Goal: Task Accomplishment & Management: Use online tool/utility

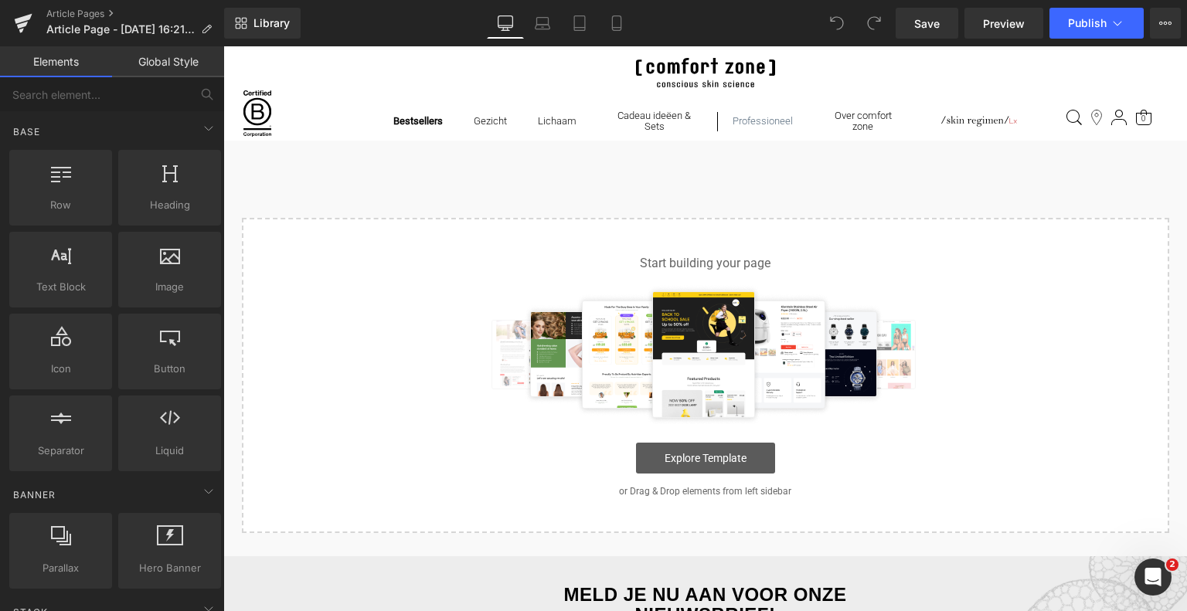
click at [702, 457] on link "Explore Template" at bounding box center [705, 458] width 139 height 31
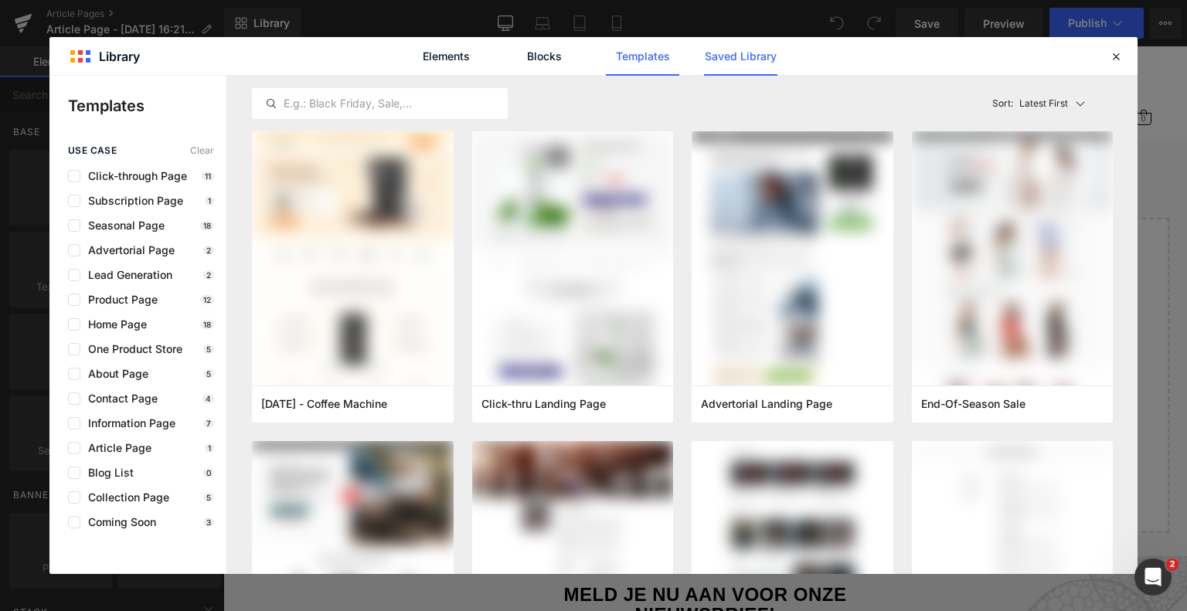
click at [717, 46] on link "Saved Library" at bounding box center [740, 56] width 73 height 39
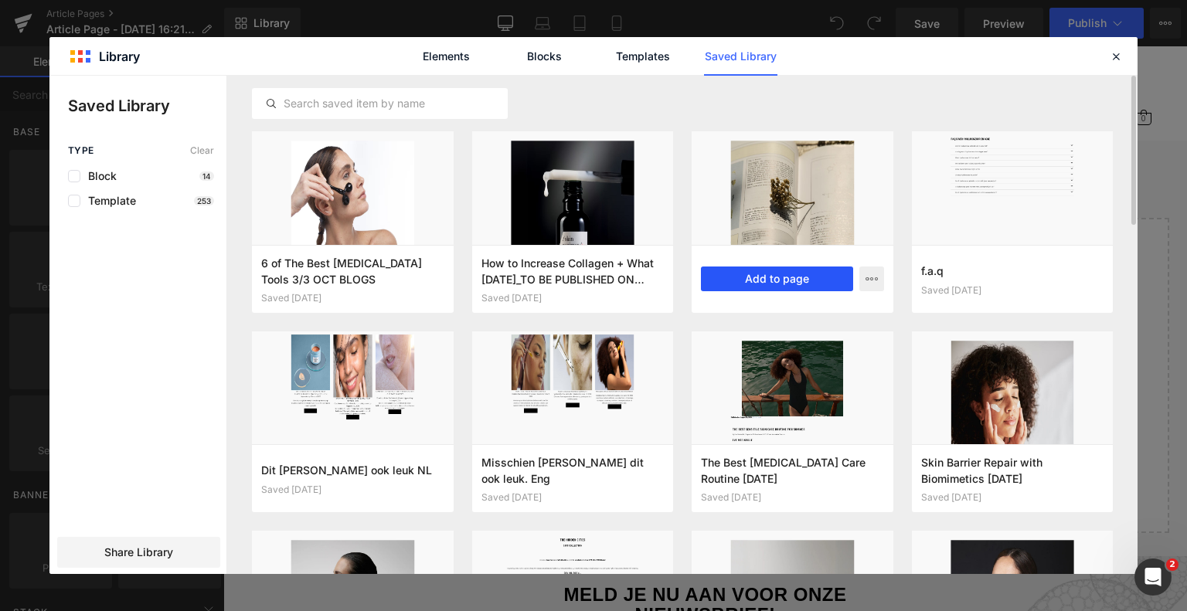
click at [772, 273] on button "Add to page" at bounding box center [777, 279] width 152 height 25
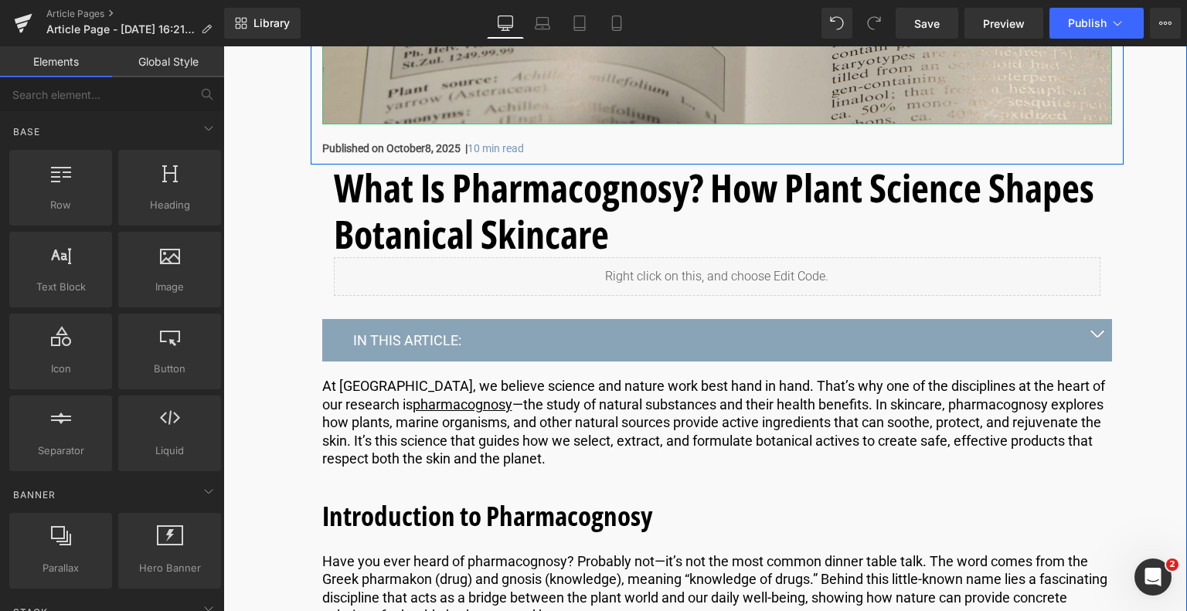
scroll to position [556, 0]
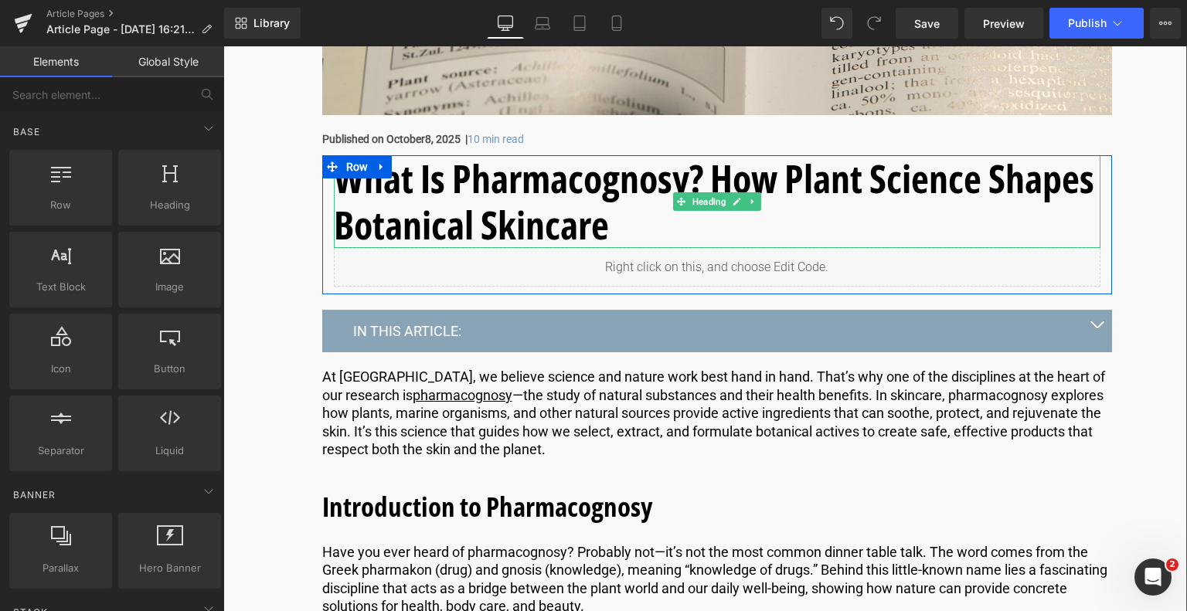
click at [644, 229] on h1 "What Is Pharmacognosy? How Plant Science Shapes Botanical Skincare" at bounding box center [717, 201] width 766 height 93
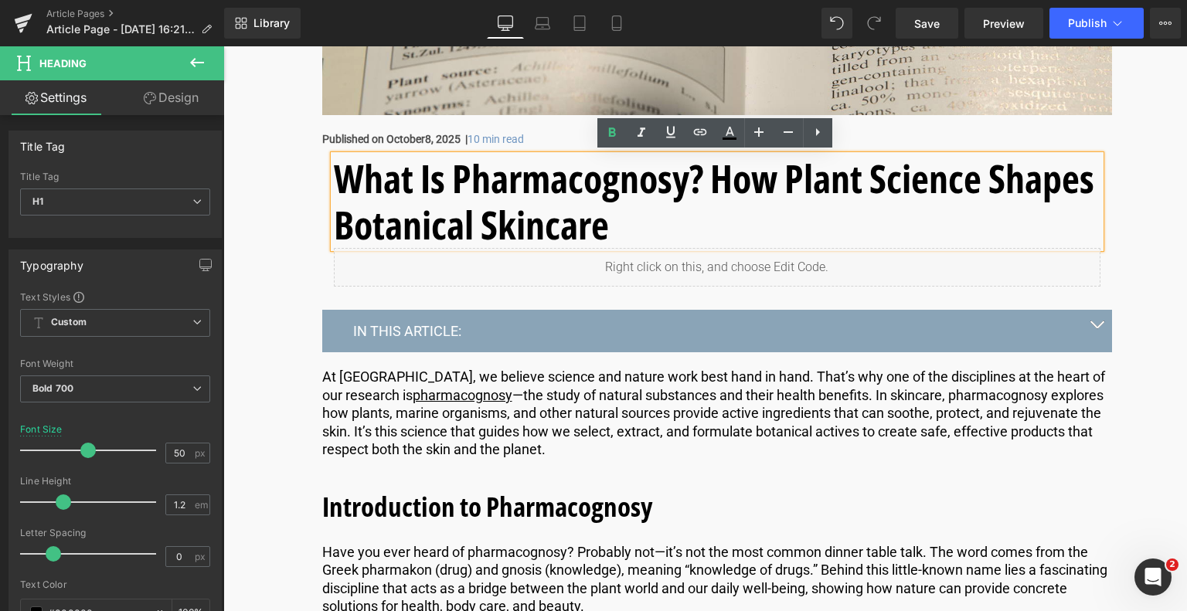
drag, startPoint x: 637, startPoint y: 228, endPoint x: 309, endPoint y: 161, distance: 334.2
click at [311, 161] on div "What Is Pharmacognosy? How Plant Science Shapes Botanical Skincare Heading Liqu…" at bounding box center [717, 318] width 813 height 326
copy h1 "What Is Pharmacognosy? How Plant Science Shapes Botanical Skincare"
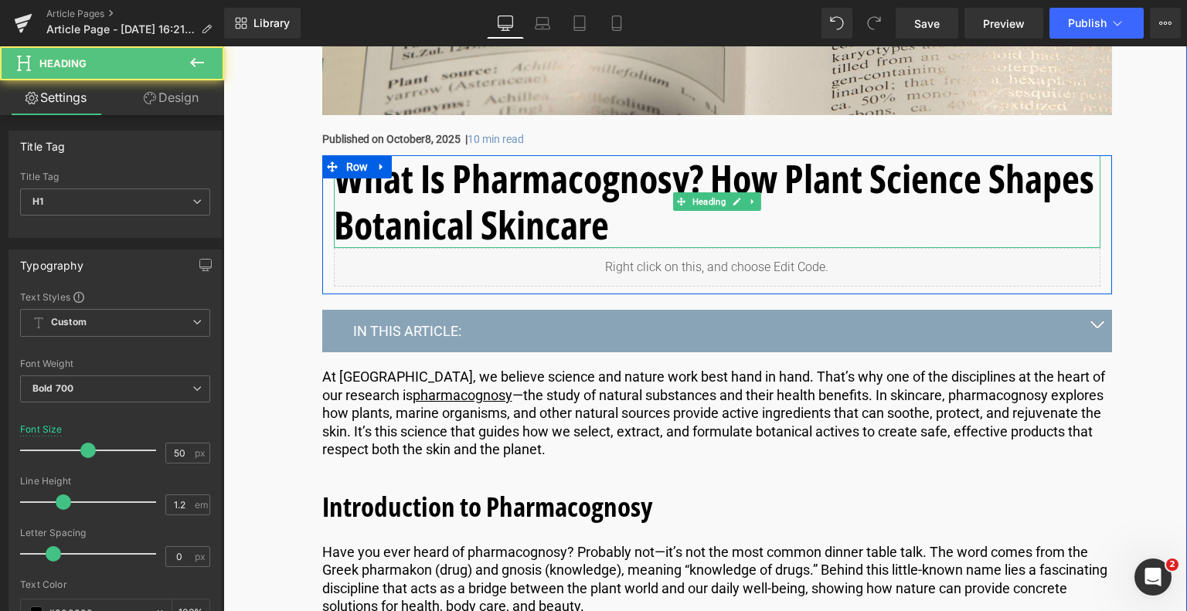
click at [640, 222] on h1 "What Is Pharmacognosy? How Plant Science Shapes Botanical Skincare" at bounding box center [717, 201] width 766 height 93
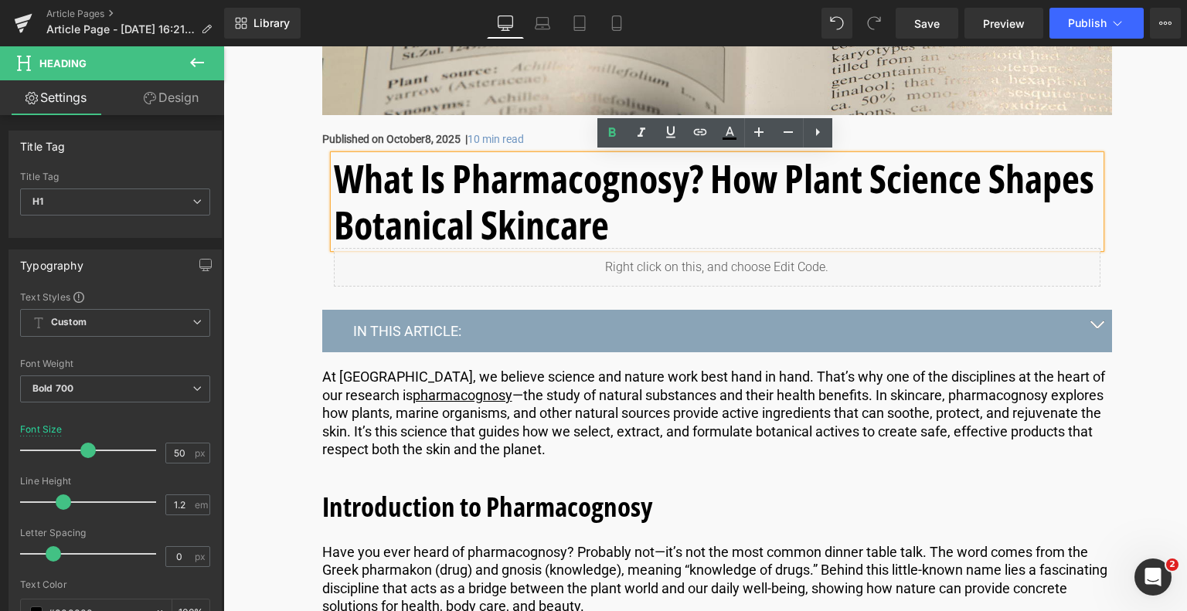
drag, startPoint x: 640, startPoint y: 222, endPoint x: 334, endPoint y: 186, distance: 308.0
click at [336, 186] on h1 "What Is Pharmacognosy? How Plant Science Shapes Botanical Skincare" at bounding box center [717, 201] width 766 height 93
copy h1 "What Is Pharmacognosy? How Plant Science Shapes Botanical Skincare"
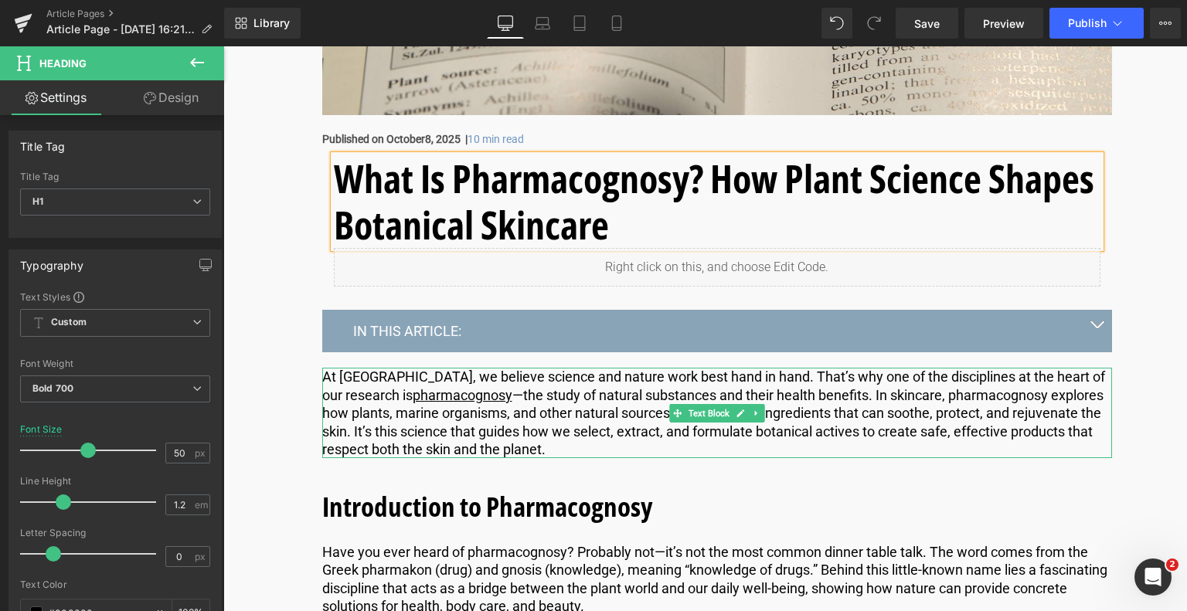
click at [494, 389] on p "At [GEOGRAPHIC_DATA], we believe science and nature work best hand in hand. Tha…" at bounding box center [717, 413] width 790 height 90
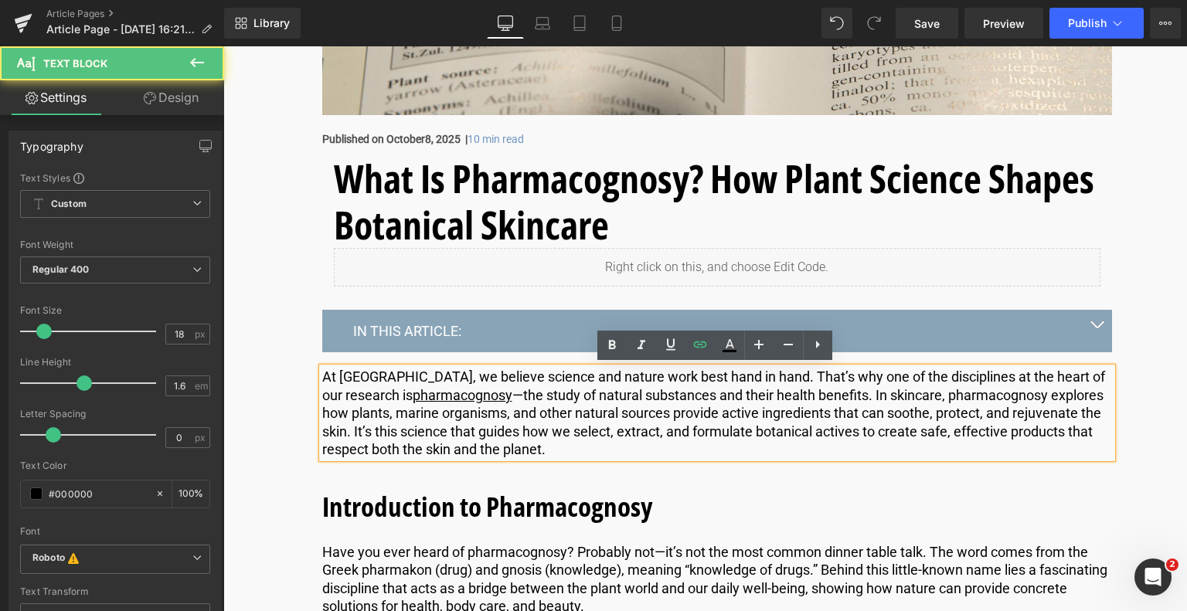
drag, startPoint x: 566, startPoint y: 445, endPoint x: 281, endPoint y: 361, distance: 296.5
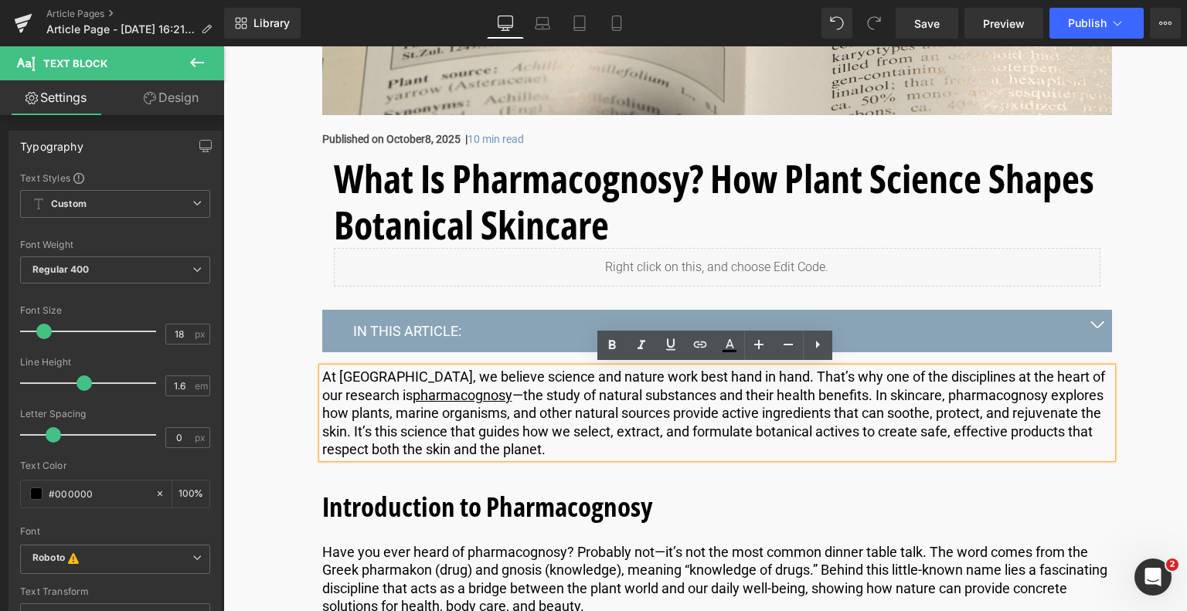
copy p "At [GEOGRAPHIC_DATA], we believe science and nature work best hand in hand. Tha…"
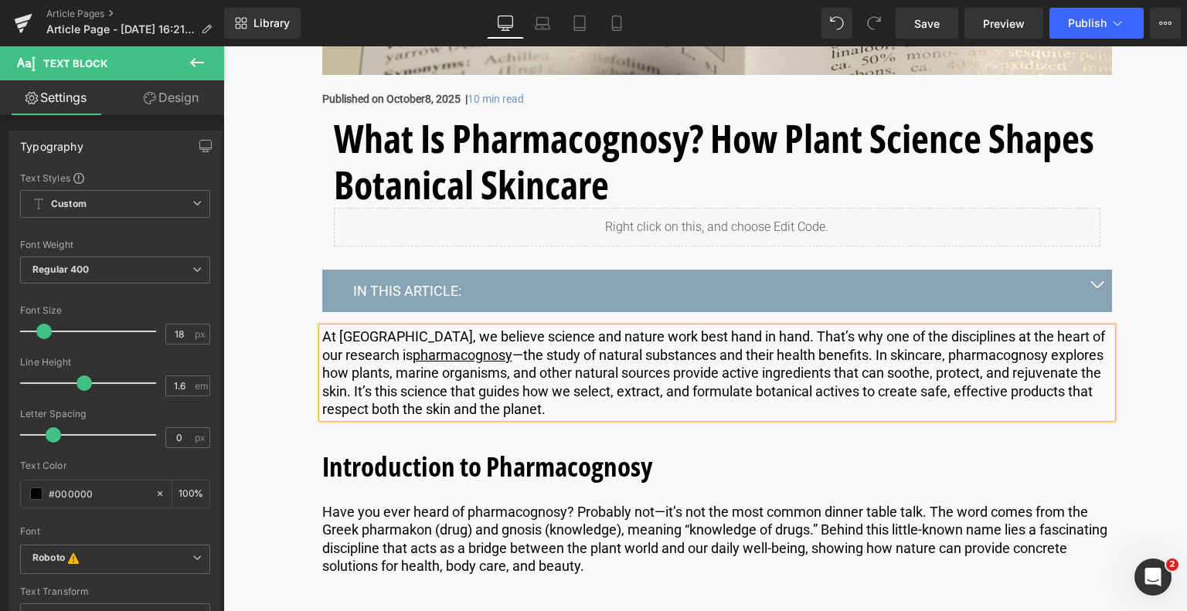
scroll to position [634, 0]
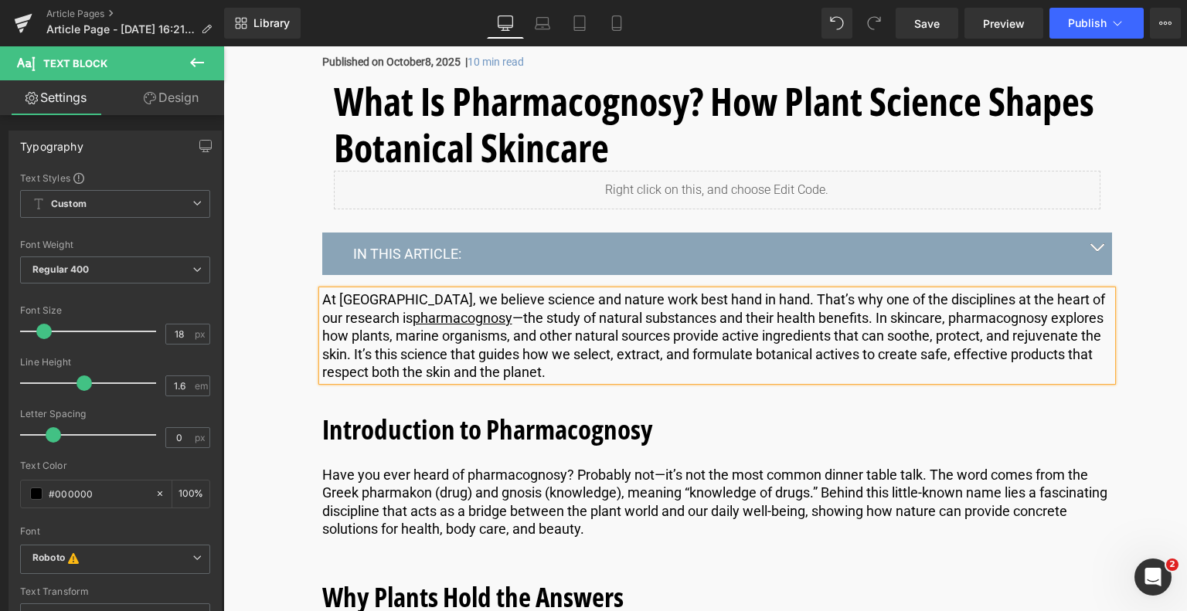
click at [1096, 251] on span "button" at bounding box center [1096, 251] width 0 height 0
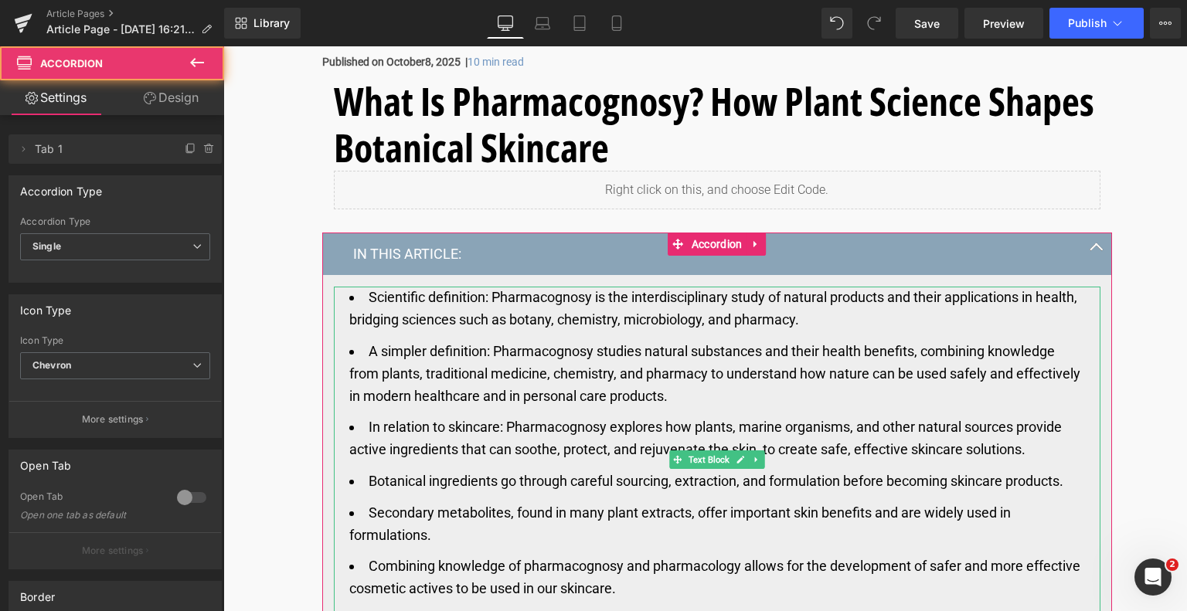
scroll to position [711, 0]
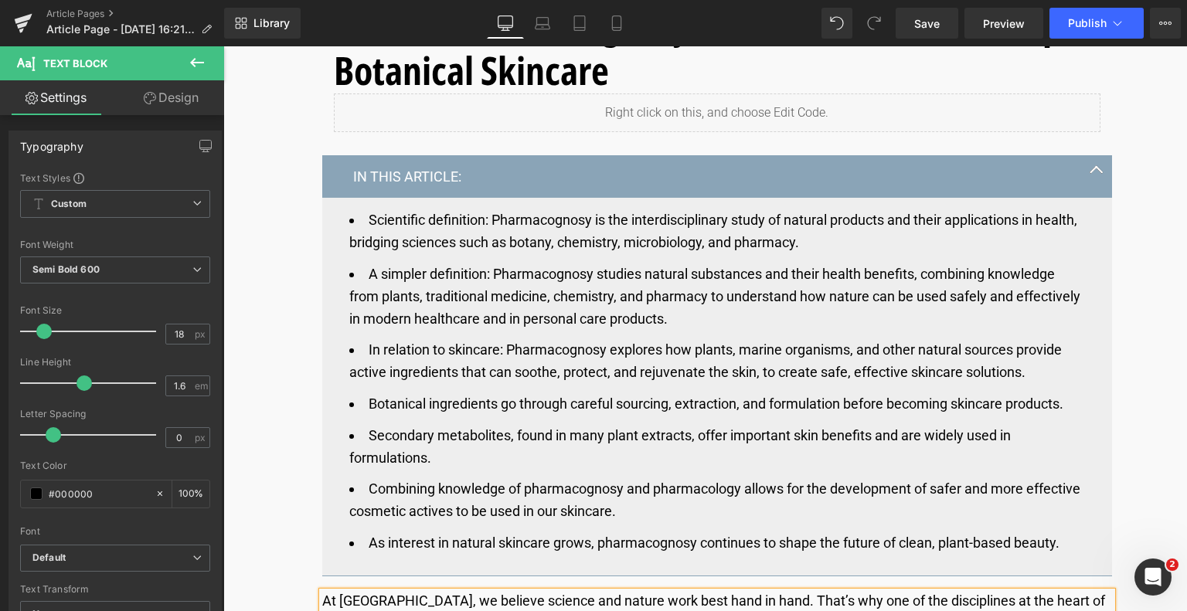
drag, startPoint x: 1067, startPoint y: 539, endPoint x: 308, endPoint y: 216, distance: 824.9
click at [311, 216] on div "What Is Pharmacognosy? How Plant Science Shapes Botanical Skincare Heading Liqu…" at bounding box center [717, 353] width 813 height 705
copy ul "Loremipsum dolorsitam: Consecteturad el sed doeiusmodtemporin utlab et dolorem …"
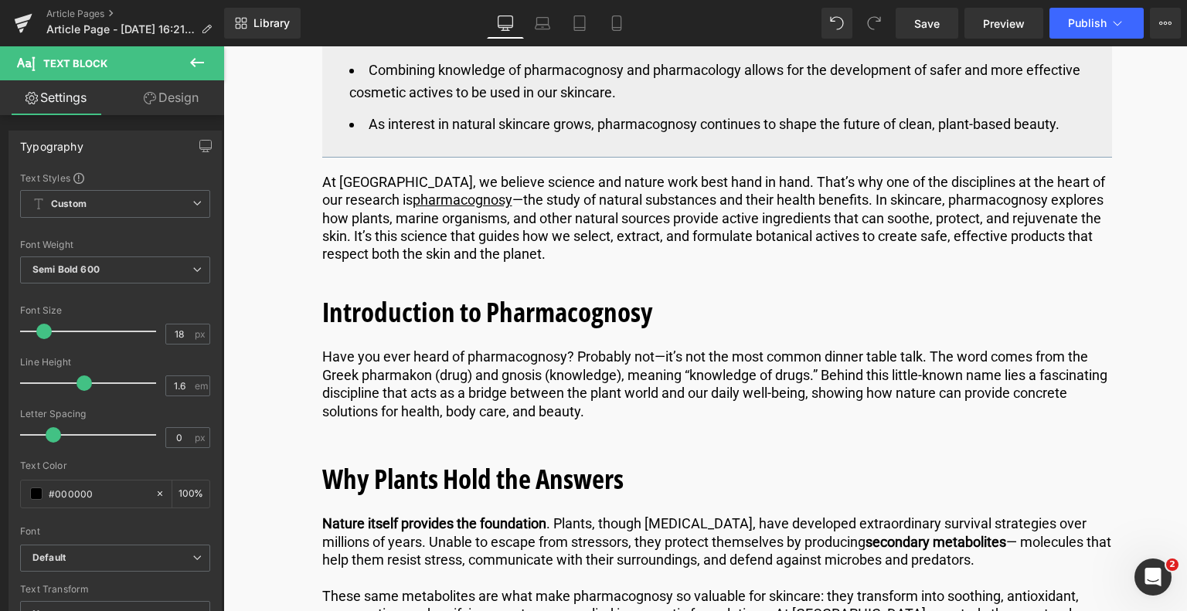
scroll to position [1252, 0]
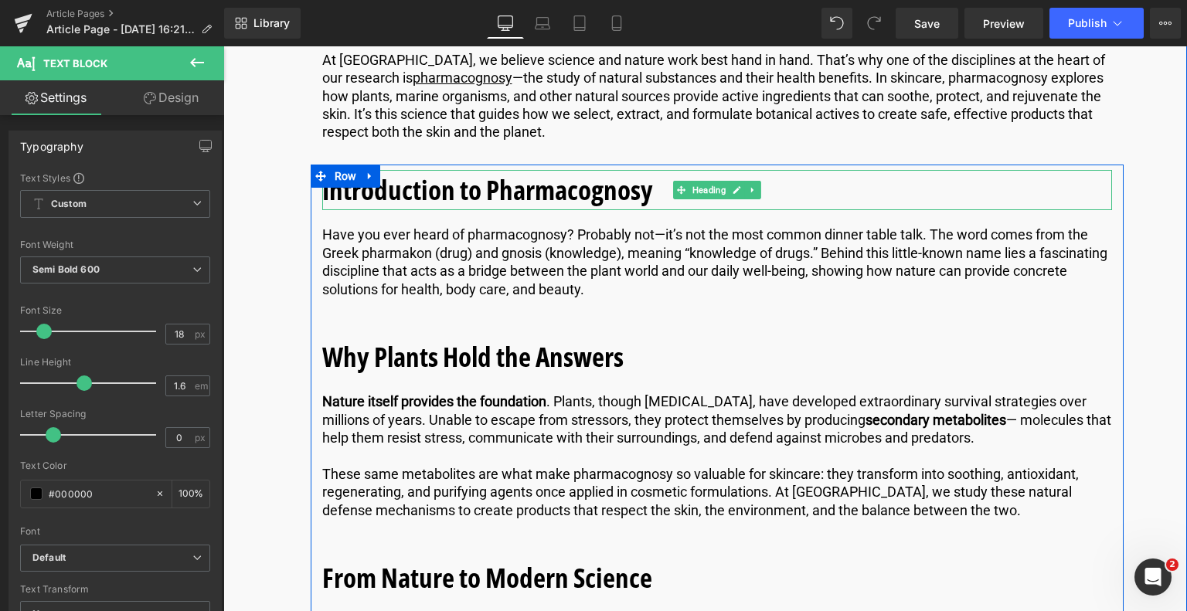
click at [648, 190] on b "Introduction to Pharmacognosy" at bounding box center [487, 190] width 331 height 36
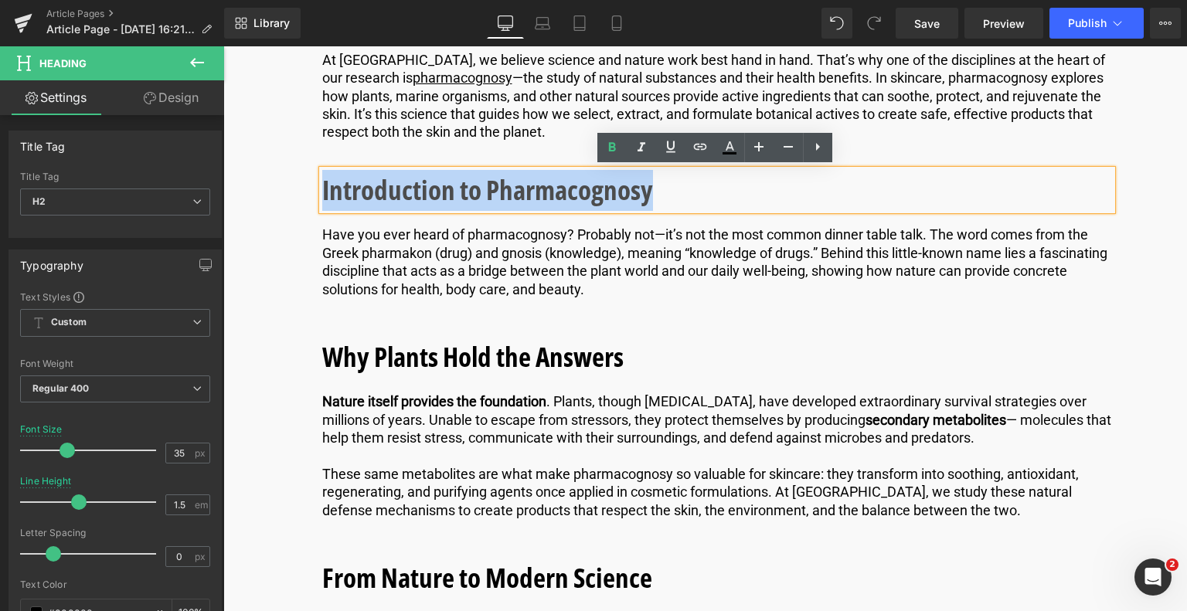
drag, startPoint x: 651, startPoint y: 190, endPoint x: 321, endPoint y: 199, distance: 330.0
click at [322, 199] on h2 "Introduction to Pharmacognosy" at bounding box center [717, 190] width 790 height 41
copy b "Introduction to Pharmacognosy"
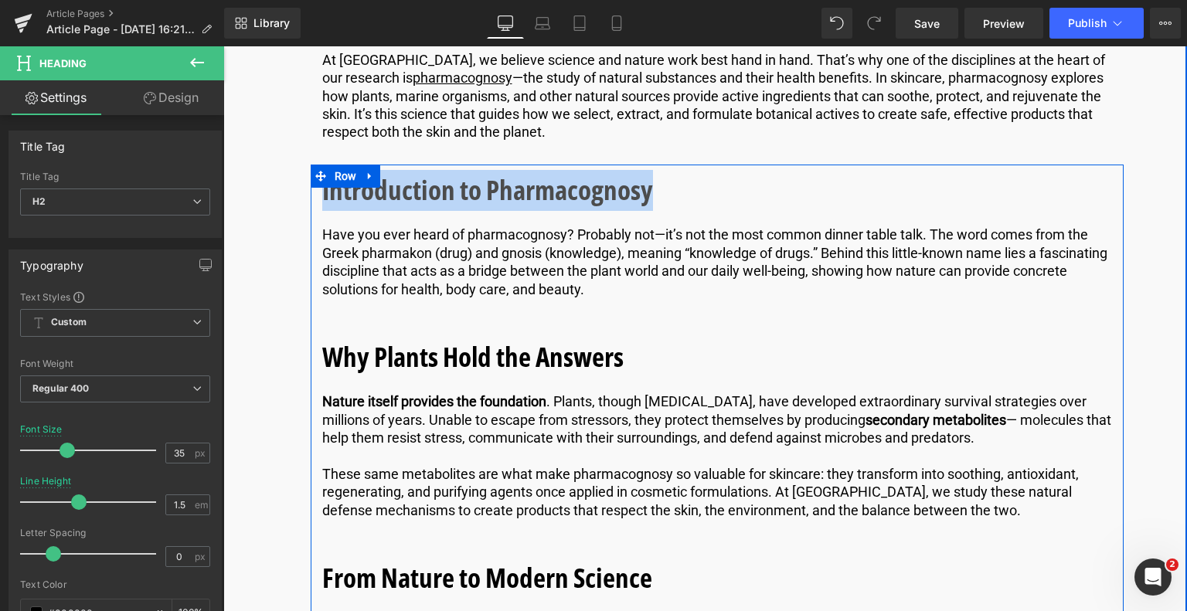
click at [223, 46] on div at bounding box center [223, 46] width 0 height 0
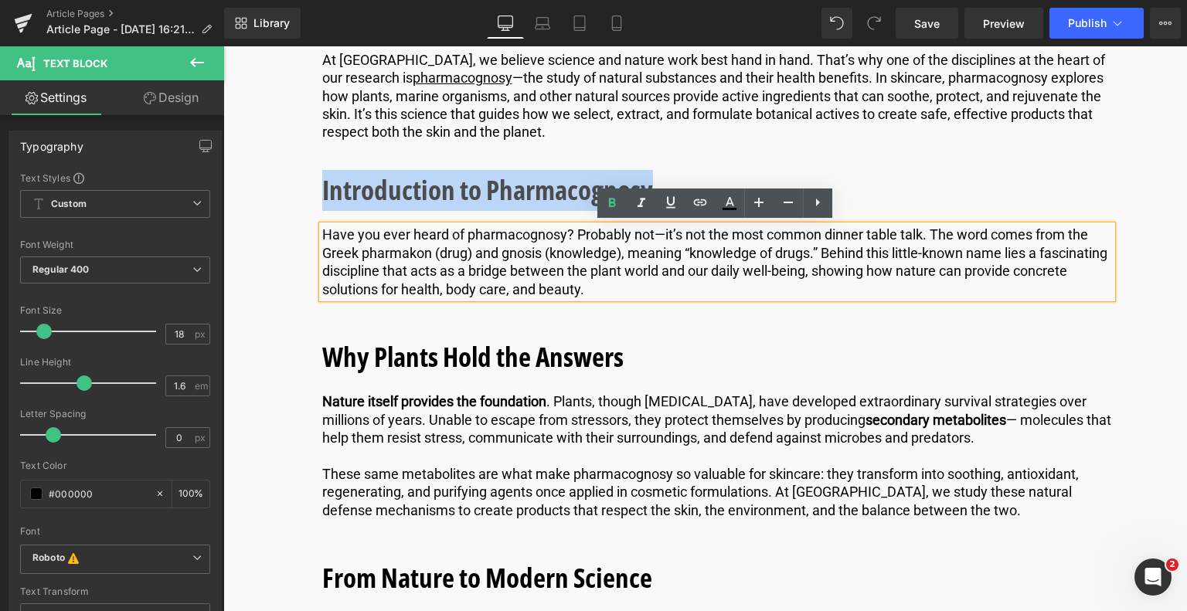
drag, startPoint x: 658, startPoint y: 292, endPoint x: 225, endPoint y: 221, distance: 439.2
copy p "Have you ever heard of pharmacognosy? Probably not—it’s not the most common din…"
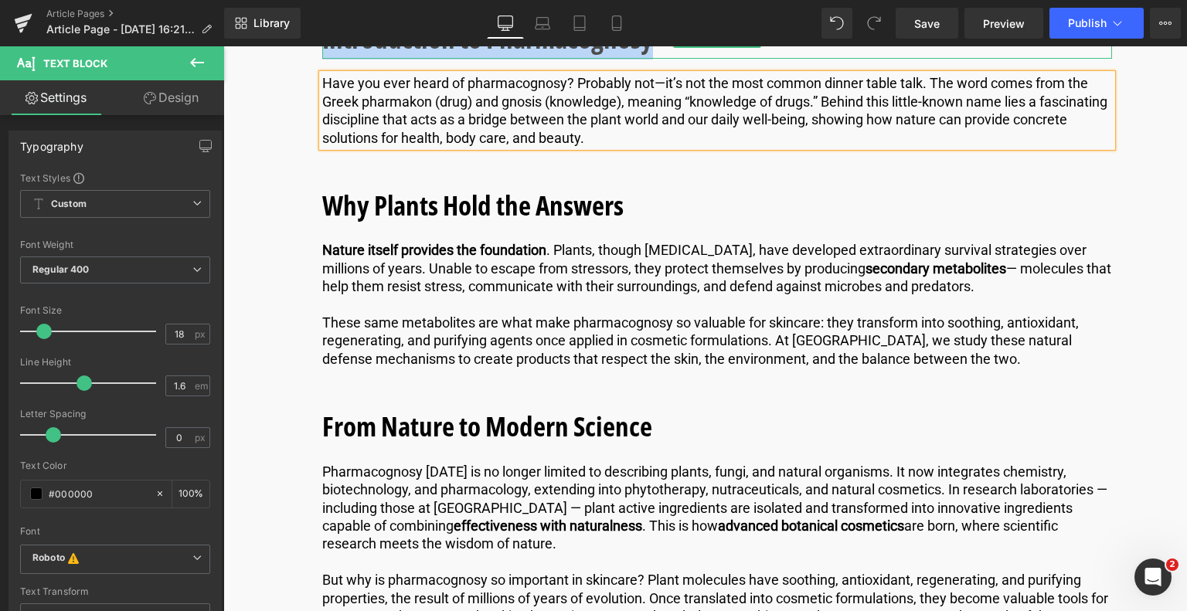
scroll to position [1406, 0]
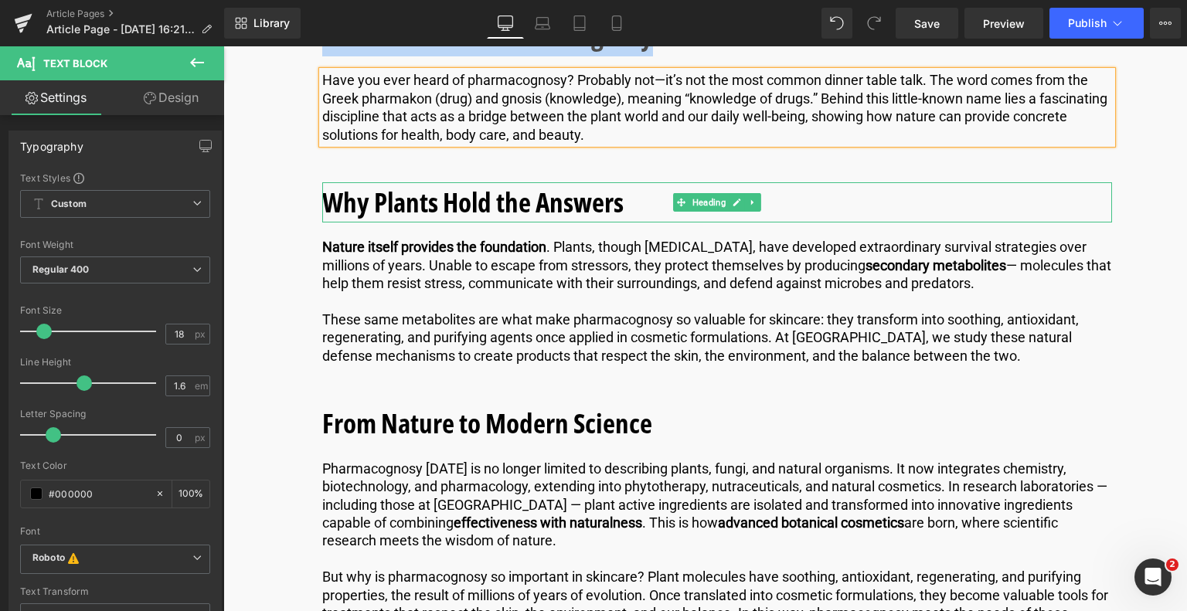
click at [632, 203] on h2 "Why Plants Hold the Answers" at bounding box center [717, 202] width 790 height 41
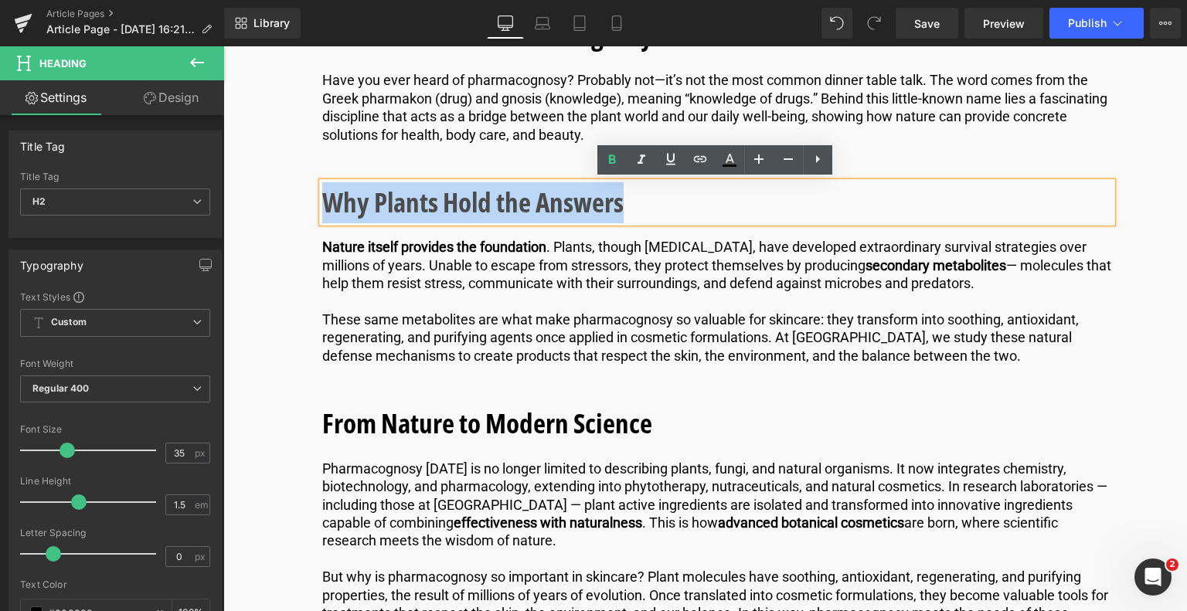
drag, startPoint x: 632, startPoint y: 203, endPoint x: 328, endPoint y: 201, distance: 303.6
click at [328, 201] on h2 "Why Plants Hold the Answers" at bounding box center [717, 202] width 790 height 41
copy b "Why Plants Hold the Answers"
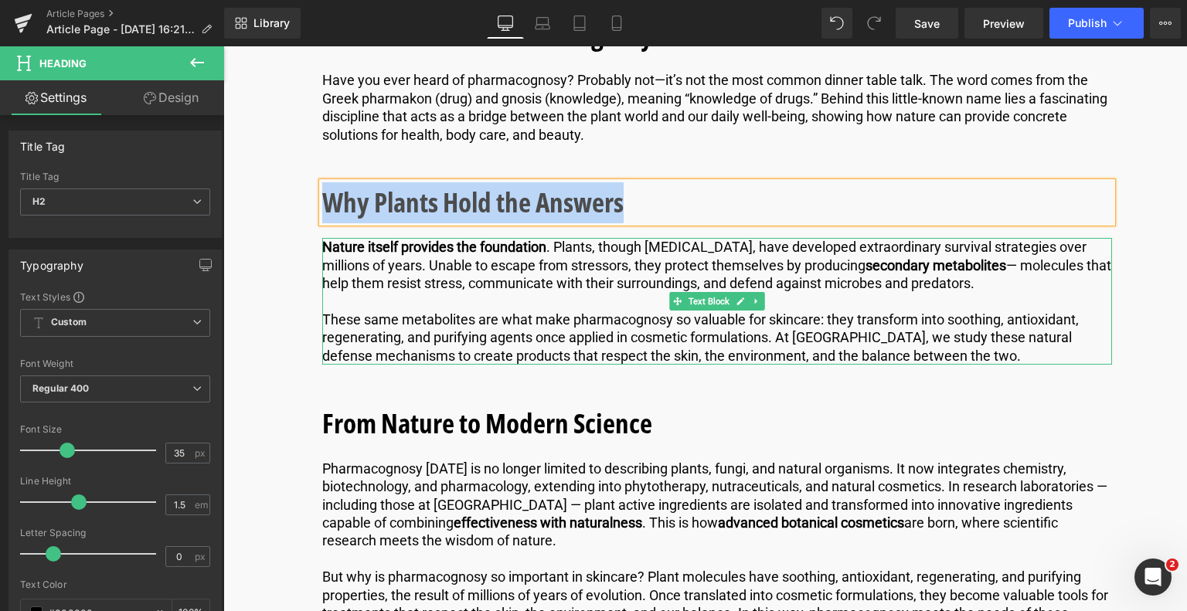
click at [979, 328] on p "These same metabolites are what make pharmacognosy so valuable for skincare: th…" at bounding box center [717, 338] width 790 height 54
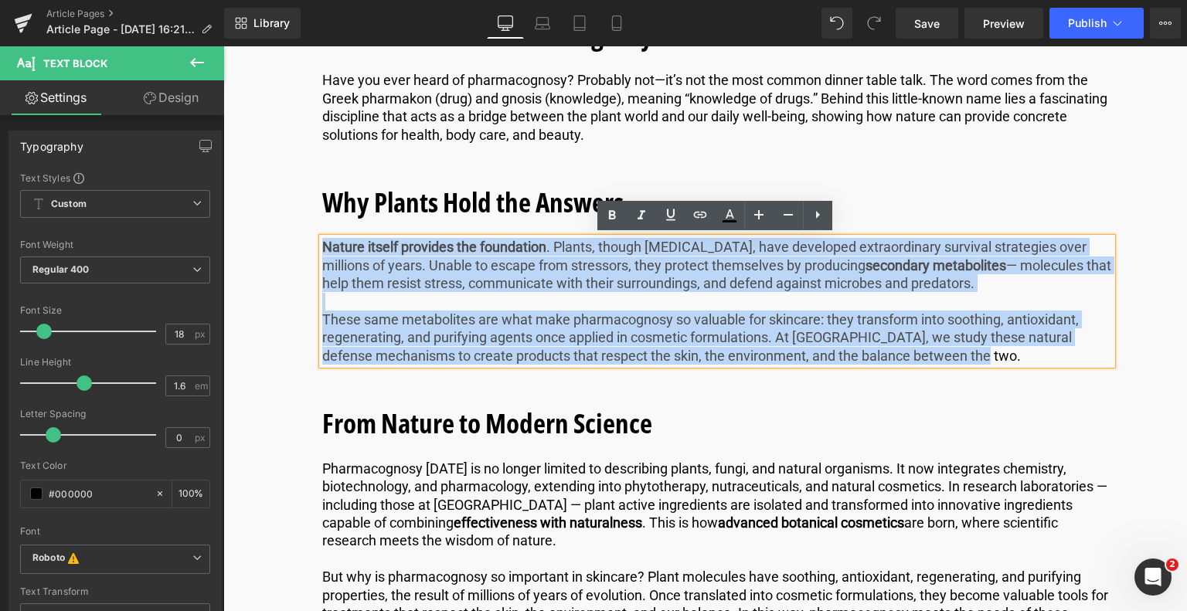
drag, startPoint x: 975, startPoint y: 355, endPoint x: 284, endPoint y: 249, distance: 698.9
copy div "Nature itself provides the foundation . Plants, though [MEDICAL_DATA], have dev…"
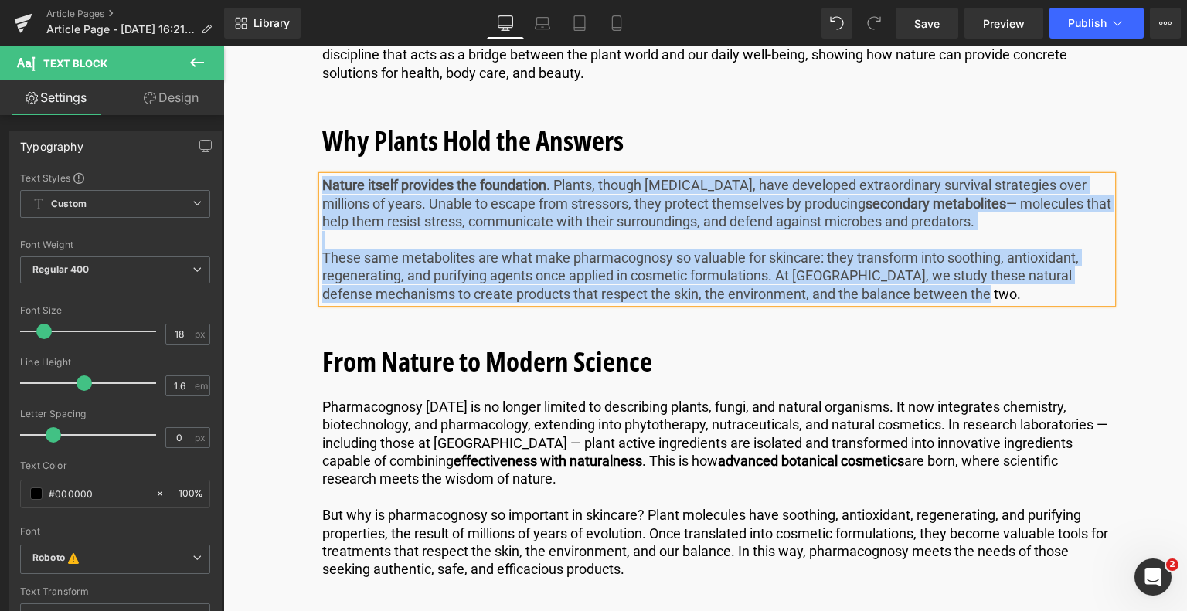
scroll to position [1638, 0]
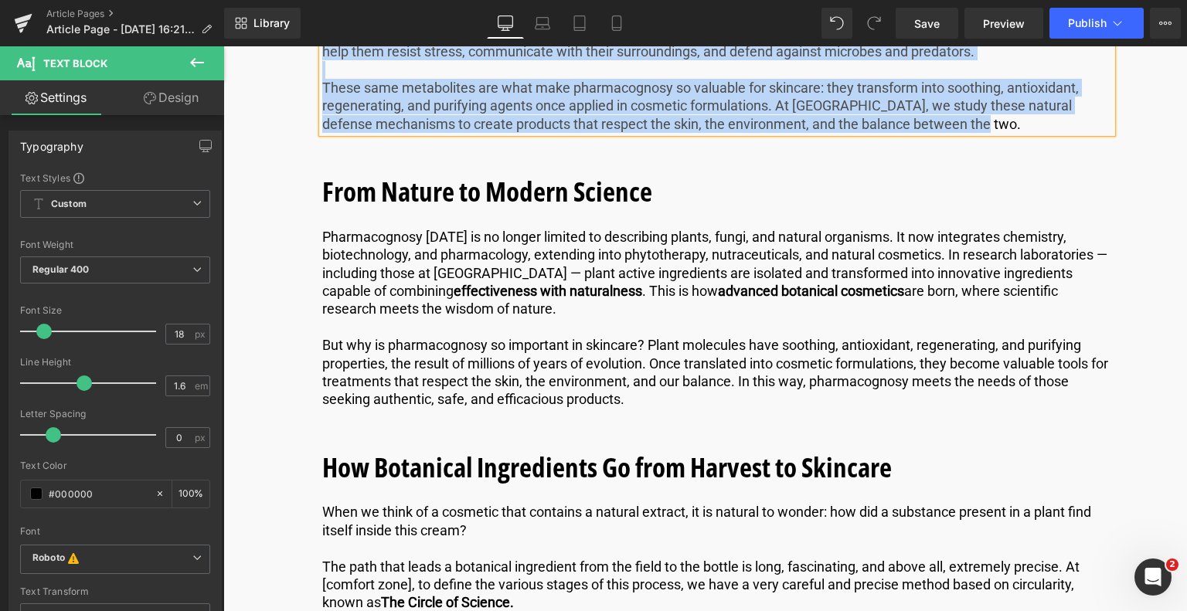
click at [661, 200] on h2 "From Nature to Modern Science" at bounding box center [717, 192] width 790 height 41
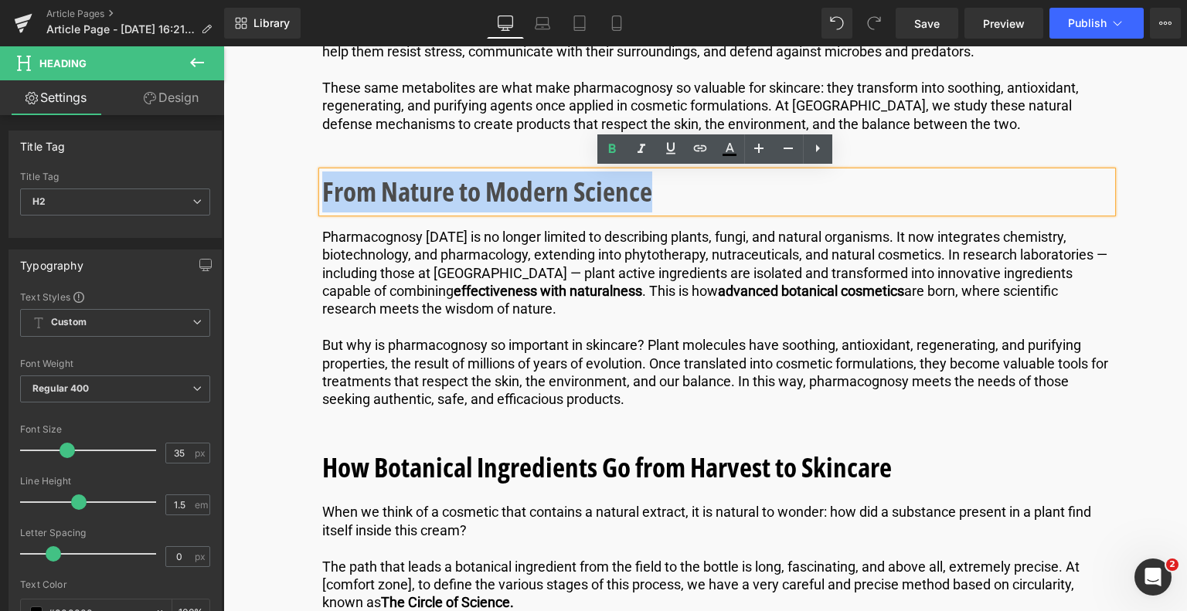
drag, startPoint x: 658, startPoint y: 195, endPoint x: 302, endPoint y: 164, distance: 357.6
copy b "From Nature to Modern Science"
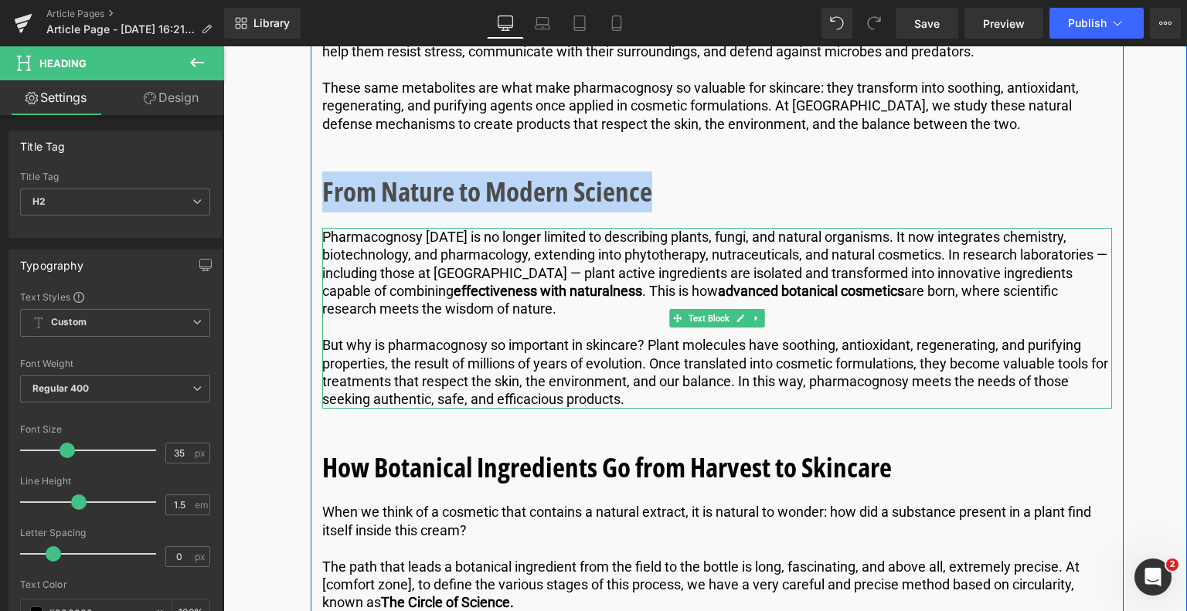
click at [578, 282] on p "Pharmacognosy [DATE] is no longer limited to describing plants, fungi, and natu…" at bounding box center [717, 273] width 790 height 90
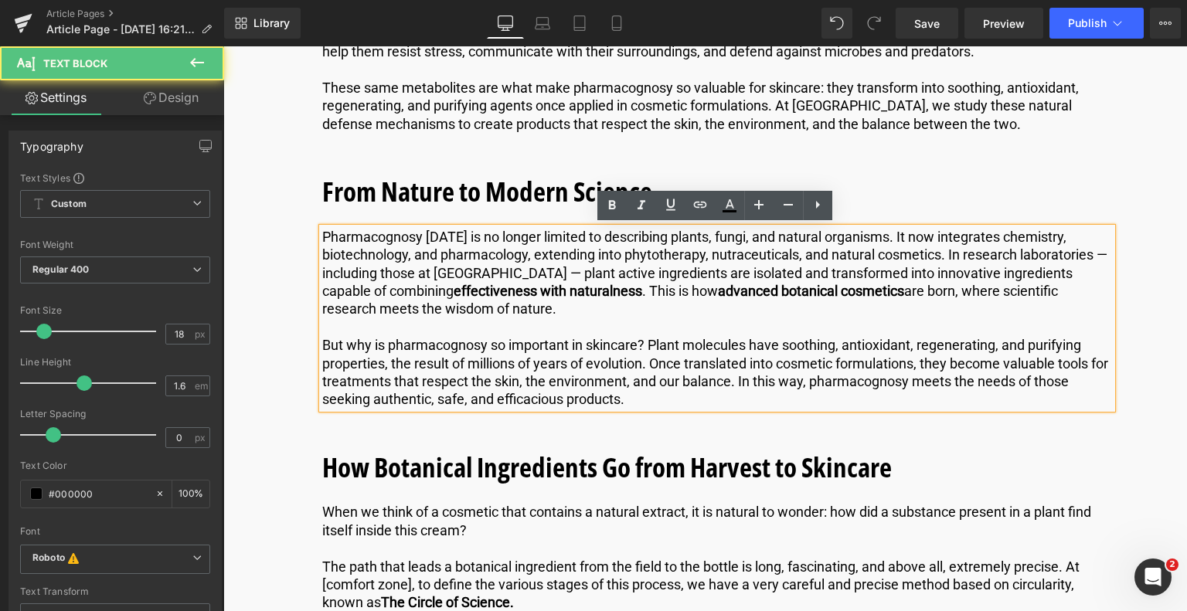
click at [634, 394] on p "But why is pharmacognosy so important in skincare? Plant molecules have soothin…" at bounding box center [717, 372] width 790 height 73
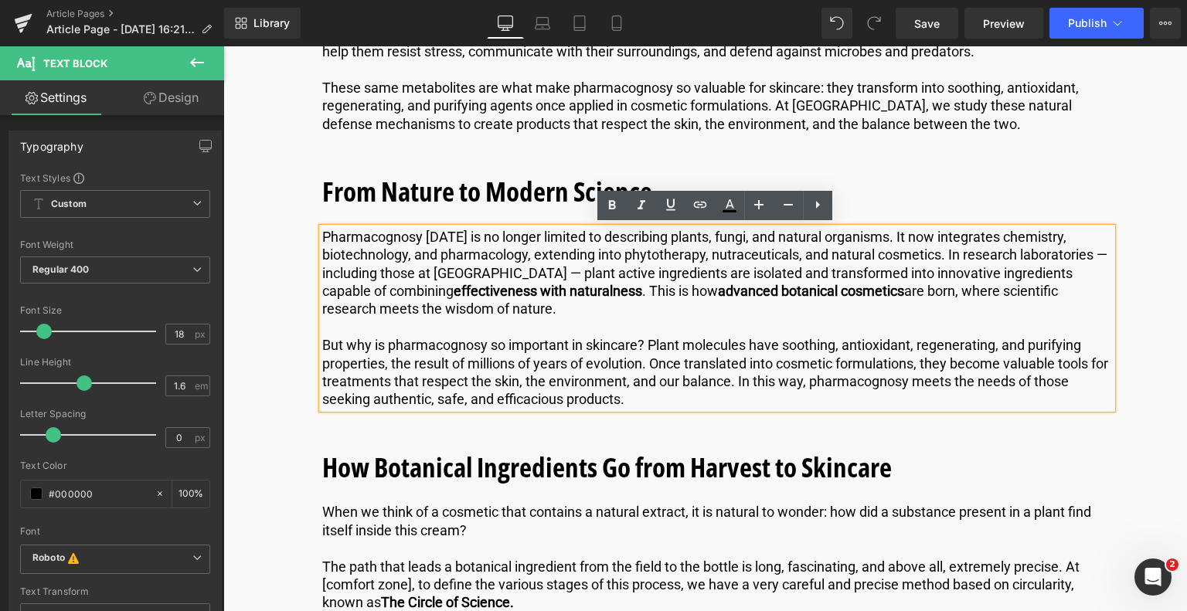
drag, startPoint x: 633, startPoint y: 396, endPoint x: 266, endPoint y: 237, distance: 399.7
copy div "Pharmacognosy [DATE] is no longer limited to describing plants, fungi, and natu…"
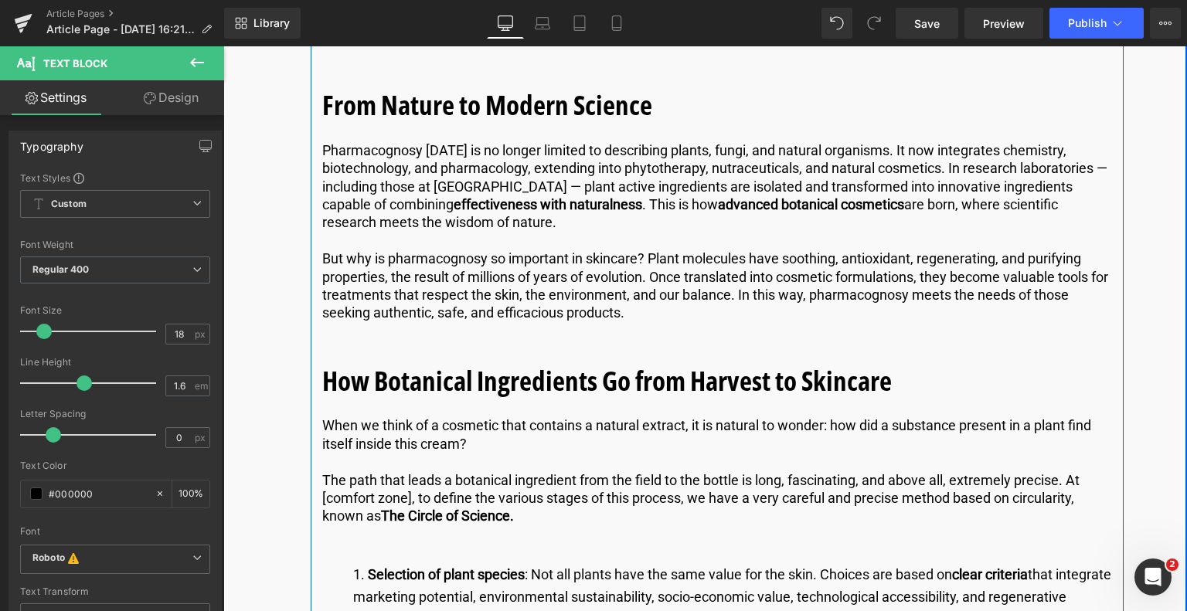
scroll to position [1870, 0]
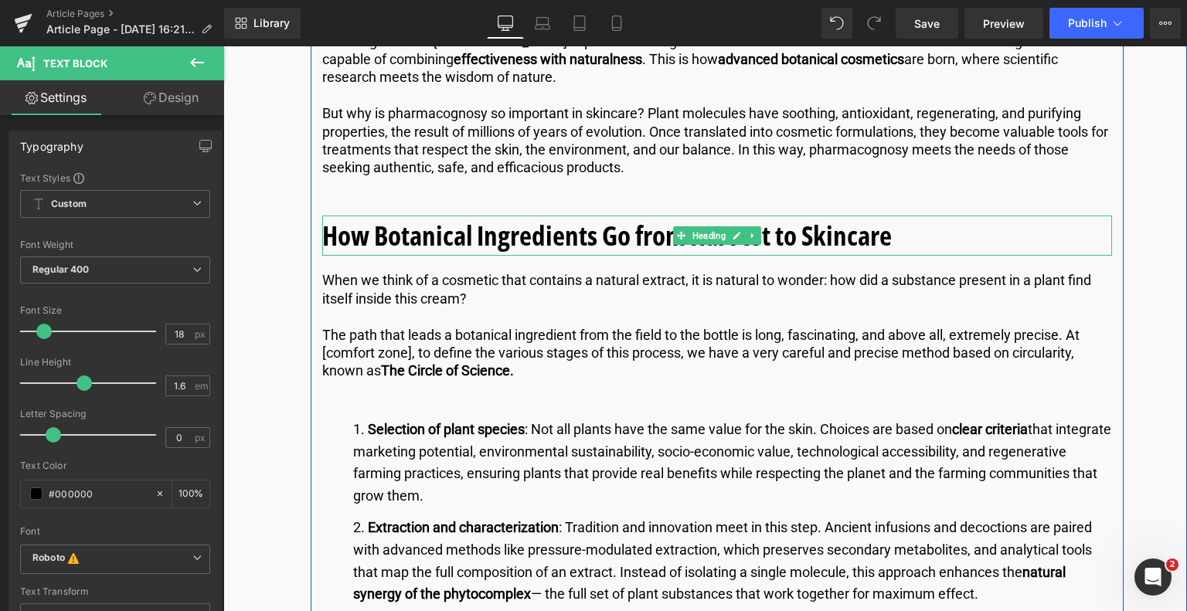
click at [882, 238] on b "How Botanical Ingredients Go from Harvest to Skincare" at bounding box center [606, 235] width 569 height 36
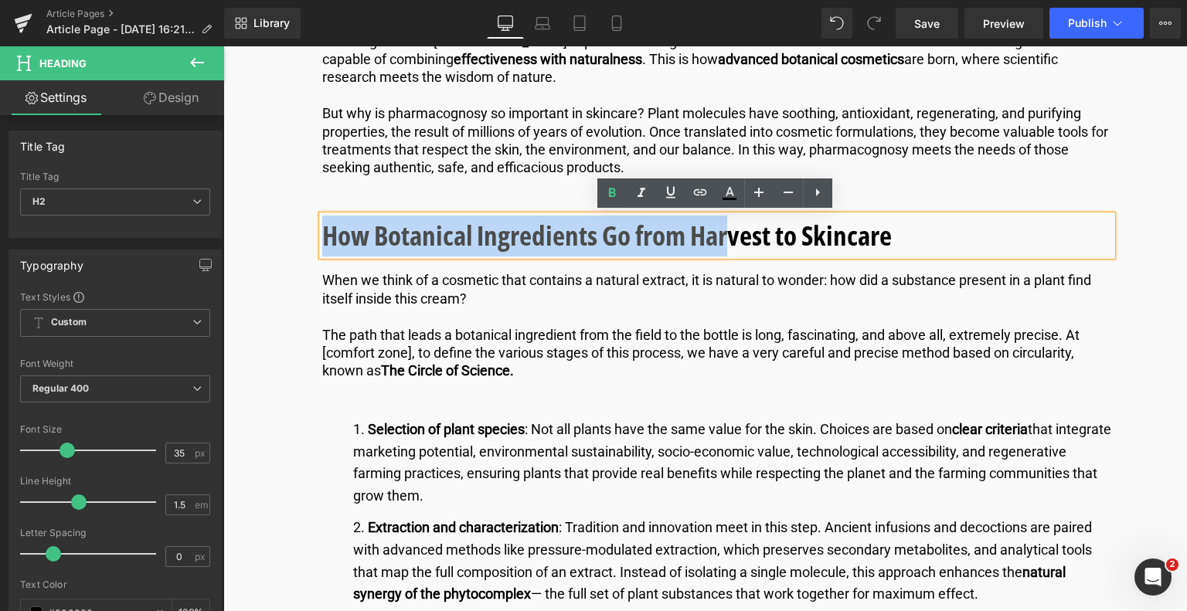
drag, startPoint x: 909, startPoint y: 233, endPoint x: 313, endPoint y: 240, distance: 595.7
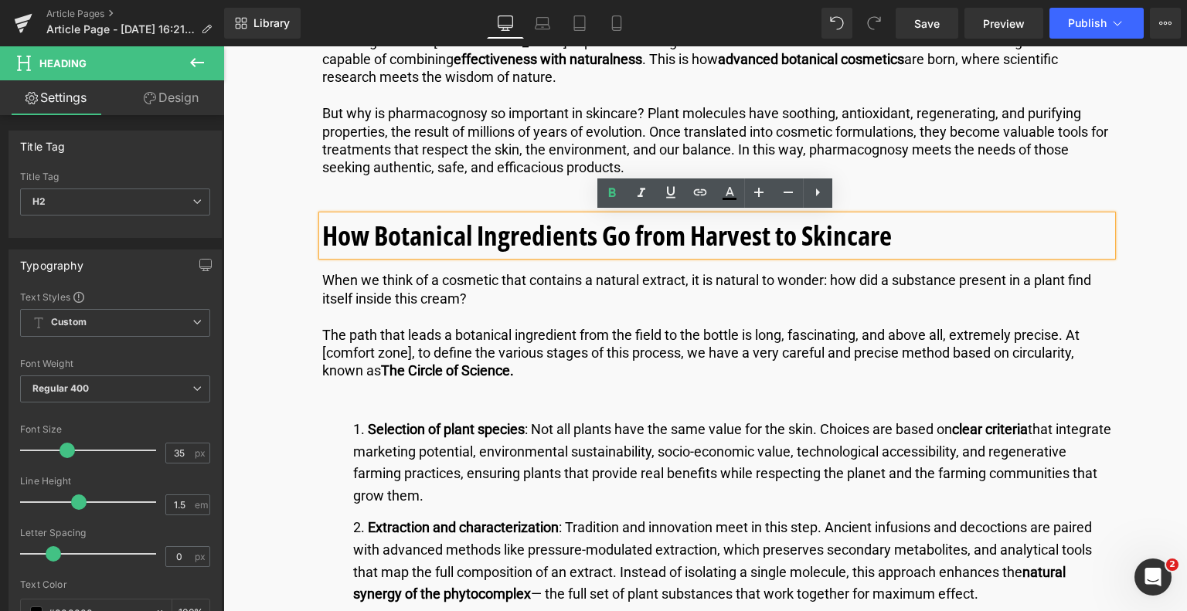
click at [884, 226] on b "How Botanical Ingredients Go from Harvest to Skincare" at bounding box center [606, 235] width 569 height 36
drag, startPoint x: 899, startPoint y: 226, endPoint x: 234, endPoint y: 243, distance: 665.4
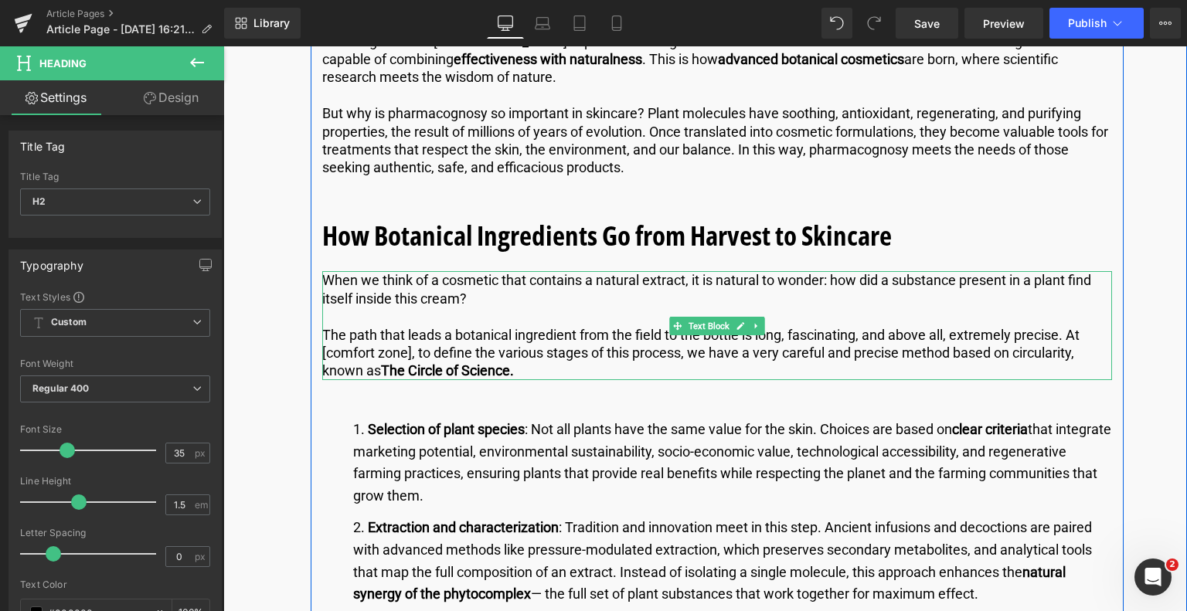
click at [421, 326] on p "The path that leads a botanical ingredient from the field to the bottle is long…" at bounding box center [717, 353] width 790 height 54
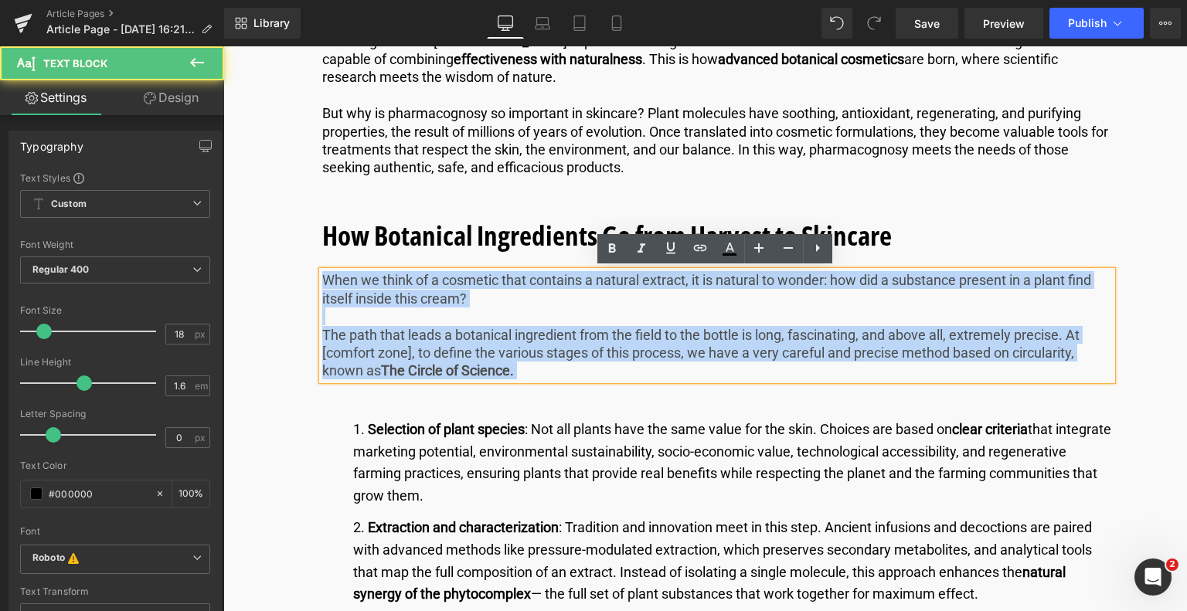
drag, startPoint x: 550, startPoint y: 375, endPoint x: 250, endPoint y: 273, distance: 316.6
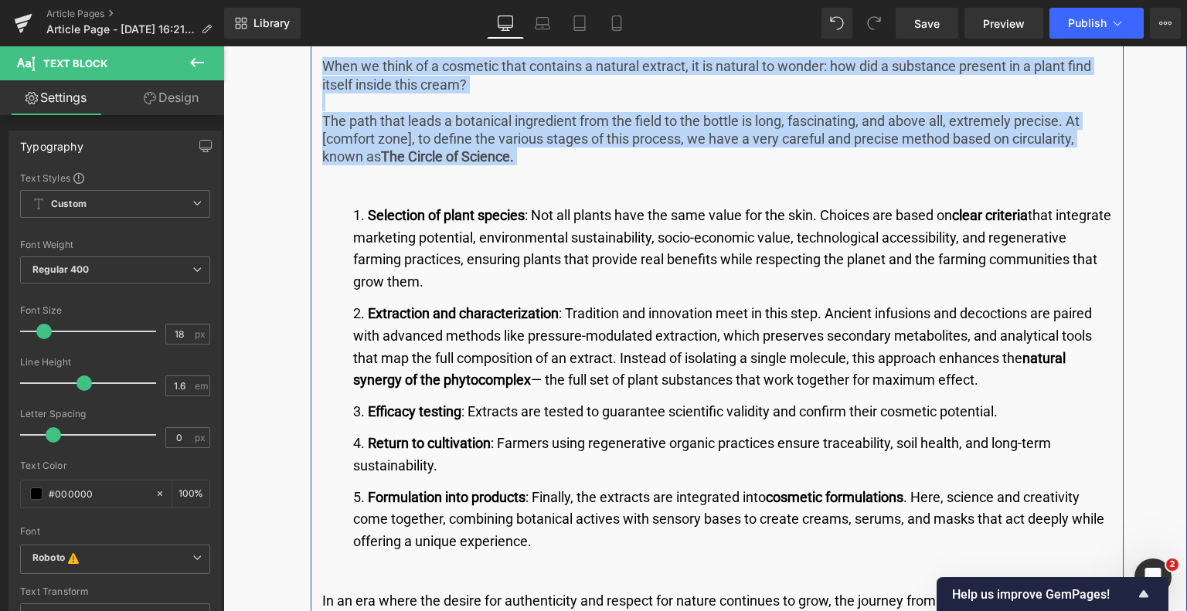
scroll to position [2179, 0]
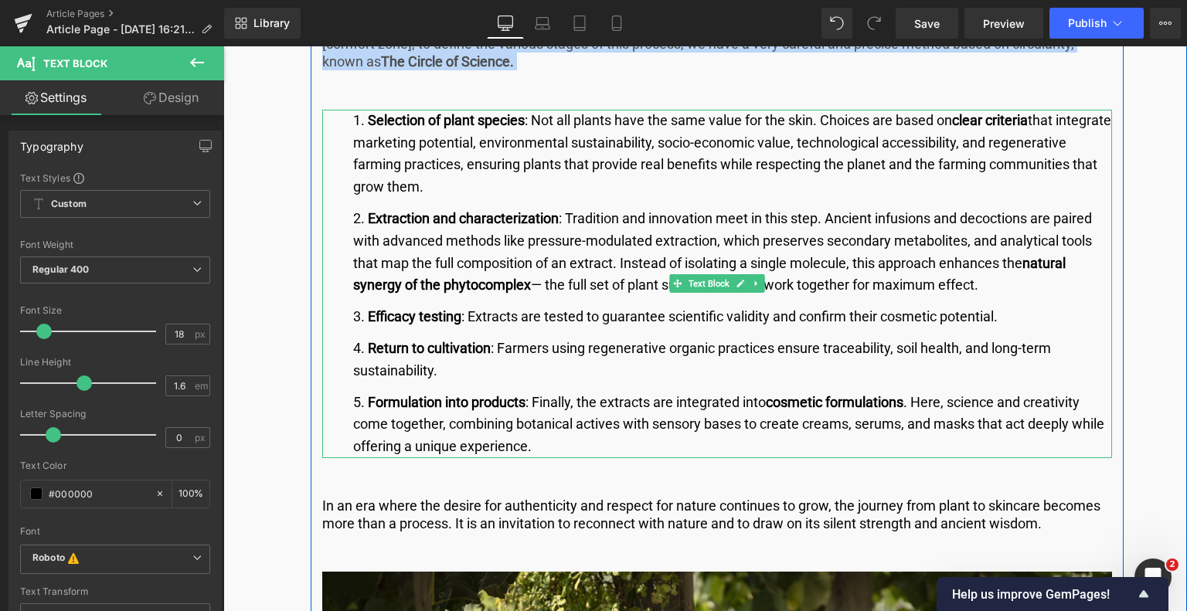
click at [545, 447] on li "Formulation into products : Finally, the extracts are integrated into cosmetic …" at bounding box center [732, 425] width 759 height 66
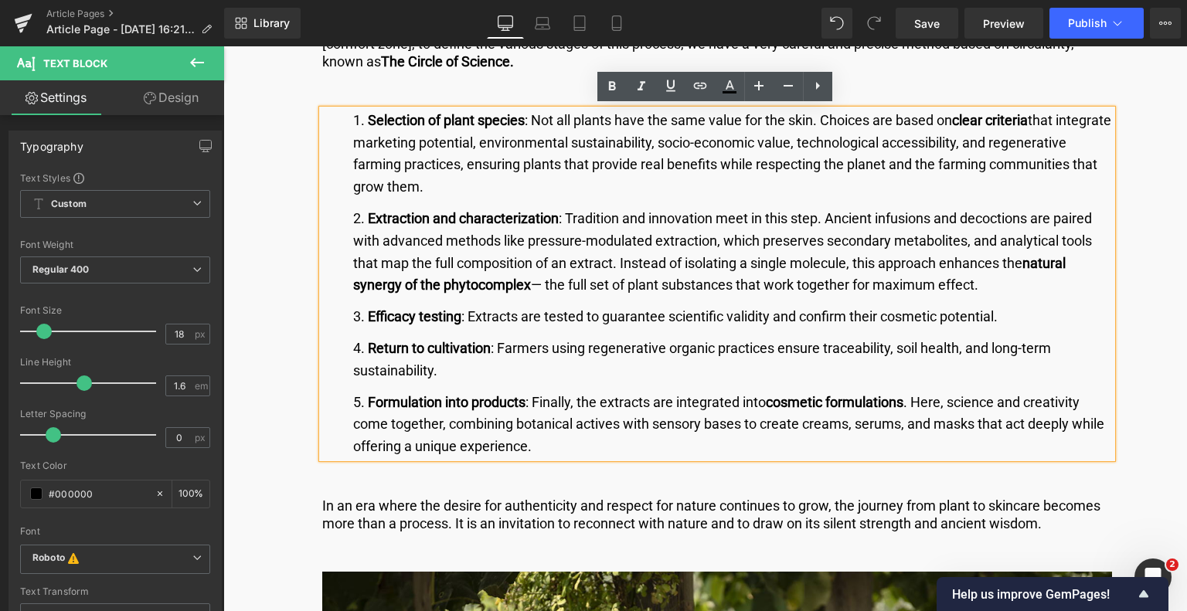
drag, startPoint x: 545, startPoint y: 447, endPoint x: 286, endPoint y: 117, distance: 419.3
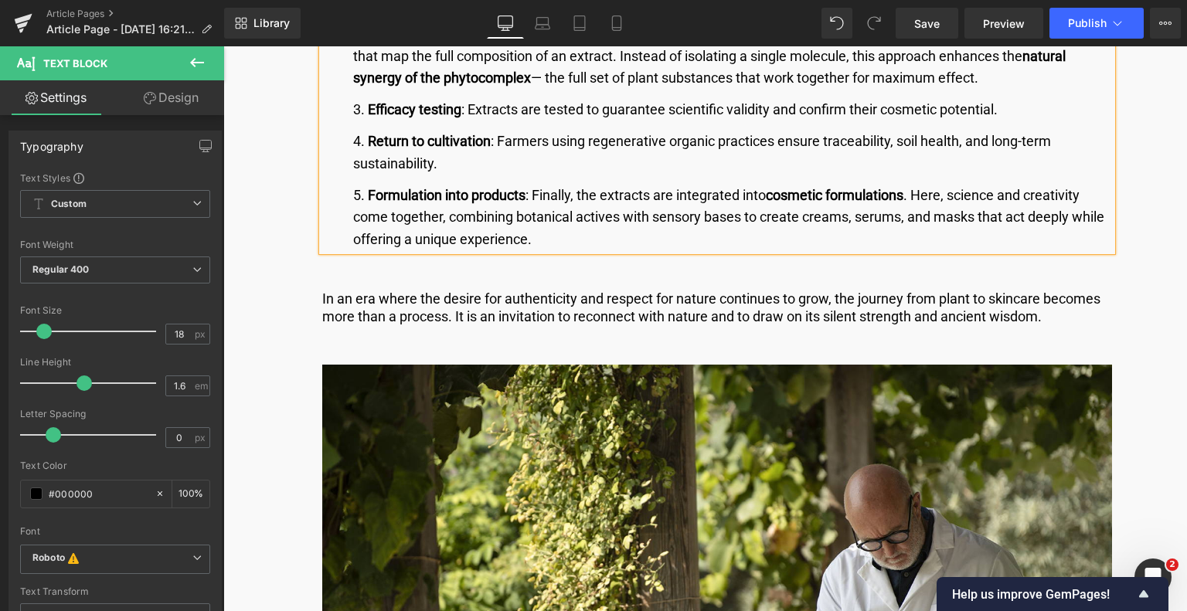
scroll to position [2410, 0]
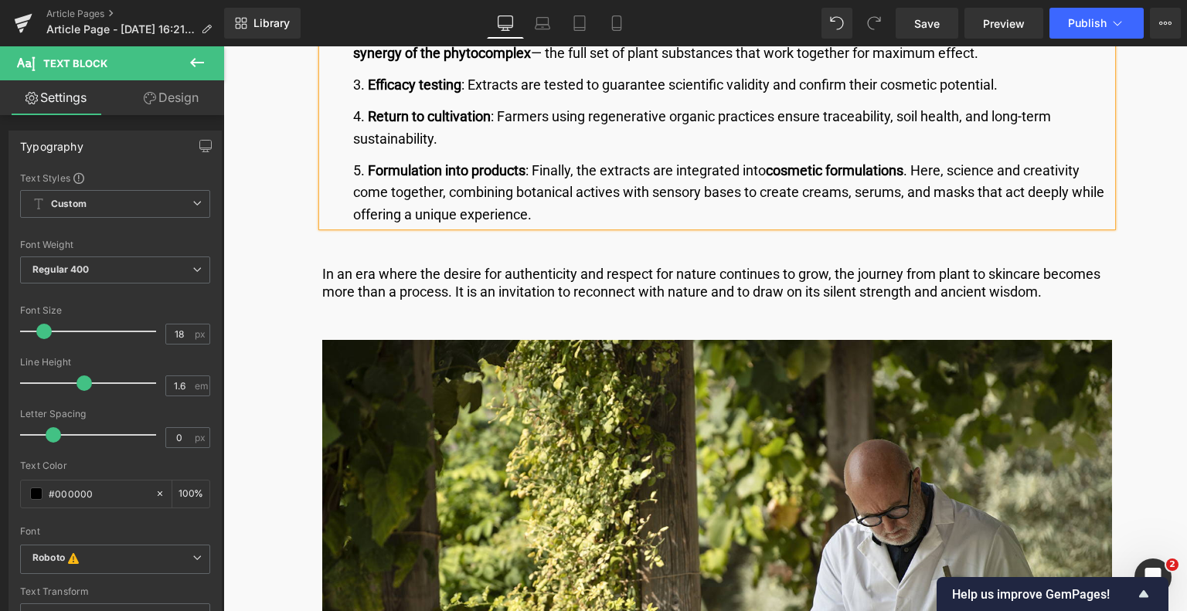
click at [504, 280] on p "In an era where the desire for authenticity and respect for nature continues to…" at bounding box center [717, 283] width 790 height 36
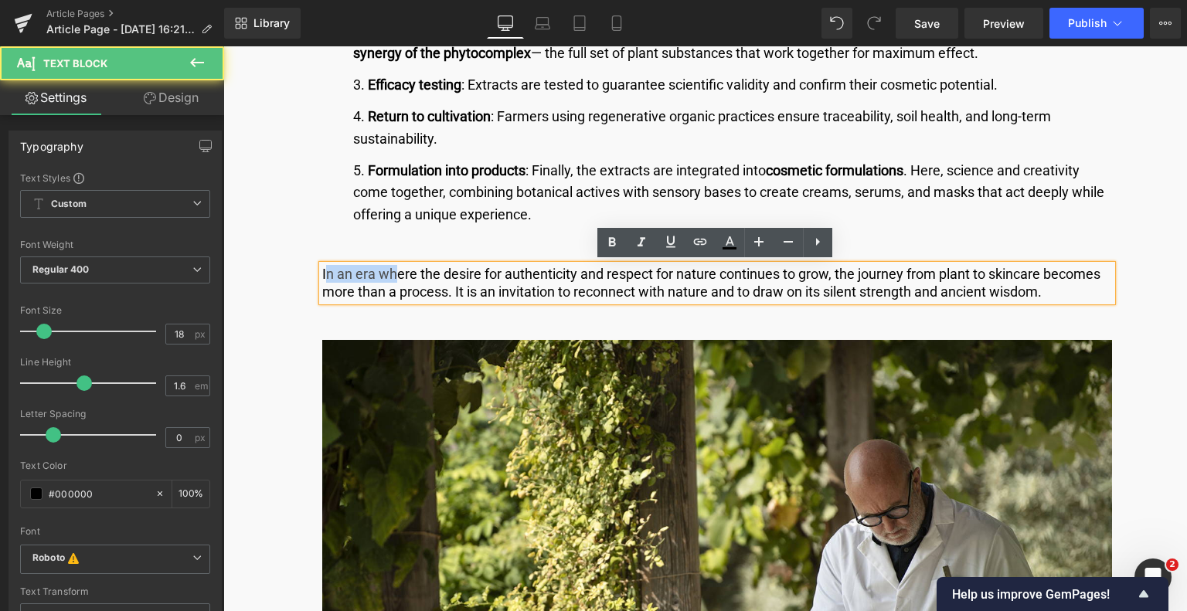
drag, startPoint x: 321, startPoint y: 272, endPoint x: 392, endPoint y: 280, distance: 71.5
click at [392, 280] on p "In an era where the desire for authenticity and respect for nature continues to…" at bounding box center [717, 283] width 790 height 36
click at [322, 277] on div "In an era where the desire for authenticity and respect for nature continues to…" at bounding box center [717, 283] width 790 height 36
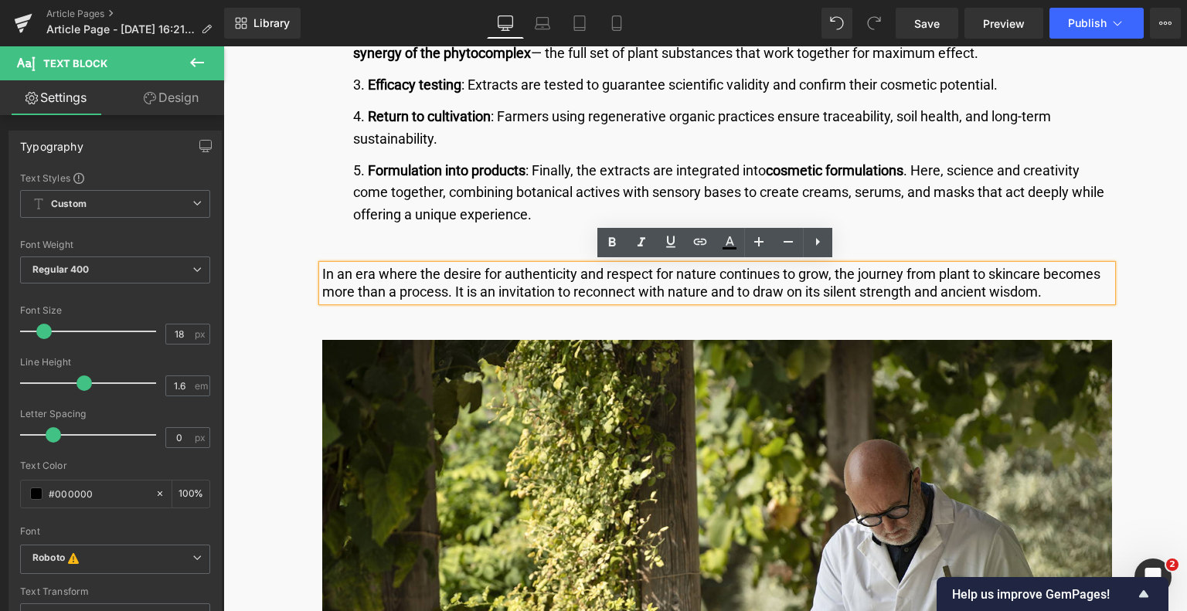
drag, startPoint x: 318, startPoint y: 269, endPoint x: 1136, endPoint y: 354, distance: 822.6
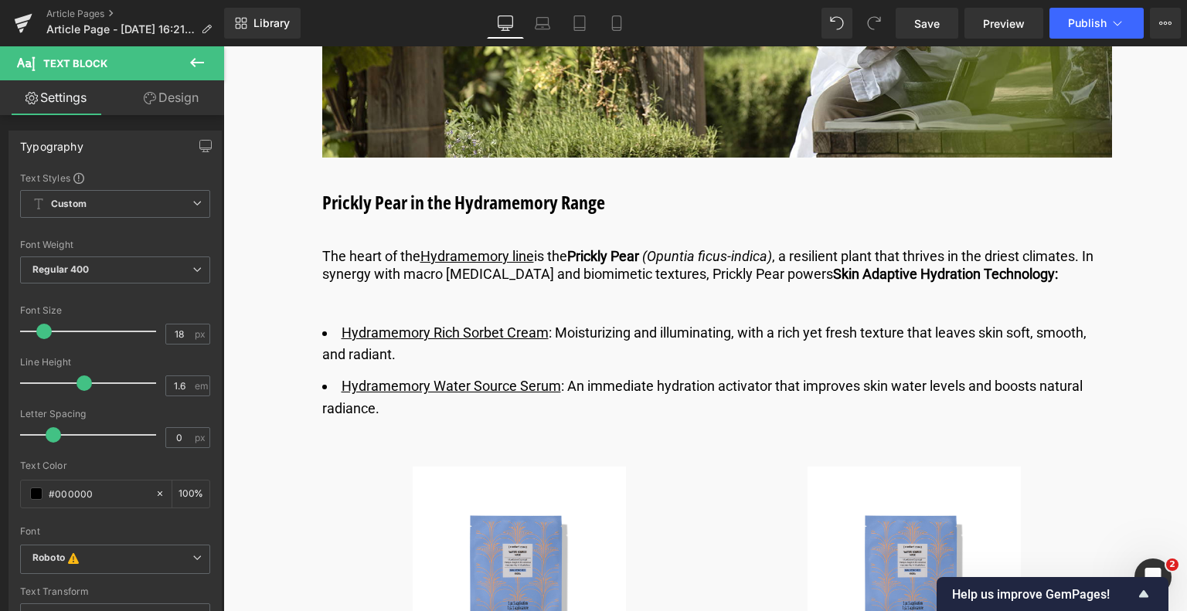
scroll to position [3106, 0]
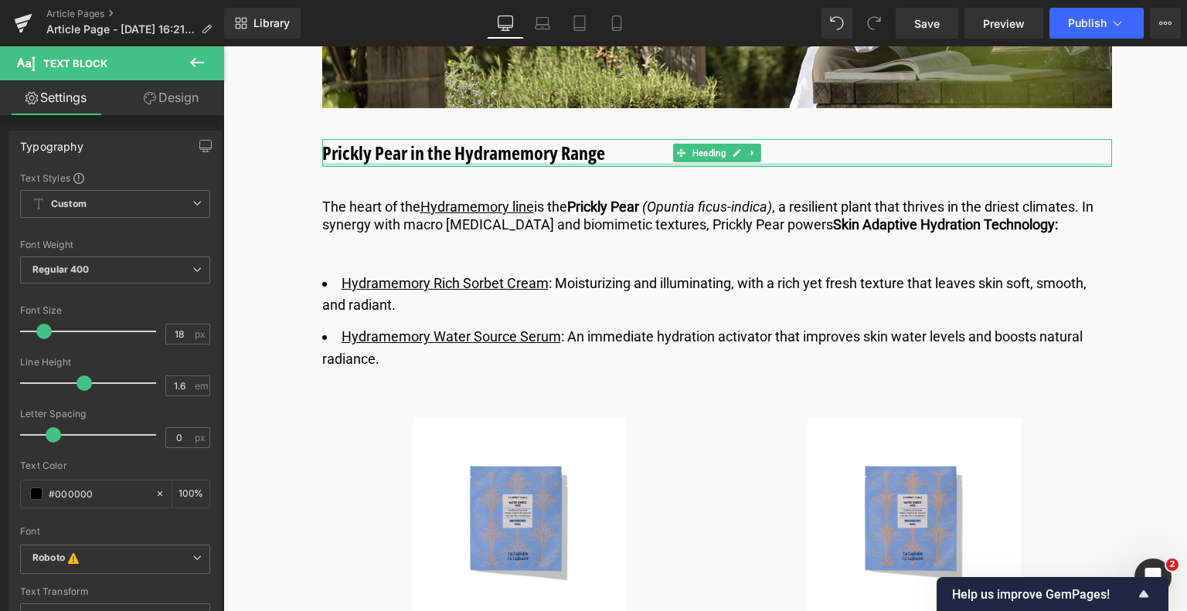
click at [605, 163] on div at bounding box center [717, 165] width 790 height 4
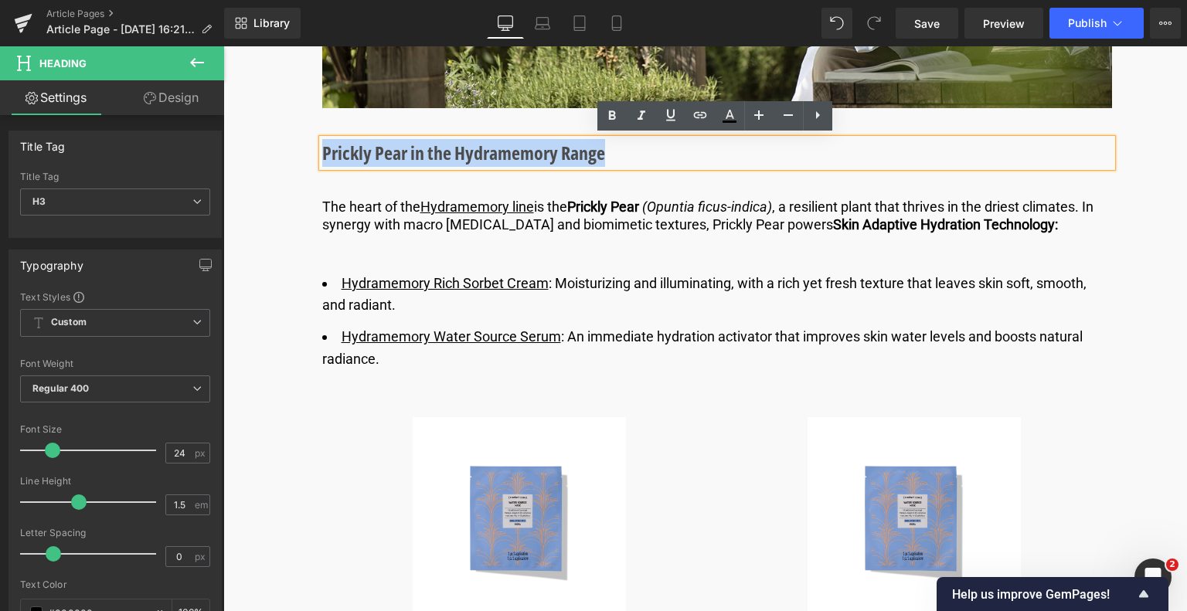
drag, startPoint x: 611, startPoint y: 158, endPoint x: 314, endPoint y: 151, distance: 296.8
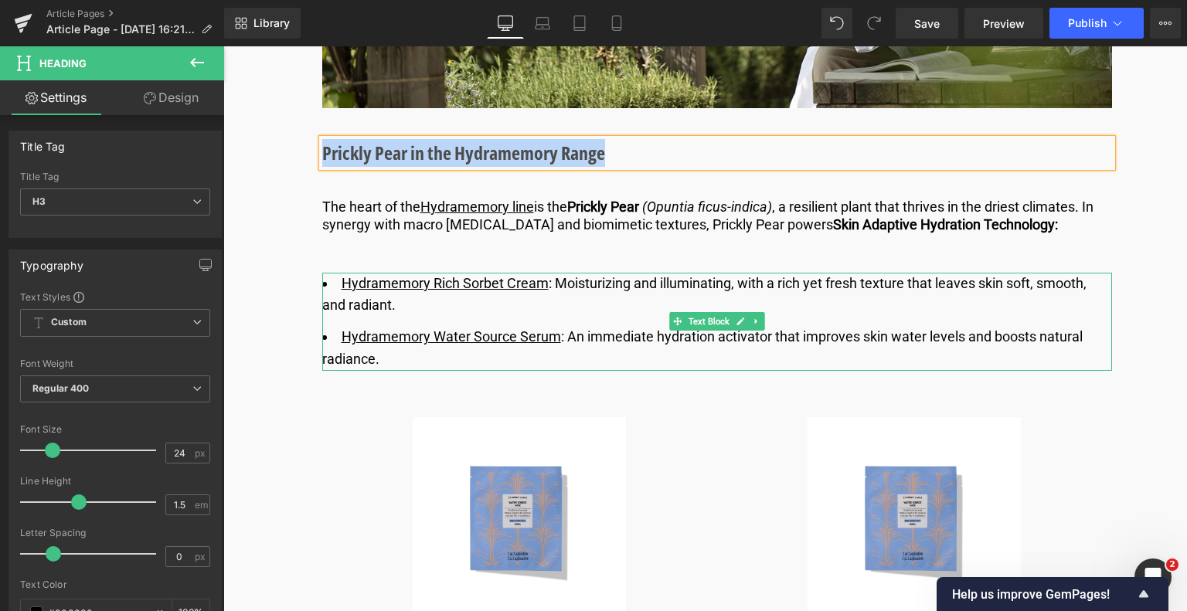
scroll to position [3183, 0]
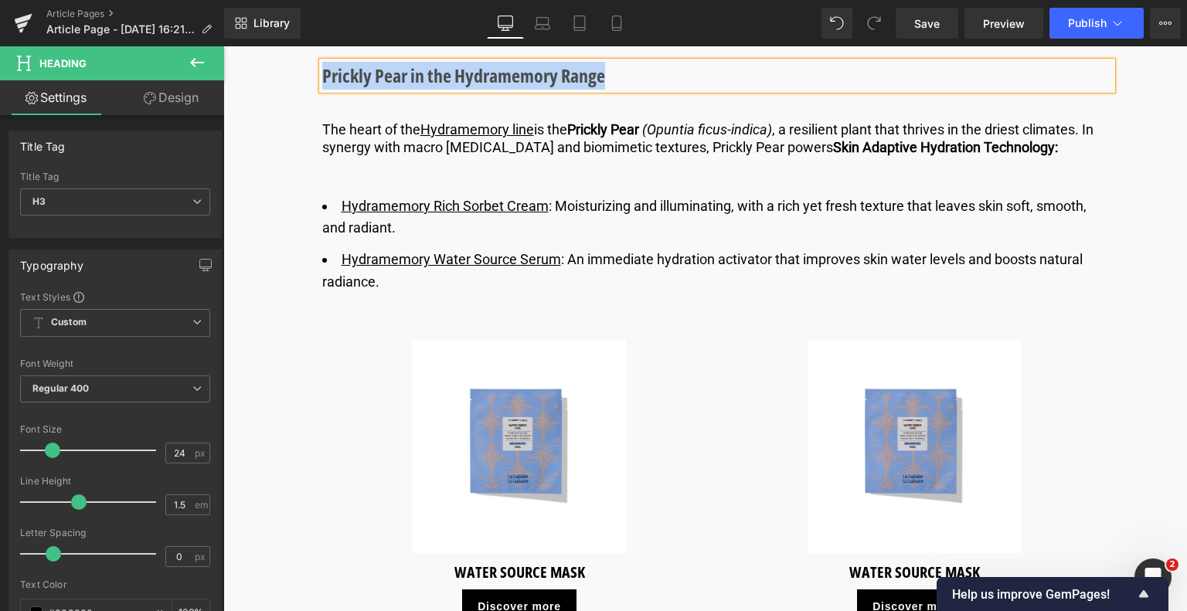
click at [606, 146] on p "The heart of the Hydramemory line is the Prickly Pear (Opuntia ficus-indica) , …" at bounding box center [717, 139] width 790 height 36
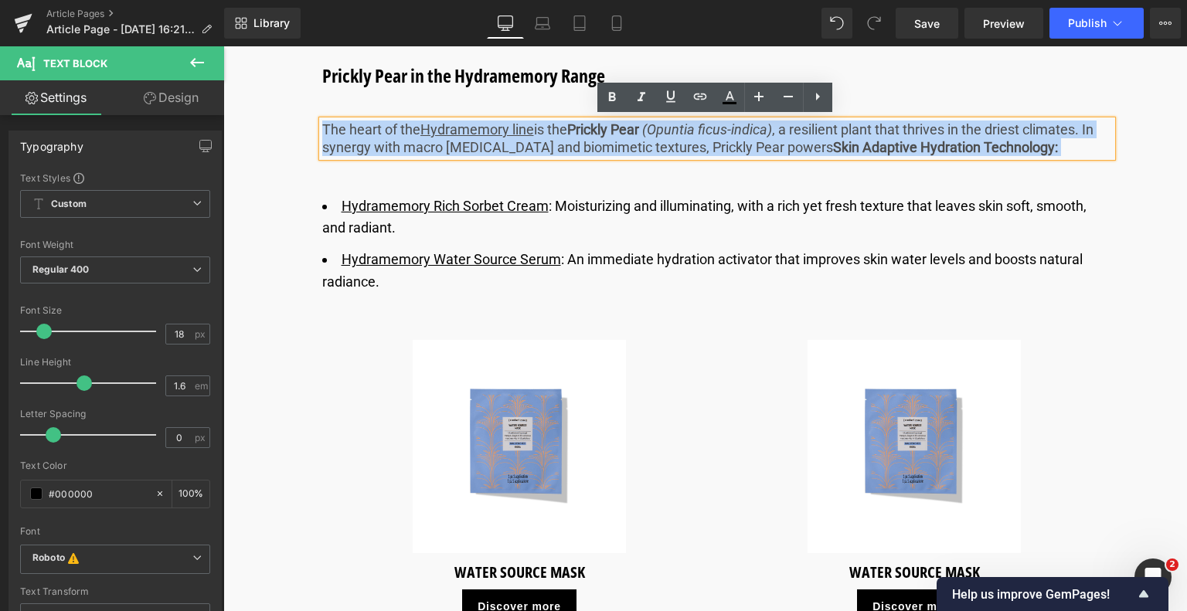
drag, startPoint x: 1055, startPoint y: 141, endPoint x: 290, endPoint y: 126, distance: 765.0
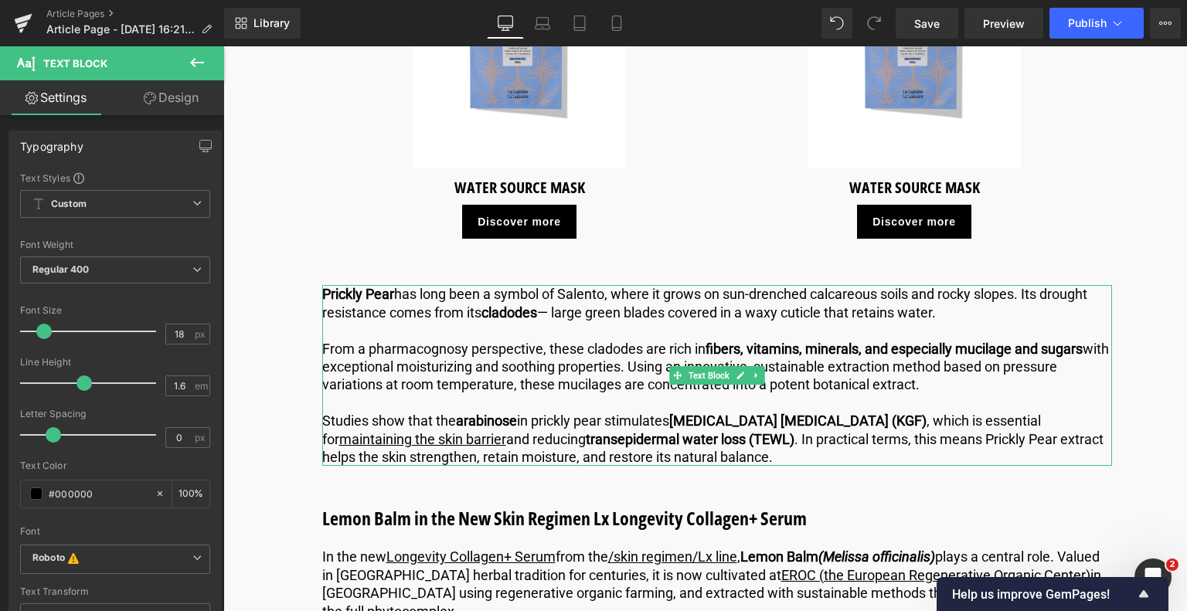
scroll to position [3647, 0]
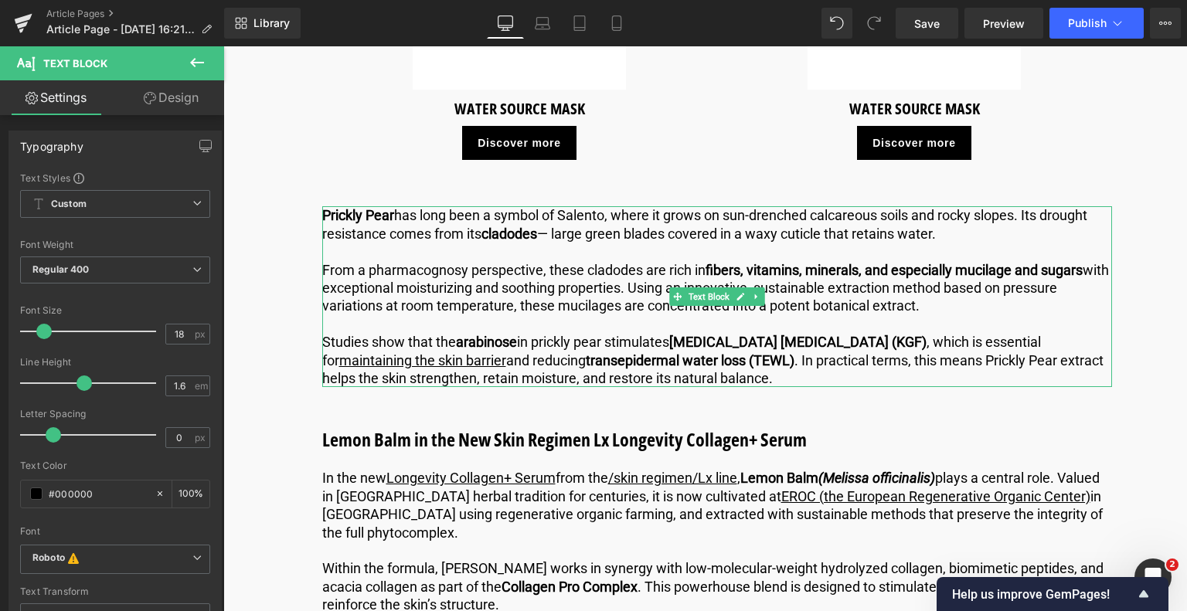
click at [702, 369] on p "Studies show that the arabinose in prickly pear stimulates [MEDICAL_DATA] [MEDI…" at bounding box center [717, 360] width 790 height 54
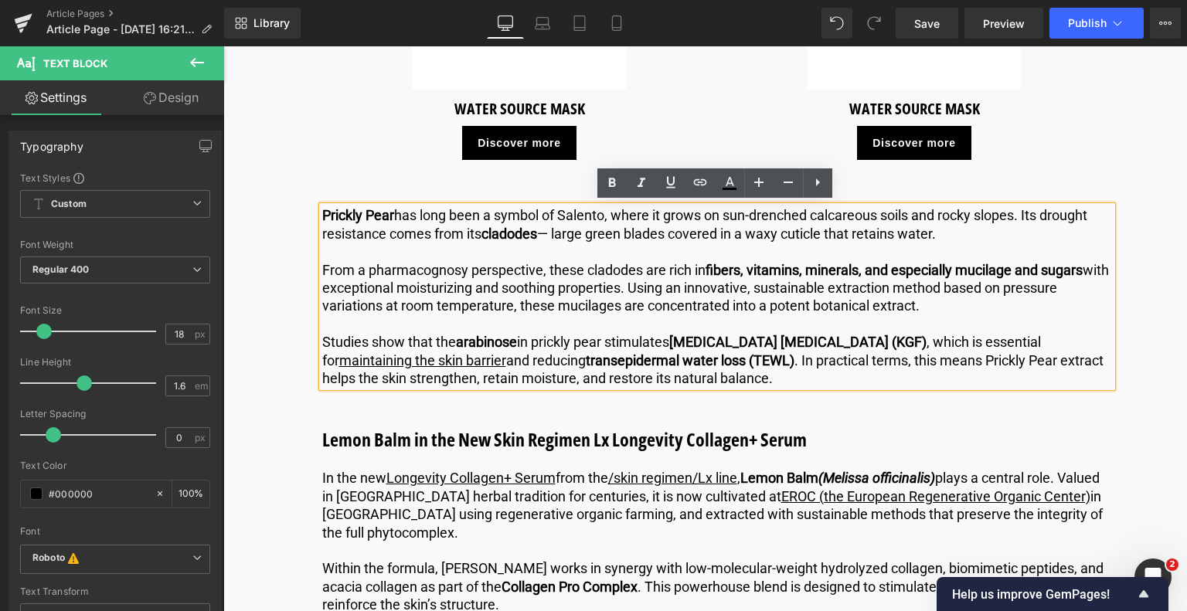
drag, startPoint x: 695, startPoint y: 372, endPoint x: 239, endPoint y: 174, distance: 497.9
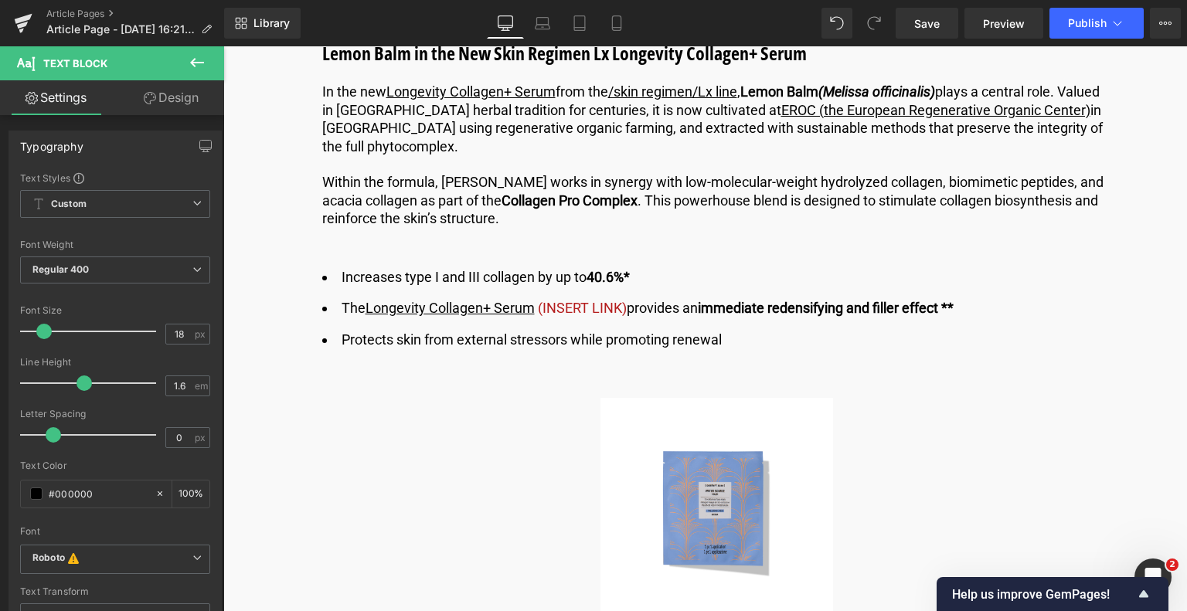
scroll to position [3878, 0]
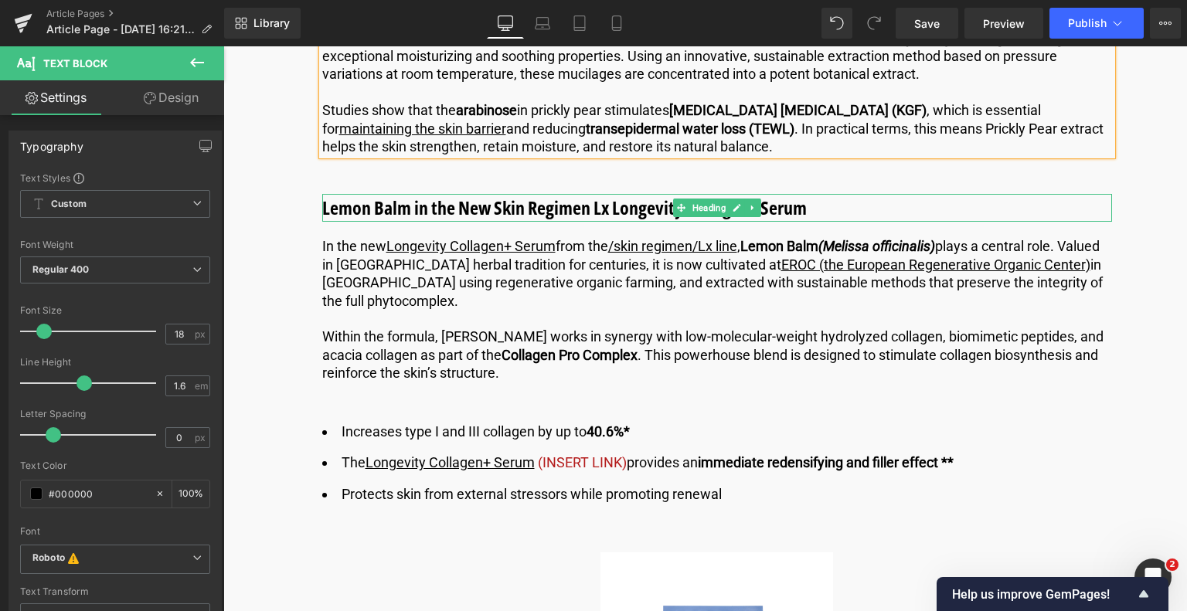
click at [760, 206] on h3 "Lemon Balm in the New Skin Regimen Lx Longevity Collagen+ Serum" at bounding box center [717, 208] width 790 height 28
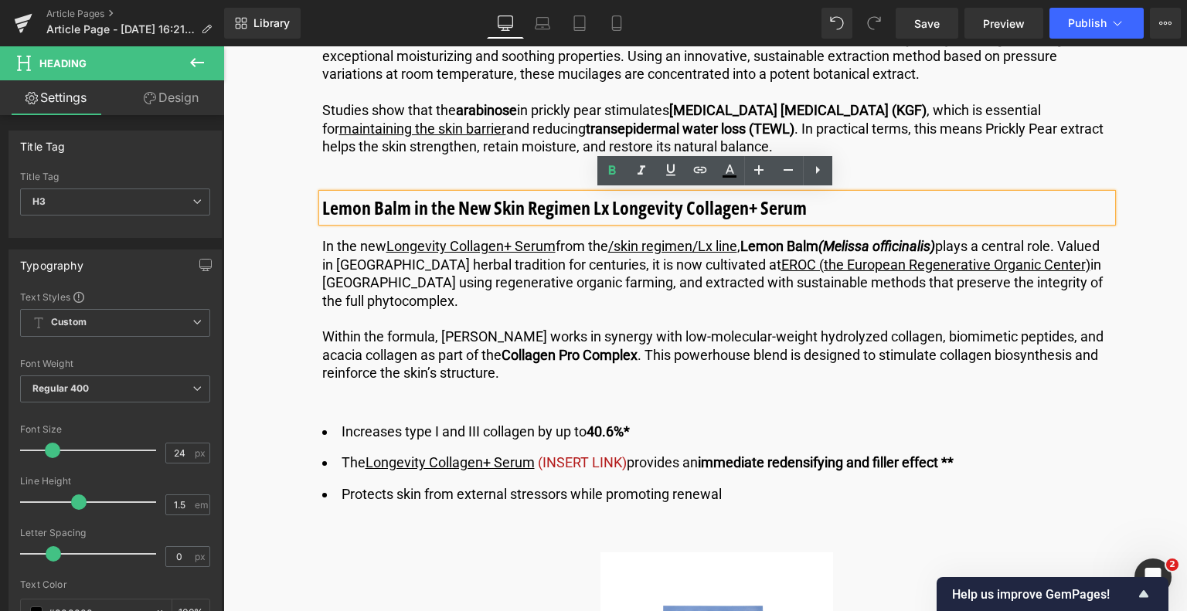
drag, startPoint x: 825, startPoint y: 214, endPoint x: 315, endPoint y: 246, distance: 510.9
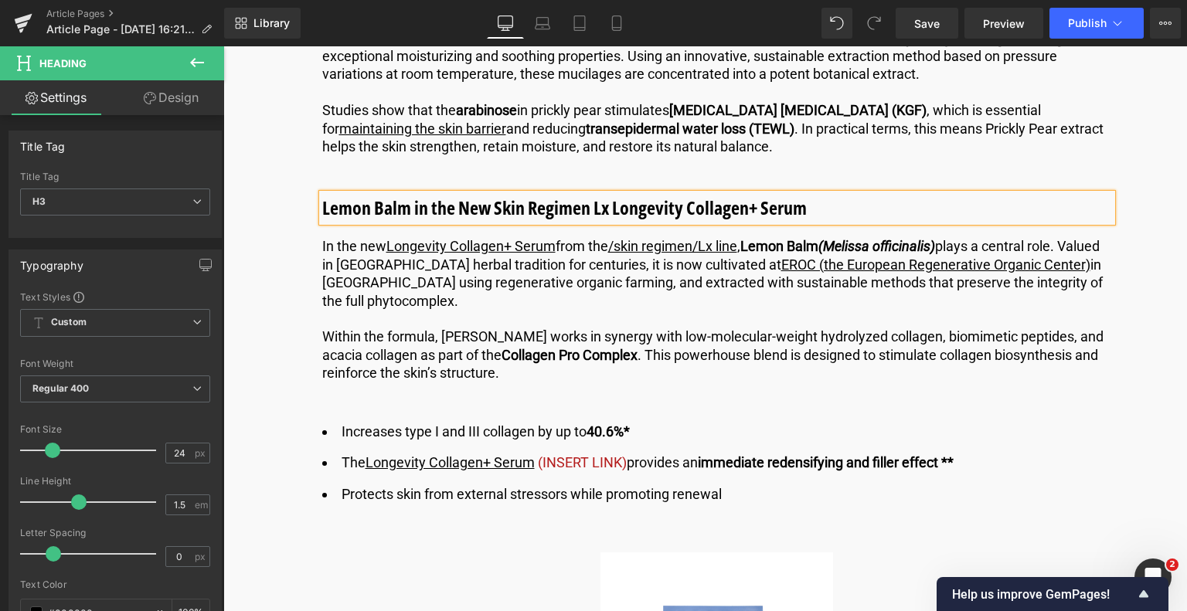
click at [655, 341] on p "Within the formula, Lemon Balm works in synergy with low-molecular-weight hydro…" at bounding box center [717, 355] width 790 height 54
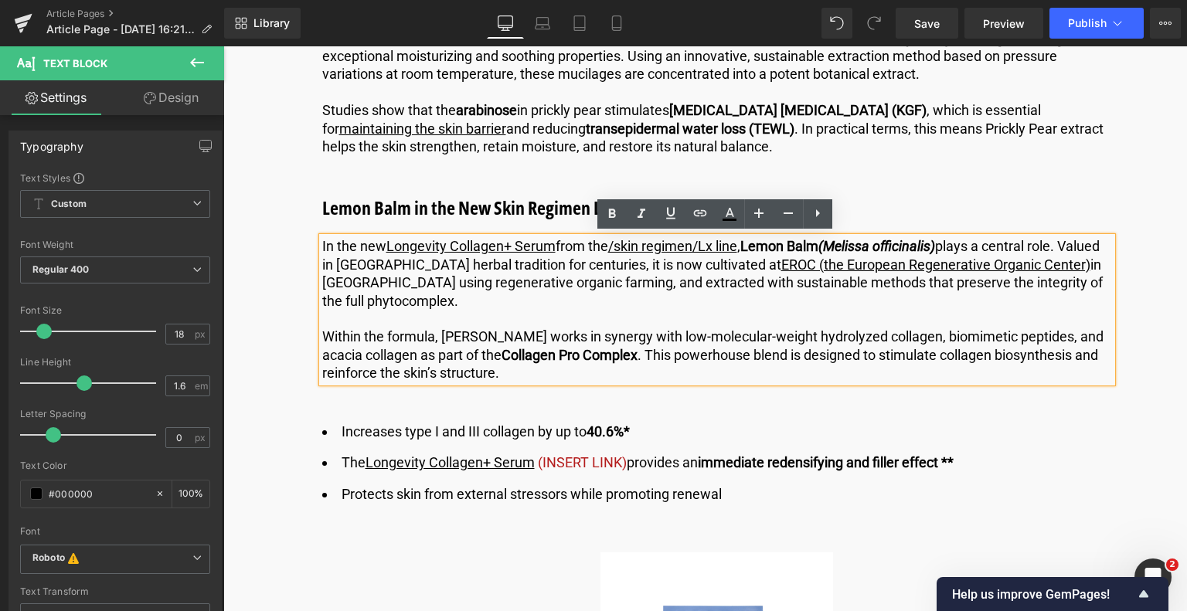
drag, startPoint x: 544, startPoint y: 367, endPoint x: 175, endPoint y: 234, distance: 392.5
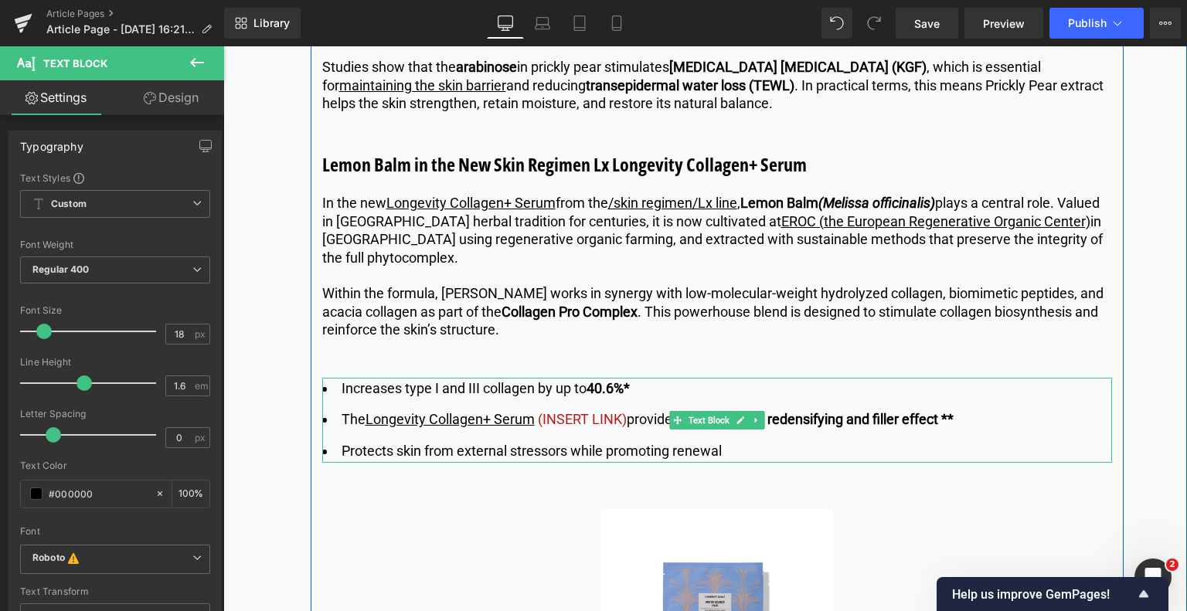
scroll to position [3956, 0]
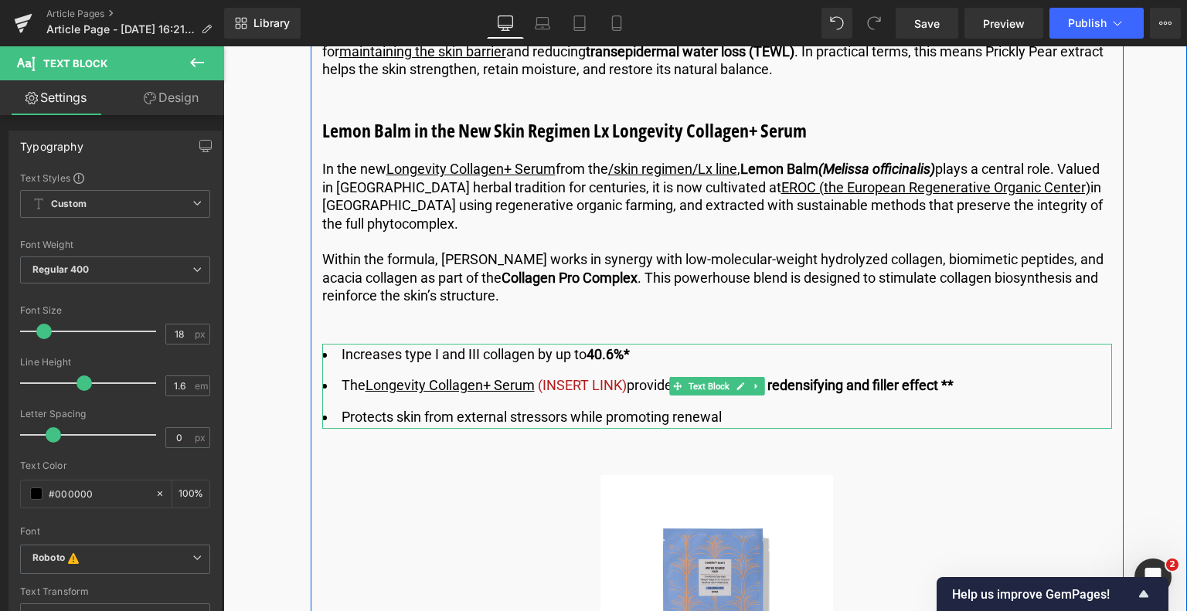
click at [753, 412] on li "Protects skin from external stressors while promoting renewal" at bounding box center [717, 417] width 790 height 22
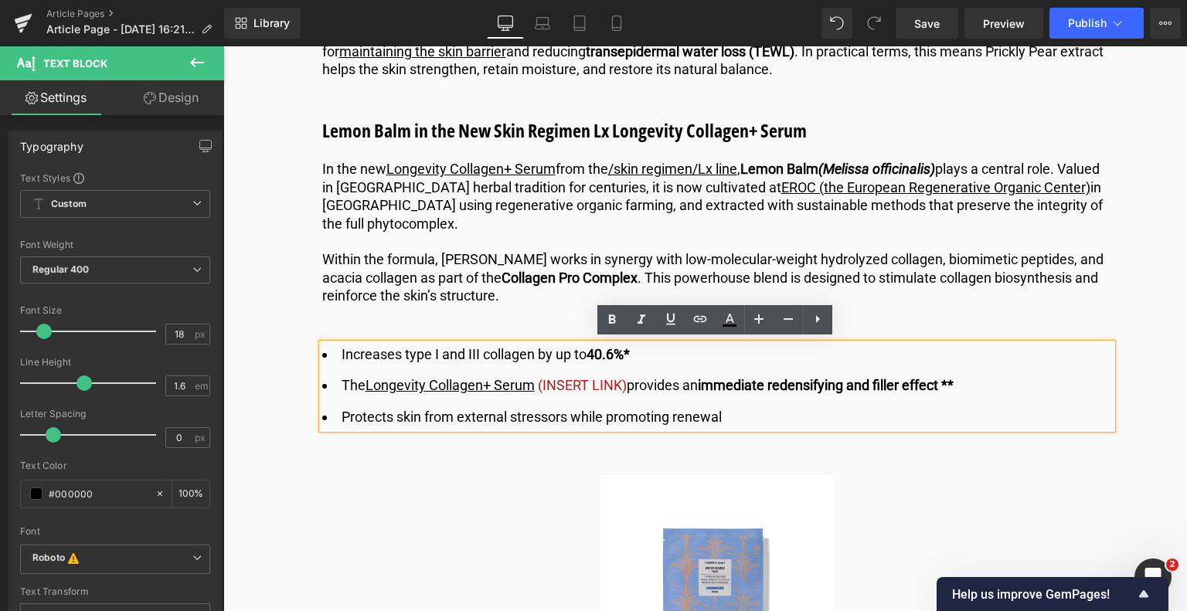
drag, startPoint x: 752, startPoint y: 410, endPoint x: 233, endPoint y: 352, distance: 522.5
click at [233, 352] on div "Image Published on [DATE] | 10 min read Text Block Row What Is Pharmacognosy? H…" at bounding box center [704, 450] width 963 height 8501
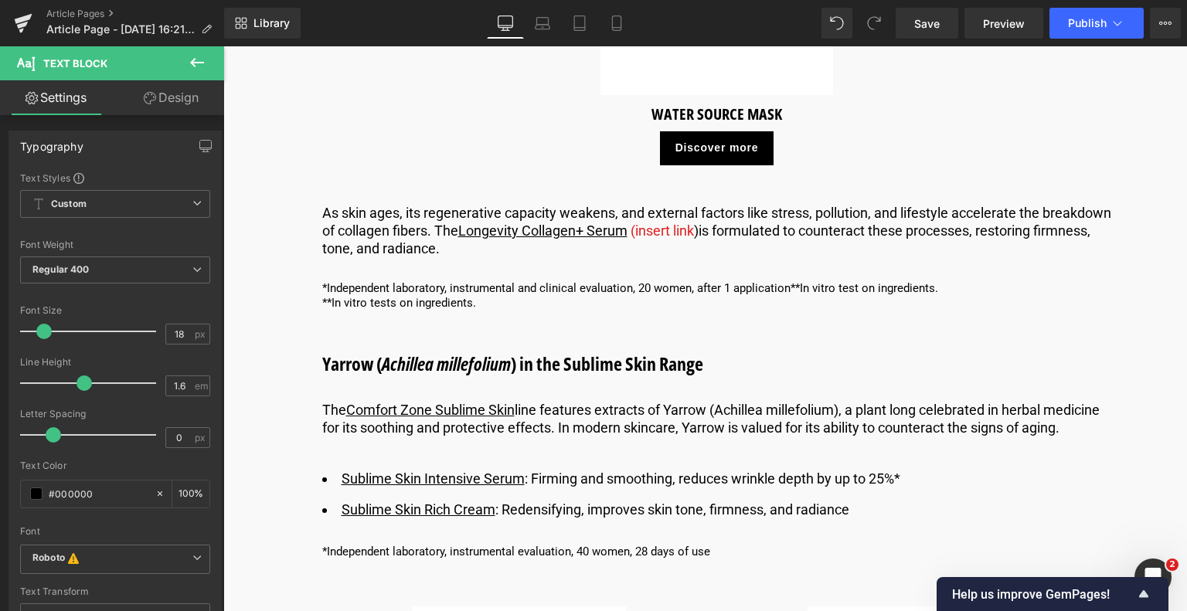
scroll to position [4651, 0]
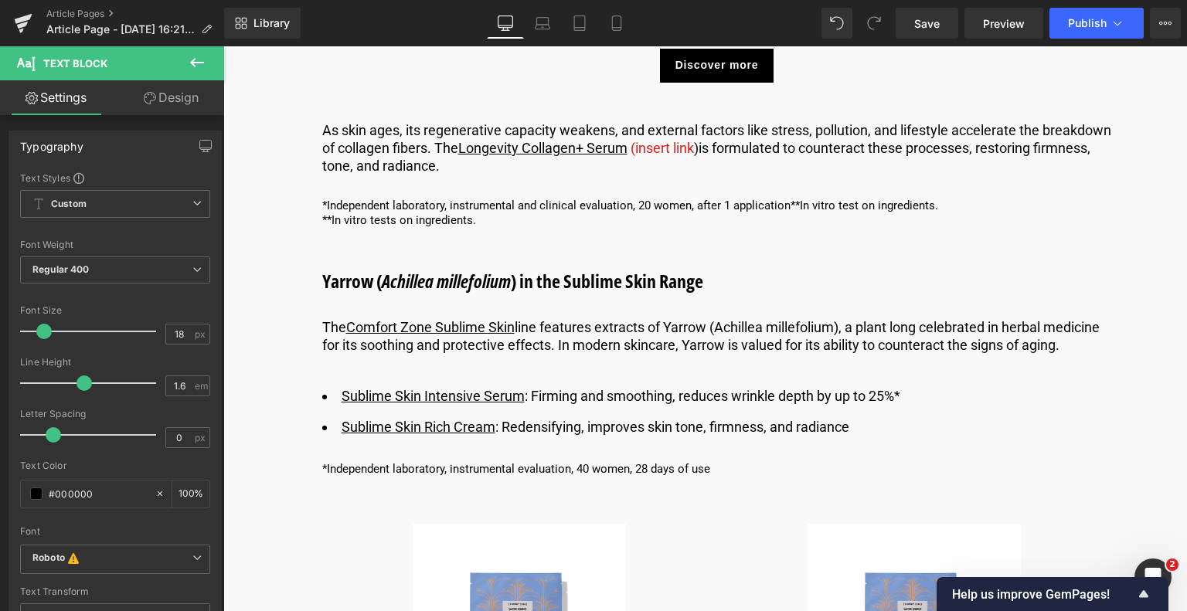
click at [591, 172] on div "Introduction to Pharmacognosy Heading Have you ever heard of pharmacognosy? Pro…" at bounding box center [717, 353] width 813 height 7164
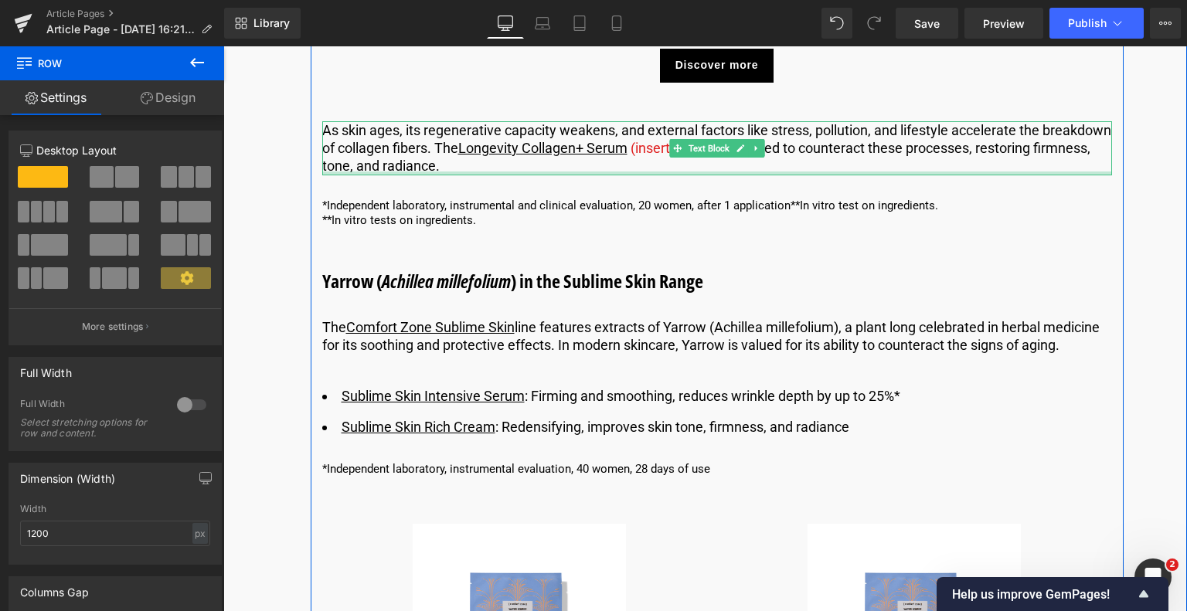
click at [513, 172] on div at bounding box center [717, 174] width 790 height 4
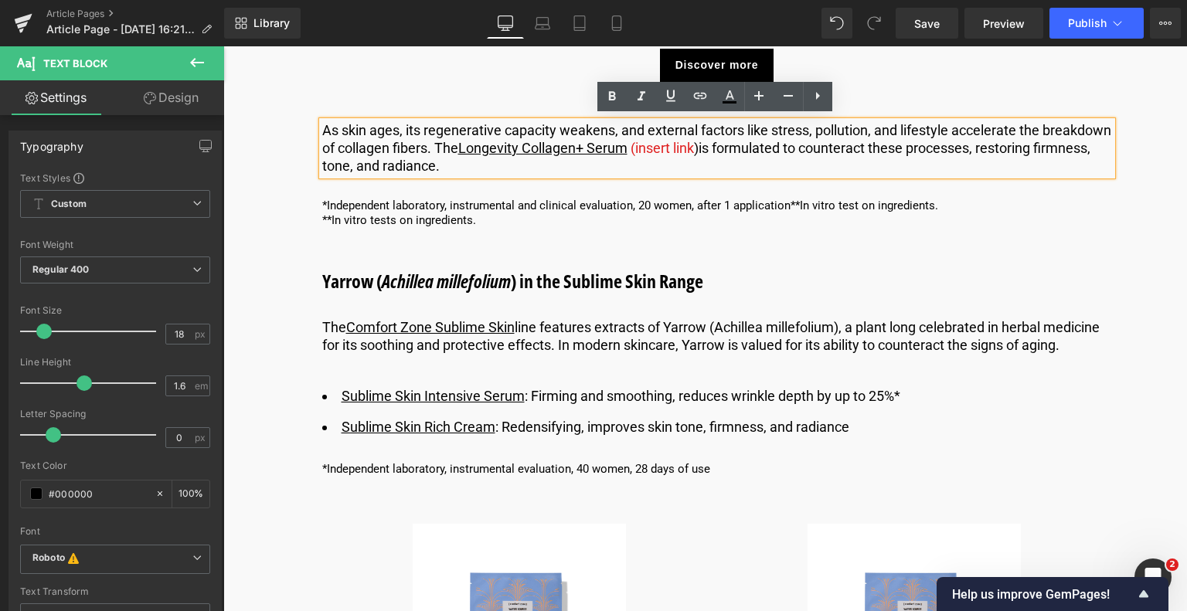
drag, startPoint x: 511, startPoint y: 160, endPoint x: 247, endPoint y: 117, distance: 267.0
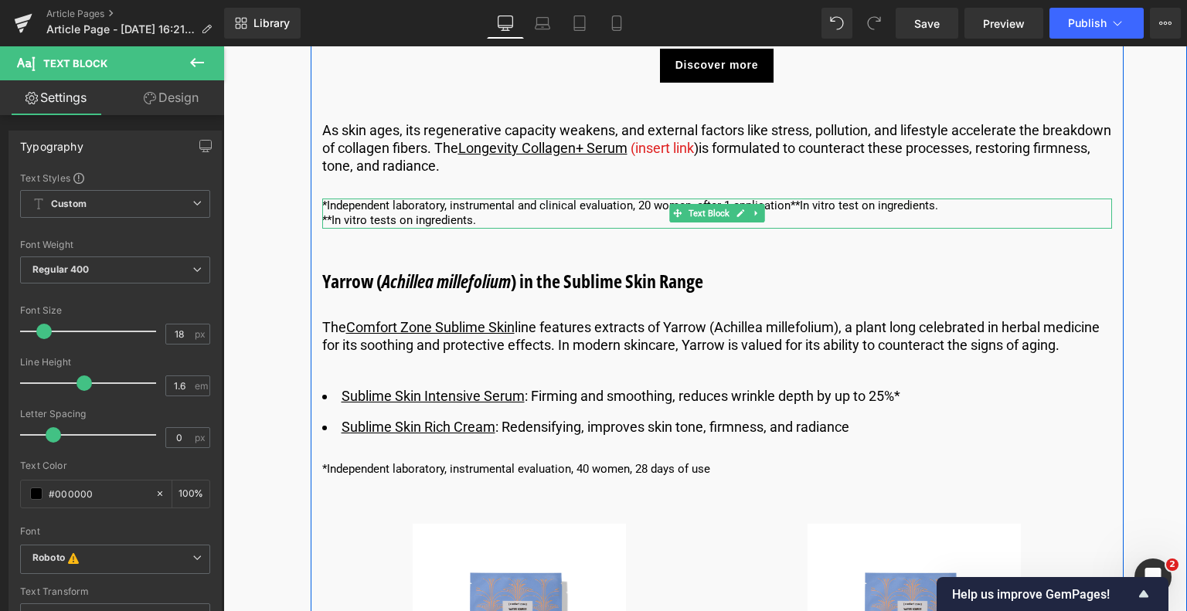
click at [483, 213] on p "**In vitro tests on ingredients." at bounding box center [717, 220] width 790 height 15
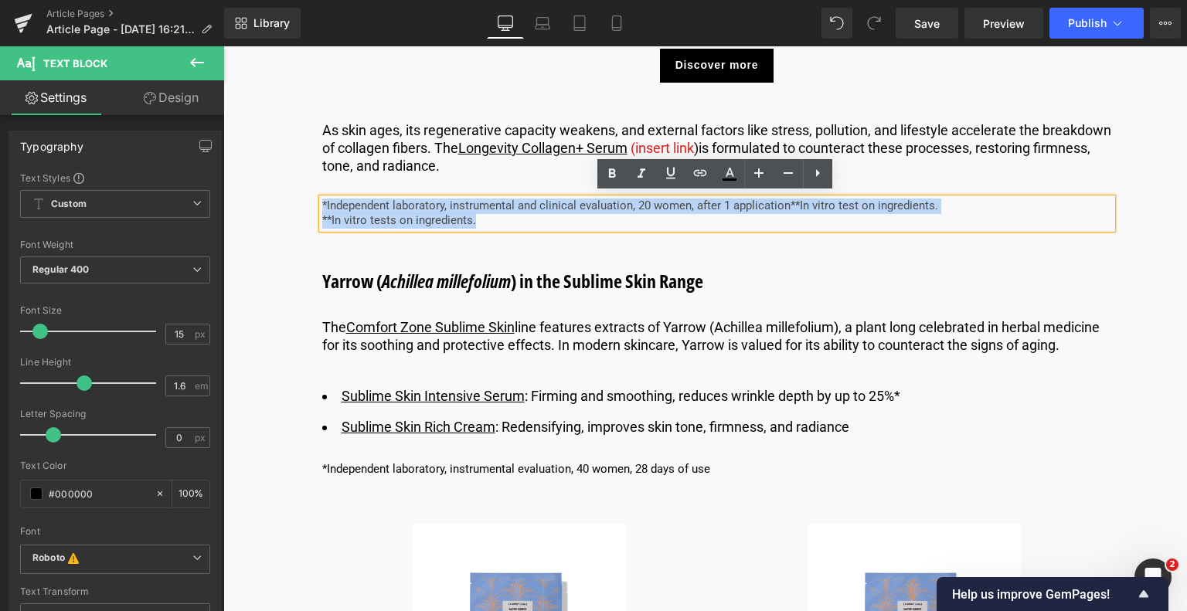
drag, startPoint x: 501, startPoint y: 214, endPoint x: 297, endPoint y: 203, distance: 203.5
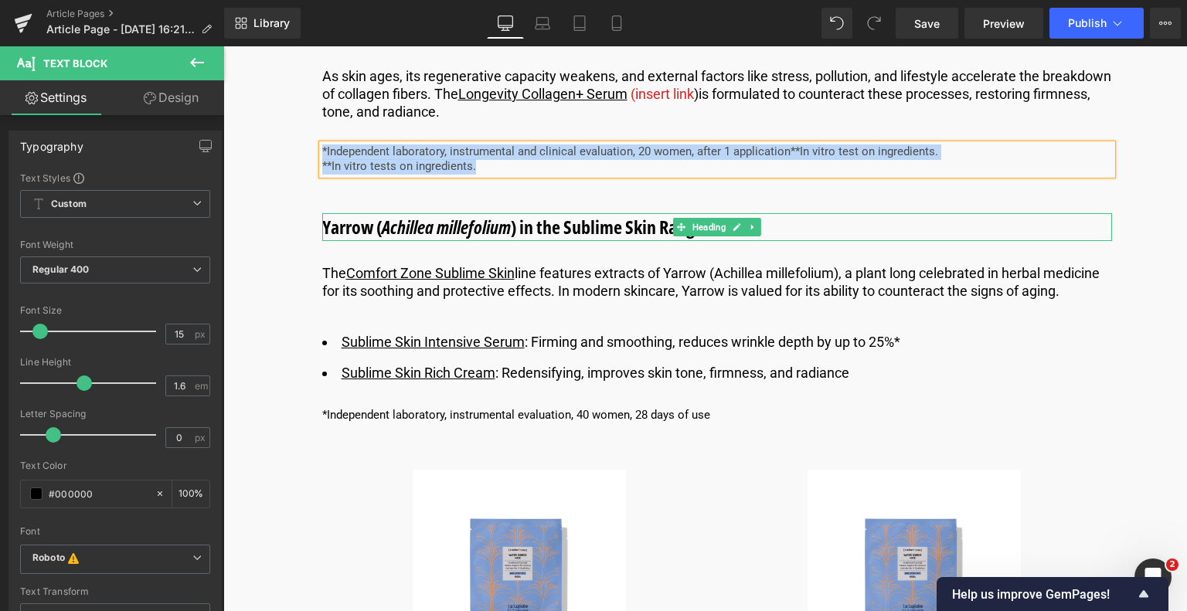
scroll to position [4728, 0]
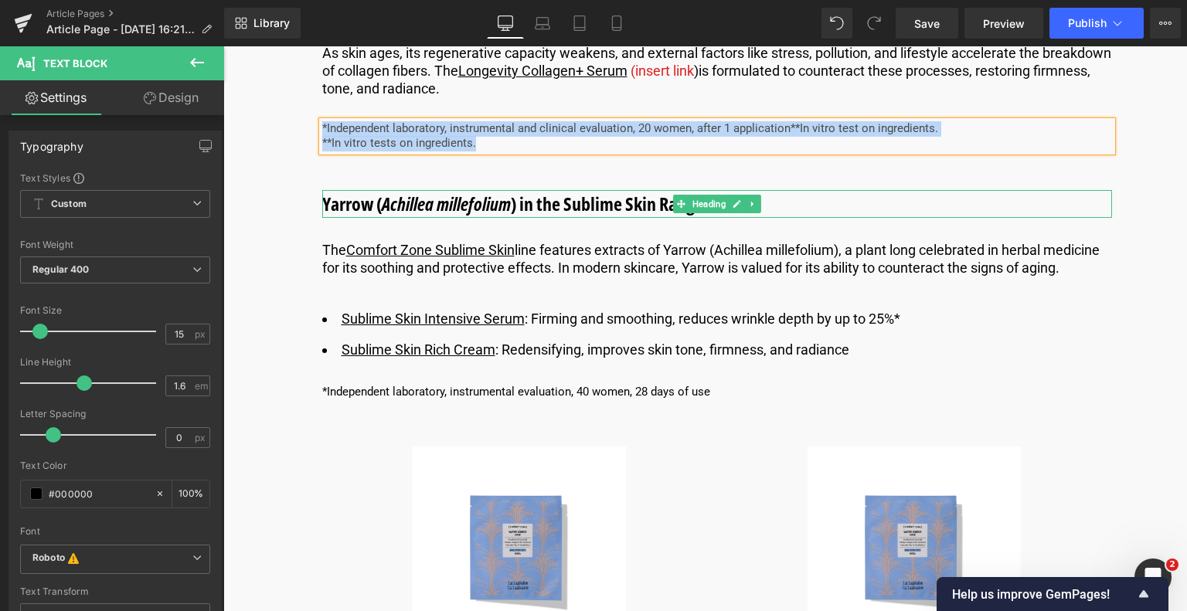
click at [765, 195] on h3 "Yarrow ( Achillea millefolium ) in the Sublime Skin Range" at bounding box center [717, 204] width 790 height 28
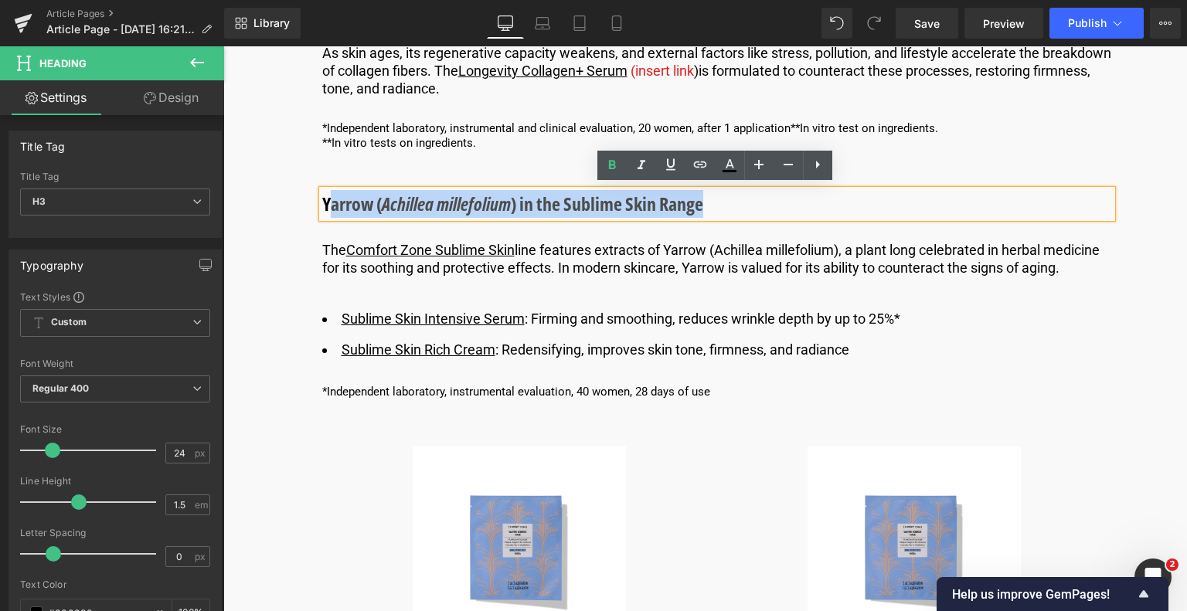
drag, startPoint x: 763, startPoint y: 196, endPoint x: 322, endPoint y: 209, distance: 440.6
click at [322, 209] on h3 "Yarrow ( Achillea millefolium ) in the Sublime Skin Range" at bounding box center [717, 204] width 790 height 28
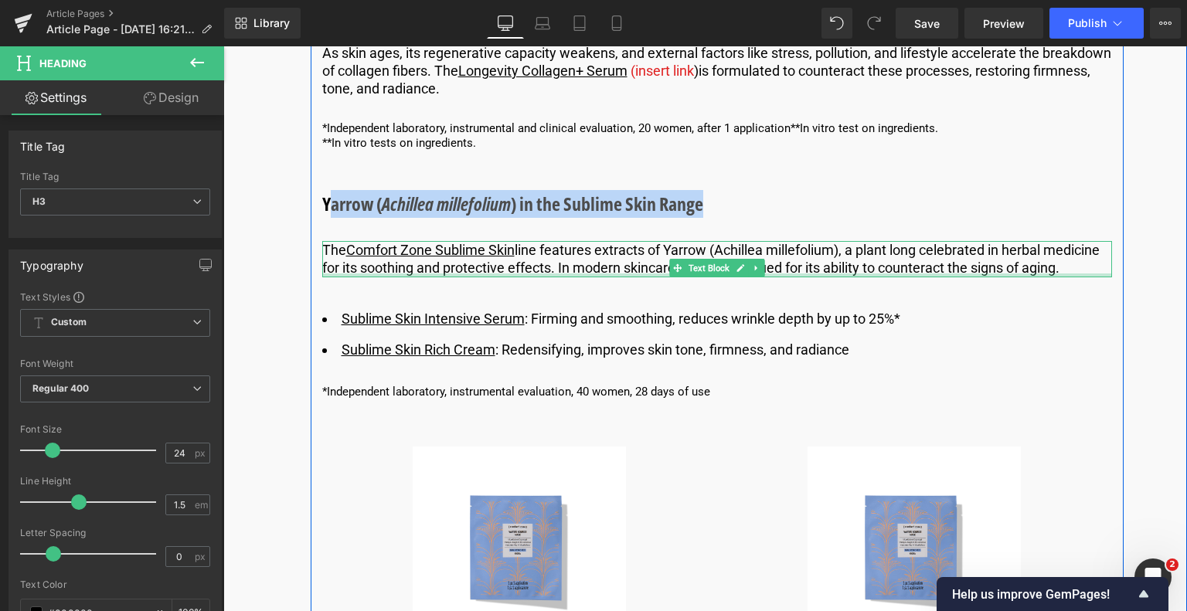
click at [423, 277] on p "​The Comfort Zone Sublime Skin line features extracts of Yarrow (Achillea mille…" at bounding box center [717, 259] width 790 height 36
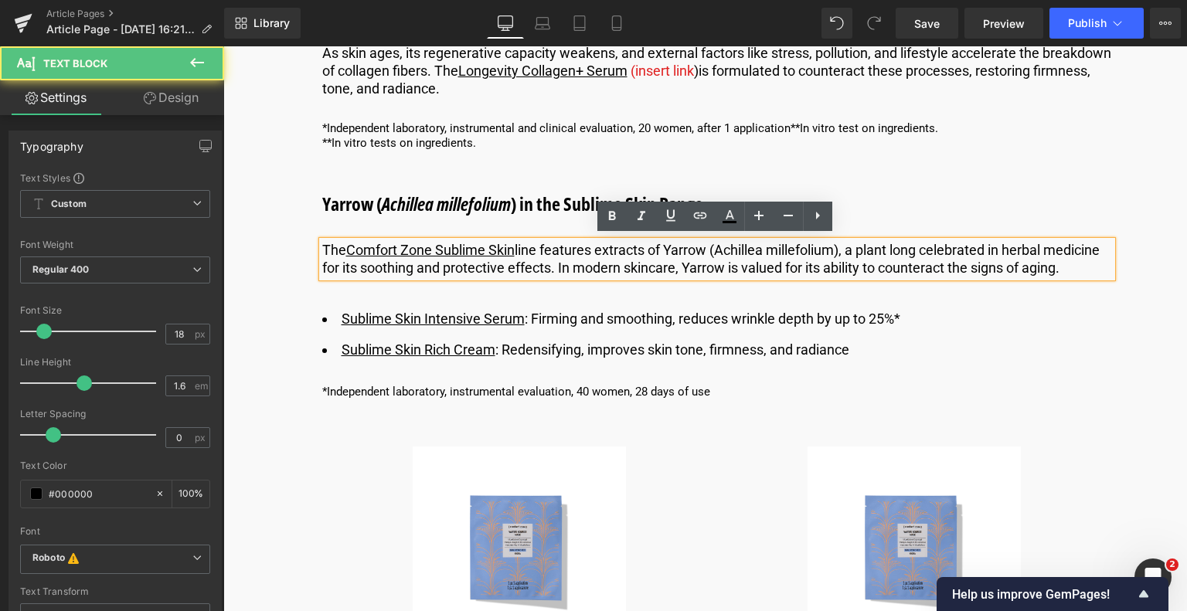
drag, startPoint x: 386, startPoint y: 287, endPoint x: 282, endPoint y: 240, distance: 114.1
drag, startPoint x: 372, startPoint y: 287, endPoint x: 287, endPoint y: 231, distance: 102.2
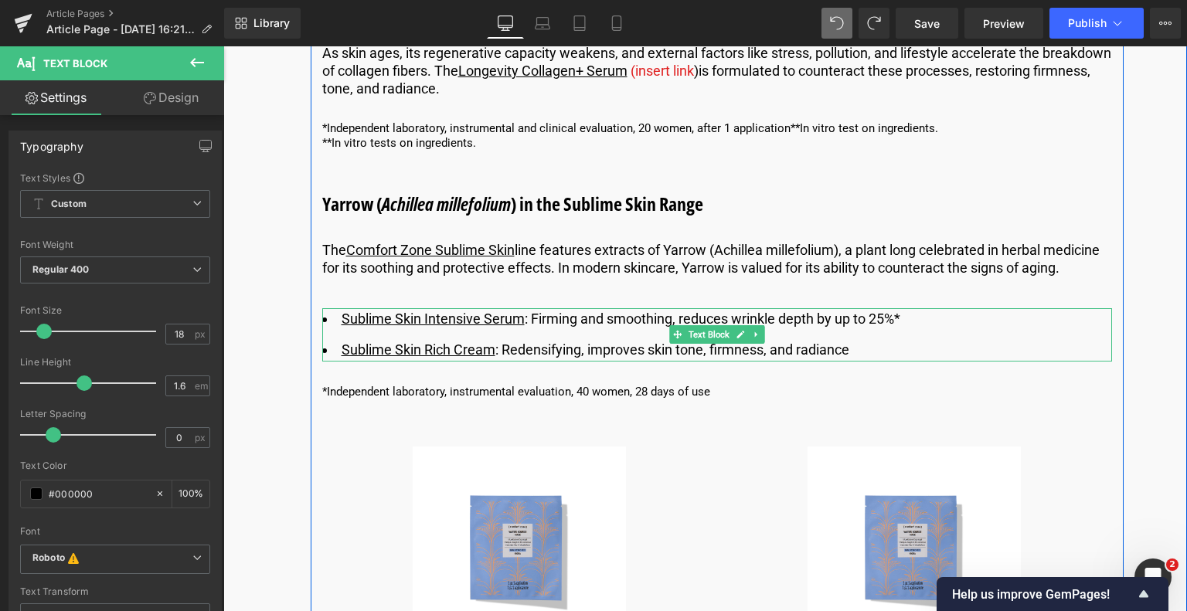
scroll to position [4805, 0]
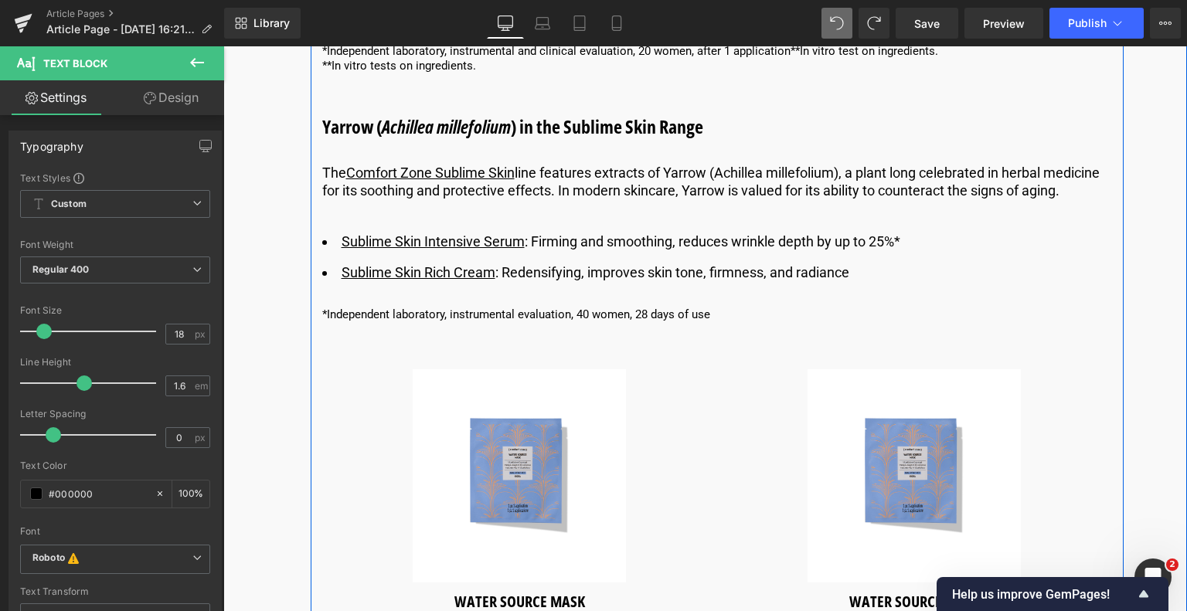
click at [870, 280] on li "Sublime Skin Rich Cream : Redensifying, improves skin tone, firmness, and radia…" at bounding box center [717, 273] width 790 height 22
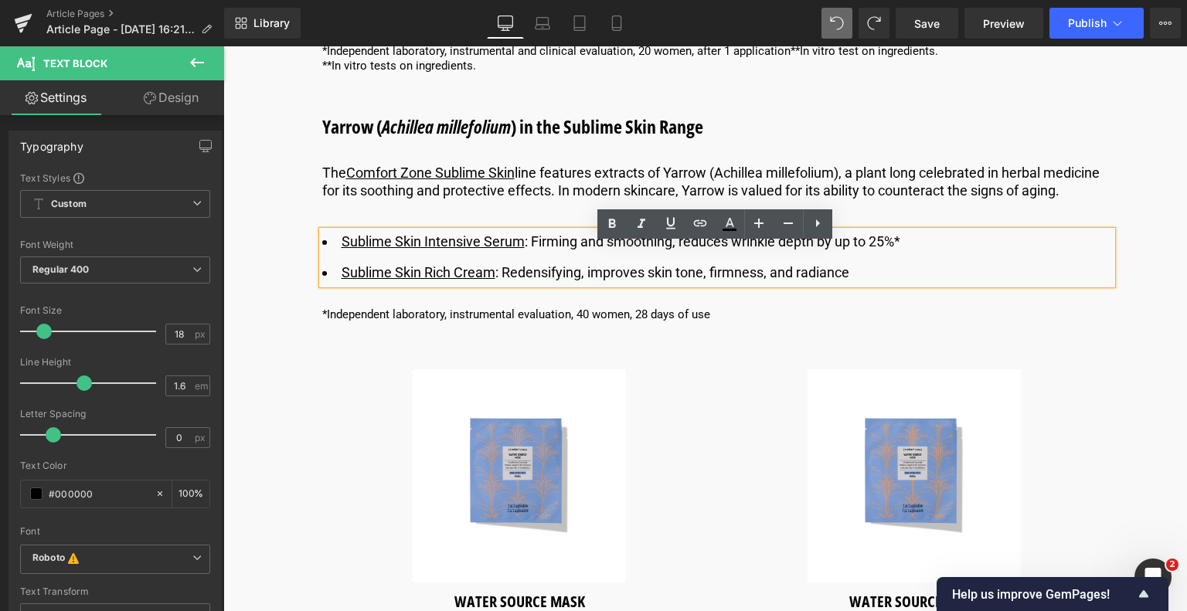
drag, startPoint x: 865, startPoint y: 283, endPoint x: 294, endPoint y: 244, distance: 573.0
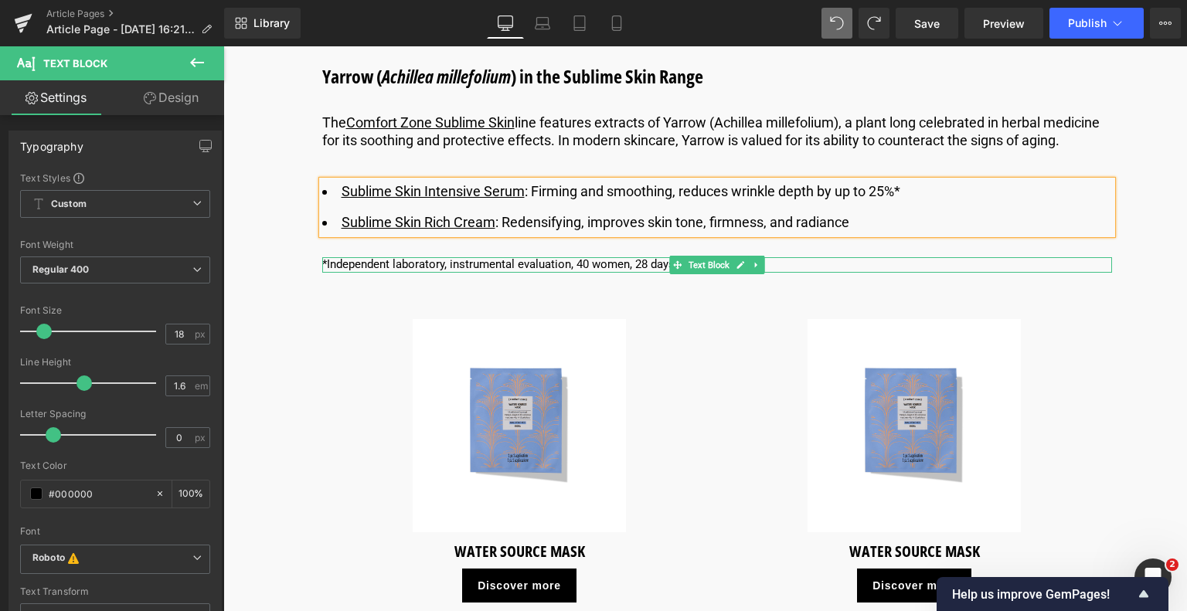
scroll to position [4883, 0]
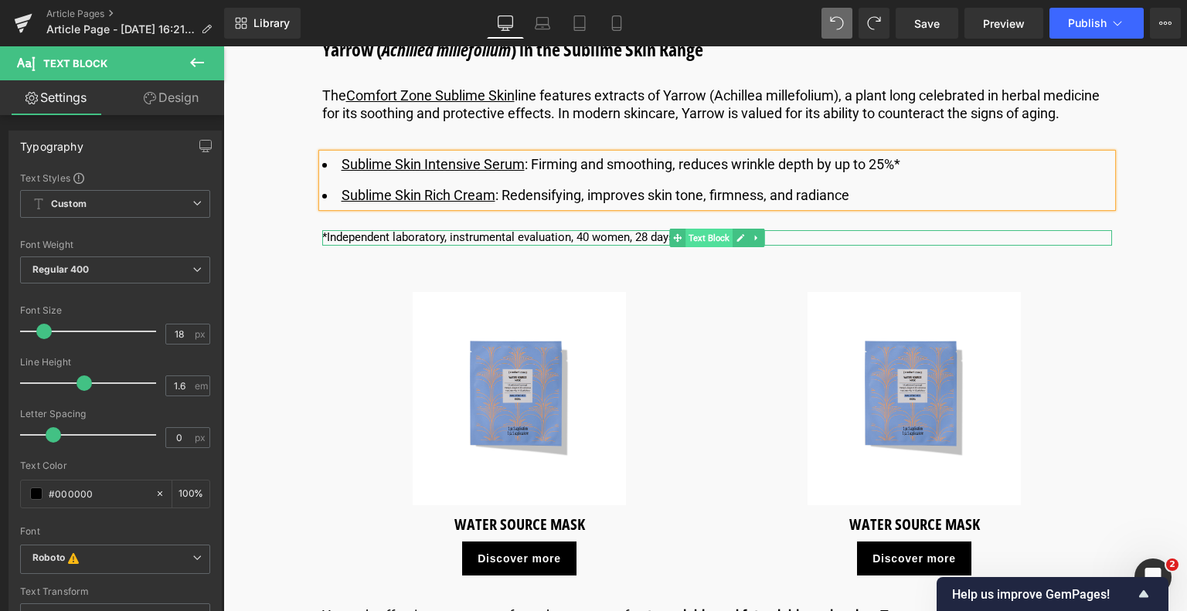
click at [714, 247] on span "Text Block" at bounding box center [708, 238] width 47 height 19
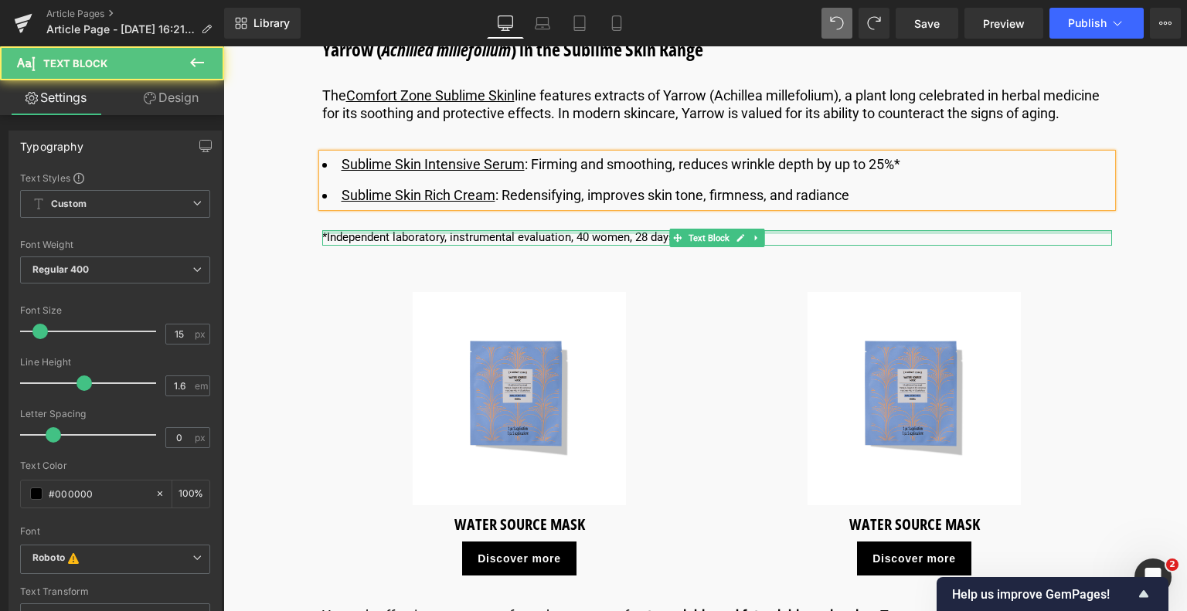
click at [826, 234] on div at bounding box center [717, 232] width 790 height 4
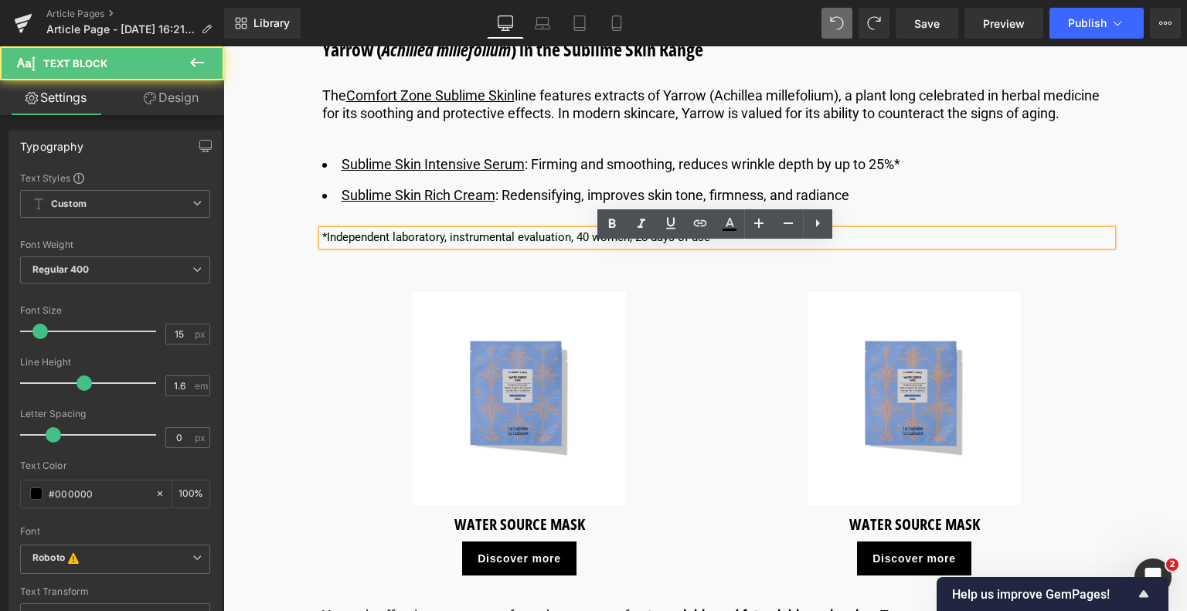
drag, startPoint x: 726, startPoint y: 253, endPoint x: 71, endPoint y: 240, distance: 655.3
click at [223, 240] on html "🚚 Gratis verzending vanaf €59 – shop jouw favorieten nu! ✨ 💌 10% korting op je …" at bounding box center [704, 185] width 963 height 10042
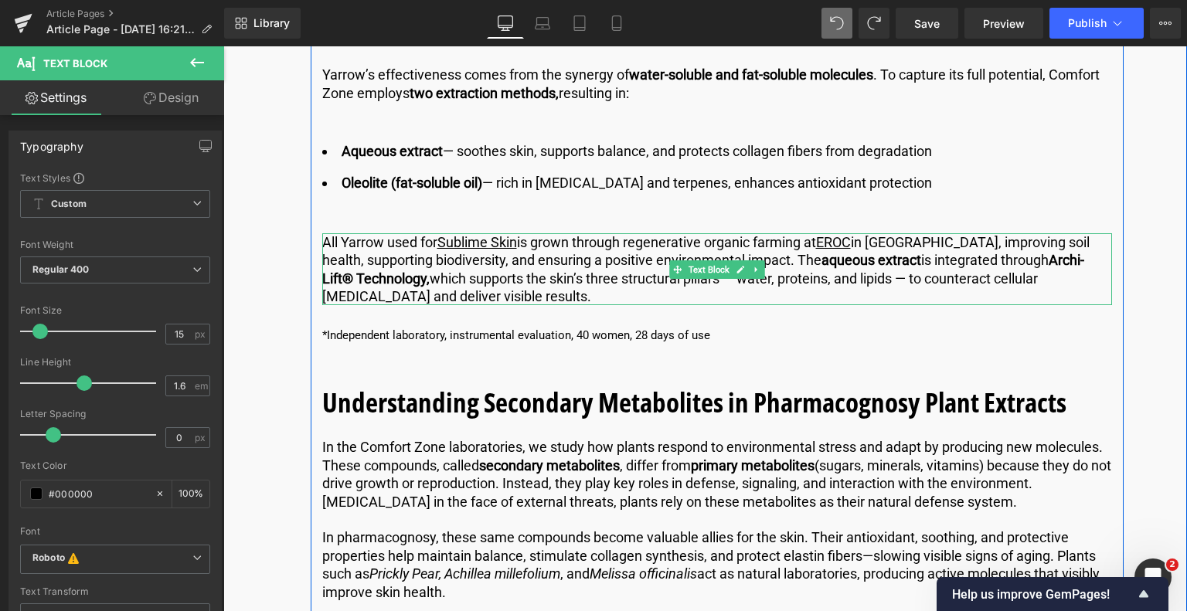
scroll to position [5269, 0]
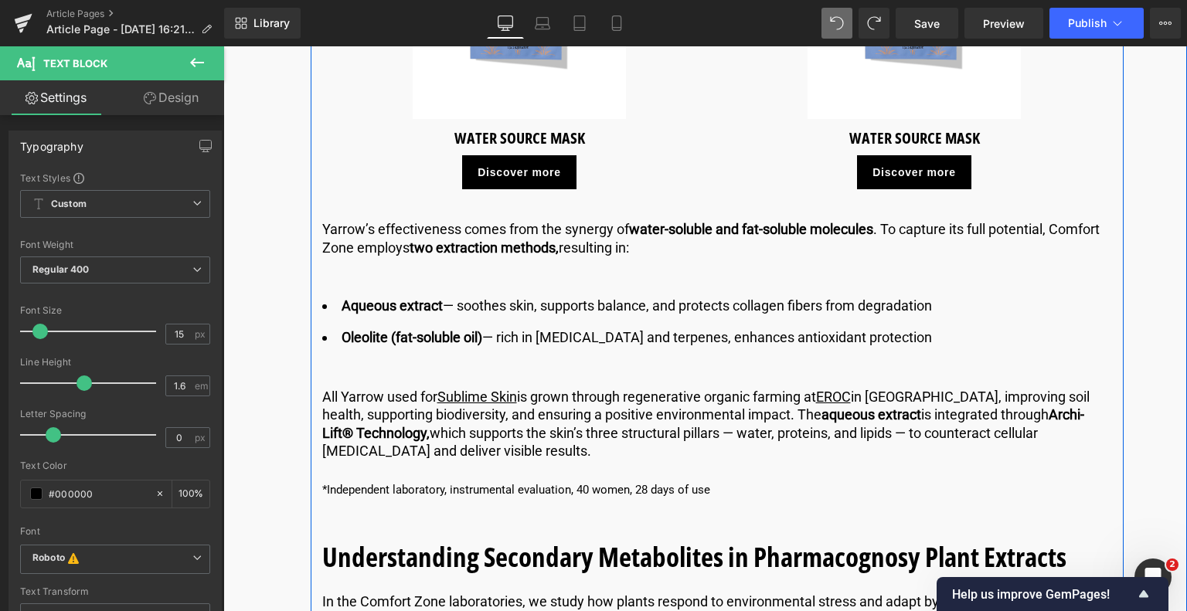
click at [588, 256] on p "Yarrow’s effectiveness comes from the synergy of water-soluble and fat-soluble …" at bounding box center [717, 238] width 790 height 36
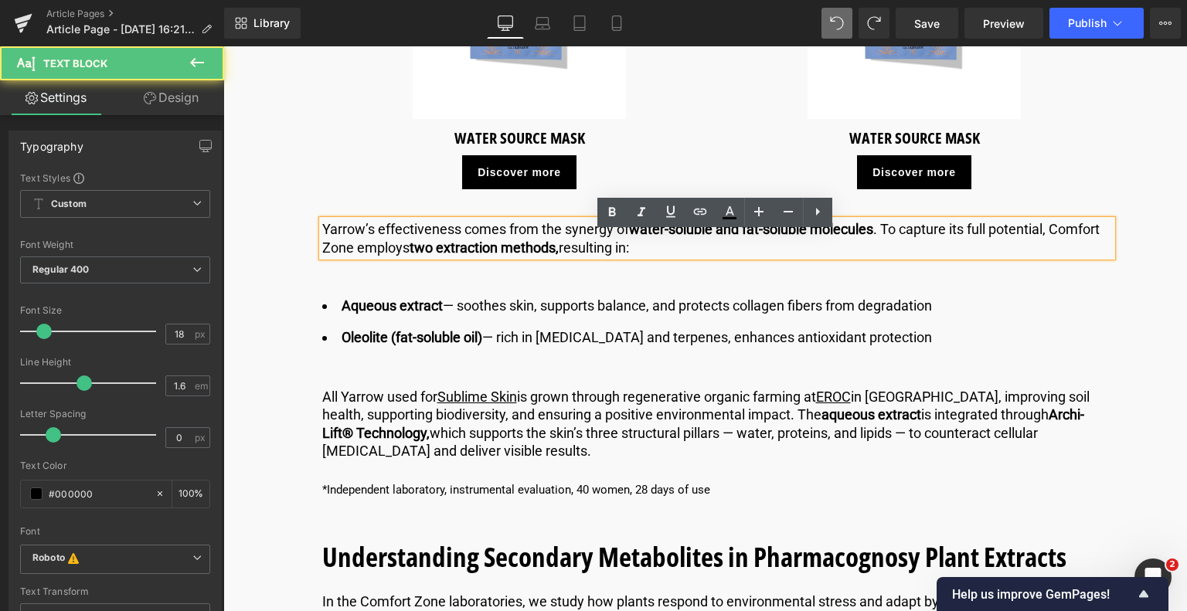
drag, startPoint x: 650, startPoint y: 265, endPoint x: 434, endPoint y: 243, distance: 216.6
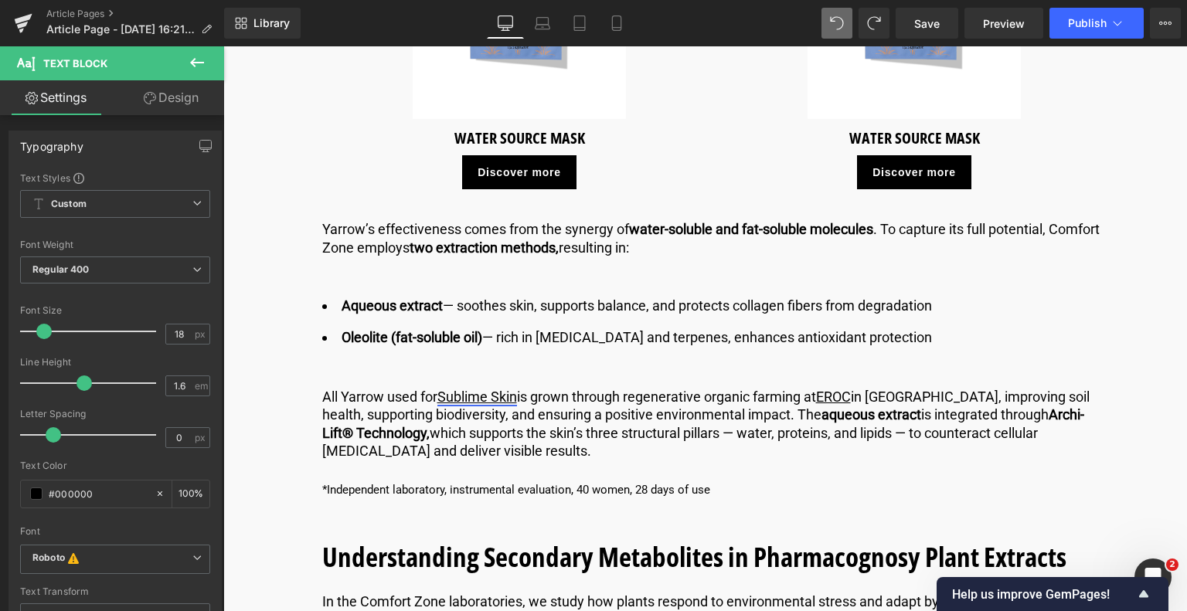
scroll to position [5346, 0]
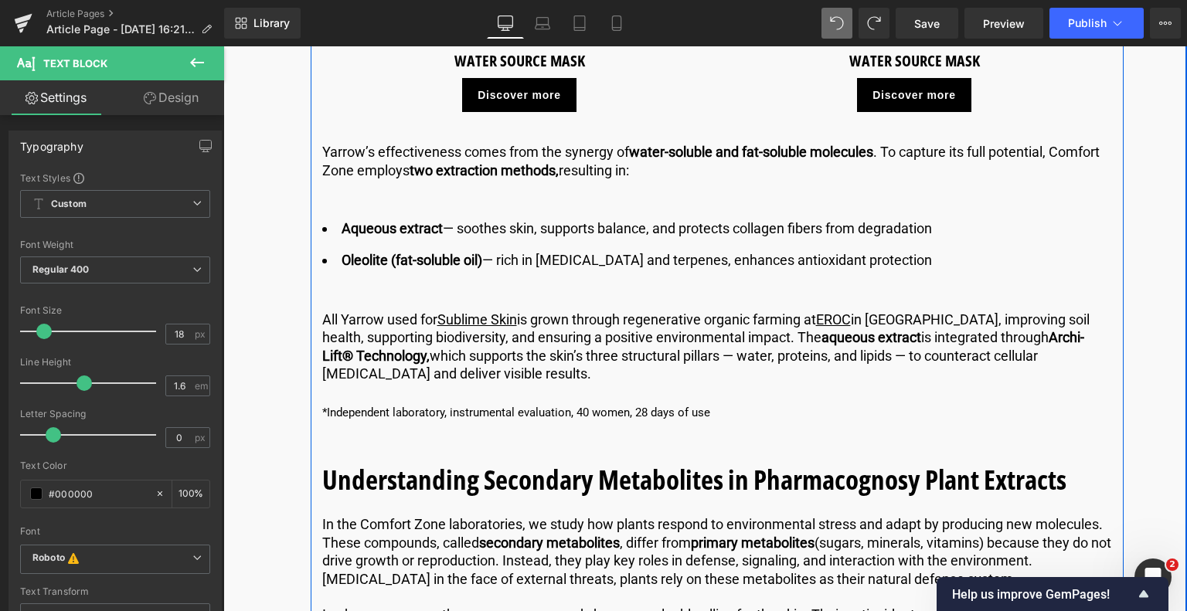
click at [902, 270] on li "Oleolite (fat-soluble oil) — rich in [MEDICAL_DATA] and terpenes, enhances anti…" at bounding box center [717, 261] width 790 height 22
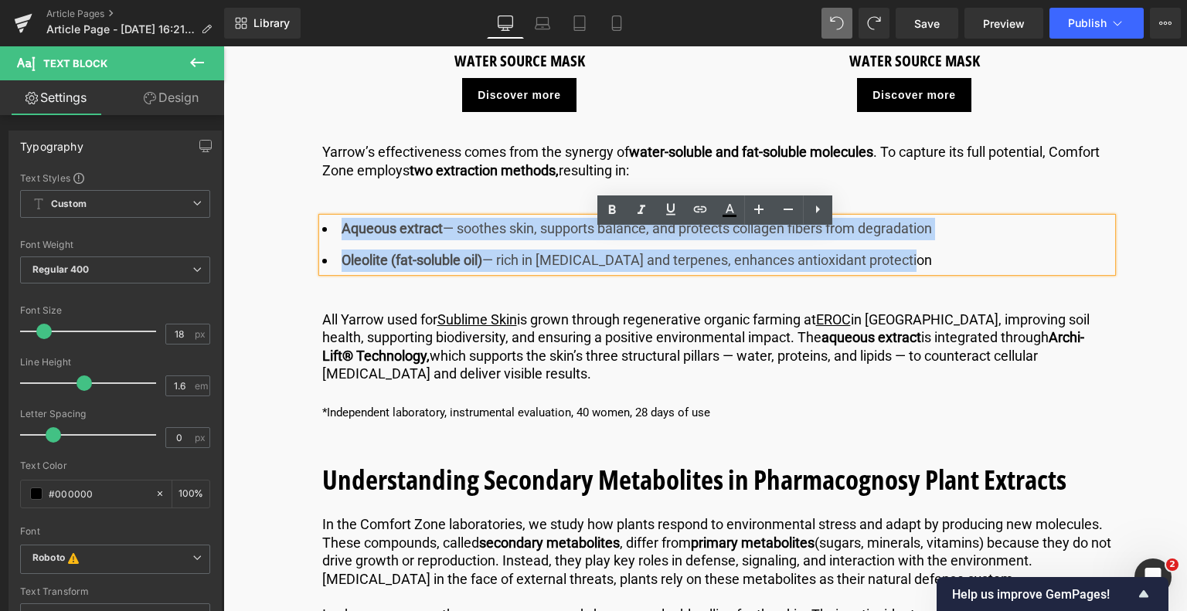
drag, startPoint x: 899, startPoint y: 272, endPoint x: 189, endPoint y: 185, distance: 715.3
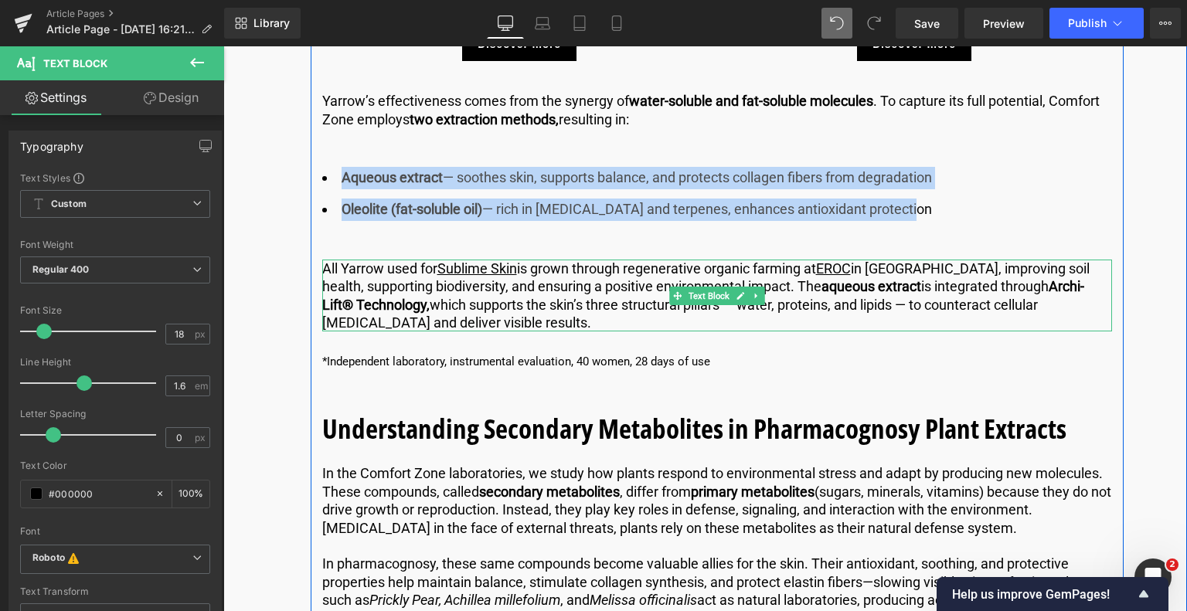
scroll to position [5424, 0]
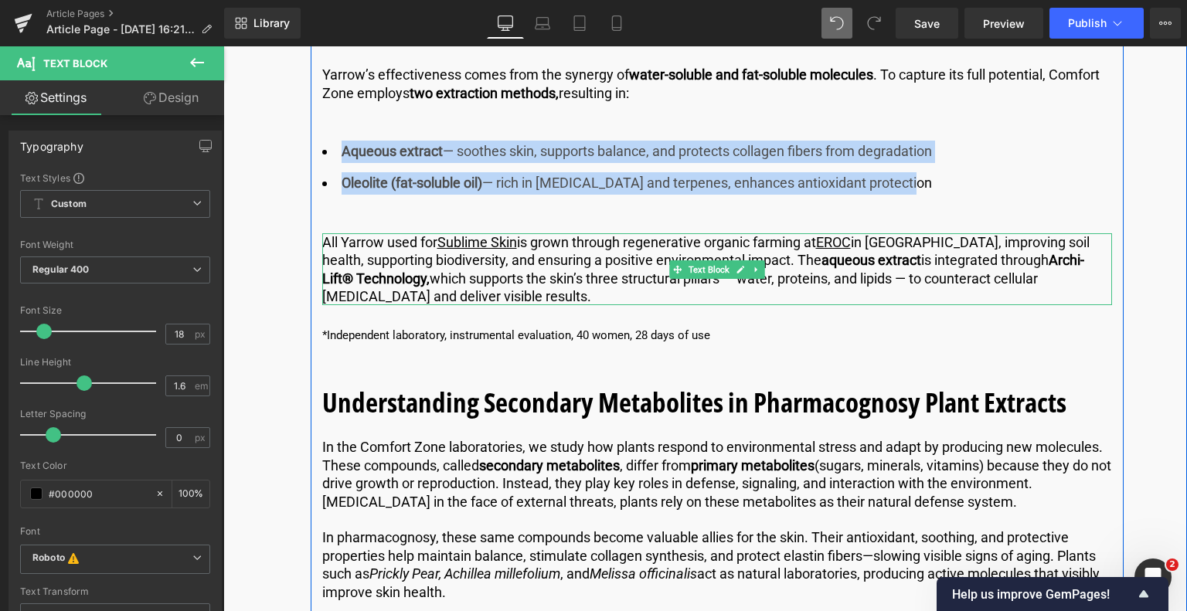
click at [425, 285] on p "All Yarrow used for Sublime Skin is grown through regenerative organic farming …" at bounding box center [717, 269] width 790 height 73
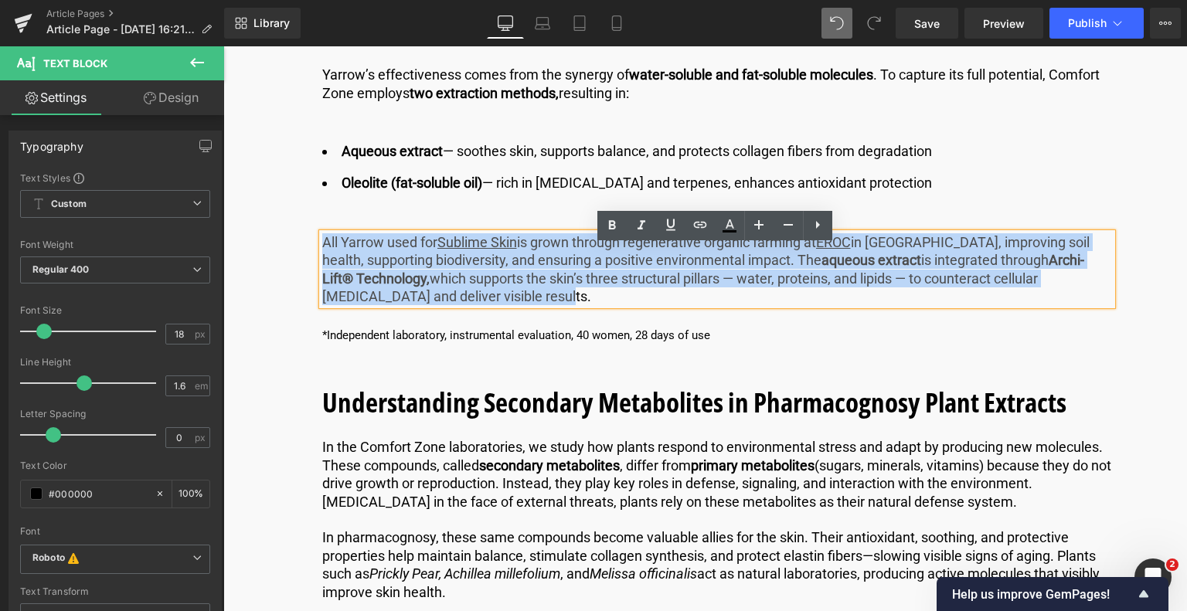
drag, startPoint x: 479, startPoint y: 308, endPoint x: 263, endPoint y: 251, distance: 223.8
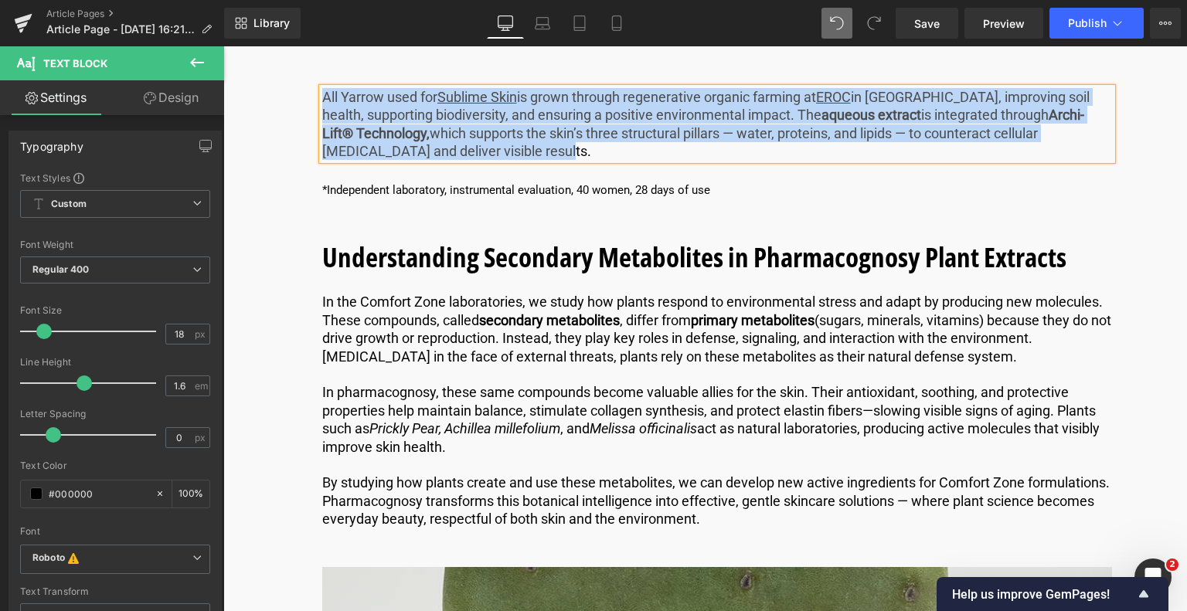
scroll to position [5578, 0]
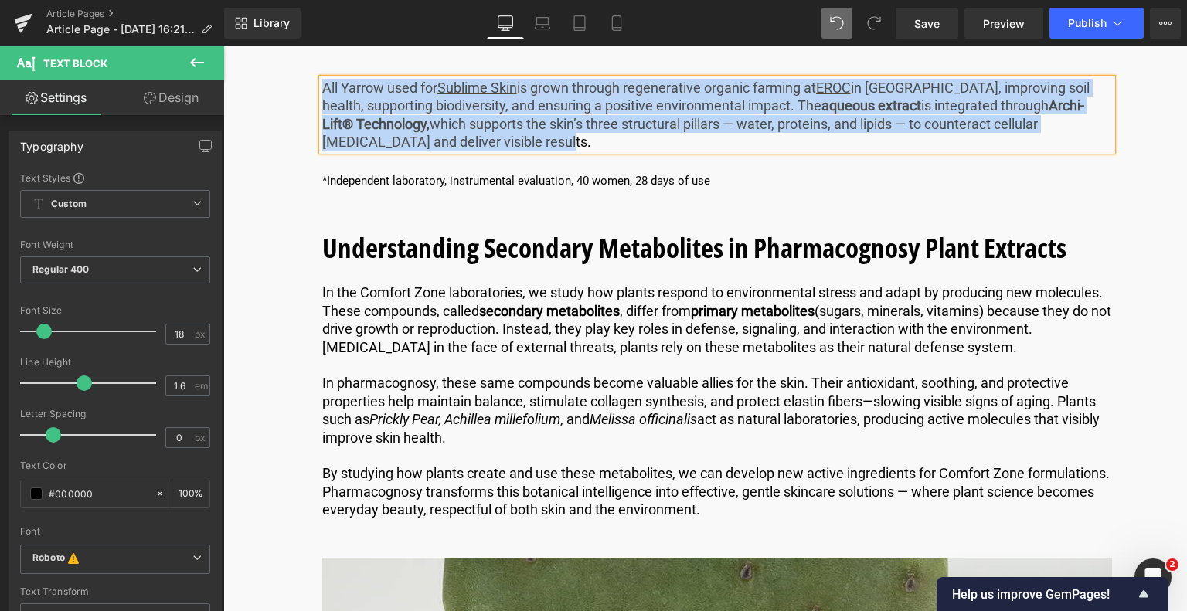
click at [458, 266] on b "Understanding Secondary Metabolites in Pharmacognosy Plant Extracts" at bounding box center [694, 247] width 744 height 36
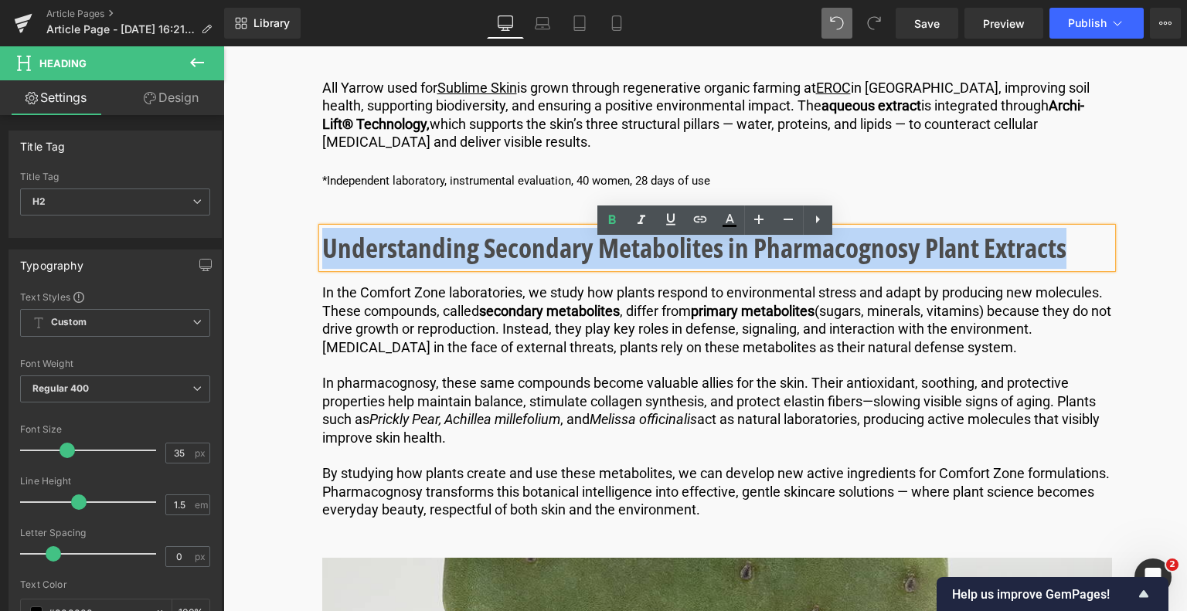
drag, startPoint x: 1063, startPoint y: 260, endPoint x: 311, endPoint y: 240, distance: 752.8
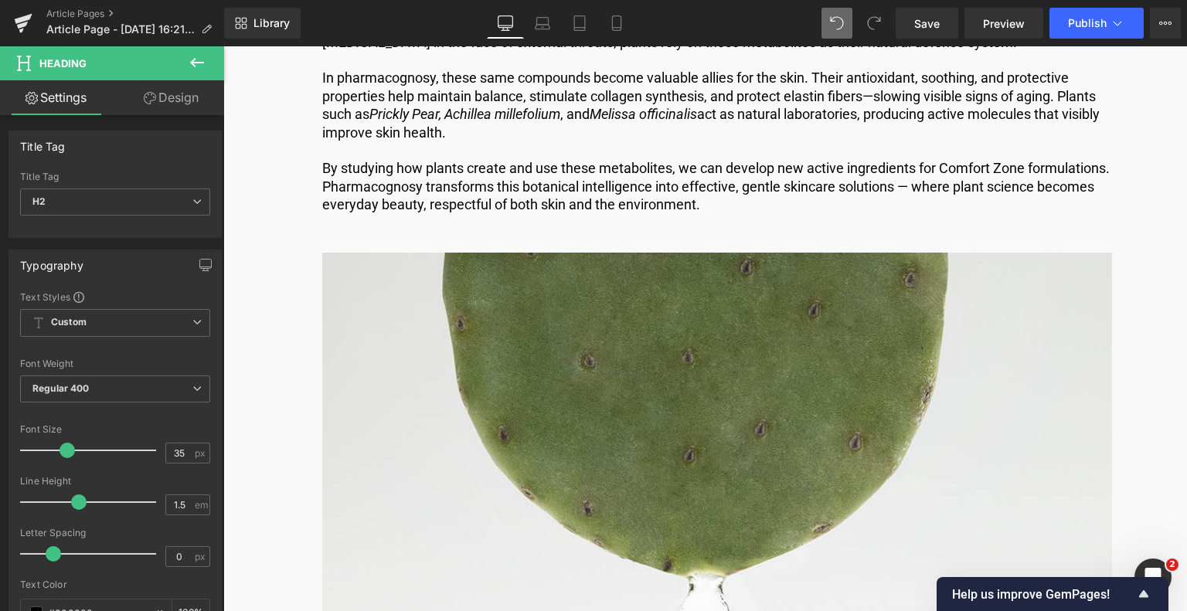
scroll to position [5887, 0]
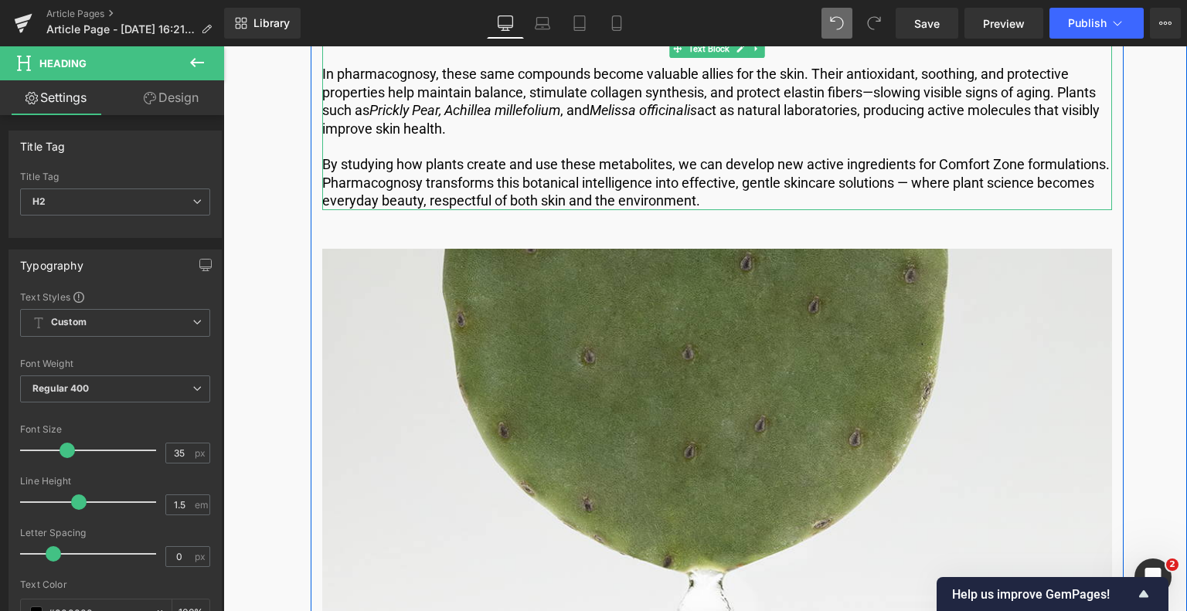
click at [814, 209] on p "By studying how plants create and use these metabolites, we can develop new act…" at bounding box center [717, 182] width 790 height 54
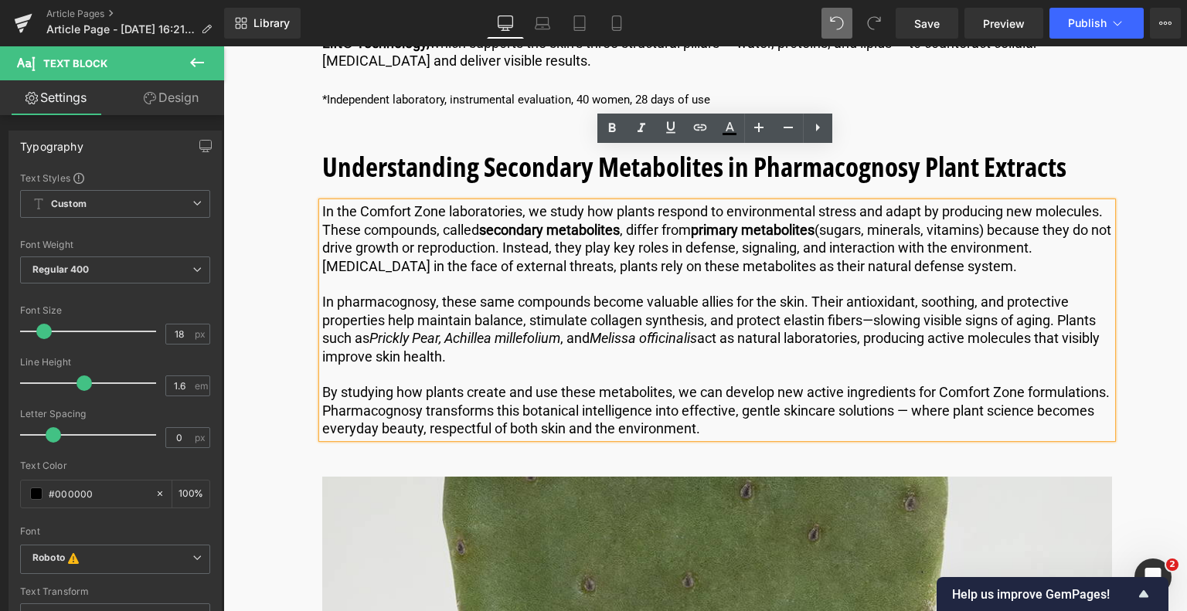
scroll to position [5657, 0]
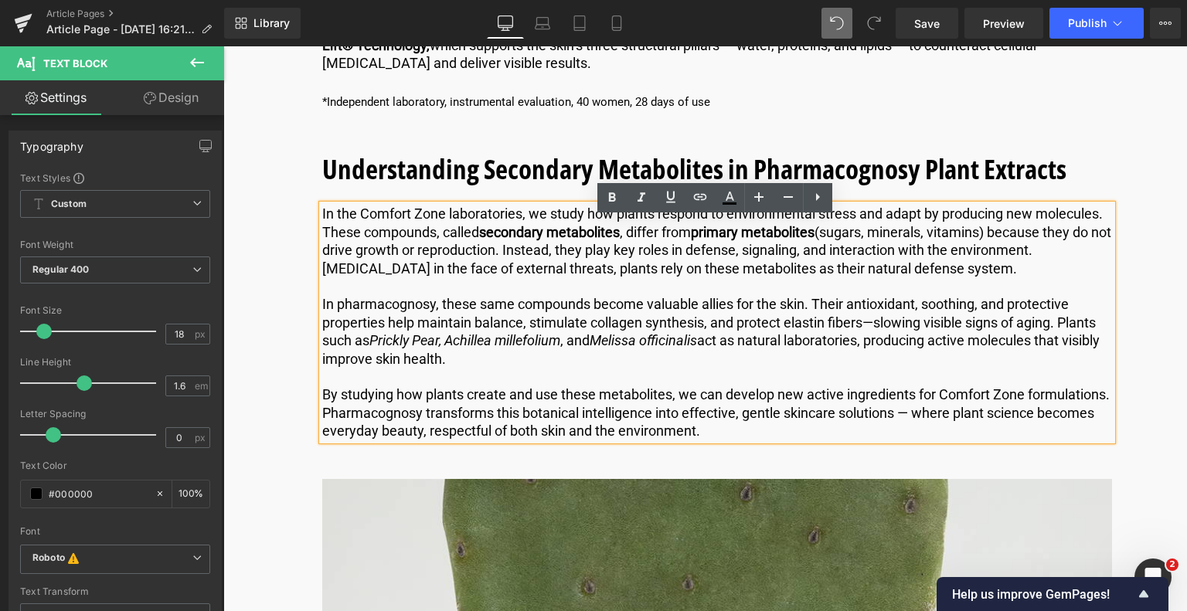
drag, startPoint x: 814, startPoint y: 211, endPoint x: 270, endPoint y: 214, distance: 544.7
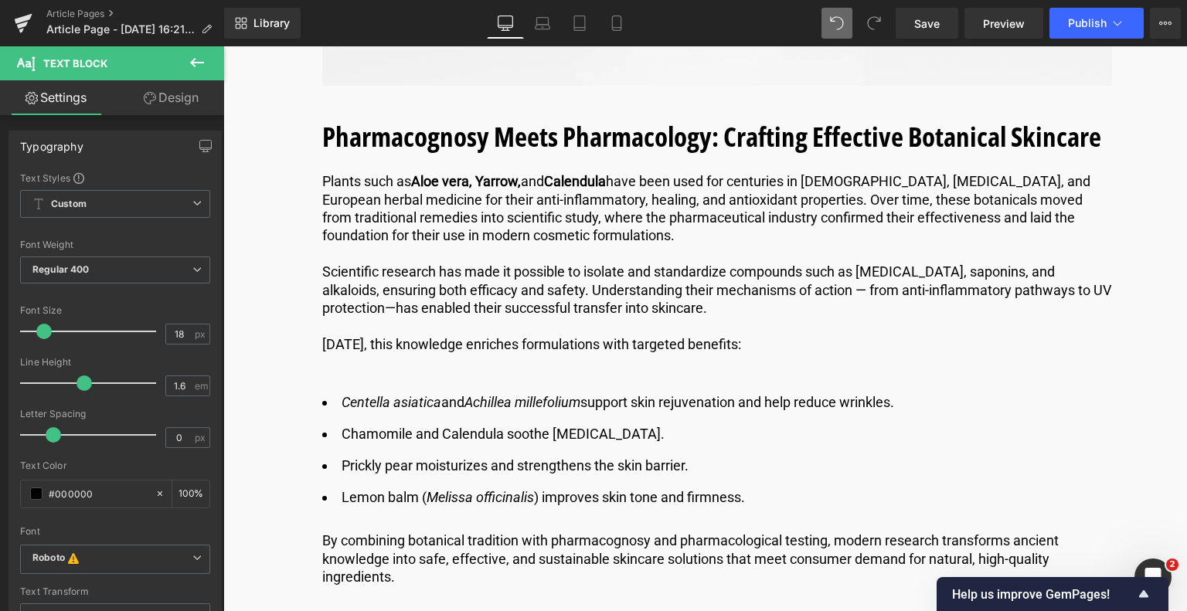
scroll to position [6507, 0]
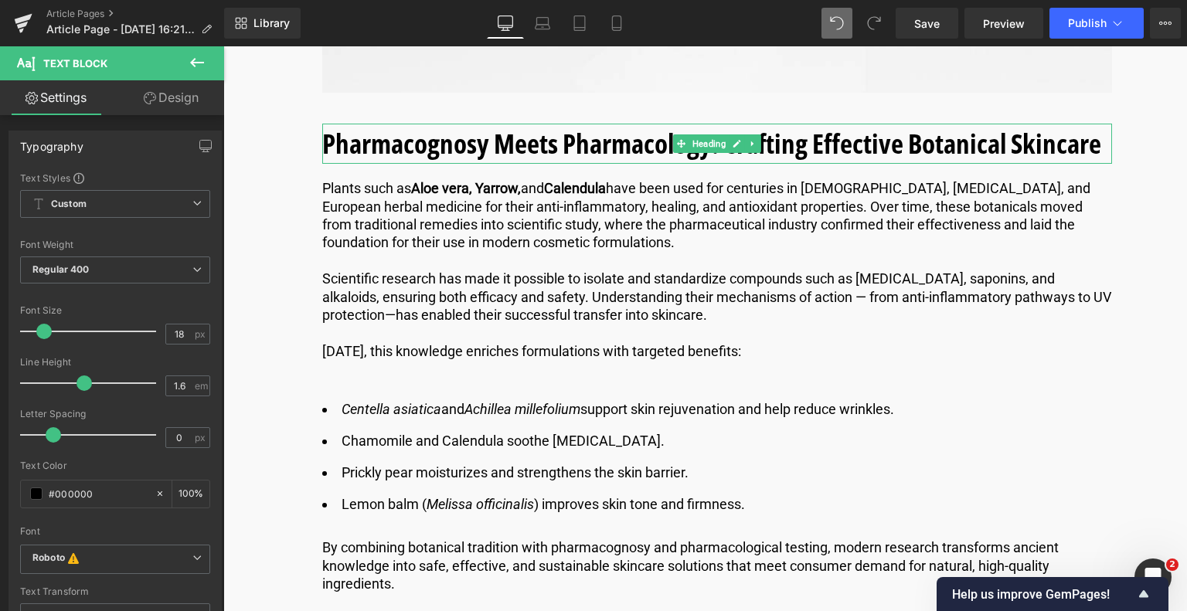
click at [763, 161] on b "Pharmacognosy Meets Pharmacology: Crafting Effective Botanical Skincare" at bounding box center [711, 143] width 779 height 36
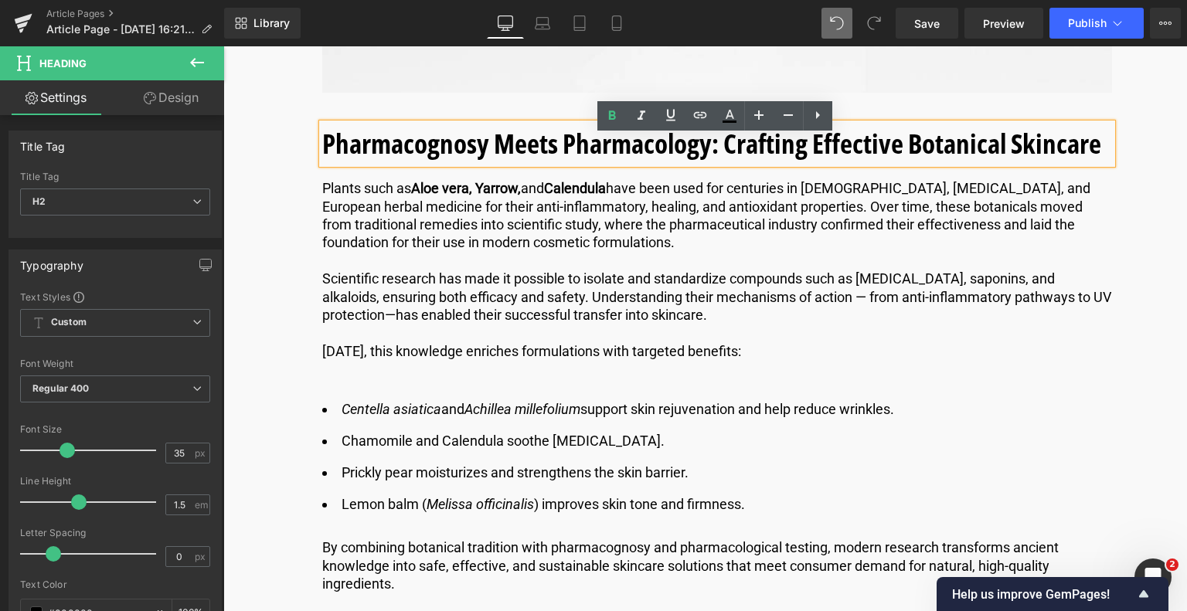
drag, startPoint x: 1103, startPoint y: 156, endPoint x: 251, endPoint y: 173, distance: 852.3
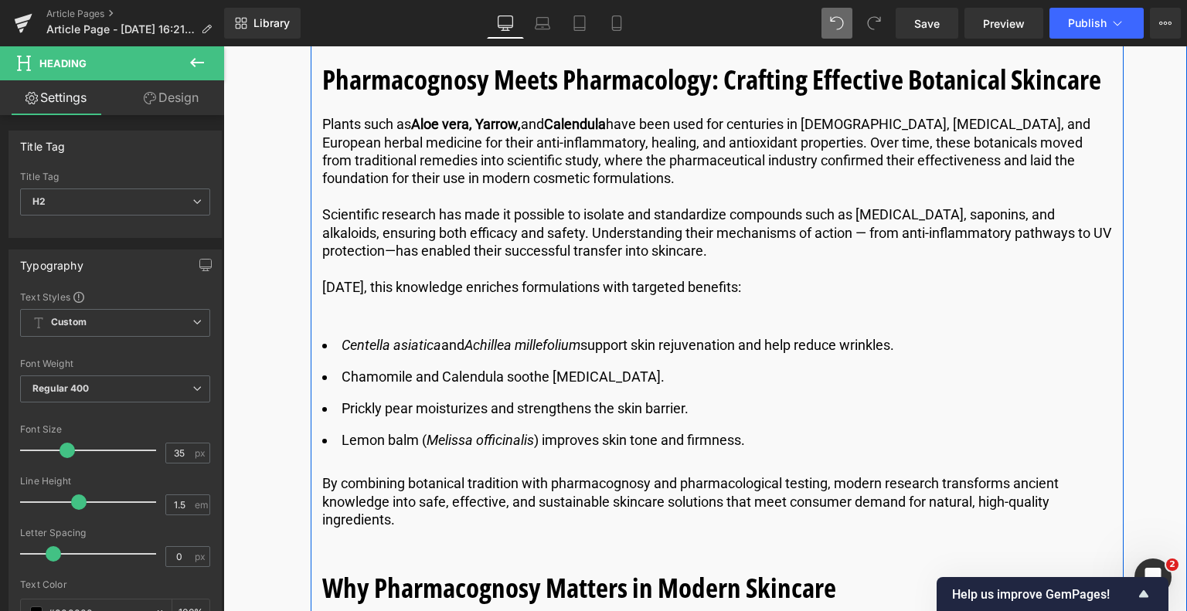
scroll to position [6661, 0]
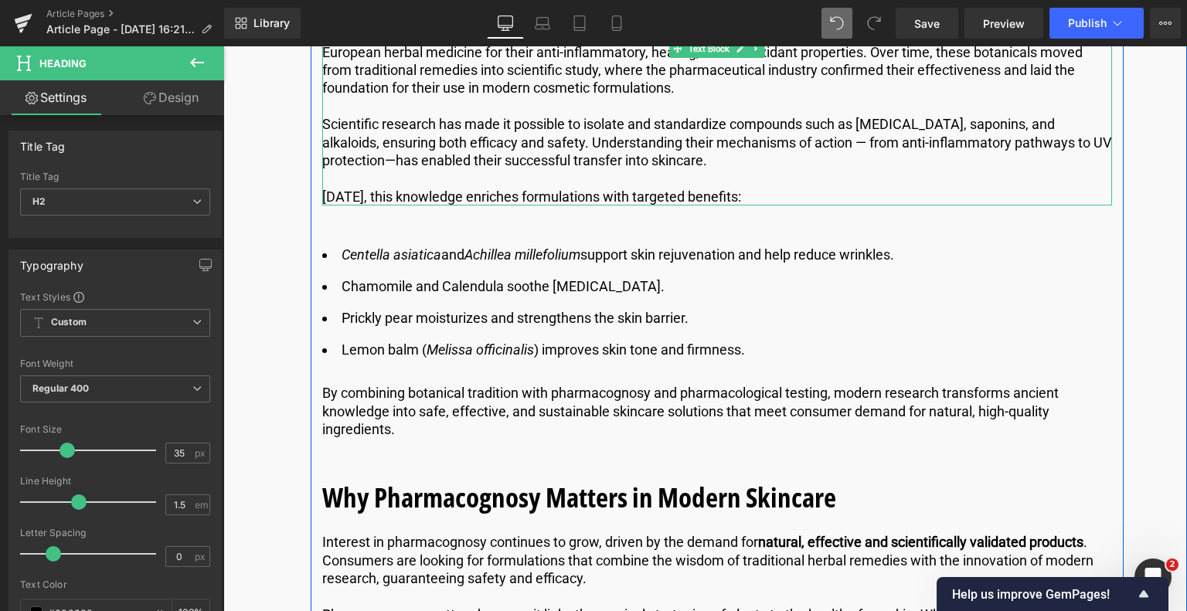
click at [739, 206] on p "[DATE], this knowledge enriches formulations with targeted benefits:" at bounding box center [717, 197] width 790 height 18
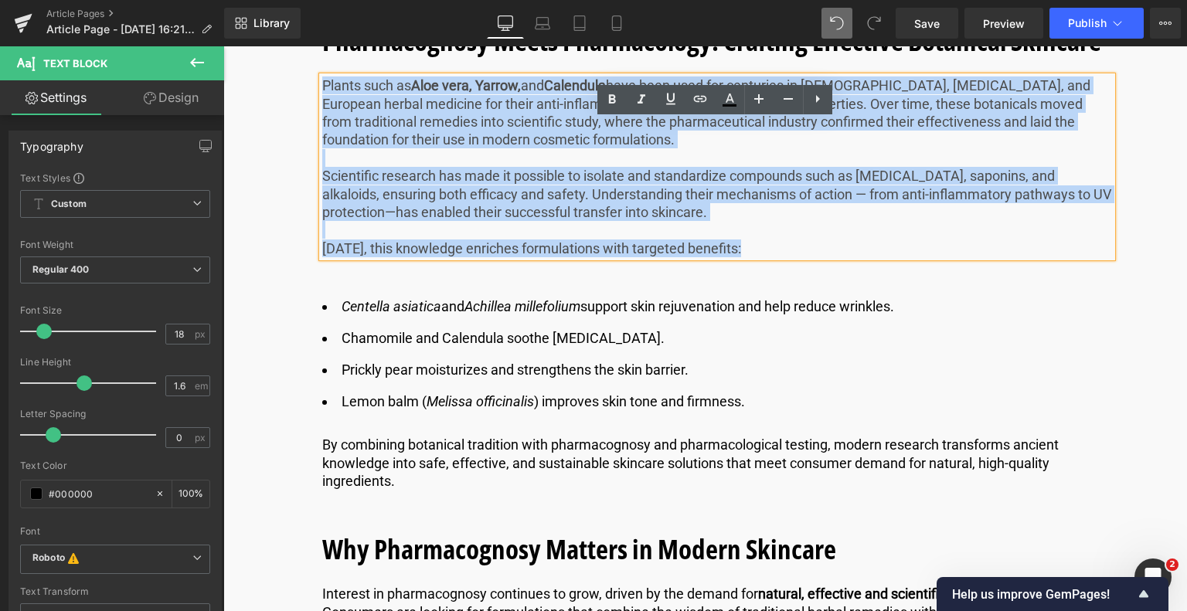
scroll to position [6523, 0]
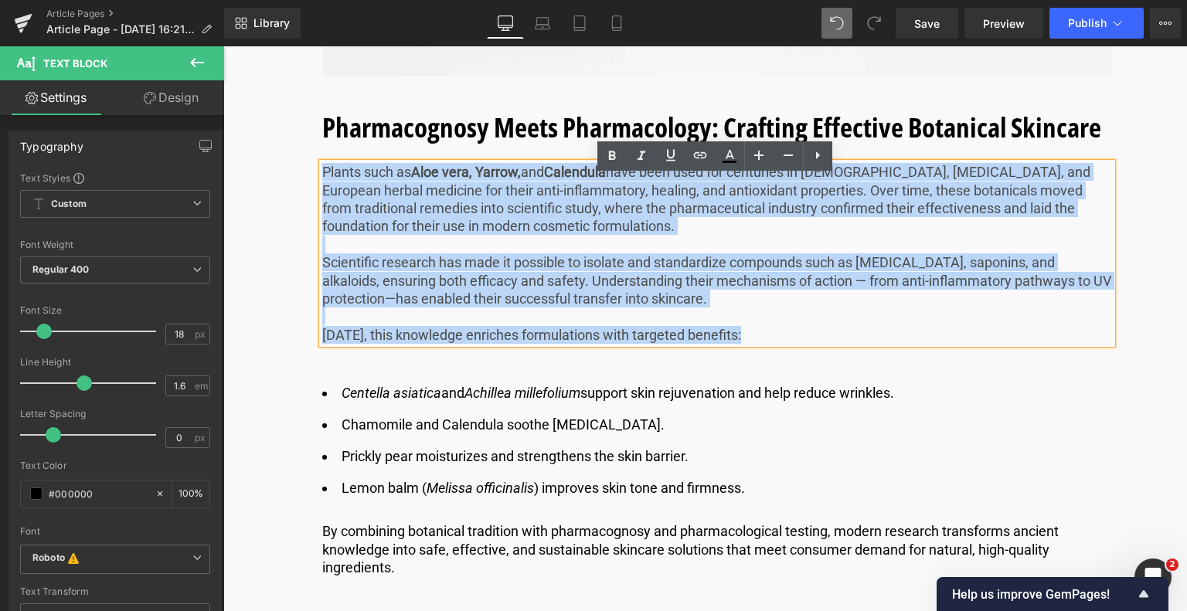
drag, startPoint x: 742, startPoint y: 208, endPoint x: 241, endPoint y: 121, distance: 508.8
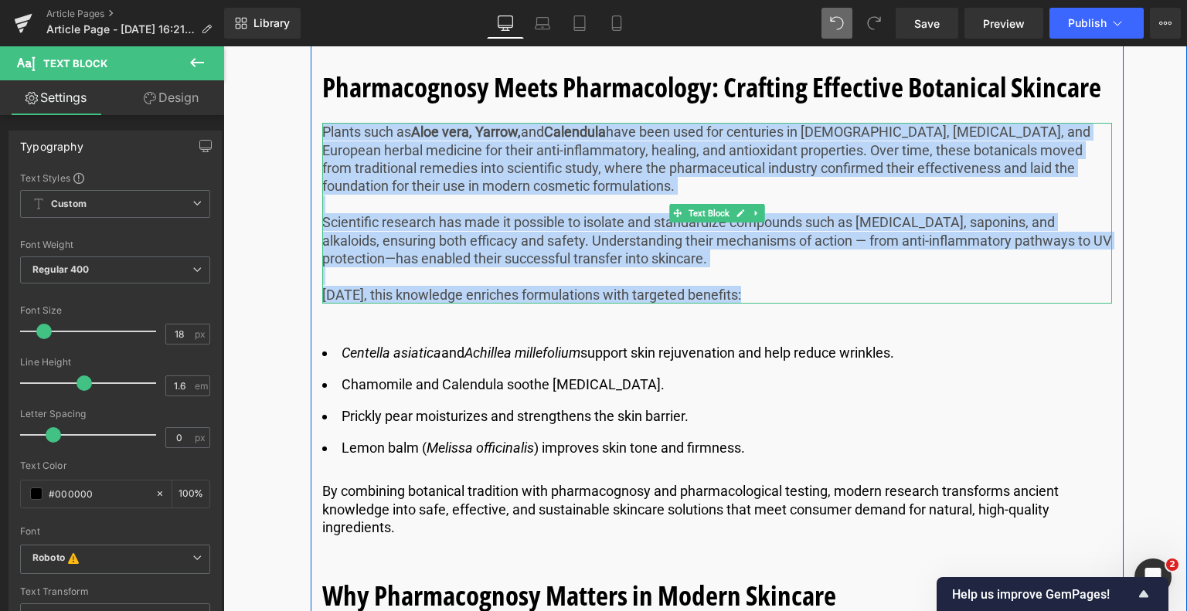
scroll to position [6677, 0]
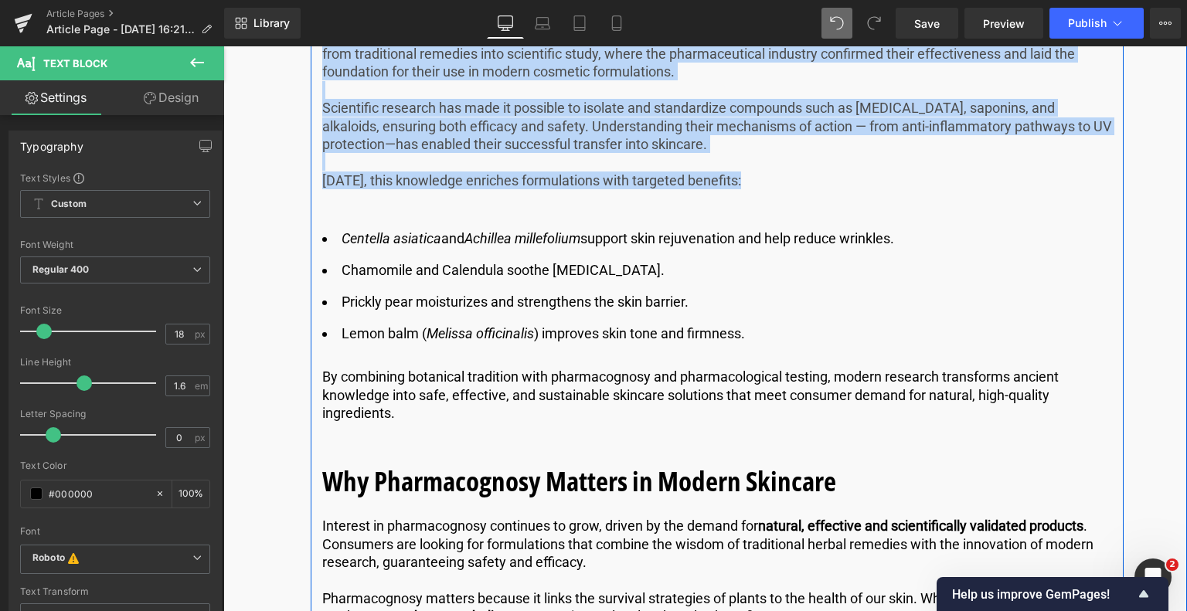
click at [699, 342] on li "Lemon balm ( [PERSON_NAME] officinalis ) improves skin tone and firmness." at bounding box center [717, 334] width 790 height 22
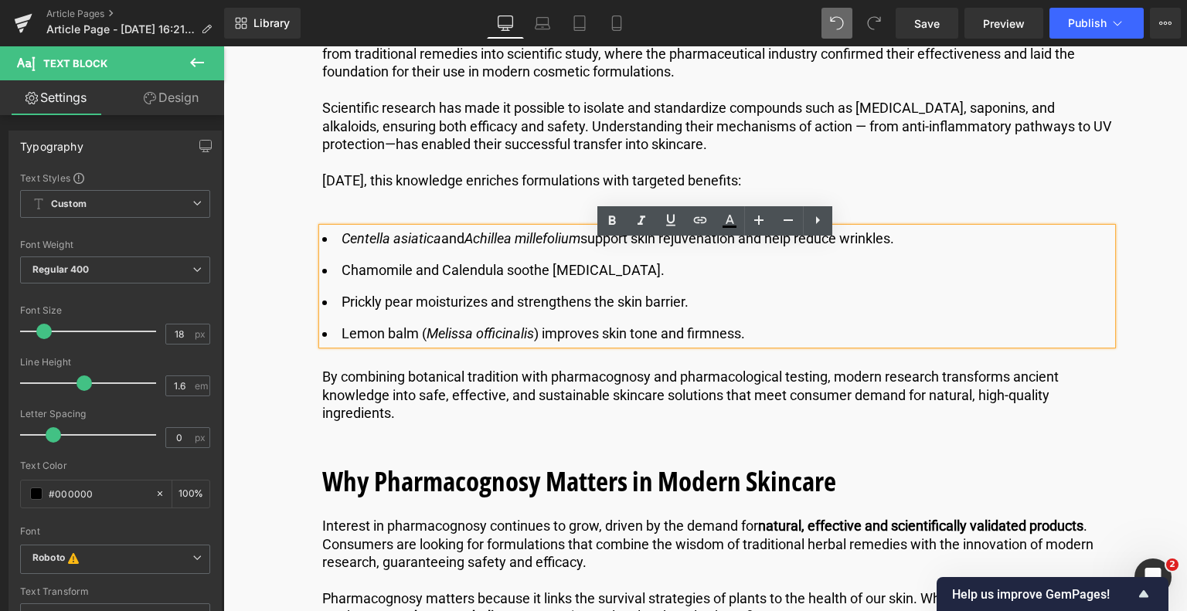
drag, startPoint x: 757, startPoint y: 349, endPoint x: 304, endPoint y: 250, distance: 463.6
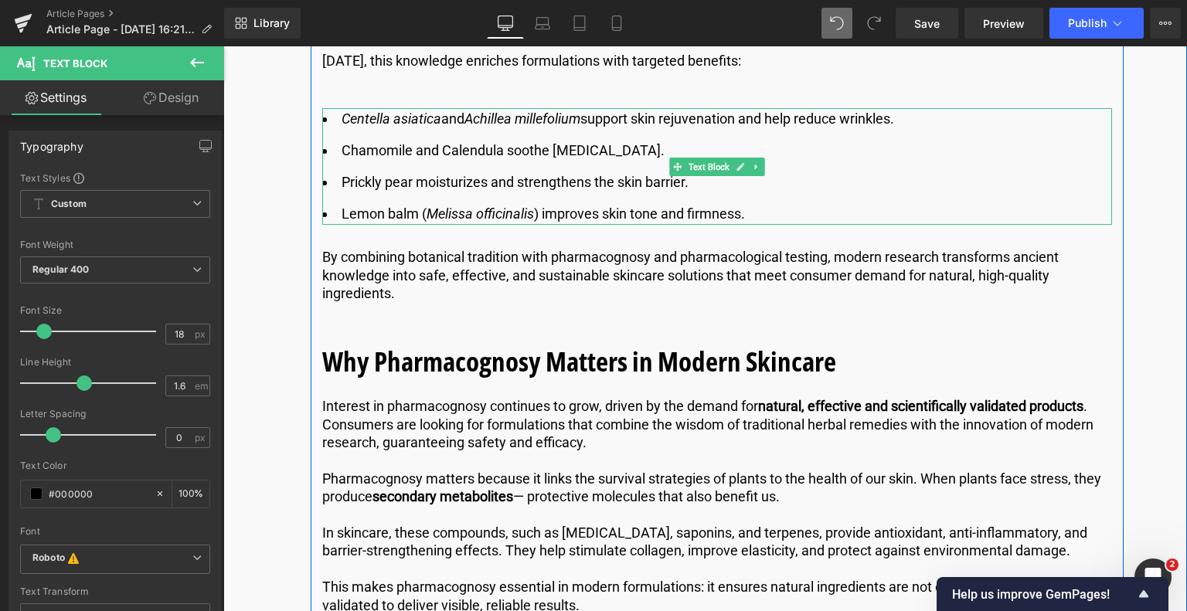
scroll to position [6832, 0]
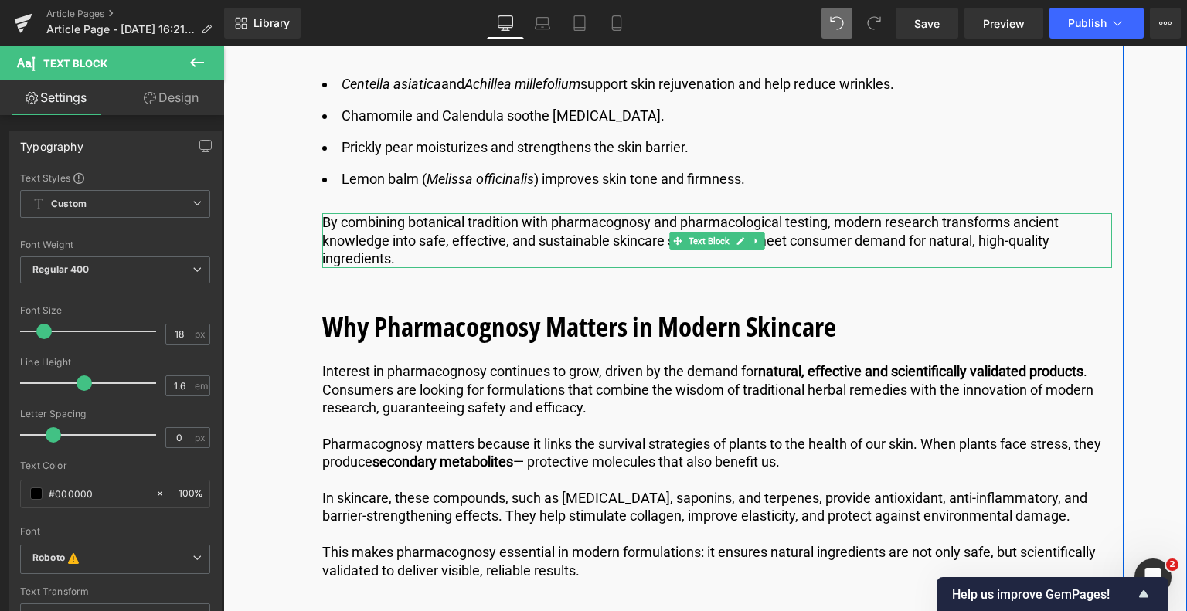
click at [416, 267] on p "By combining botanical tradition with pharmacognosy and pharmacological testing…" at bounding box center [717, 240] width 790 height 54
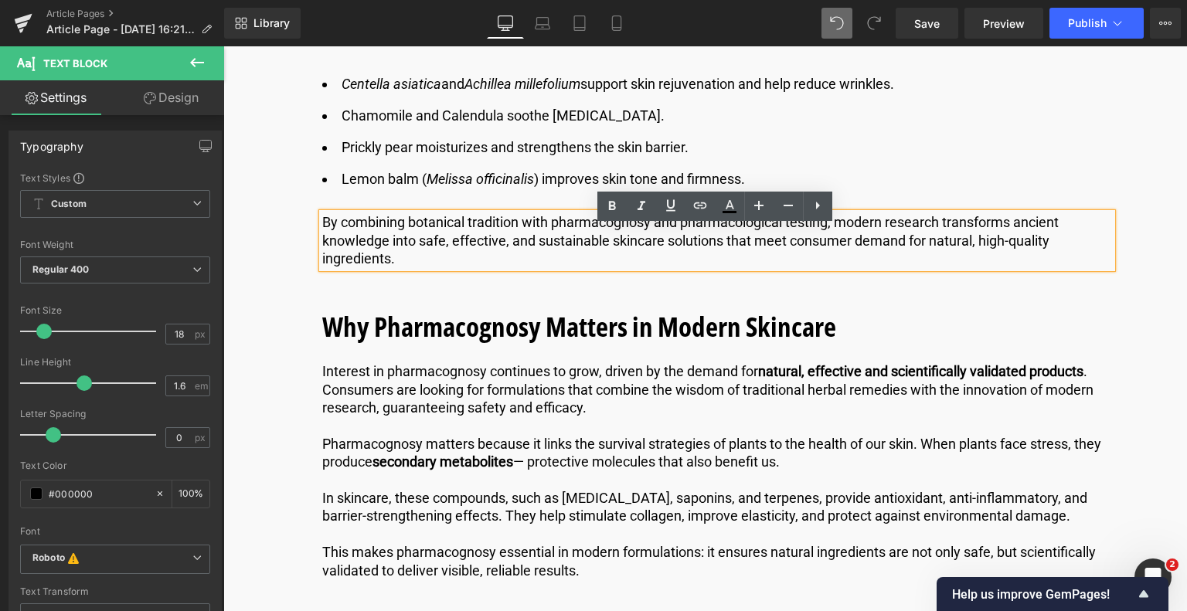
drag, startPoint x: 416, startPoint y: 269, endPoint x: 294, endPoint y: 224, distance: 130.8
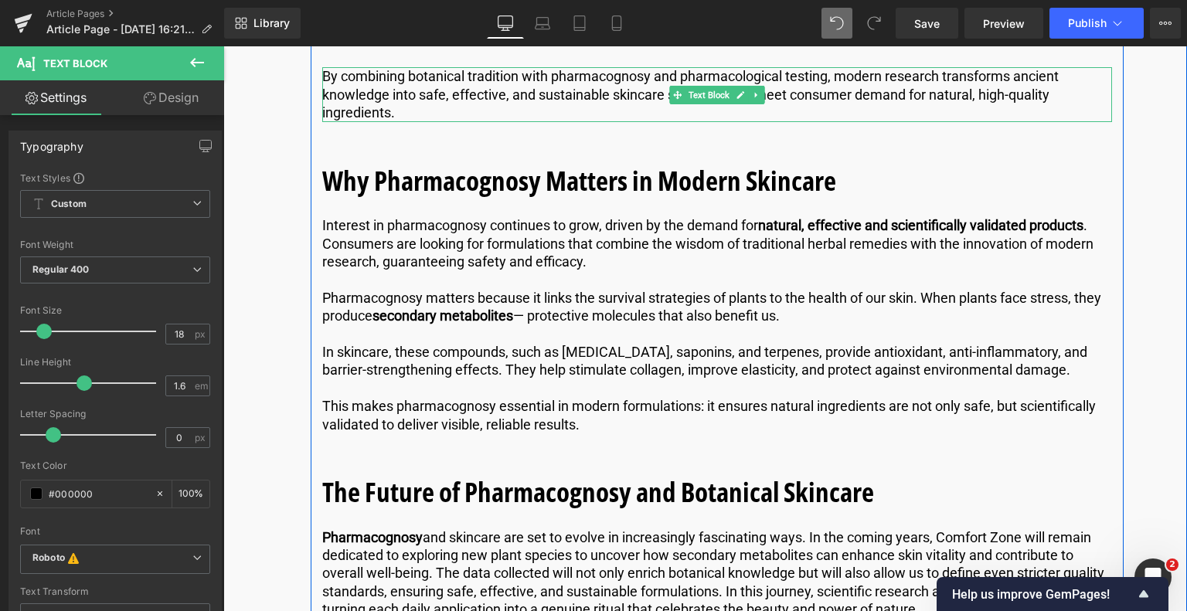
scroll to position [6986, 0]
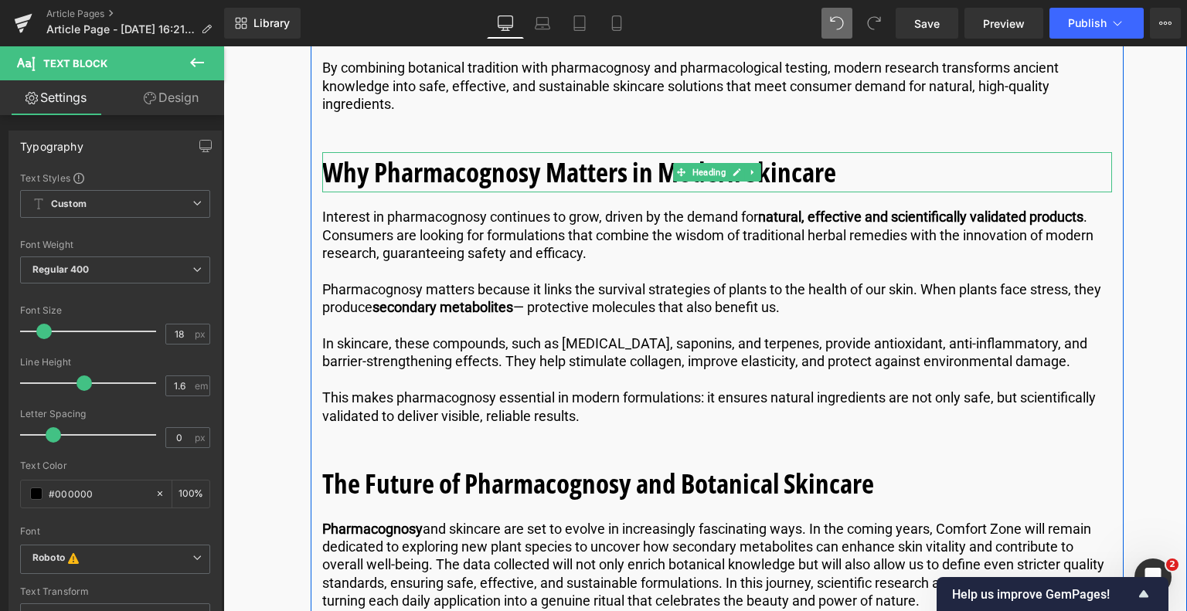
click at [804, 190] on b "Why Pharmacognosy Matters in Modern Skincare" at bounding box center [579, 172] width 514 height 36
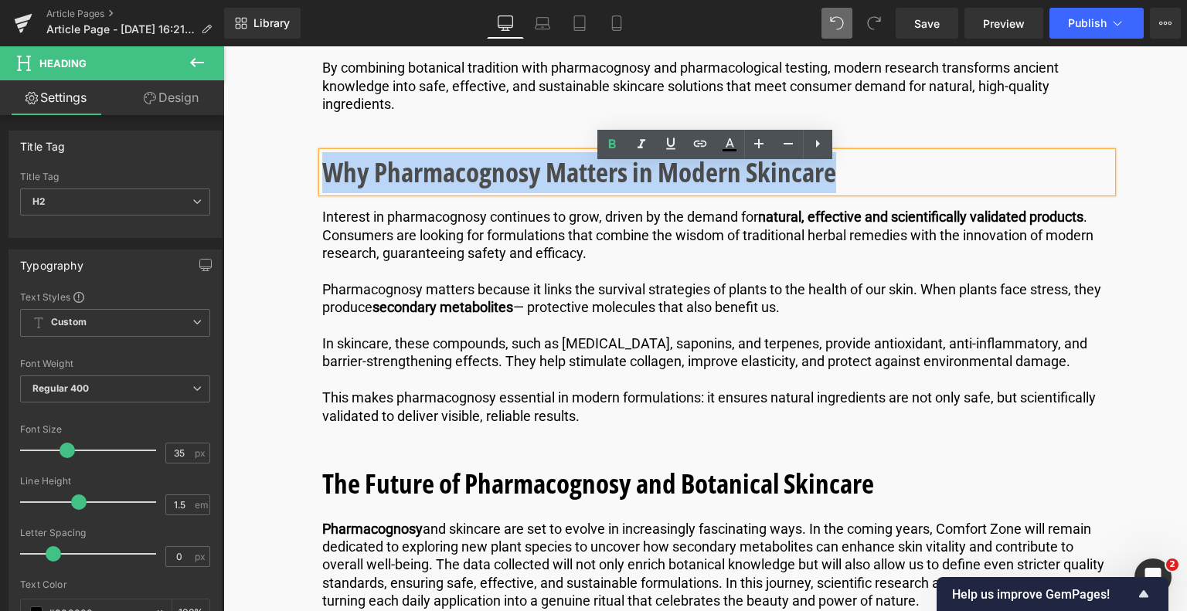
drag, startPoint x: 868, startPoint y: 190, endPoint x: 289, endPoint y: 189, distance: 579.4
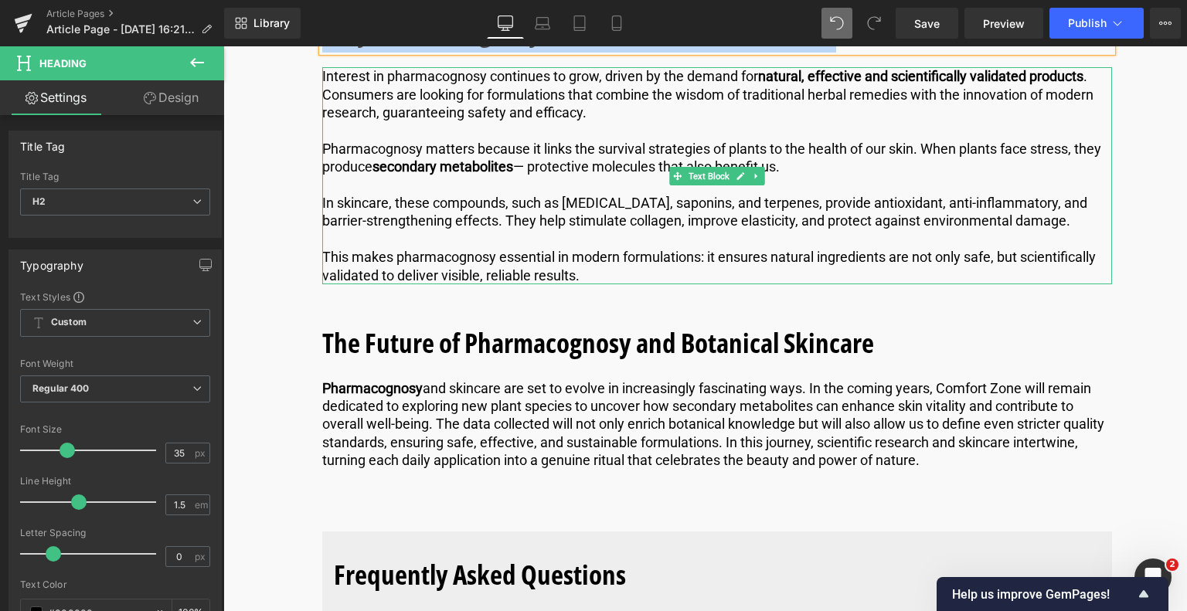
scroll to position [7141, 0]
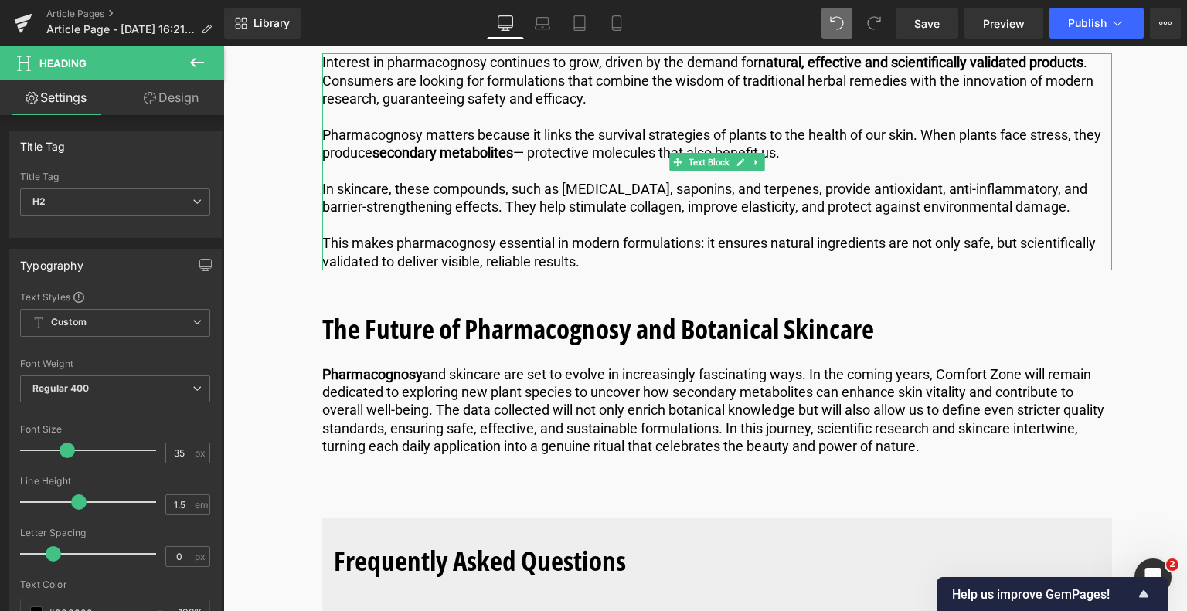
click at [581, 270] on p "This makes pharmacognosy essential in modern formulations: it ensures natural i…" at bounding box center [717, 252] width 790 height 36
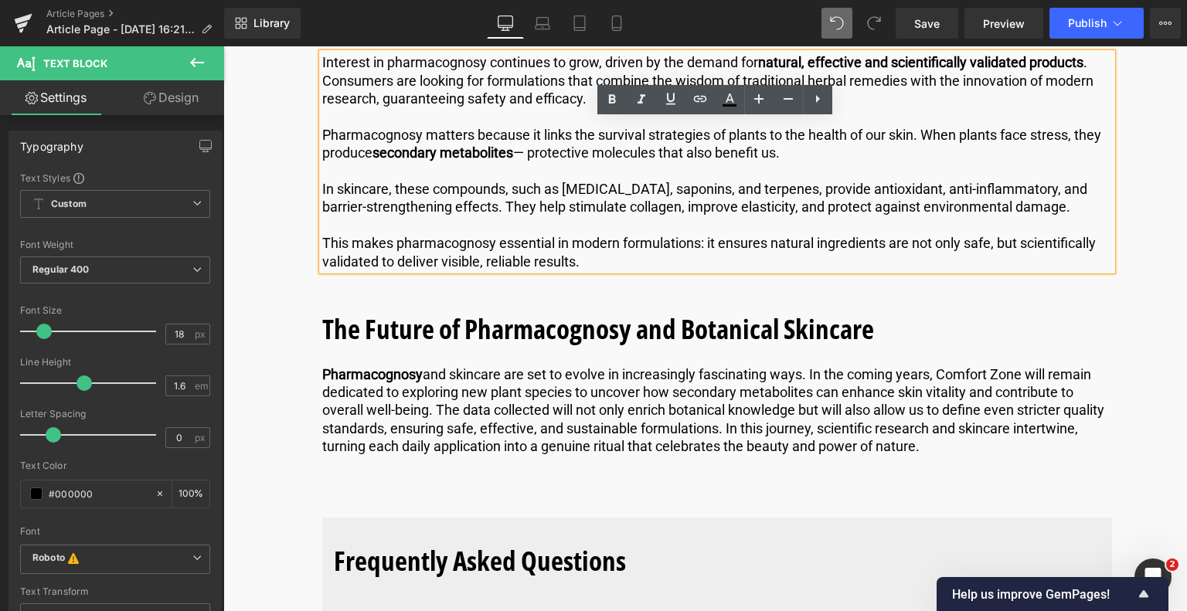
drag, startPoint x: 580, startPoint y: 275, endPoint x: 268, endPoint y: 83, distance: 366.2
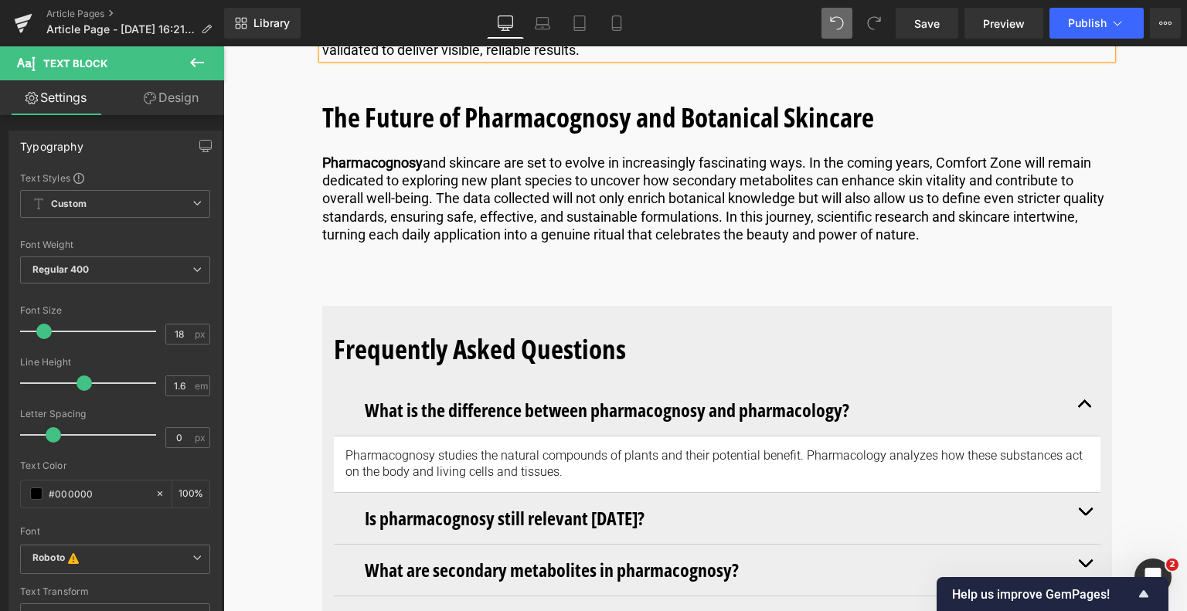
scroll to position [7373, 0]
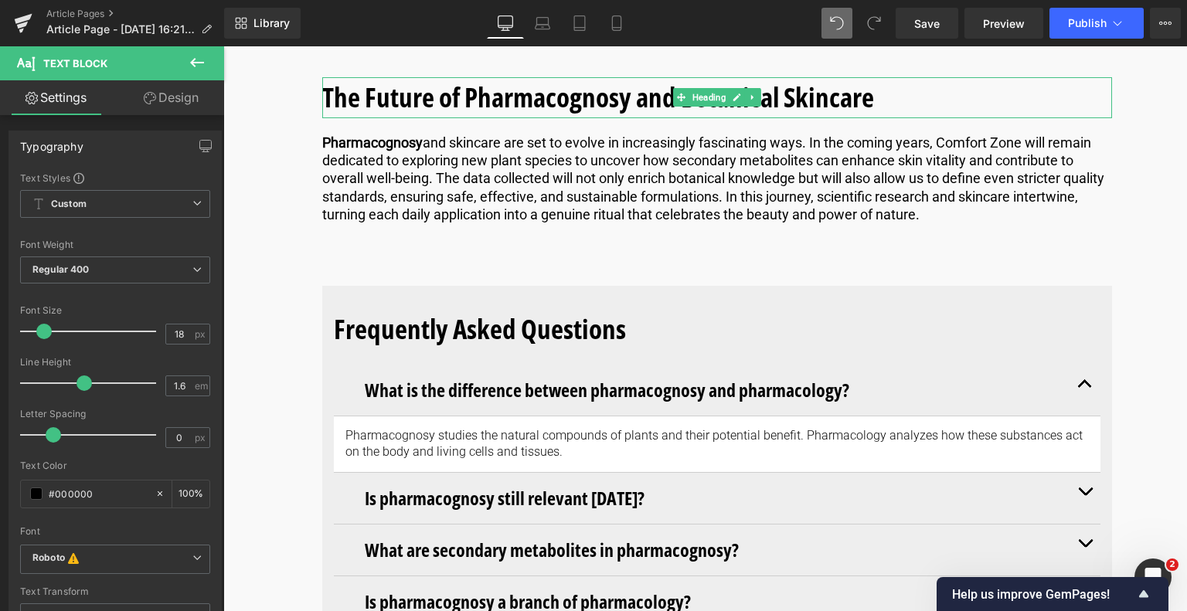
click at [886, 114] on h2 "The Future of Pharmacognosy and Botanical Skincare" at bounding box center [717, 97] width 790 height 41
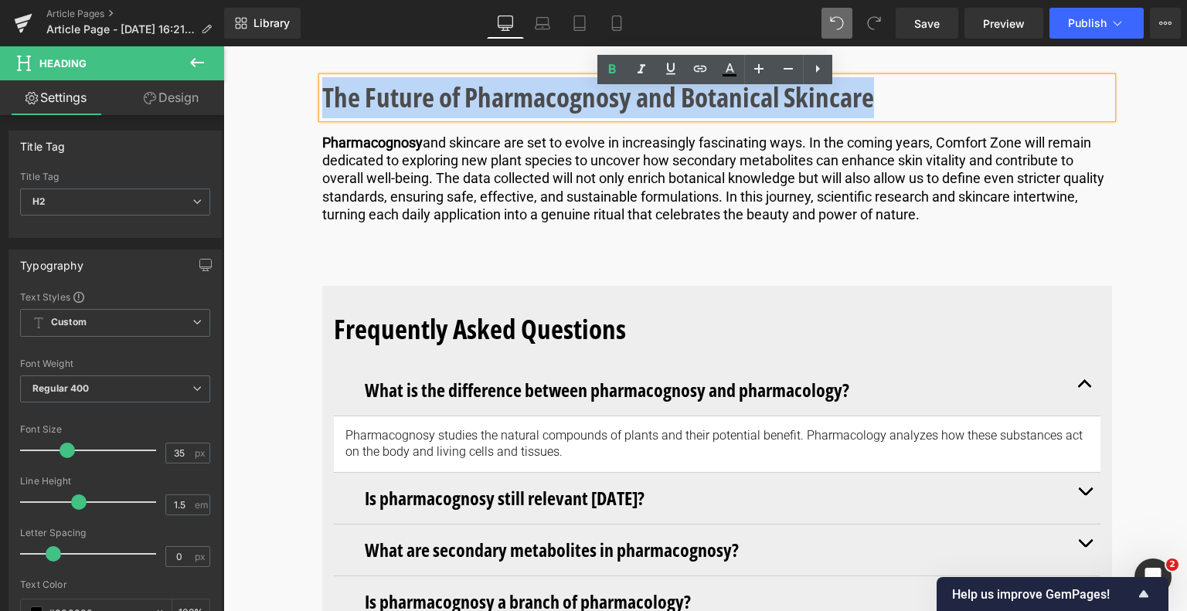
drag, startPoint x: 886, startPoint y: 114, endPoint x: 253, endPoint y: 114, distance: 632.7
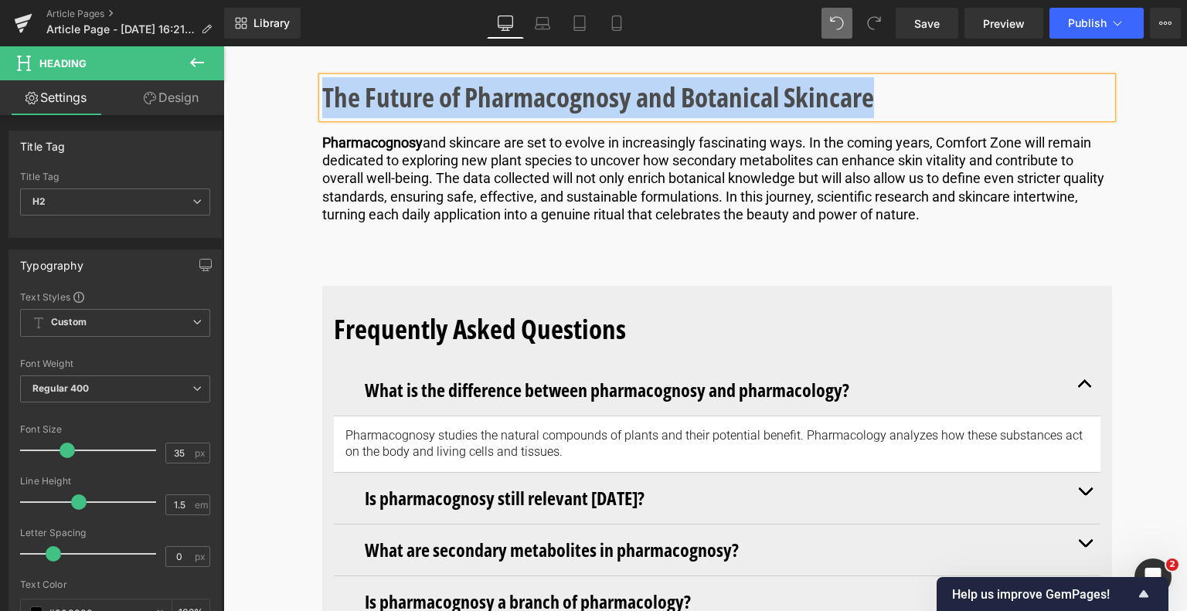
click at [519, 224] on p "Pharmacognosy and skincare are set to evolve in increasingly fascinating ways. …" at bounding box center [717, 179] width 790 height 90
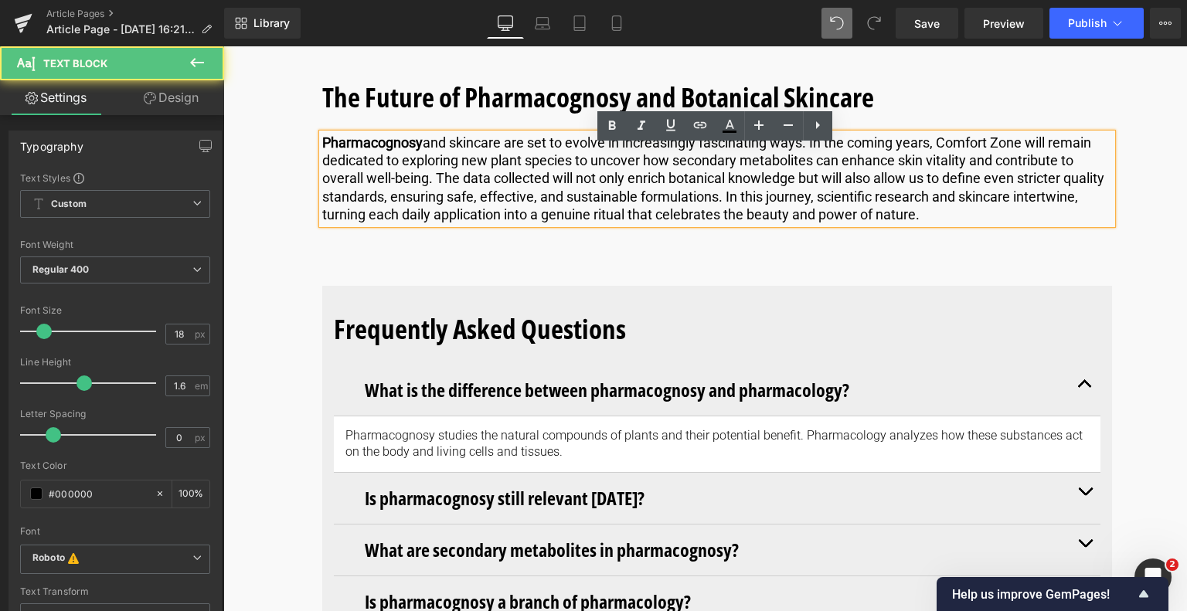
drag, startPoint x: 986, startPoint y: 239, endPoint x: 254, endPoint y: 160, distance: 735.9
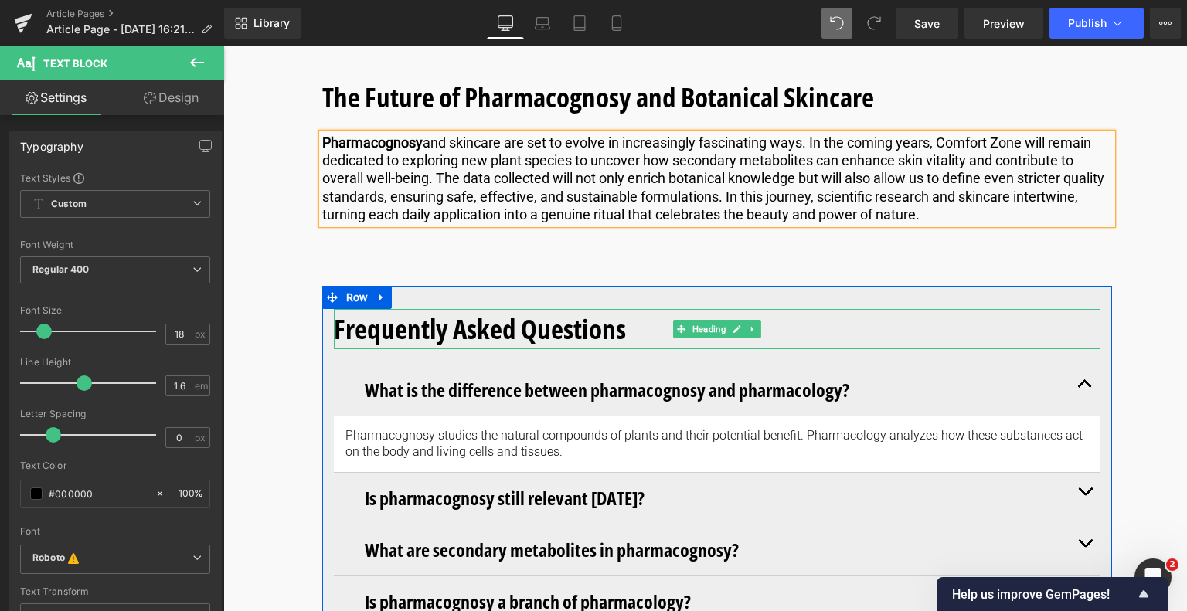
scroll to position [7450, 0]
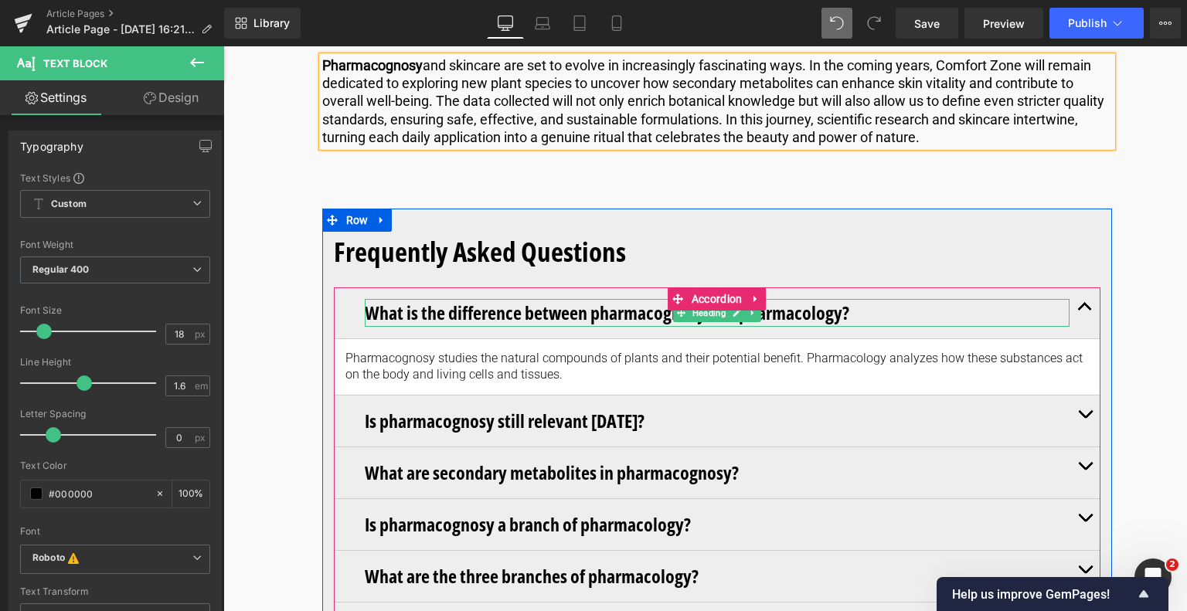
click at [623, 327] on h3 "What is the difference between pharmacognosy and pharmacology?" at bounding box center [717, 313] width 705 height 28
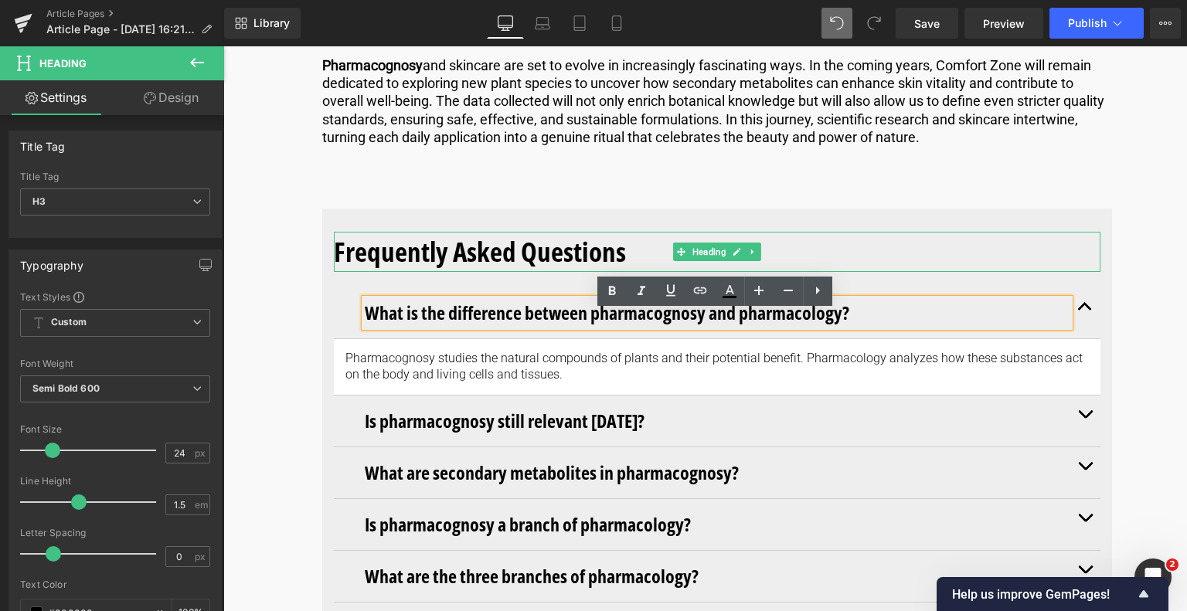
click at [625, 262] on h2 "Frequently Asked Questions" at bounding box center [717, 252] width 766 height 41
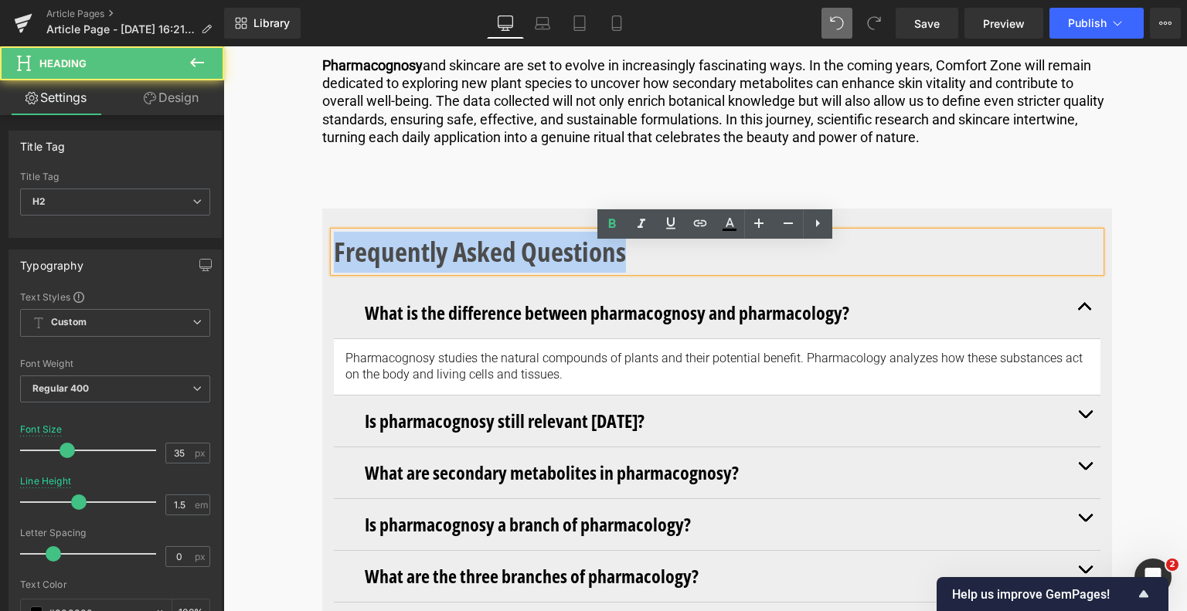
drag, startPoint x: 625, startPoint y: 262, endPoint x: 235, endPoint y: 263, distance: 390.2
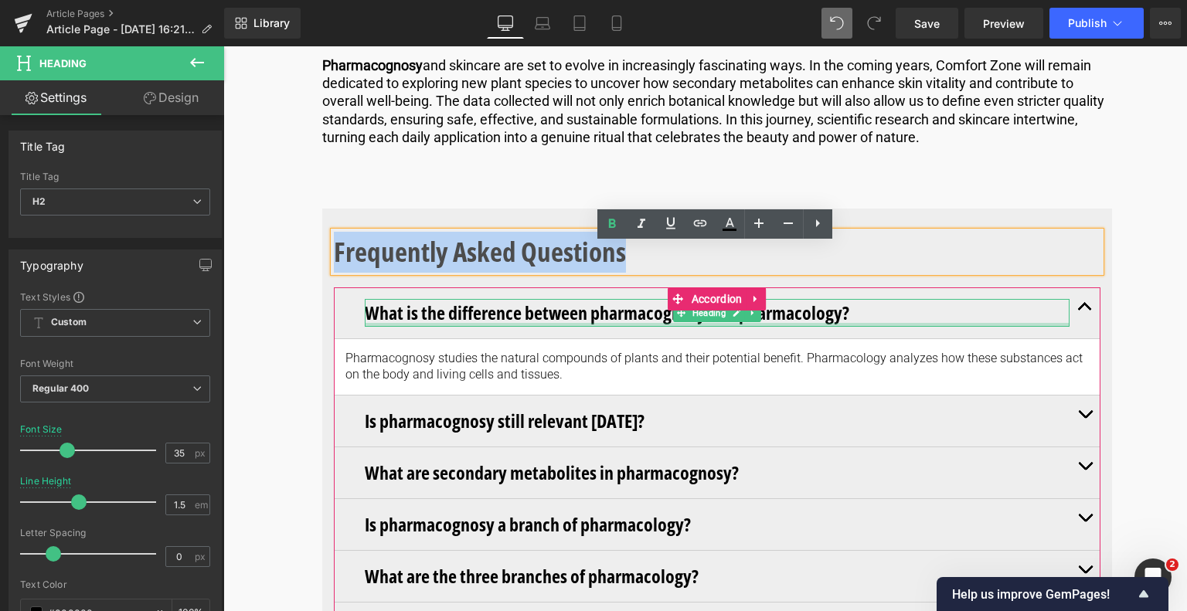
drag, startPoint x: 627, startPoint y: 339, endPoint x: 621, endPoint y: 326, distance: 14.5
click at [628, 327] on div at bounding box center [717, 325] width 705 height 4
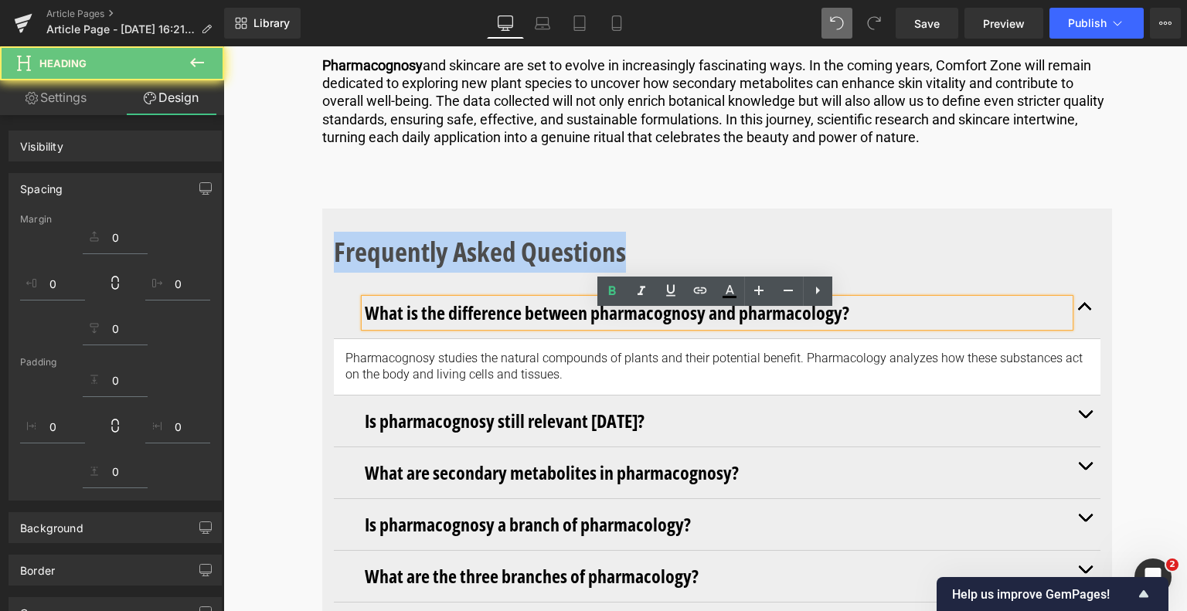
click at [621, 326] on h3 "What is the difference between pharmacognosy and pharmacology?" at bounding box center [717, 313] width 705 height 28
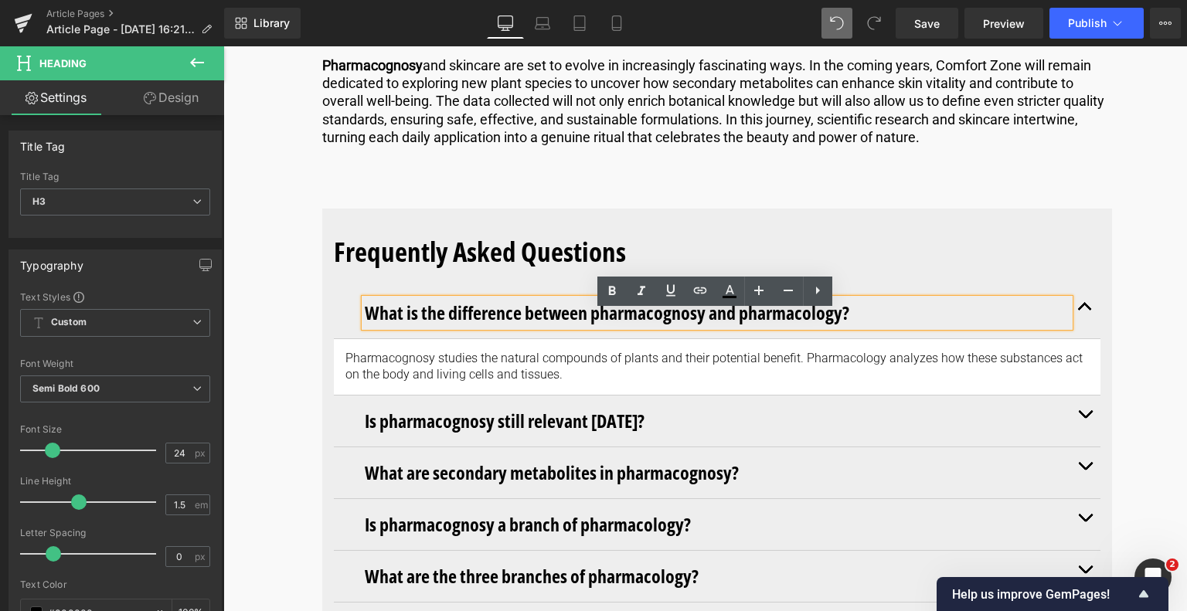
drag, startPoint x: 857, startPoint y: 328, endPoint x: 317, endPoint y: 328, distance: 540.0
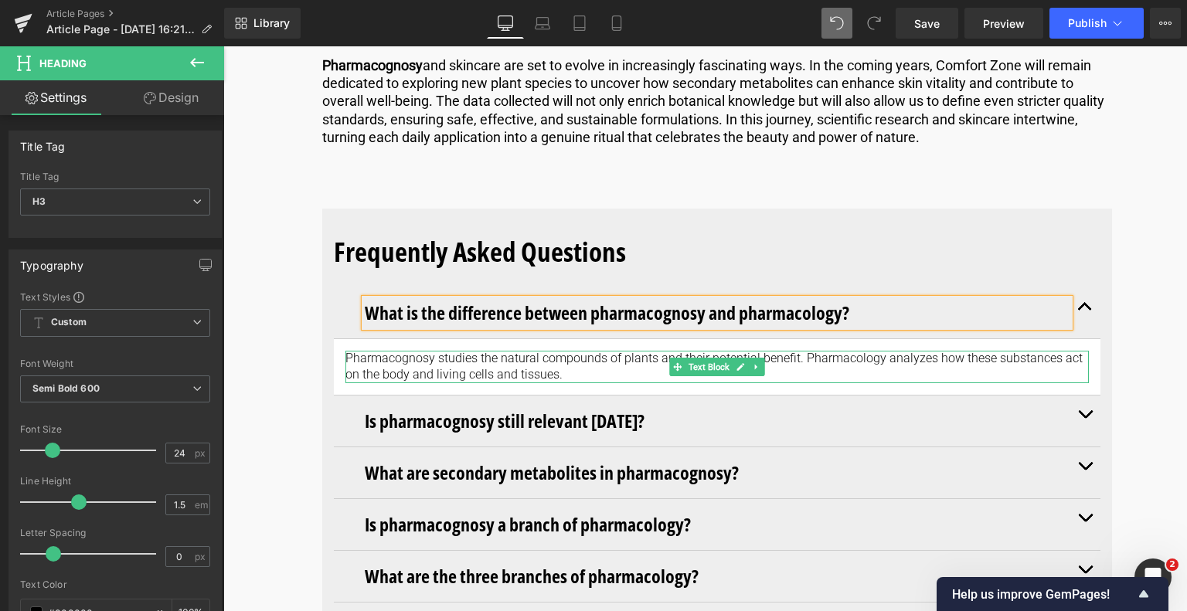
click at [572, 383] on p "Pharmacognosy studies the natural compounds of plants and their potential benef…" at bounding box center [716, 367] width 743 height 32
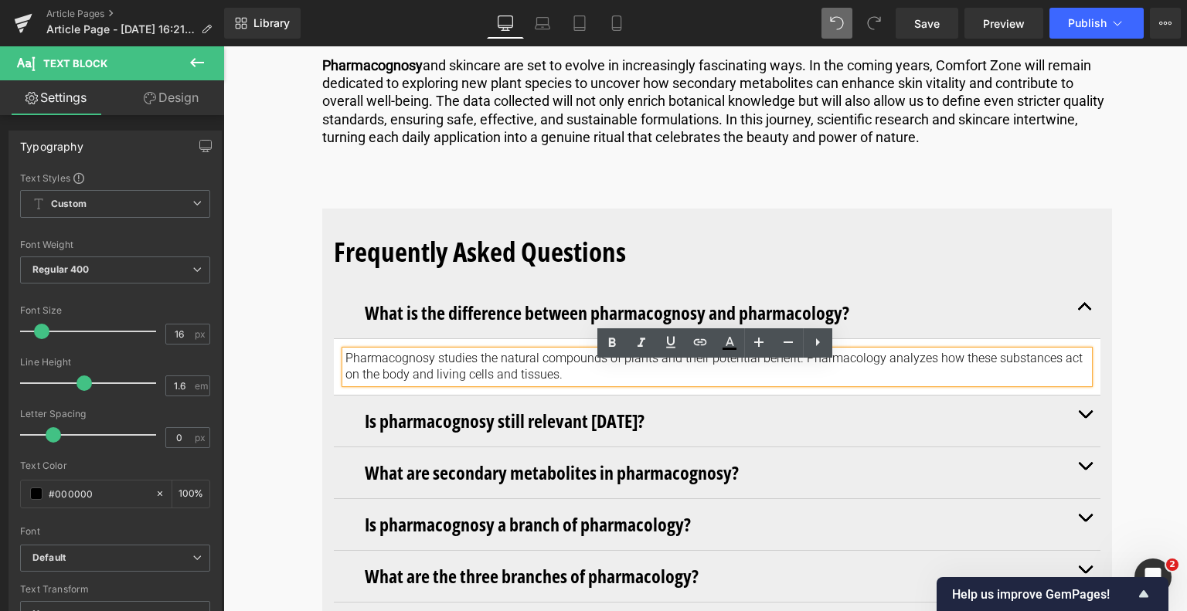
drag, startPoint x: 572, startPoint y: 389, endPoint x: 283, endPoint y: 365, distance: 289.9
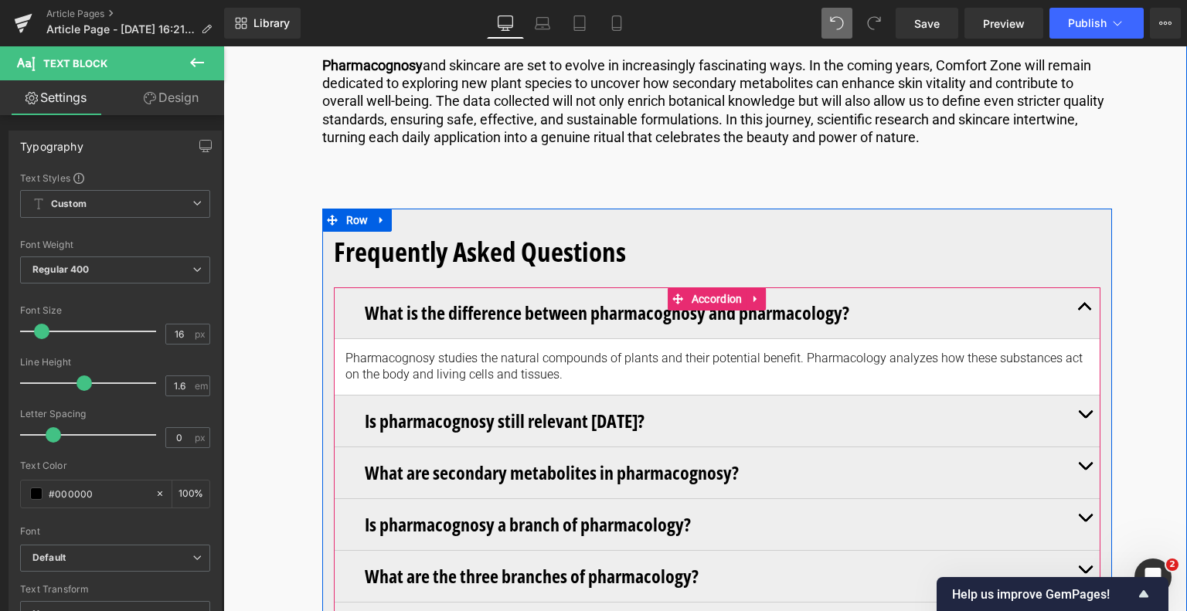
click at [1085, 420] on button "button" at bounding box center [1084, 421] width 31 height 51
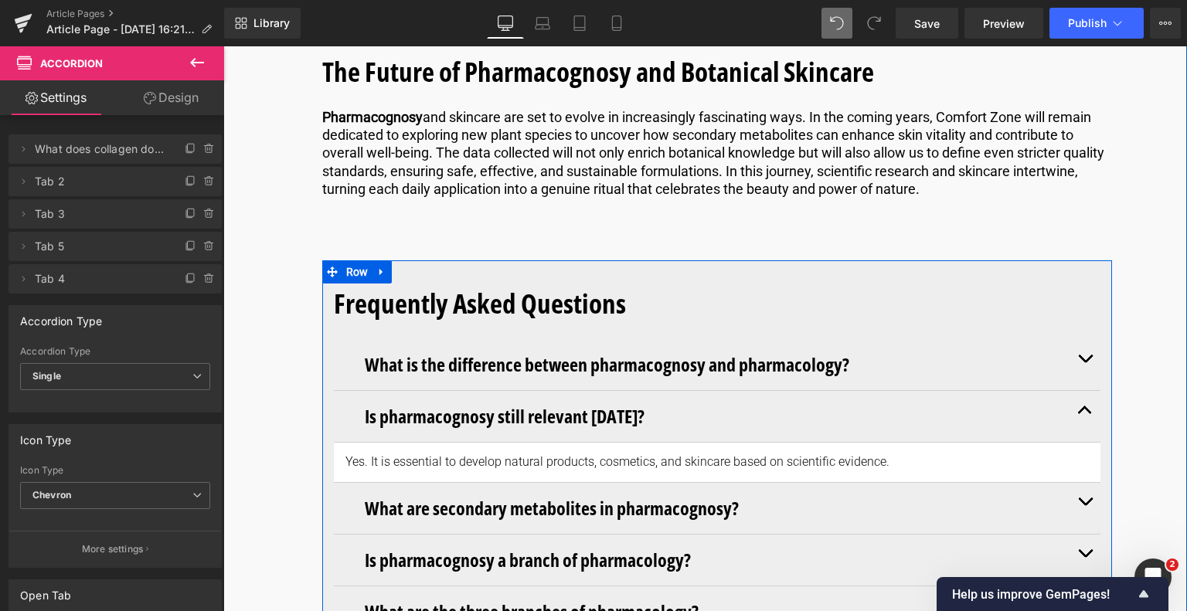
scroll to position [7527, 0]
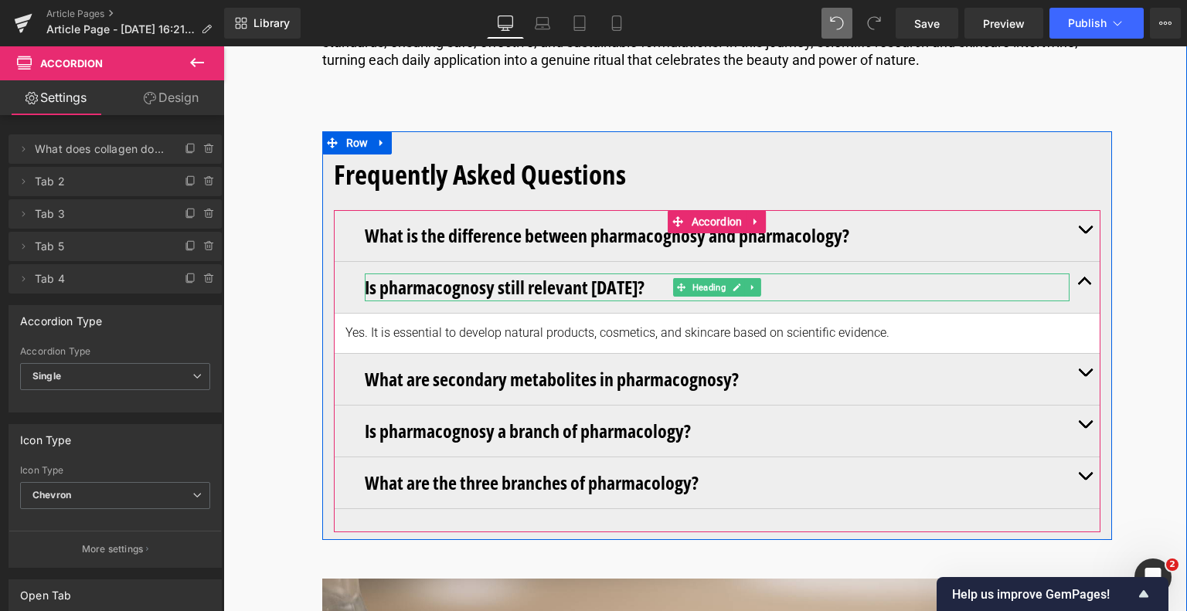
click at [647, 301] on h3 "Is pharmacognosy still relevant [DATE]?" at bounding box center [717, 287] width 705 height 28
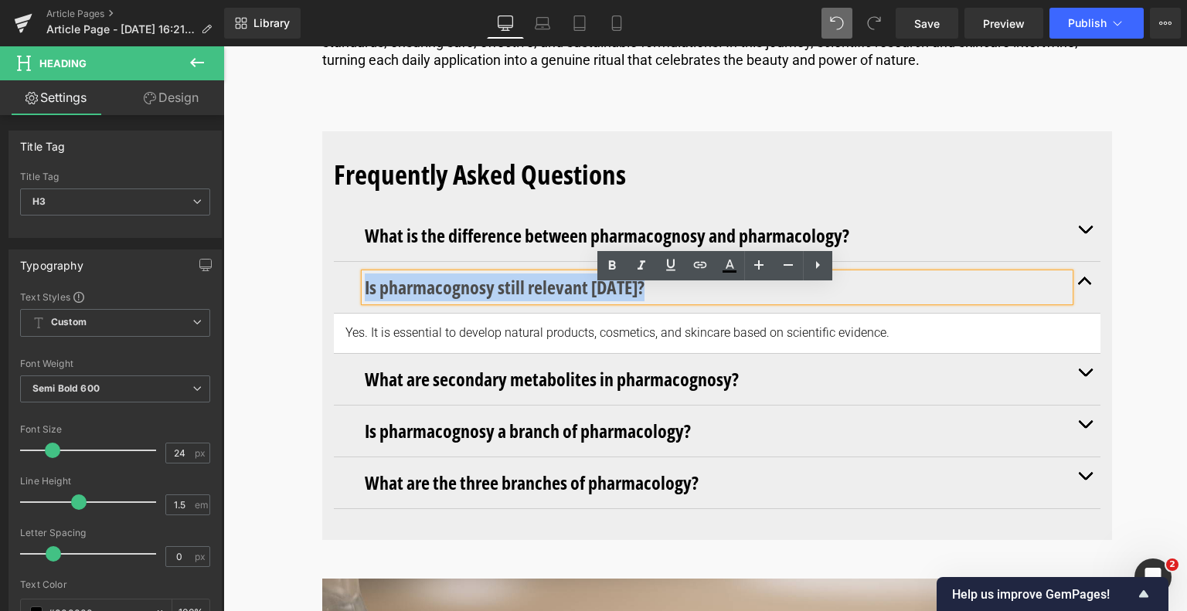
drag, startPoint x: 646, startPoint y: 304, endPoint x: 247, endPoint y: 302, distance: 398.7
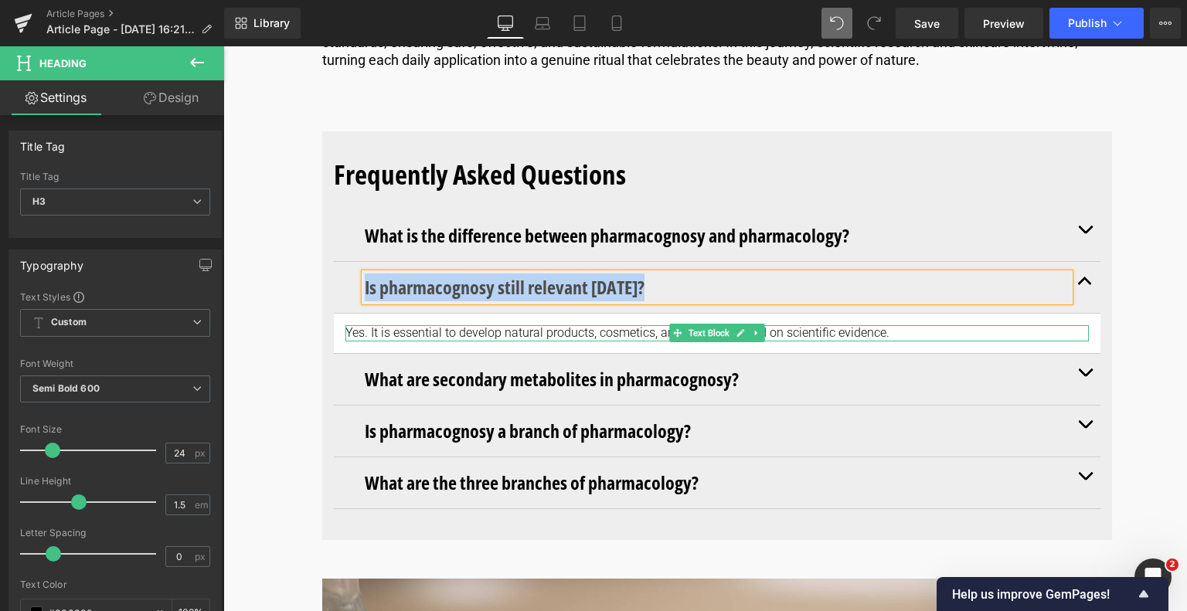
click at [895, 341] on p "Yes. It is essential to develop natural products, cosmetics, and skincare based…" at bounding box center [716, 333] width 743 height 16
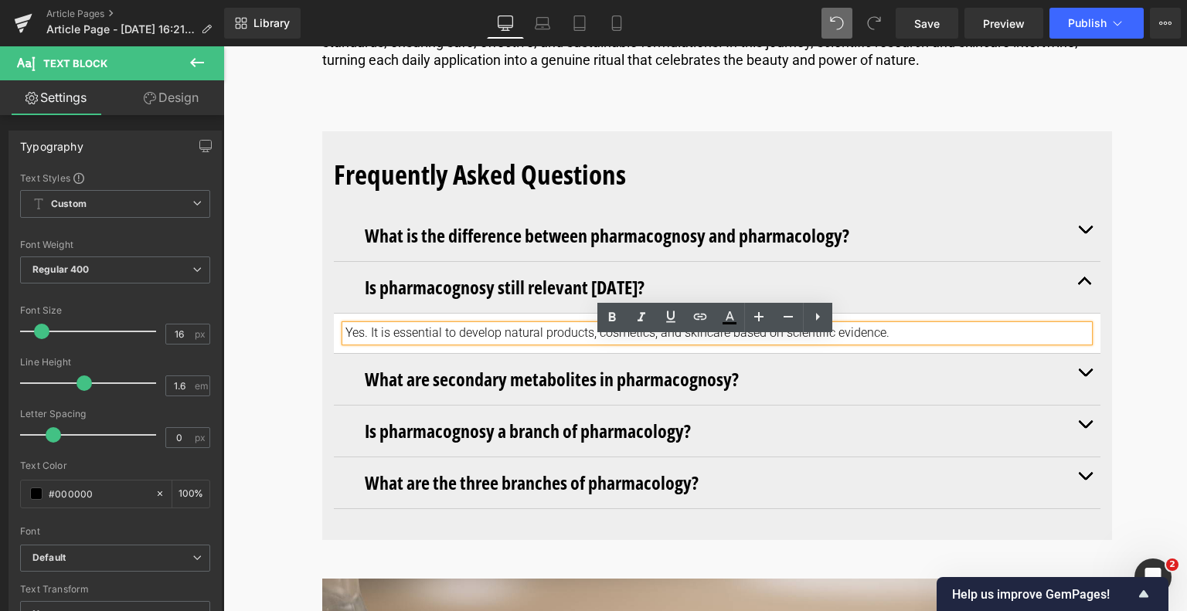
drag, startPoint x: 892, startPoint y: 347, endPoint x: 273, endPoint y: 348, distance: 618.8
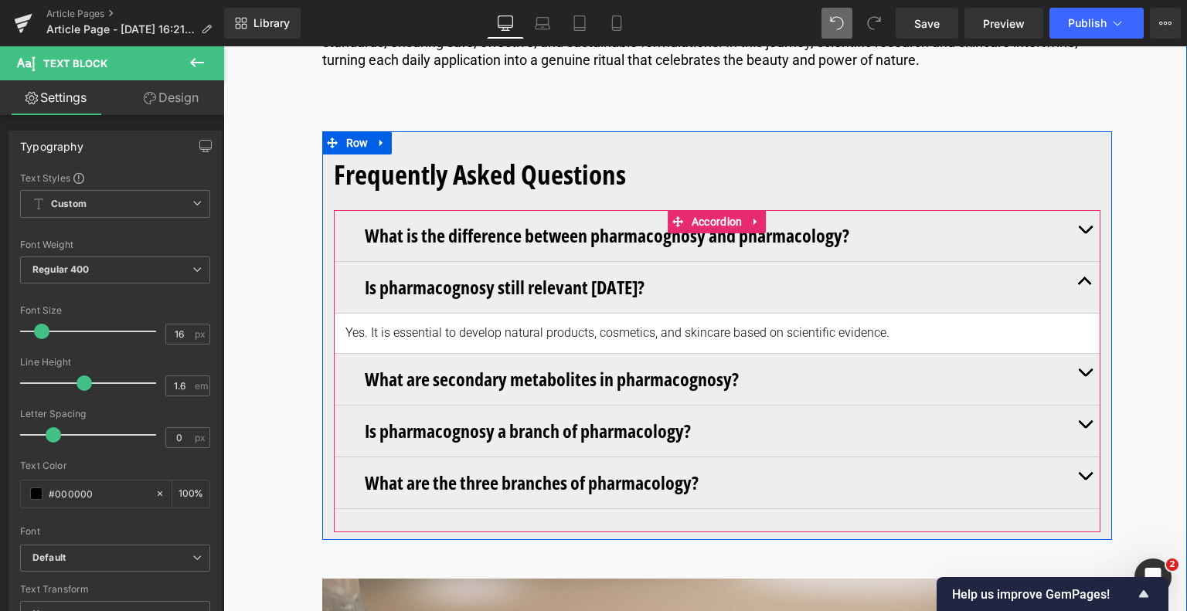
click at [1085, 376] on span "button" at bounding box center [1085, 376] width 0 height 0
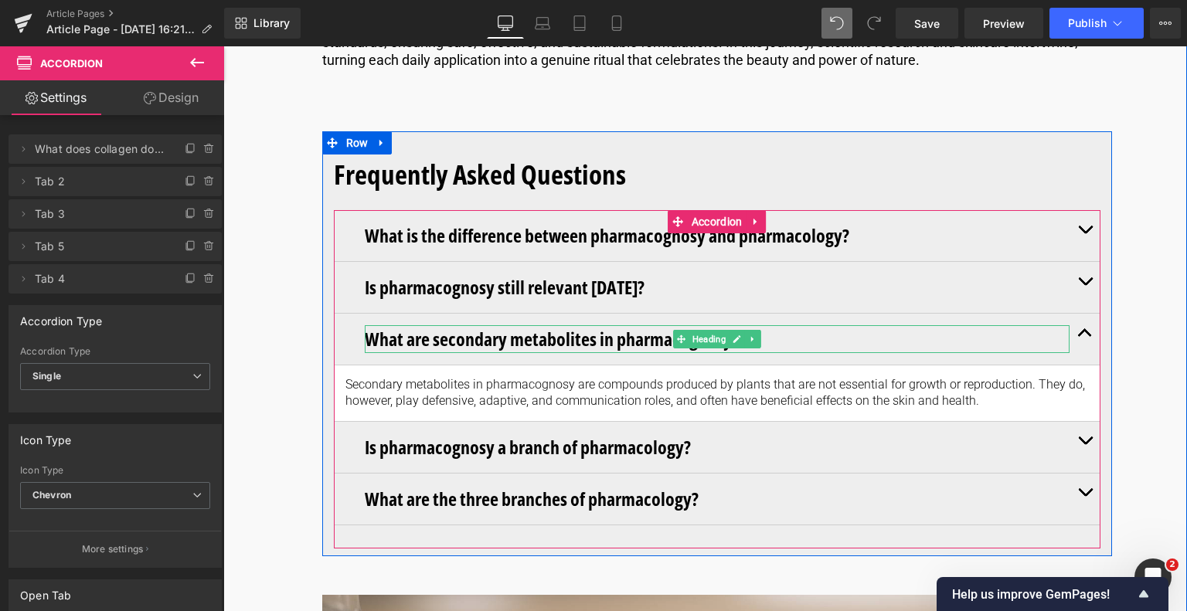
click at [786, 353] on h3 "What are secondary metabolites in pharmacognosy?" at bounding box center [717, 339] width 705 height 28
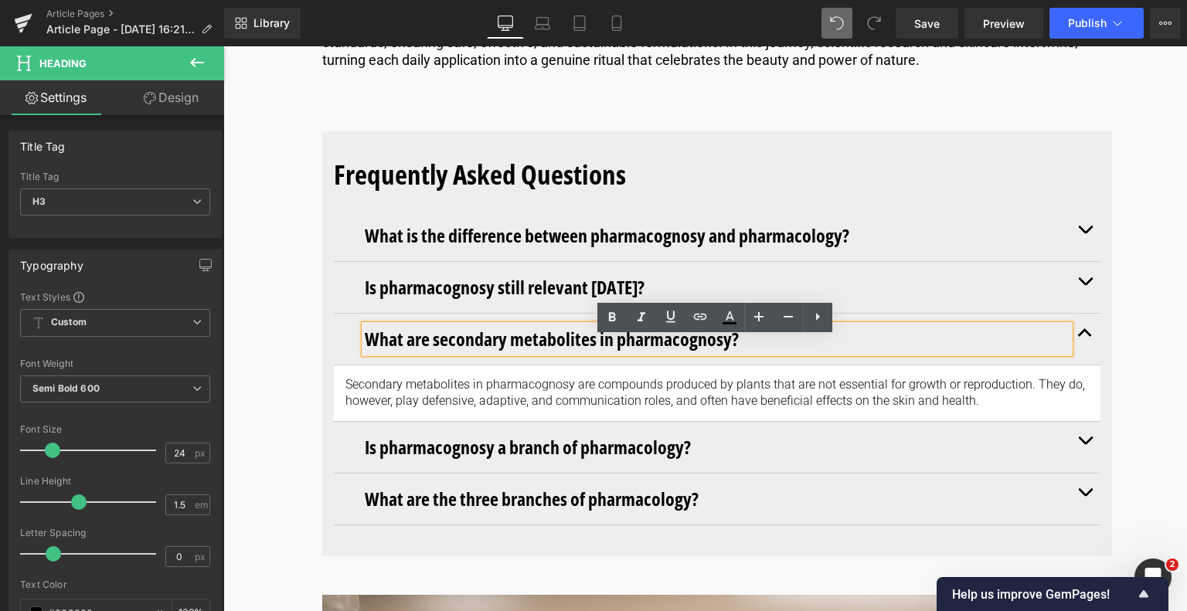
drag, startPoint x: 786, startPoint y: 355, endPoint x: 303, endPoint y: 354, distance: 483.6
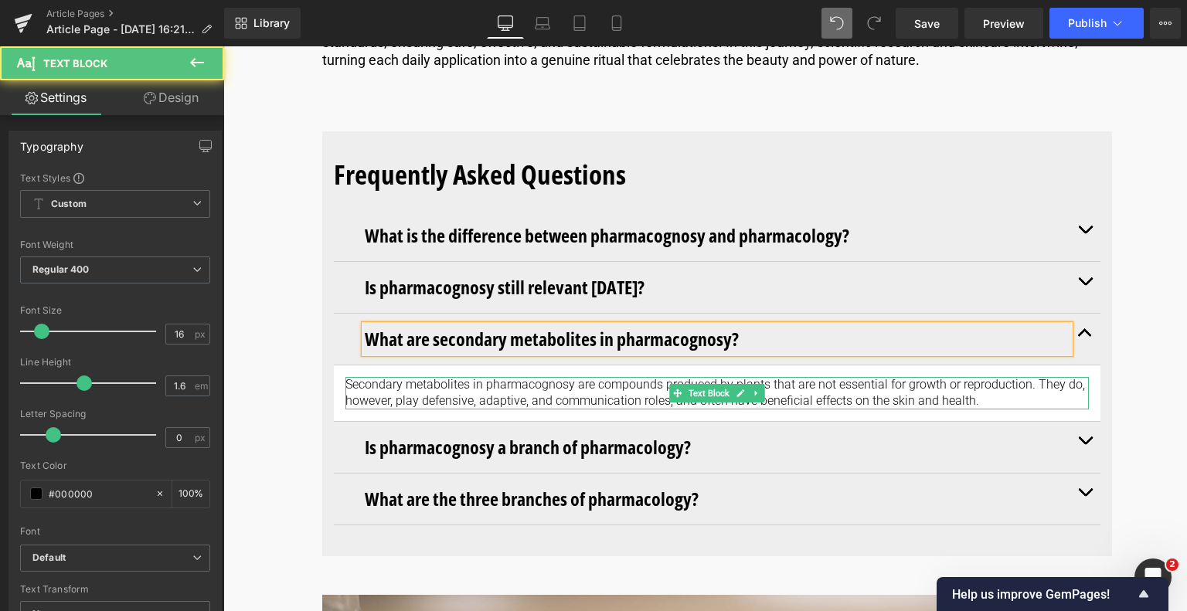
click at [997, 409] on p "Secondary metabolites in pharmacognosy are compounds produced by plants that ar…" at bounding box center [716, 393] width 743 height 32
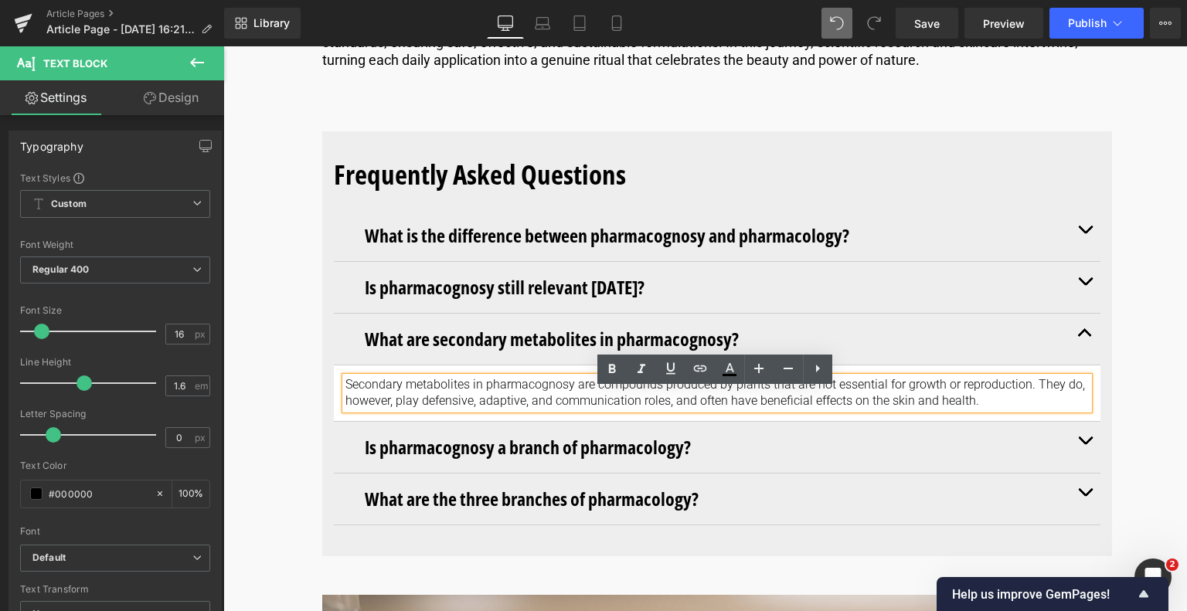
drag, startPoint x: 986, startPoint y: 413, endPoint x: 269, endPoint y: 386, distance: 717.5
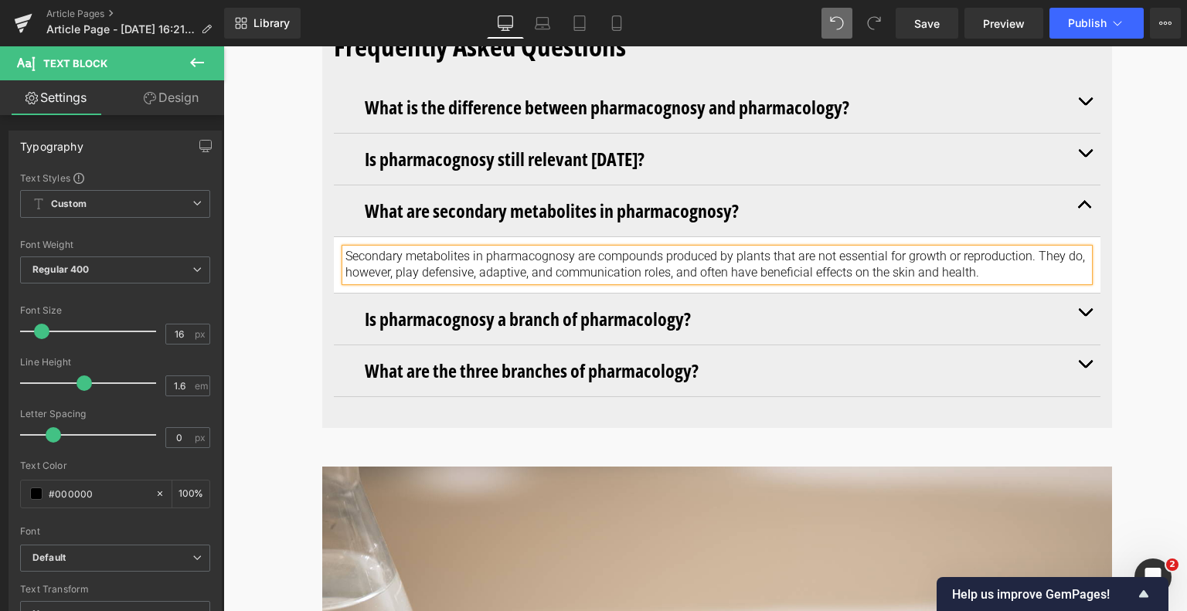
scroll to position [7682, 0]
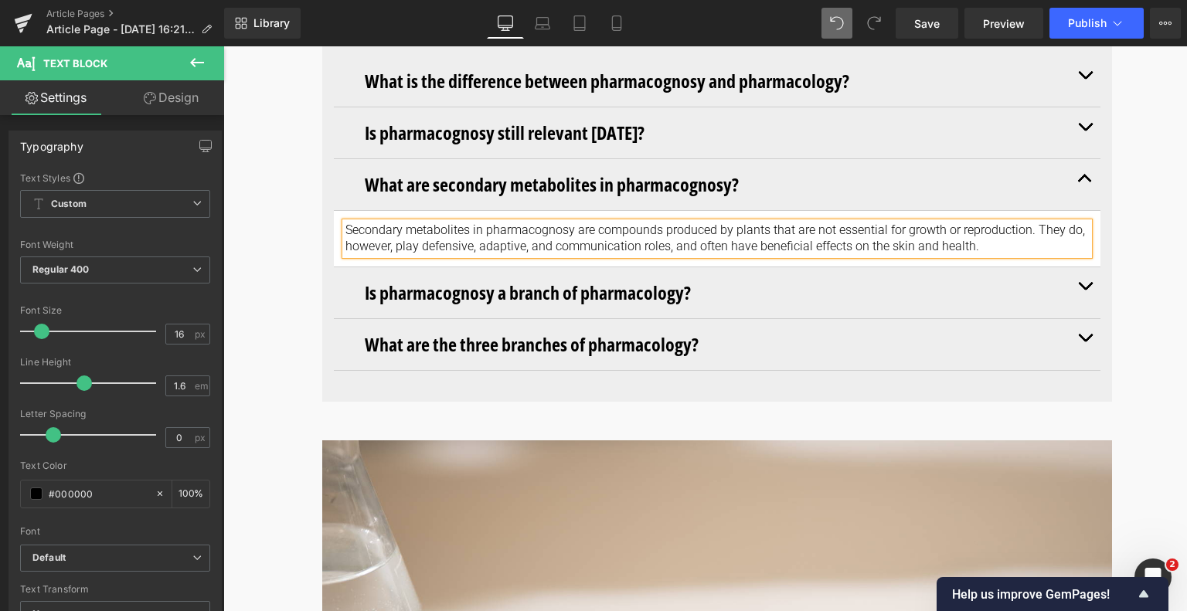
click at [1075, 297] on button "button" at bounding box center [1084, 292] width 31 height 51
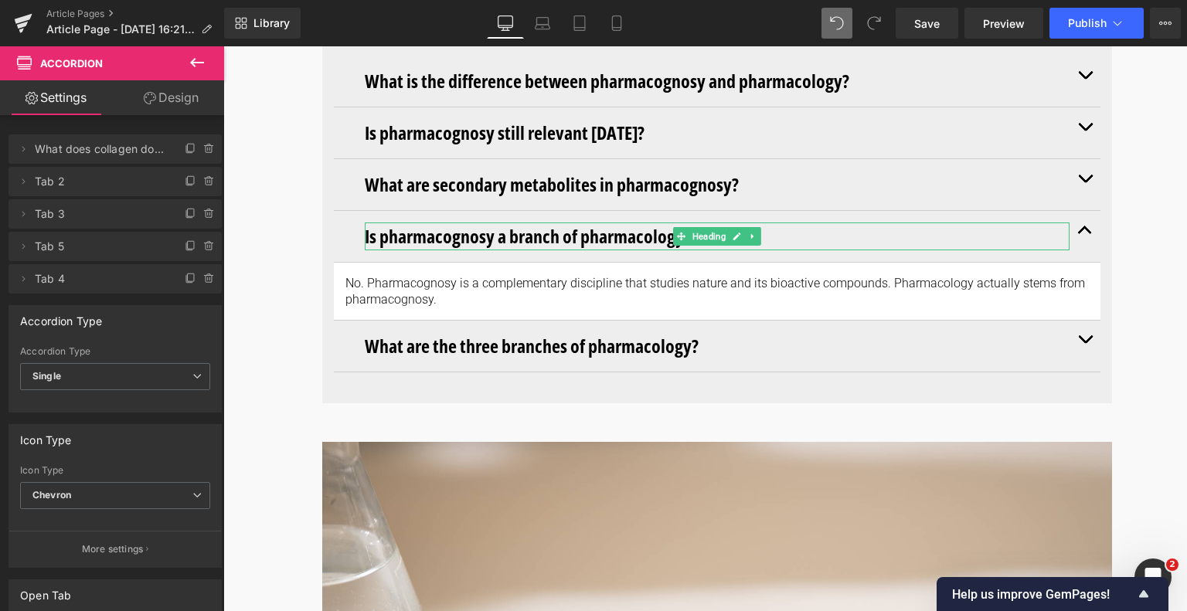
click at [655, 250] on h3 "Is pharmacognosy a branch of pharmacology?" at bounding box center [717, 237] width 705 height 28
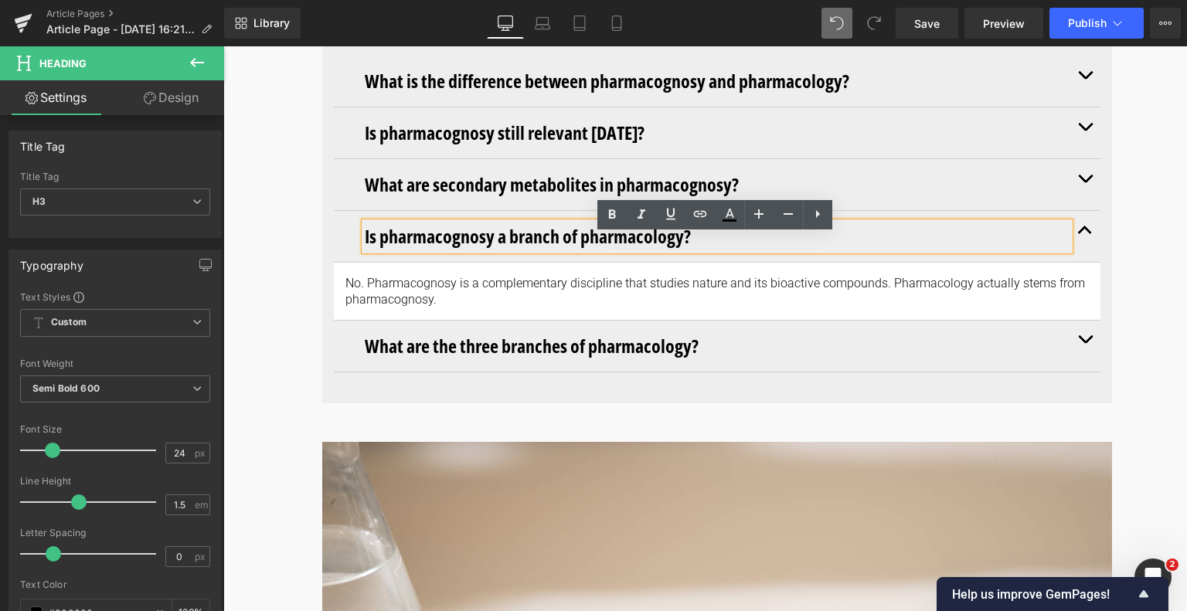
drag, startPoint x: 711, startPoint y: 250, endPoint x: 130, endPoint y: 253, distance: 581.0
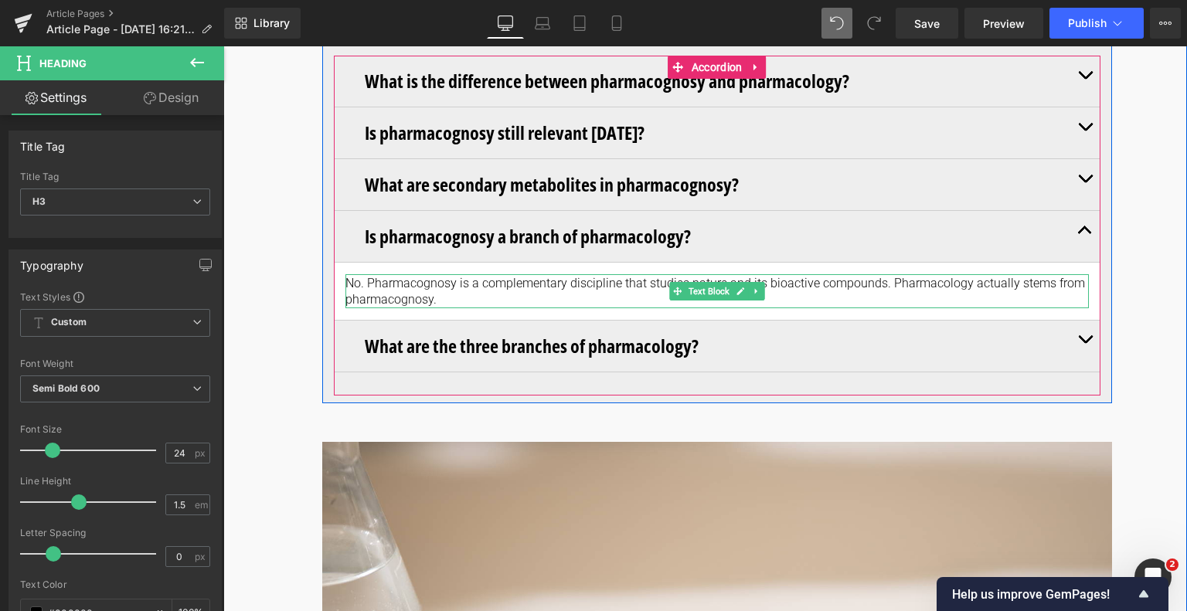
click at [498, 308] on p "No. Pharmacognosy is a complementary discipline that studies nature and its bio…" at bounding box center [716, 292] width 743 height 32
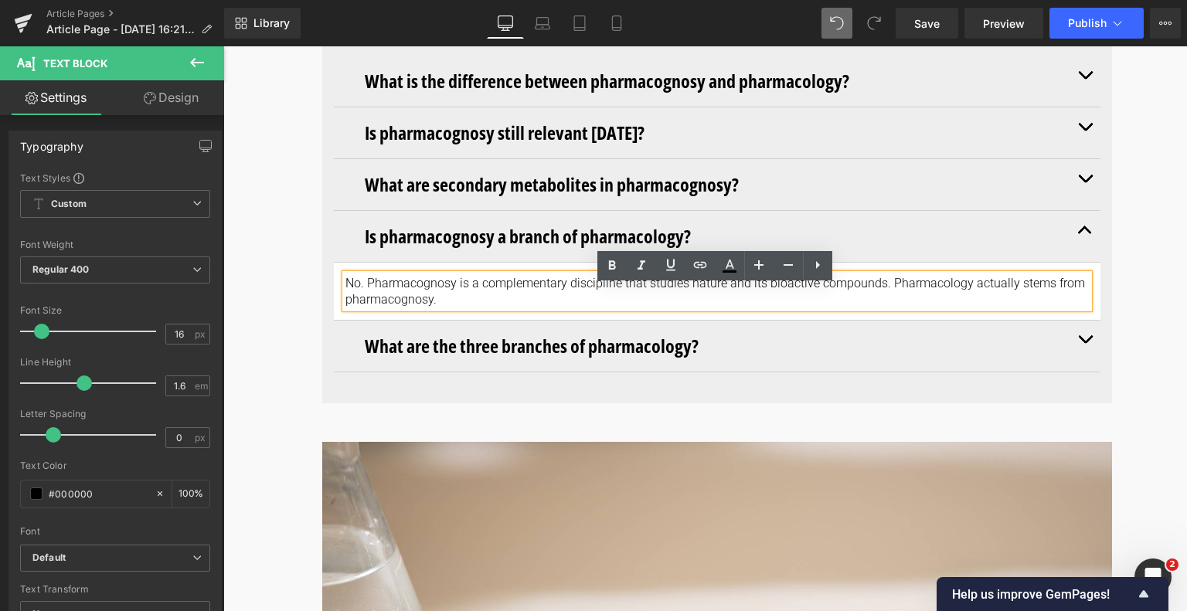
drag, startPoint x: 468, startPoint y: 311, endPoint x: 244, endPoint y: 283, distance: 225.8
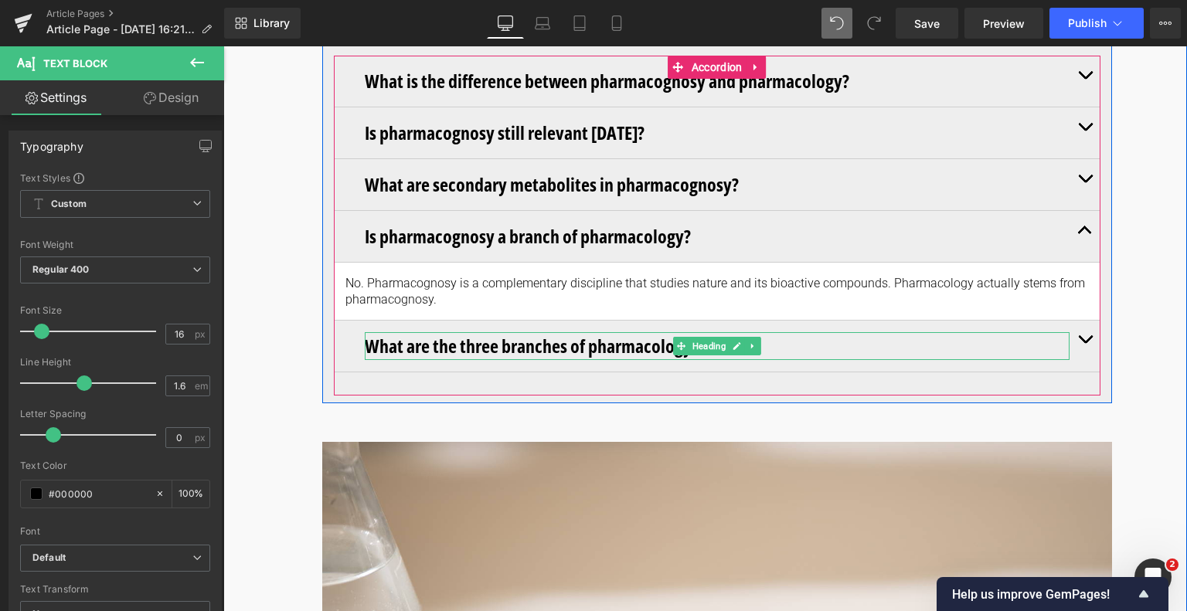
click at [759, 357] on h3 "What are the three branches of pharmacology?" at bounding box center [717, 346] width 705 height 28
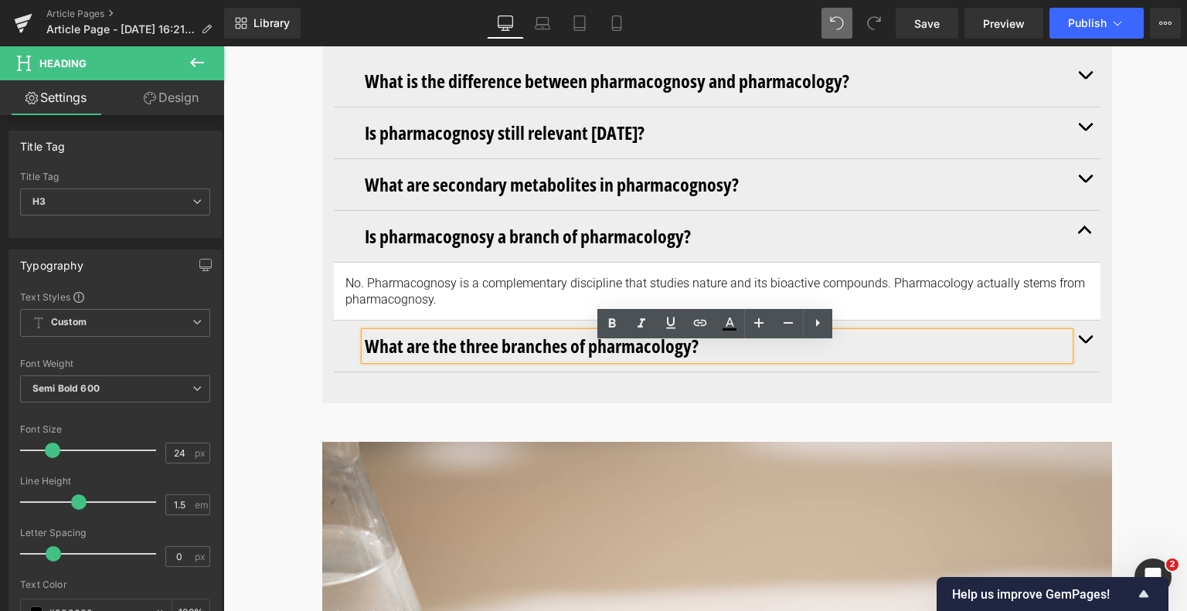
drag, startPoint x: 759, startPoint y: 357, endPoint x: 74, endPoint y: 354, distance: 684.5
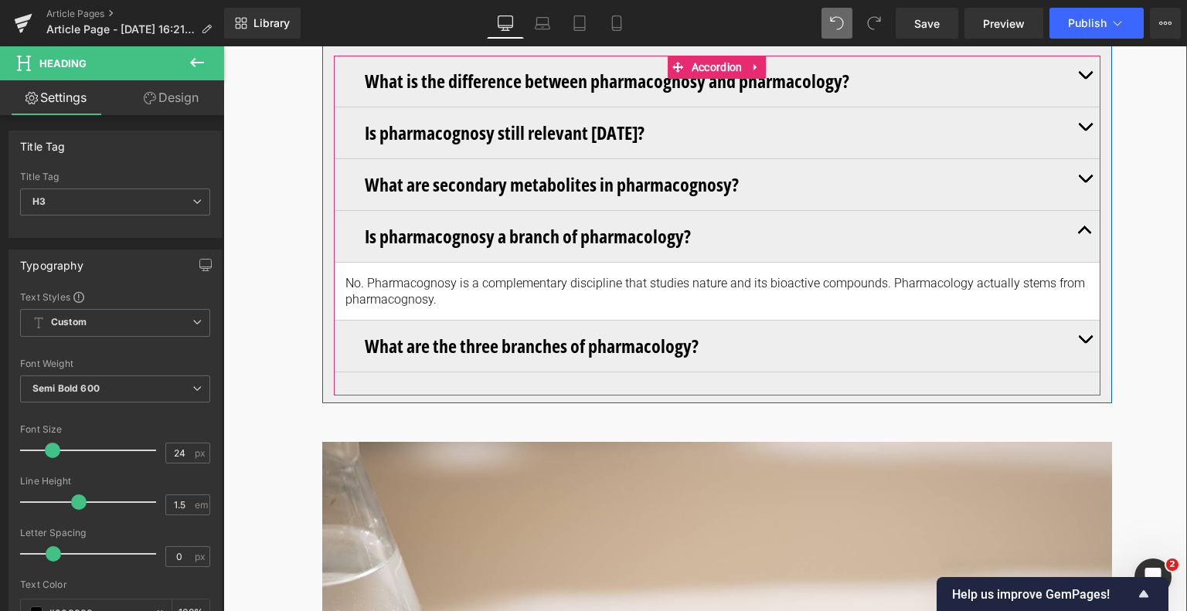
click at [1078, 354] on button "button" at bounding box center [1084, 346] width 31 height 51
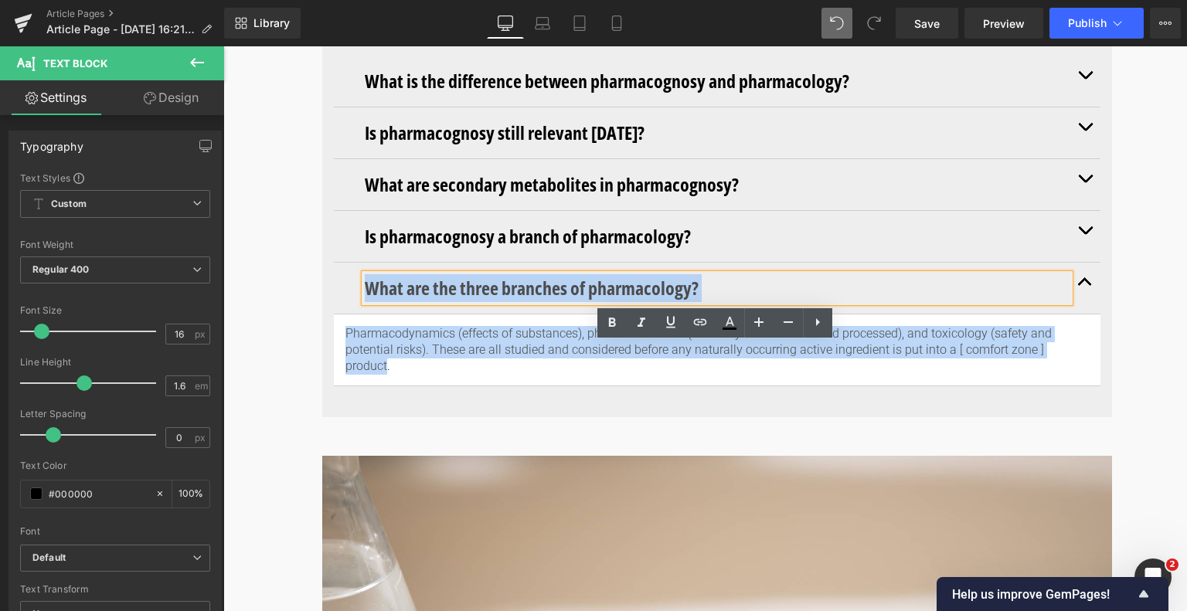
drag, startPoint x: 1080, startPoint y: 362, endPoint x: 392, endPoint y: 327, distance: 688.5
click at [392, 327] on div "What are the three branches of pharmacology? Heading Pharmacodynamics (effects …" at bounding box center [717, 325] width 766 height 124
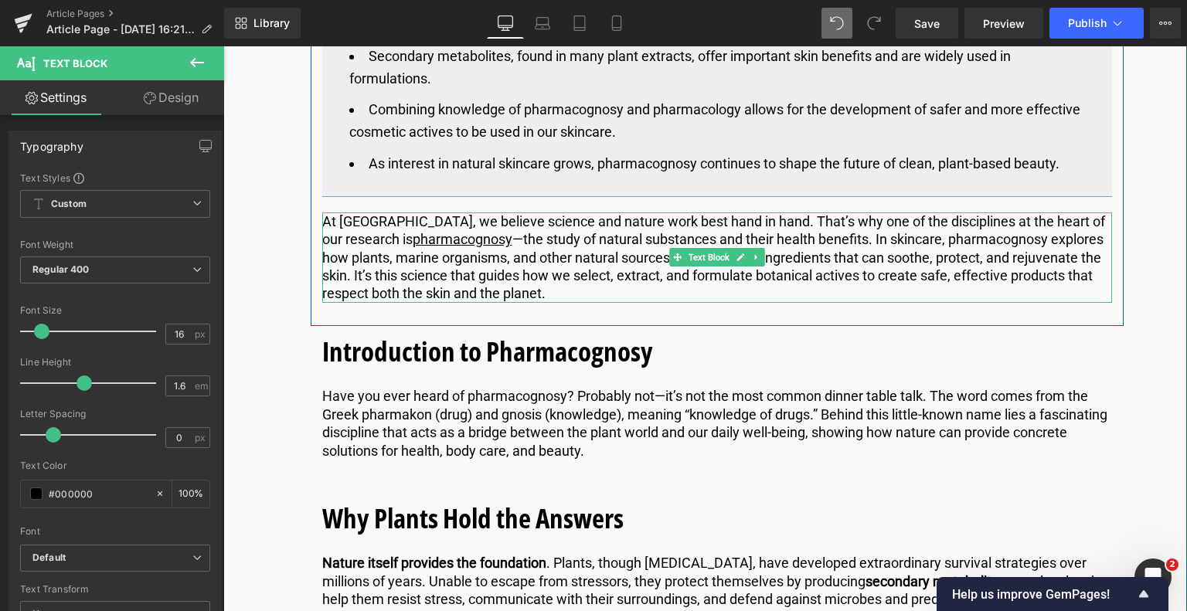
scroll to position [1115, 0]
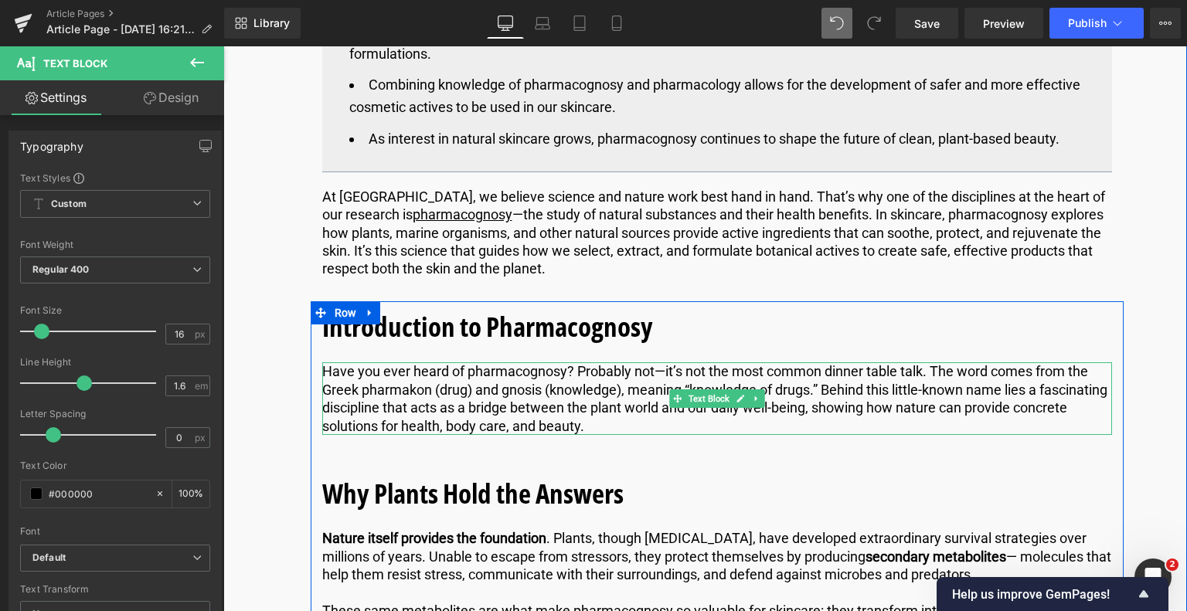
click at [663, 426] on p "Have you ever heard of pharmacognosy? Probably not—it’s not the most common din…" at bounding box center [717, 398] width 790 height 73
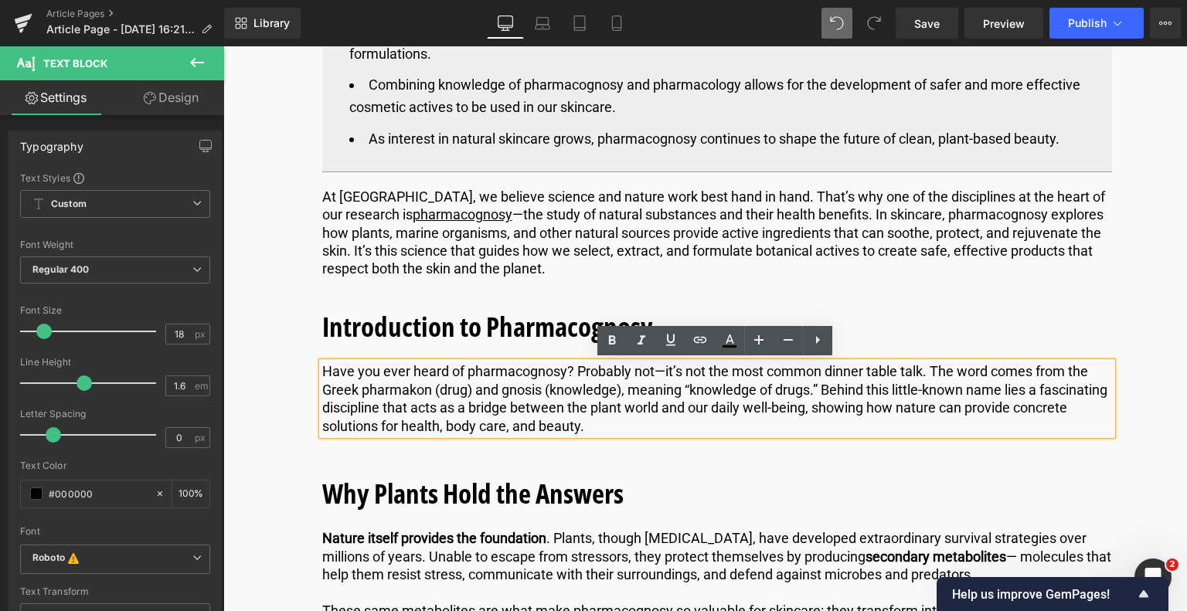
drag, startPoint x: 658, startPoint y: 428, endPoint x: 319, endPoint y: 370, distance: 344.1
click at [322, 370] on p "Have you ever heard of pharmacognosy? Probably not—it’s not the most common din…" at bounding box center [717, 398] width 790 height 73
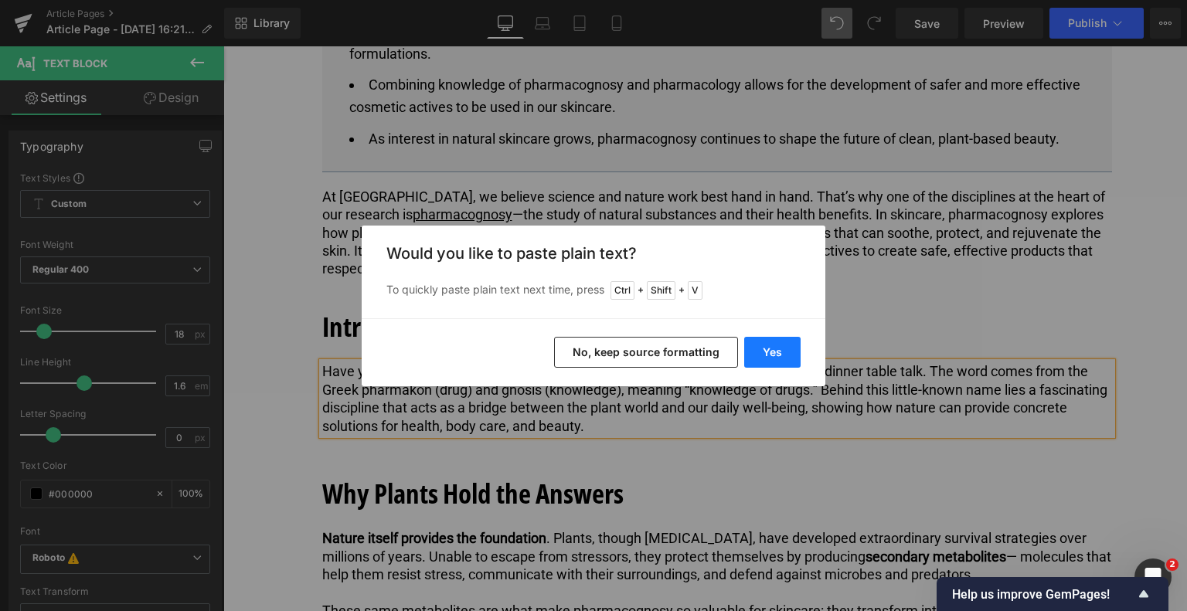
click at [759, 356] on button "Yes" at bounding box center [772, 352] width 56 height 31
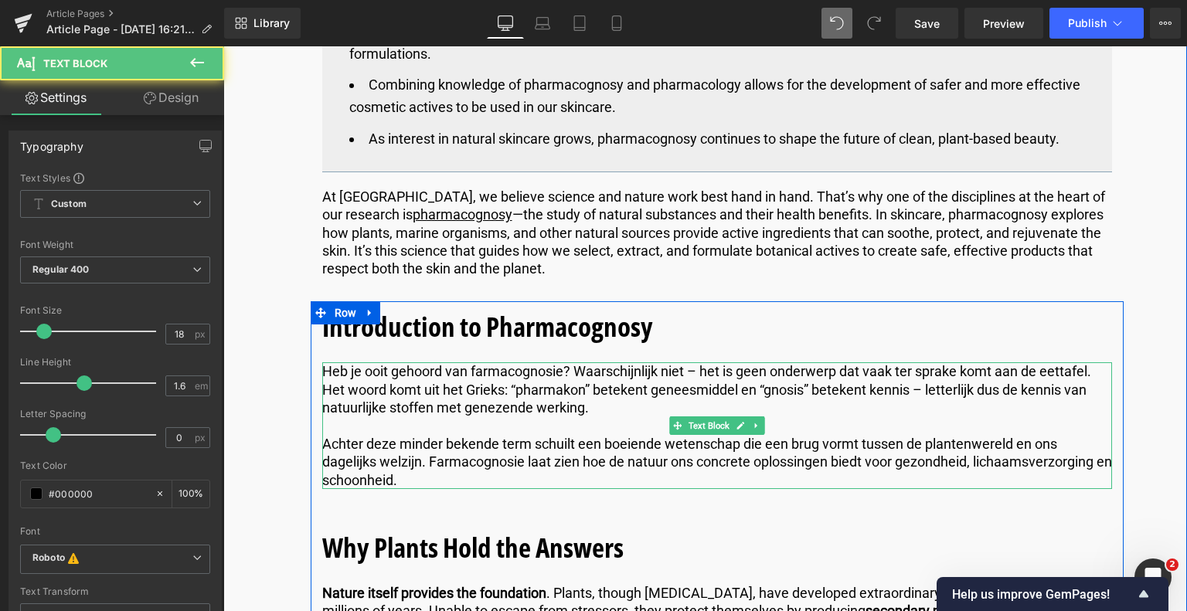
click at [328, 441] on p "Achter deze minder bekende term schuilt een boeiende wetenschap die een brug vo…" at bounding box center [717, 462] width 790 height 54
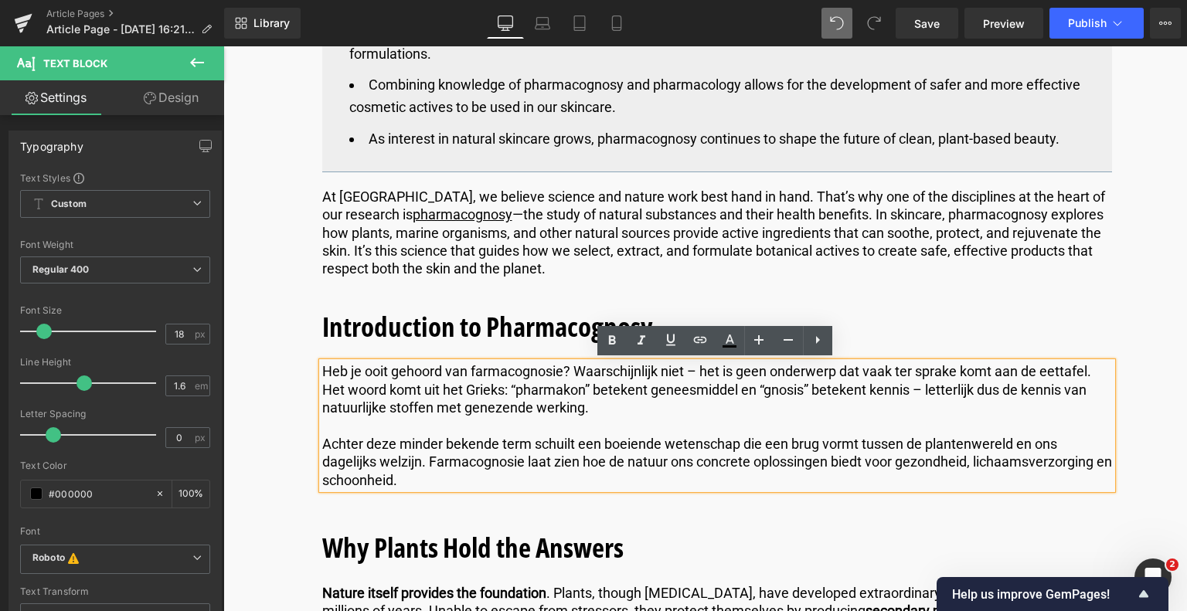
click at [324, 441] on p "Achter deze minder bekende term schuilt een boeiende wetenschap die een brug vo…" at bounding box center [717, 462] width 790 height 54
click at [322, 441] on p "Achter deze minder bekende term schuilt een boeiende wetenschap die een brug vo…" at bounding box center [717, 462] width 790 height 54
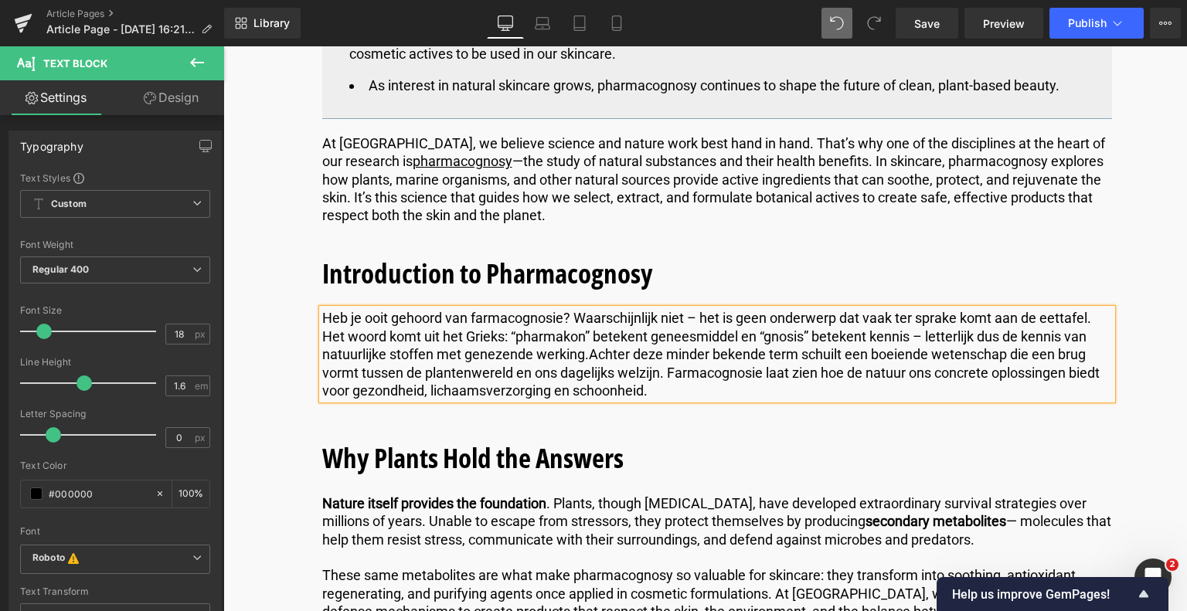
scroll to position [1192, 0]
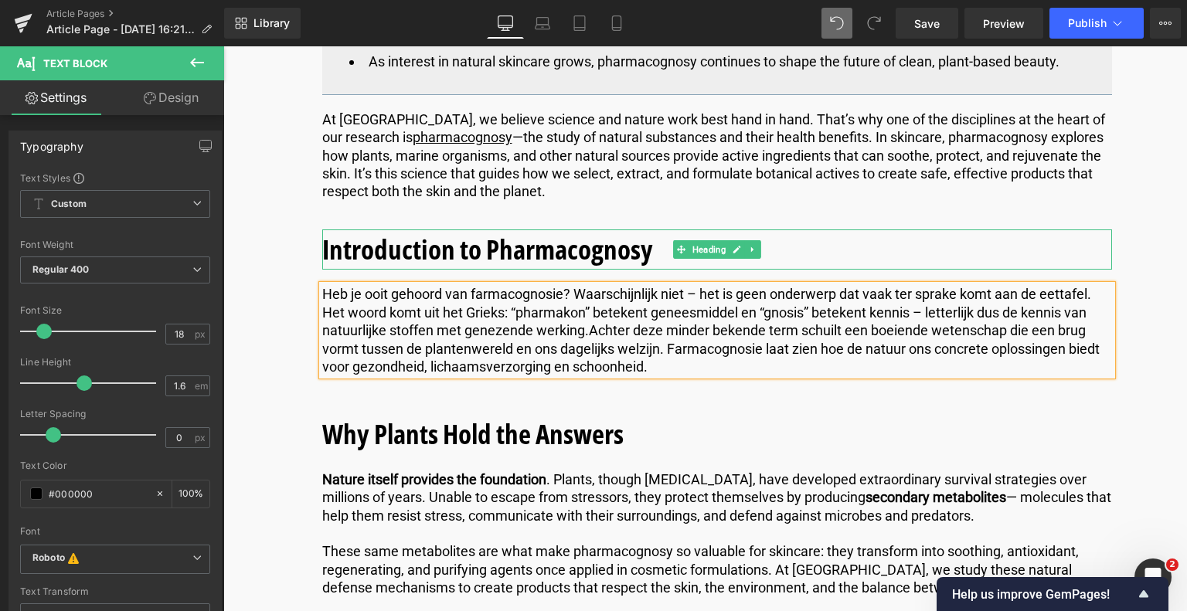
click at [637, 255] on b "Introduction to Pharmacognosy" at bounding box center [487, 249] width 331 height 36
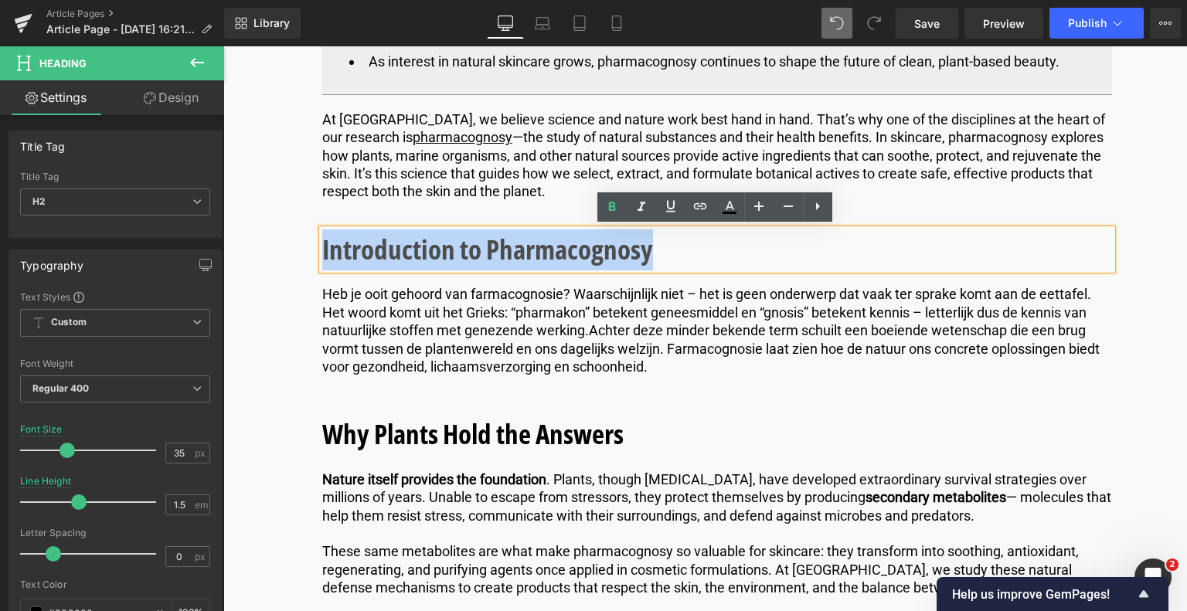
drag, startPoint x: 654, startPoint y: 246, endPoint x: 321, endPoint y: 249, distance: 333.0
click at [322, 249] on h2 "Introduction to Pharmacognosy" at bounding box center [717, 249] width 790 height 41
paste div
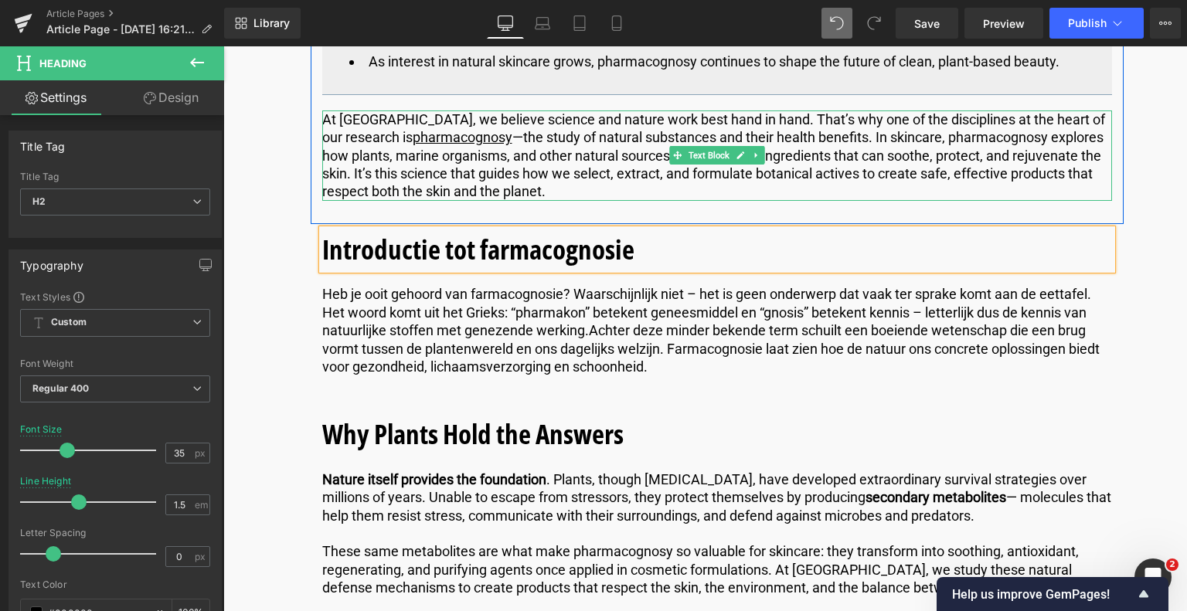
scroll to position [1115, 0]
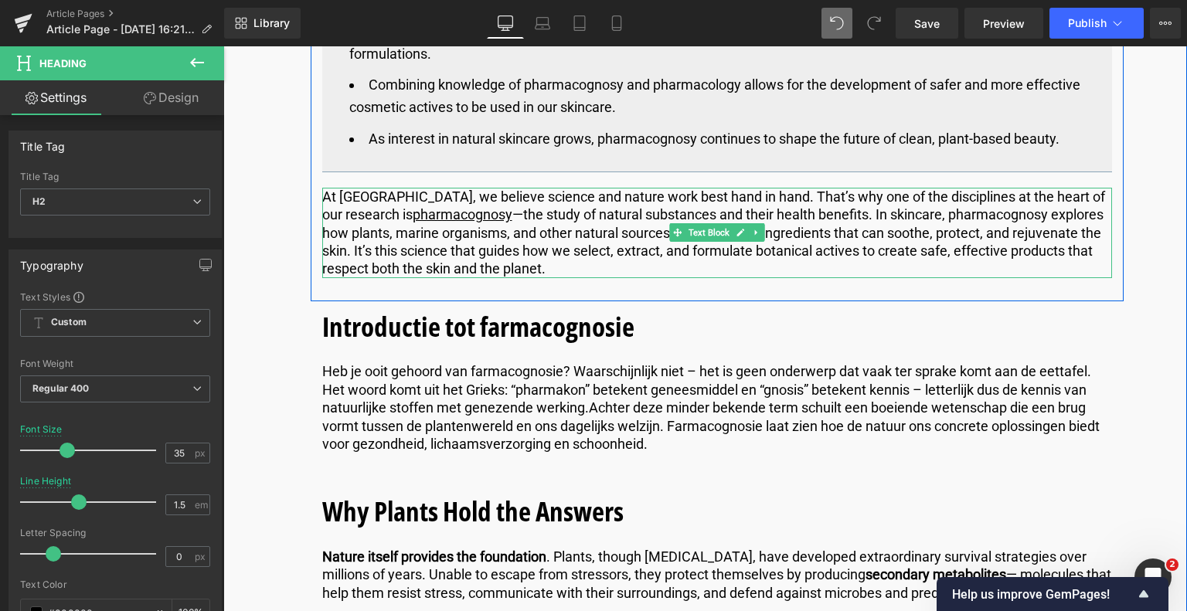
click at [440, 228] on p "At [GEOGRAPHIC_DATA], we believe science and nature work best hand in hand. Tha…" at bounding box center [717, 233] width 790 height 90
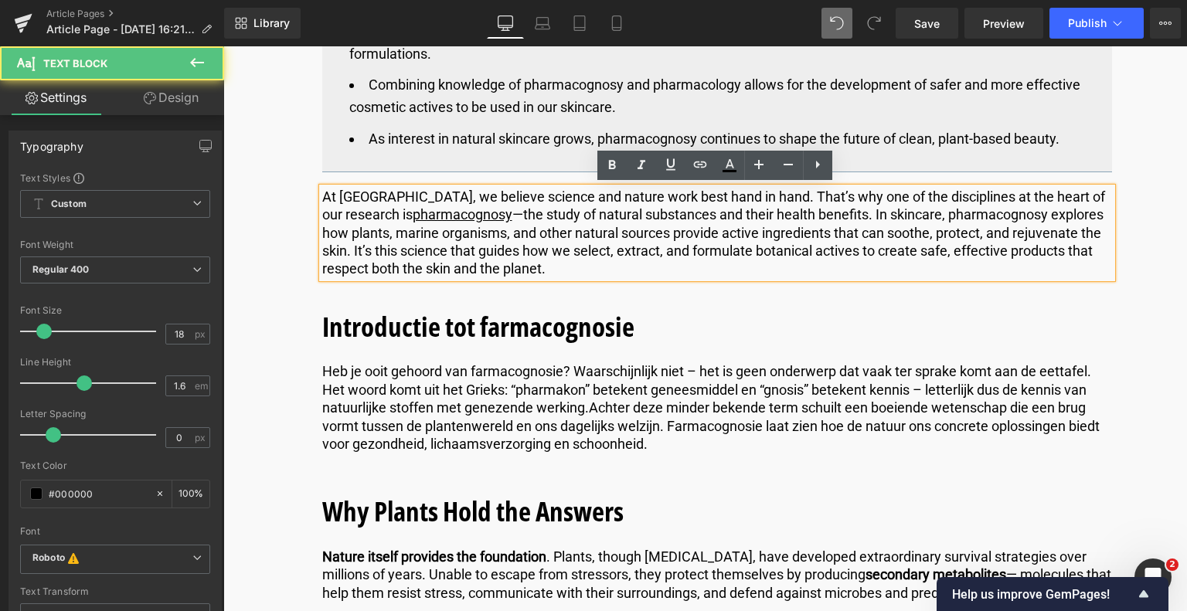
drag, startPoint x: 578, startPoint y: 269, endPoint x: 291, endPoint y: 190, distance: 297.3
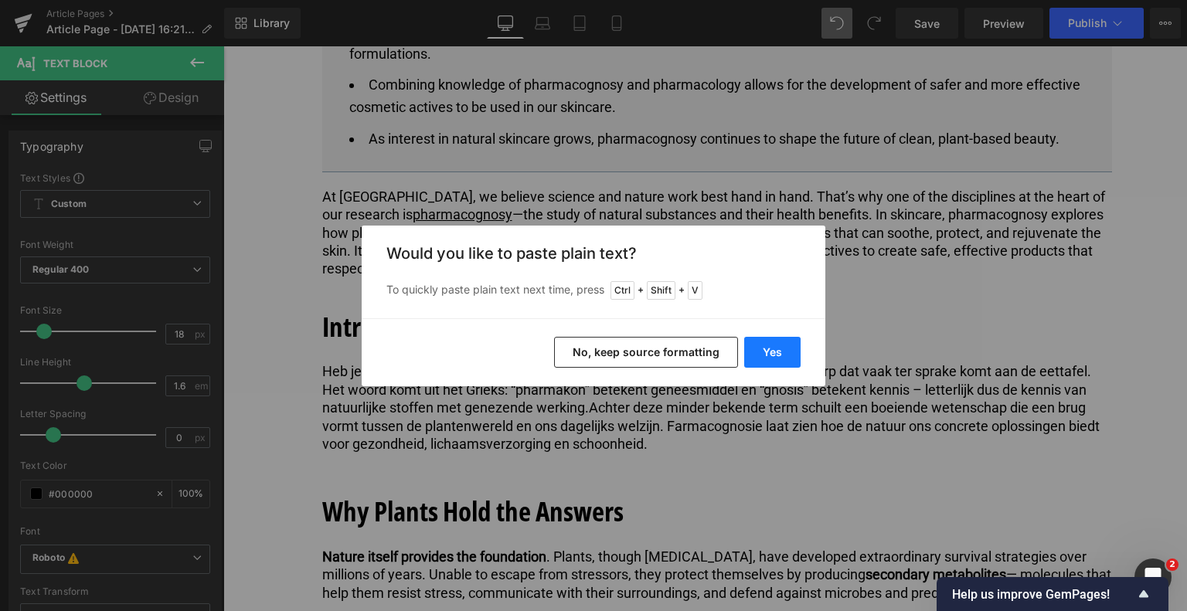
click at [782, 349] on button "Yes" at bounding box center [772, 352] width 56 height 31
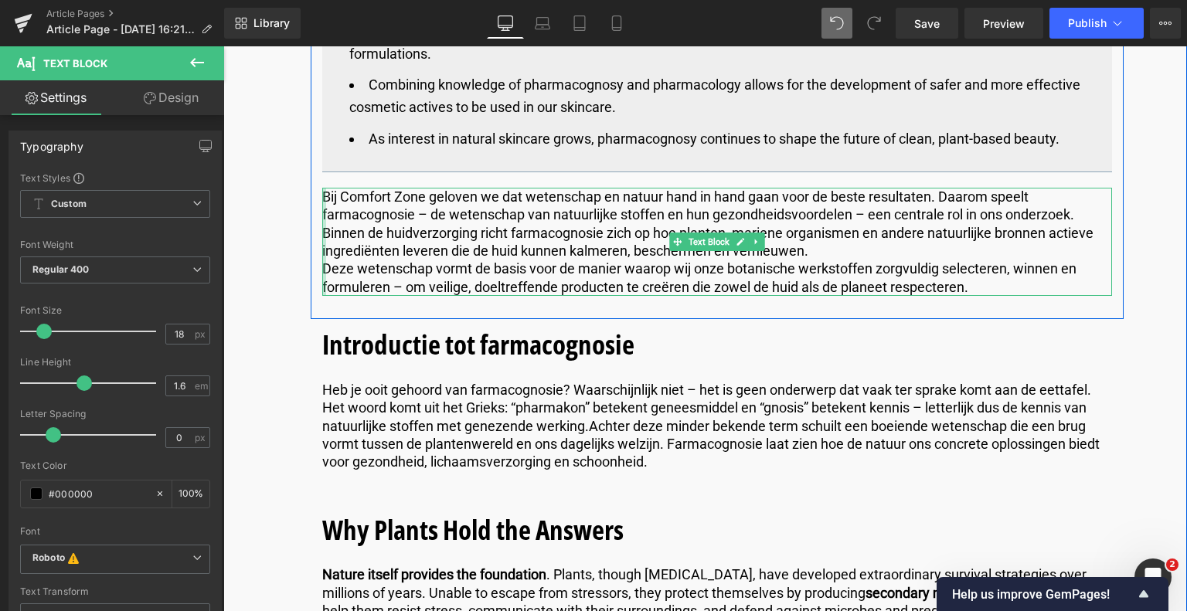
click at [322, 265] on div at bounding box center [324, 242] width 4 height 108
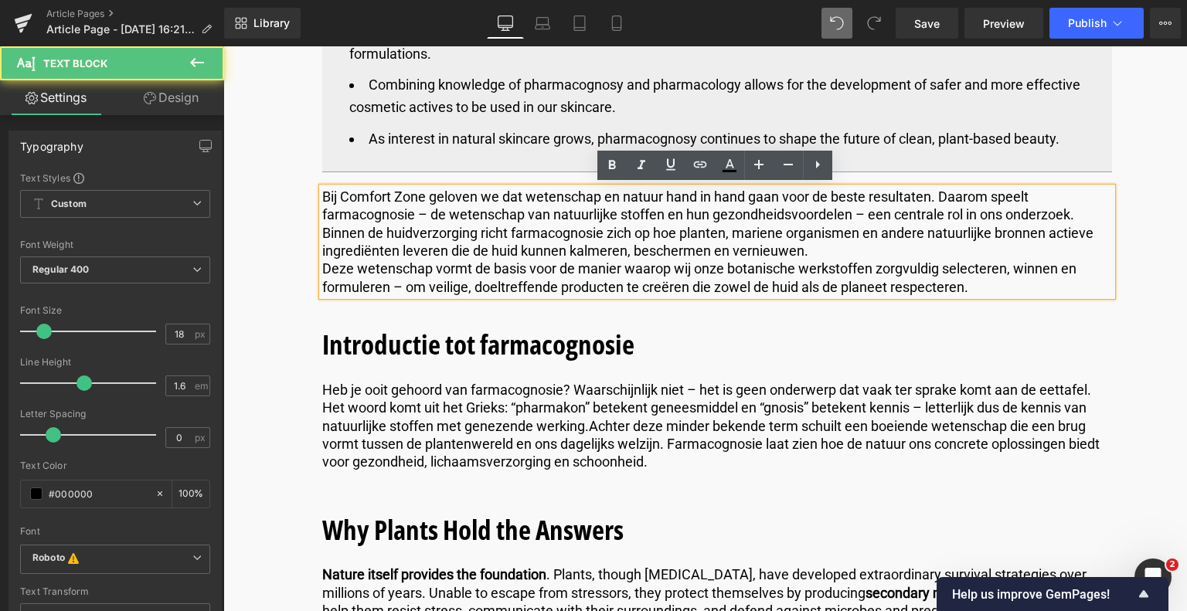
click at [322, 265] on p "Deze wetenschap vormt de basis voor de manier waarop wij onze botanische werkst…" at bounding box center [717, 278] width 790 height 36
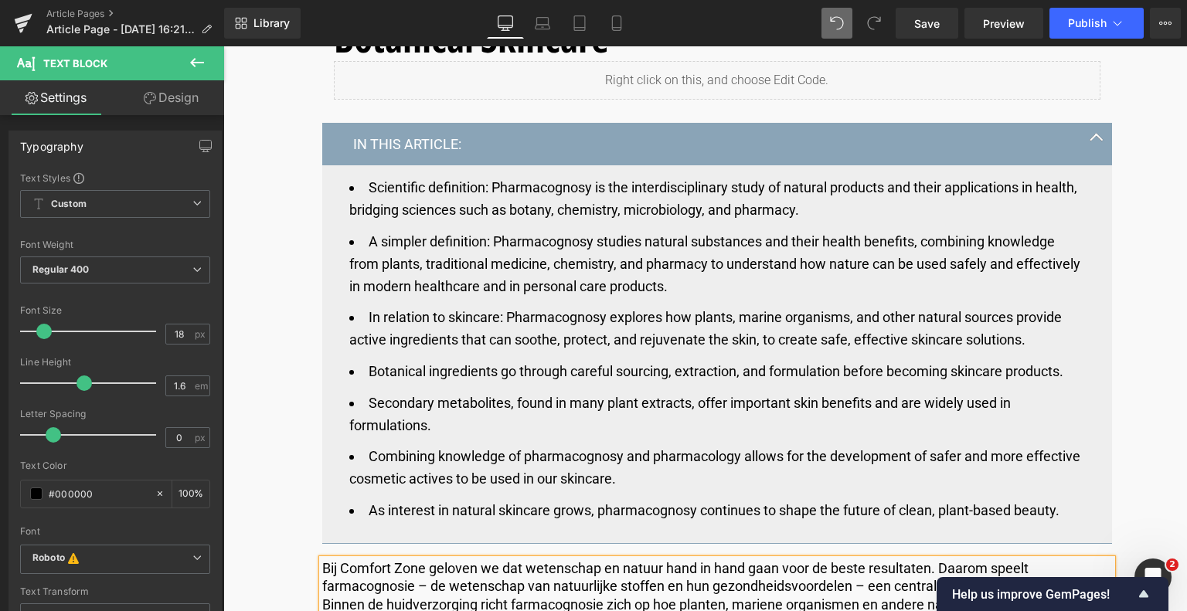
scroll to position [651, 0]
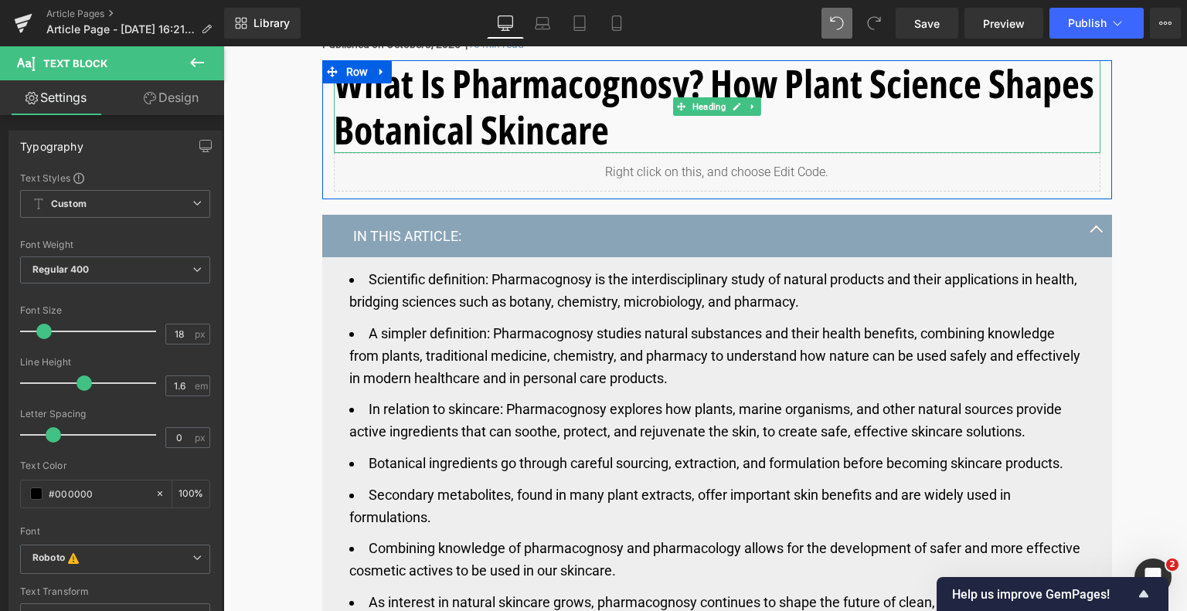
click at [641, 123] on h1 "What Is Pharmacognosy? How Plant Science Shapes Botanical Skincare" at bounding box center [717, 106] width 766 height 93
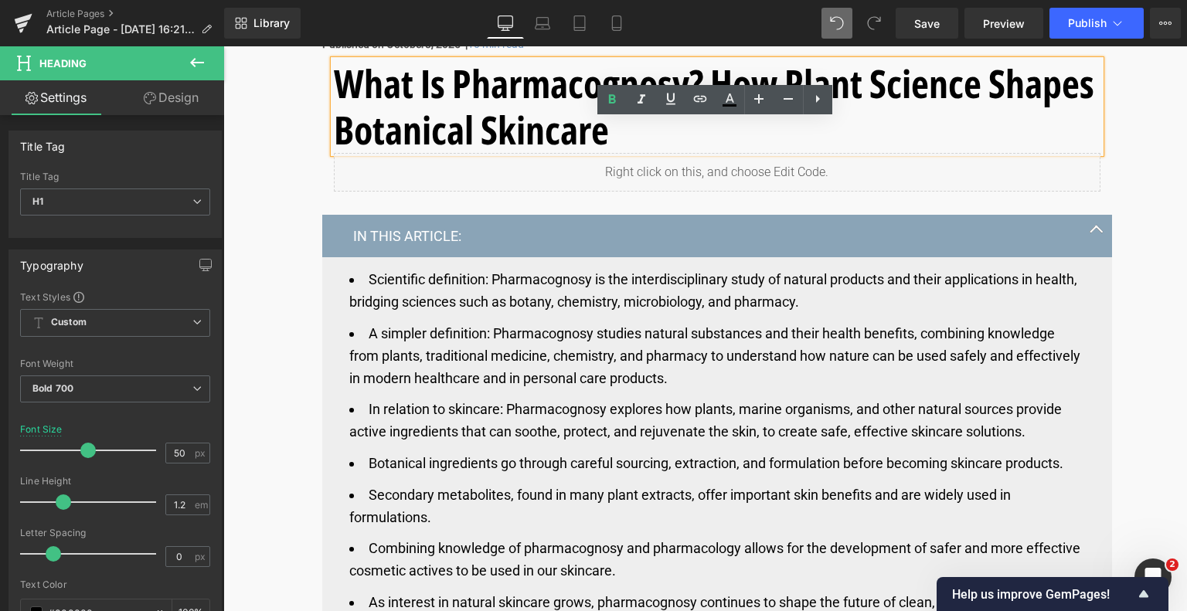
drag, startPoint x: 635, startPoint y: 135, endPoint x: 264, endPoint y: 70, distance: 376.5
paste div
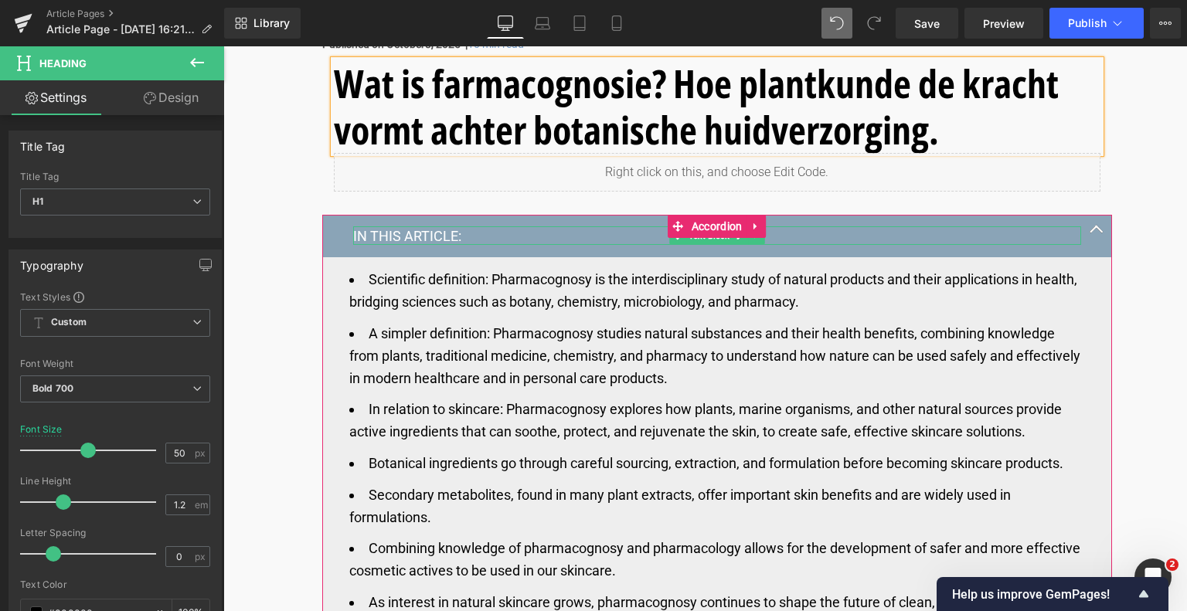
click at [441, 233] on p "IN THIS ARTICLE:" at bounding box center [717, 236] width 728 height 18
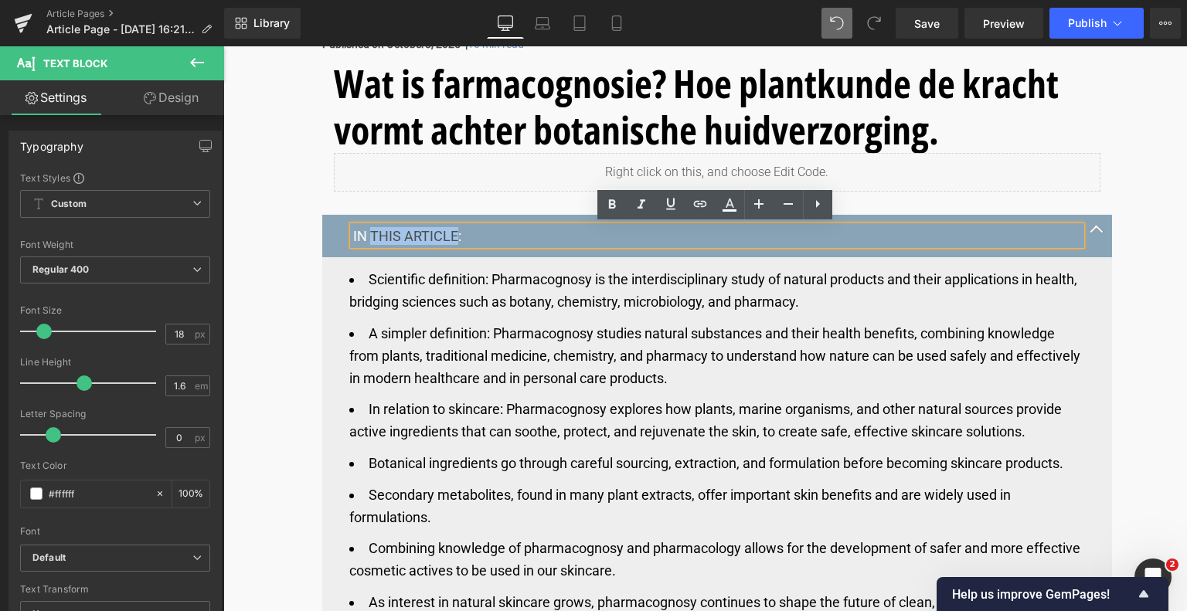
drag, startPoint x: 454, startPoint y: 230, endPoint x: 368, endPoint y: 240, distance: 87.1
click at [368, 240] on p "IN THIS ARTICLE:" at bounding box center [717, 236] width 728 height 18
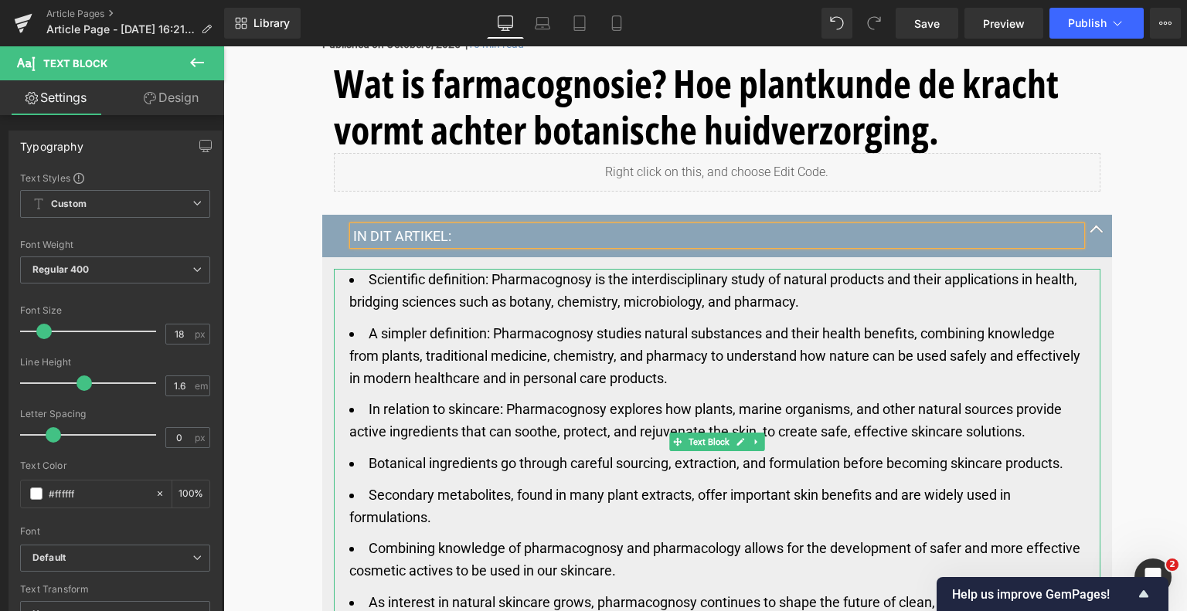
click at [868, 299] on li "Scientific definition: Pharmacognosy is the interdisciplinary study of natural …" at bounding box center [716, 291] width 735 height 45
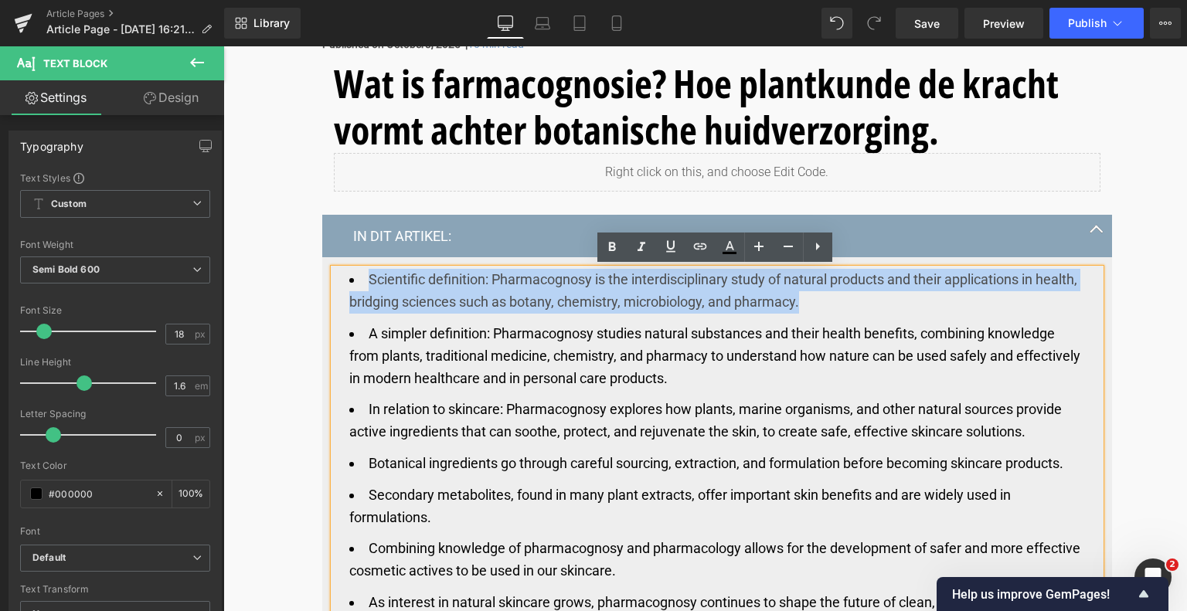
drag, startPoint x: 865, startPoint y: 301, endPoint x: 365, endPoint y: 282, distance: 500.2
click at [365, 282] on li "Scientific definition: Pharmacognosy is the interdisciplinary study of natural …" at bounding box center [716, 291] width 735 height 45
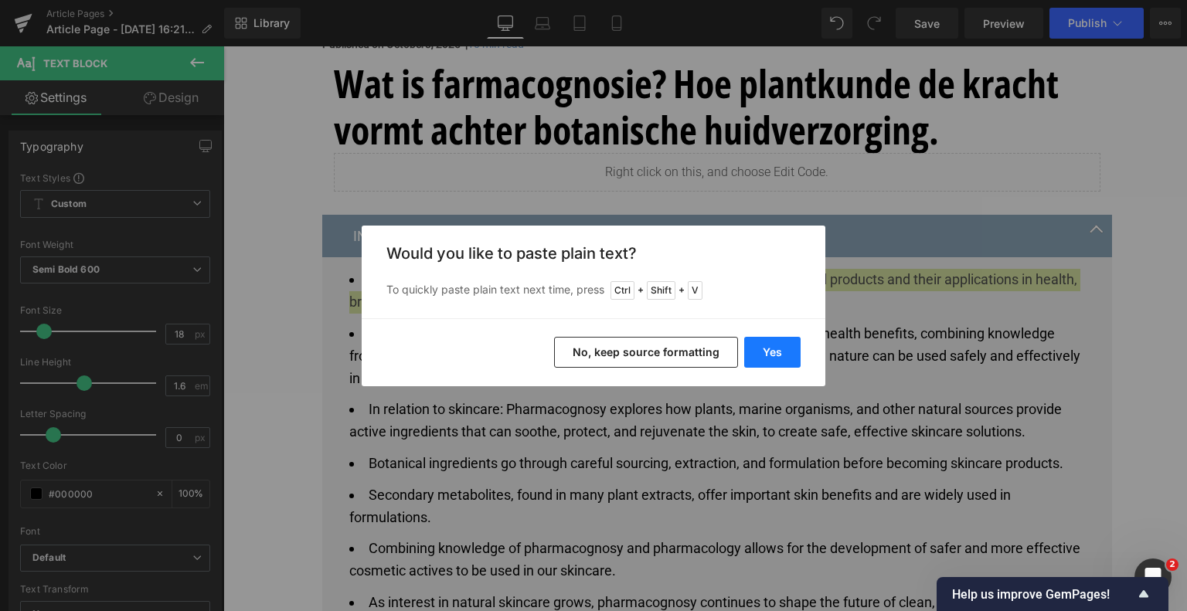
click at [778, 352] on button "Yes" at bounding box center [772, 352] width 56 height 31
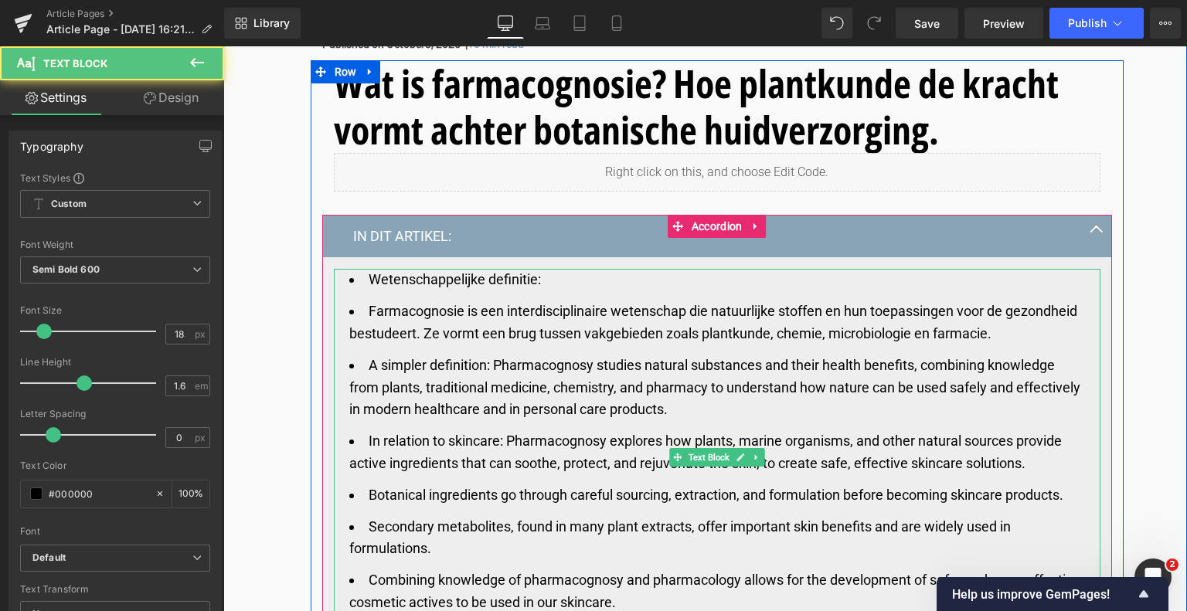
click at [368, 311] on span "Farmacognosie is een interdisciplinaire wetenschap die natuurlijke stoffen en h…" at bounding box center [713, 322] width 728 height 39
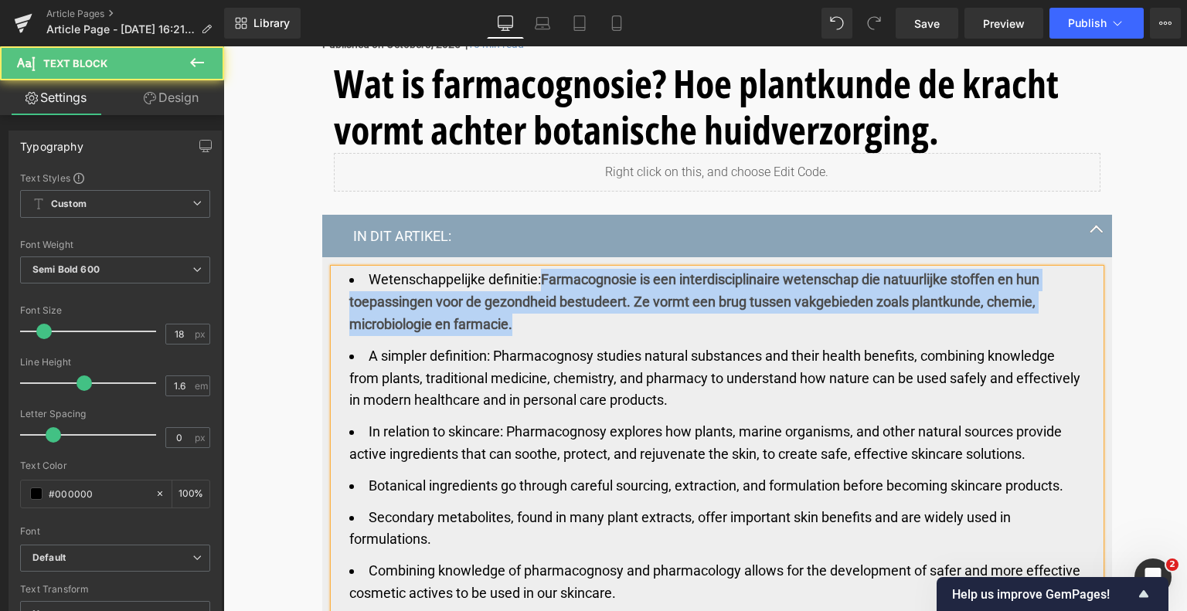
drag, startPoint x: 538, startPoint y: 278, endPoint x: 531, endPoint y: 320, distance: 42.4
click at [531, 320] on li "Wetenschappelijke definitie: Farmacognosie is een interdisciplinaire wetenschap…" at bounding box center [716, 302] width 735 height 66
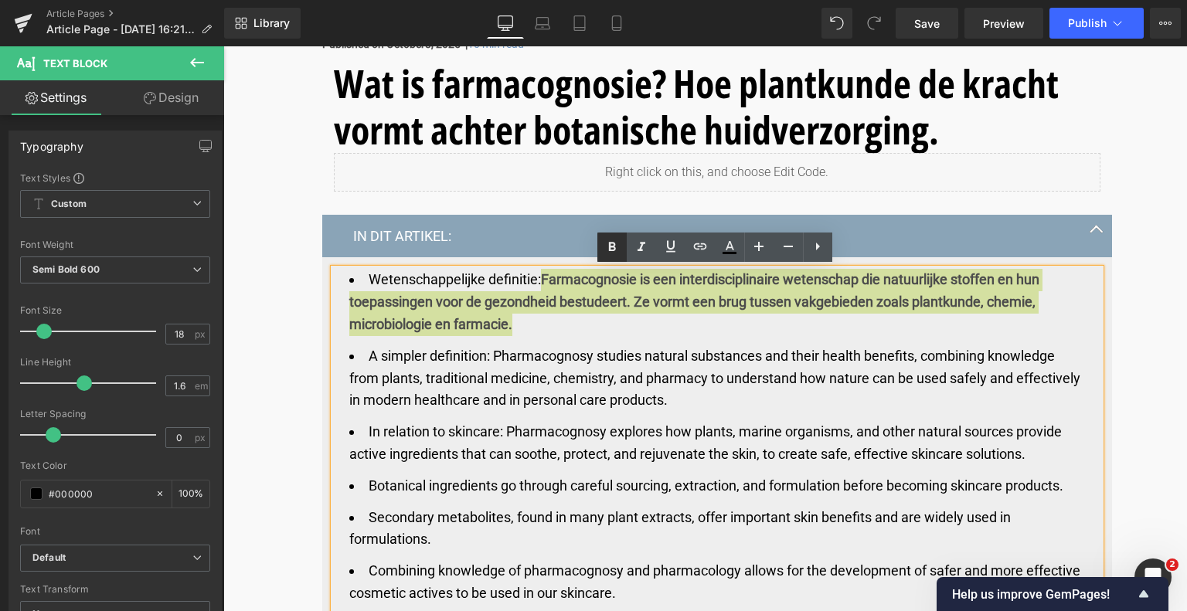
click at [603, 246] on icon at bounding box center [612, 247] width 19 height 19
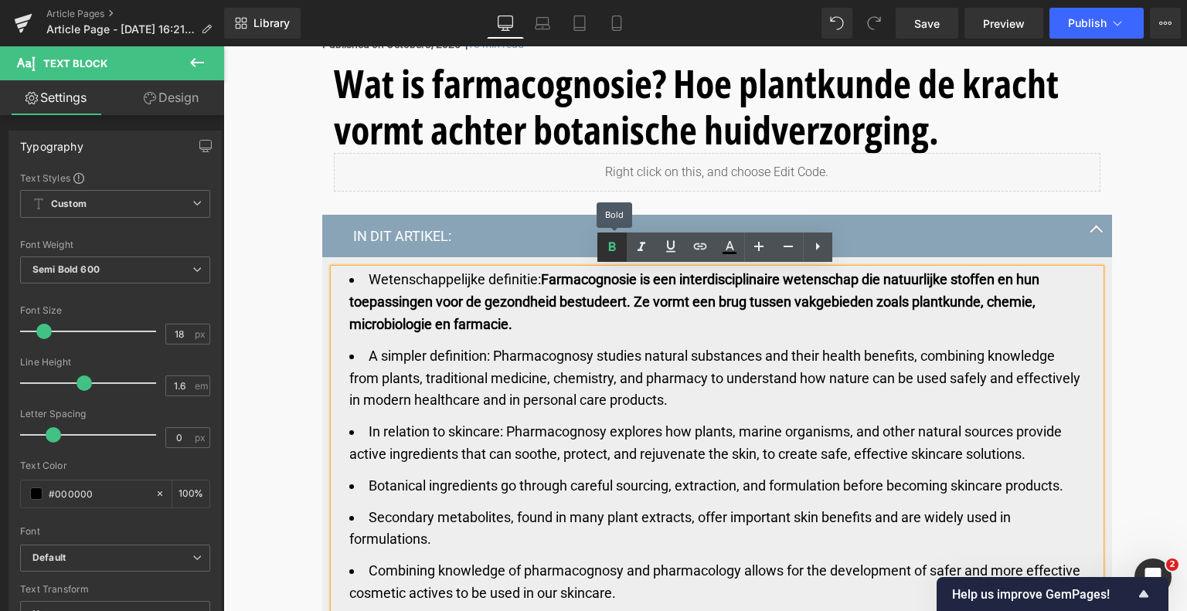
click at [607, 246] on icon at bounding box center [612, 247] width 19 height 19
click at [729, 251] on icon at bounding box center [729, 247] width 19 height 19
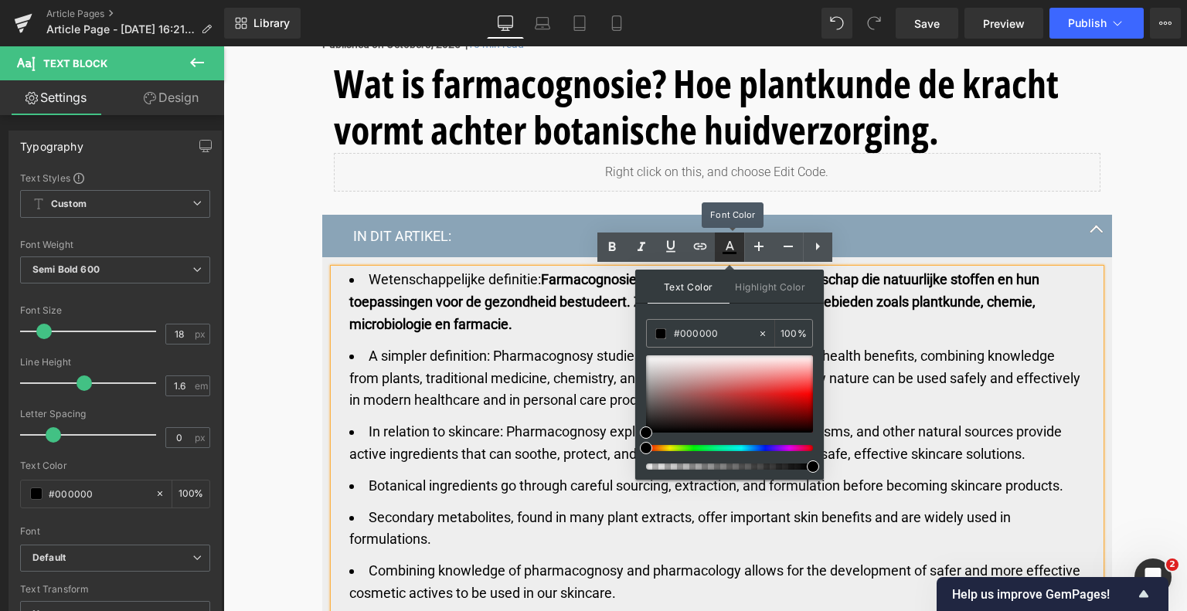
click at [729, 251] on icon at bounding box center [729, 247] width 19 height 19
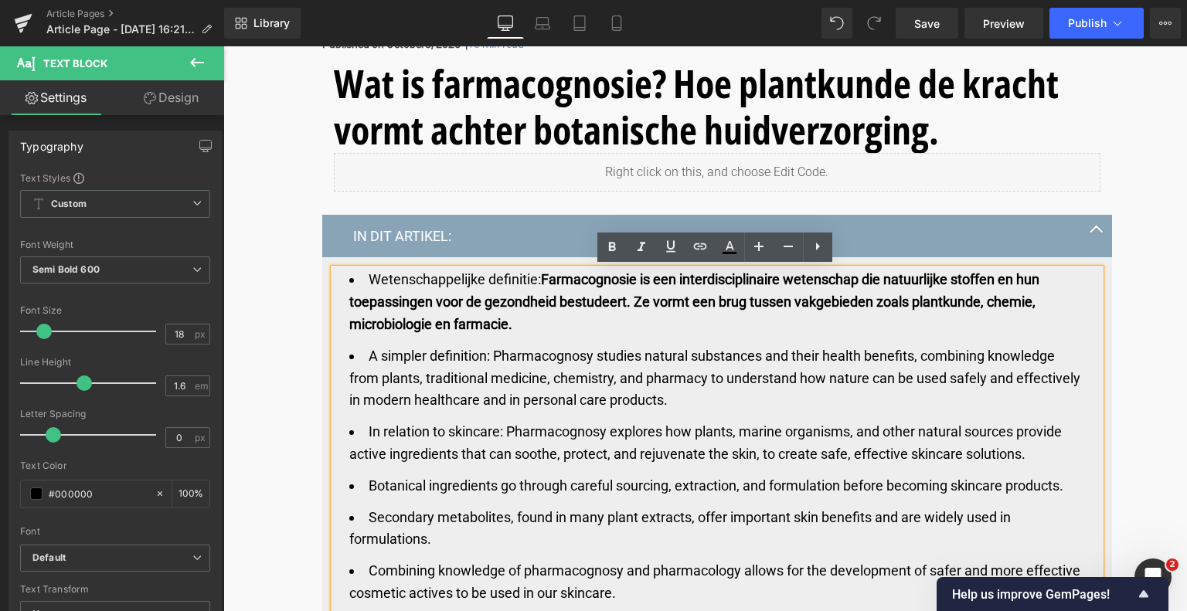
click at [529, 304] on li "Wetenschappelijke definitie: Farmacognosie is een interdisciplinaire wetenschap…" at bounding box center [716, 302] width 735 height 66
drag, startPoint x: 541, startPoint y: 281, endPoint x: 533, endPoint y: 322, distance: 41.7
click at [533, 322] on li "Wetenschappelijke definitie: Farmacognosie is een interdisciplinaire wetenschap…" at bounding box center [716, 302] width 735 height 66
click at [614, 246] on icon at bounding box center [612, 247] width 19 height 19
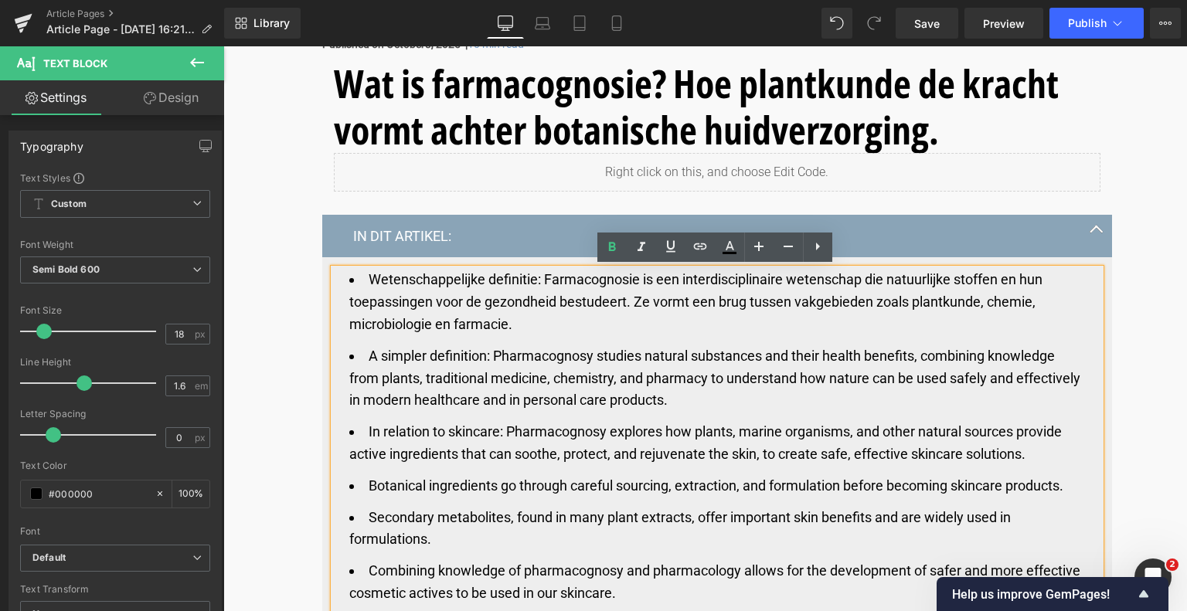
click at [556, 311] on li "Wetenschappelijke definitie: Farmacognosie is een interdisciplinaire wetenschap…" at bounding box center [716, 302] width 735 height 66
click at [390, 367] on li "A simpler definition: Pharmacognosy studies natural substances and their health…" at bounding box center [716, 378] width 735 height 66
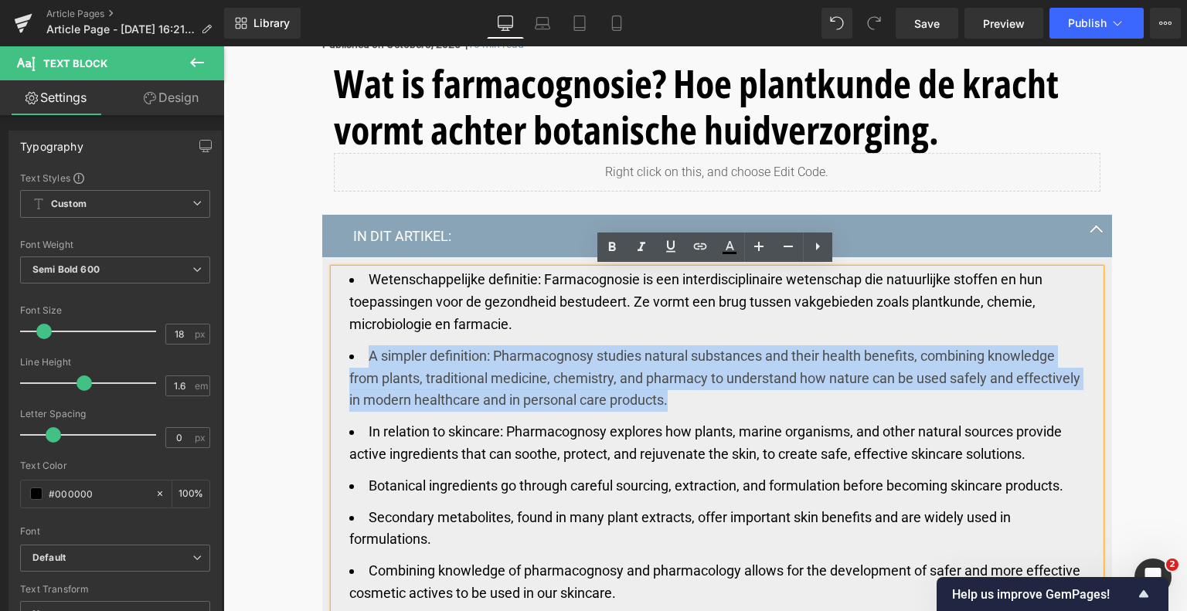
drag, startPoint x: 677, startPoint y: 398, endPoint x: 368, endPoint y: 357, distance: 311.7
click at [368, 357] on li "A simpler definition: Pharmacognosy studies natural substances and their health…" at bounding box center [716, 378] width 735 height 66
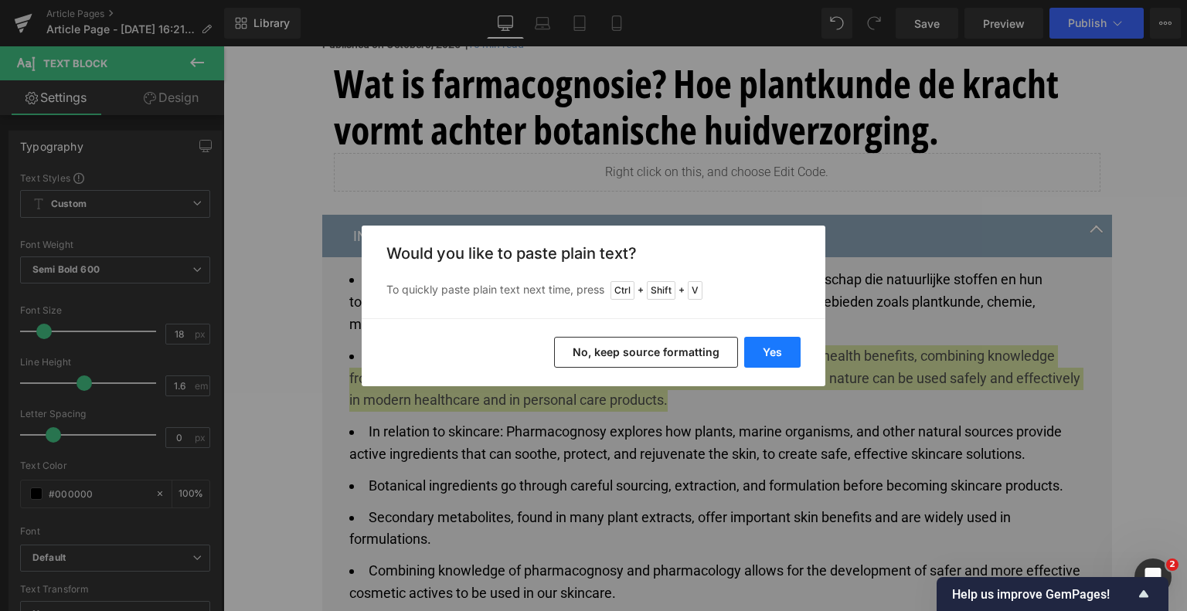
drag, startPoint x: 780, startPoint y: 345, endPoint x: 504, endPoint y: 318, distance: 278.0
click at [780, 345] on button "Yes" at bounding box center [772, 352] width 56 height 31
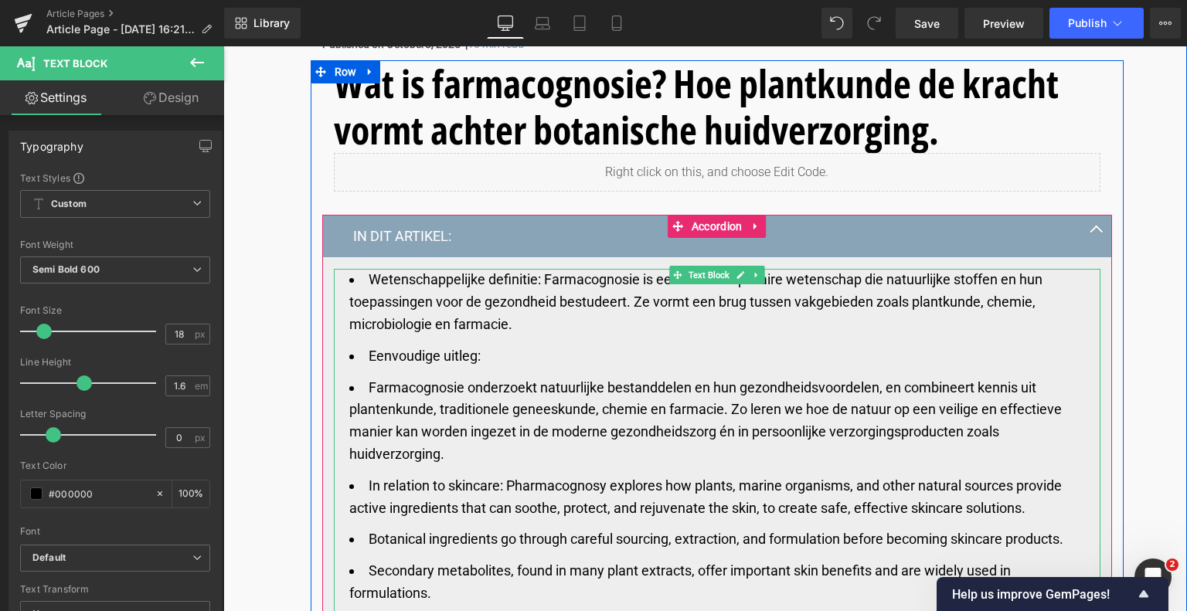
click at [367, 386] on span "Farmacognosie onderzoekt natuurlijke bestanddelen en hun gezondheidsvoordelen, …" at bounding box center [705, 420] width 712 height 83
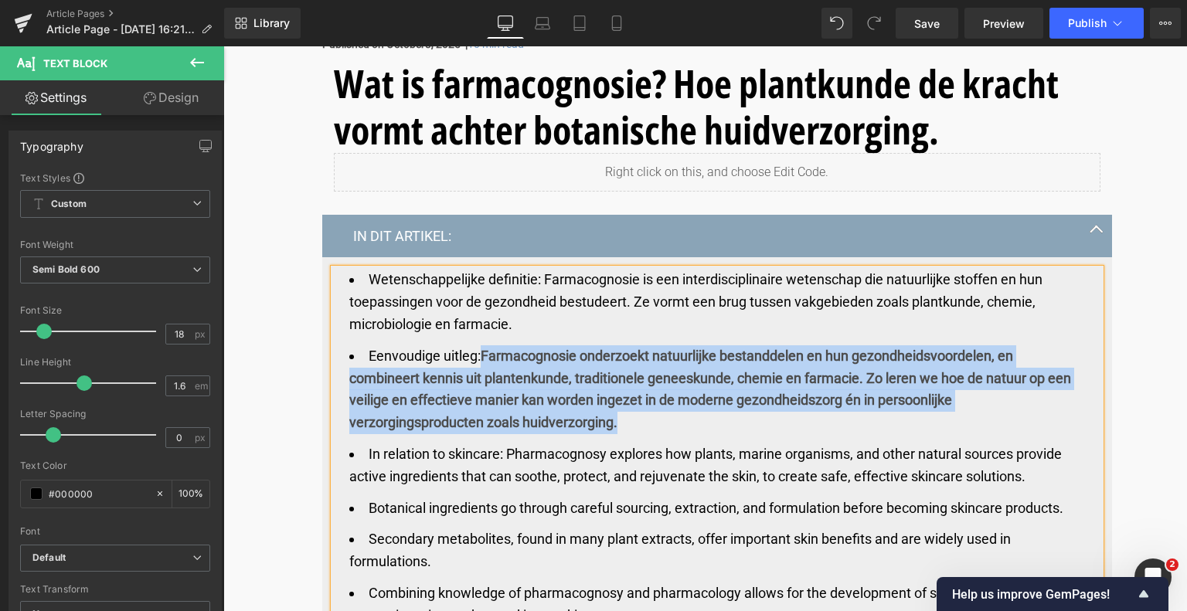
drag, startPoint x: 479, startPoint y: 353, endPoint x: 640, endPoint y: 413, distance: 171.6
click at [640, 413] on li "Eenvoudige uitleg: Farmacognosie onderzoekt natuurlijke bestanddelen en hun gez…" at bounding box center [716, 389] width 735 height 89
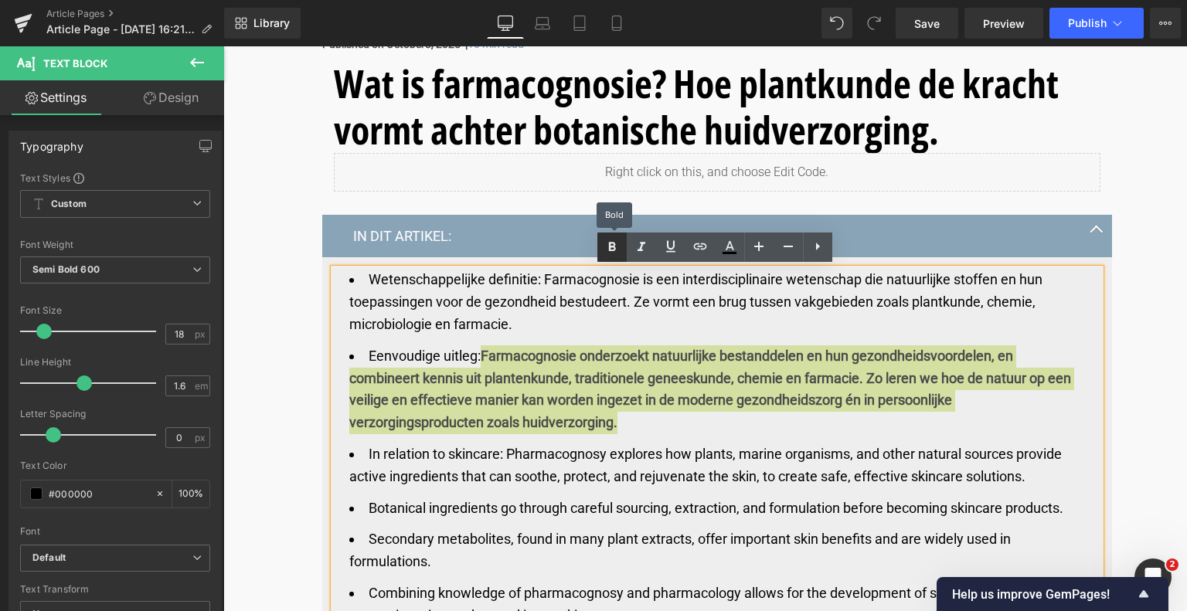
click at [615, 246] on icon at bounding box center [612, 247] width 19 height 19
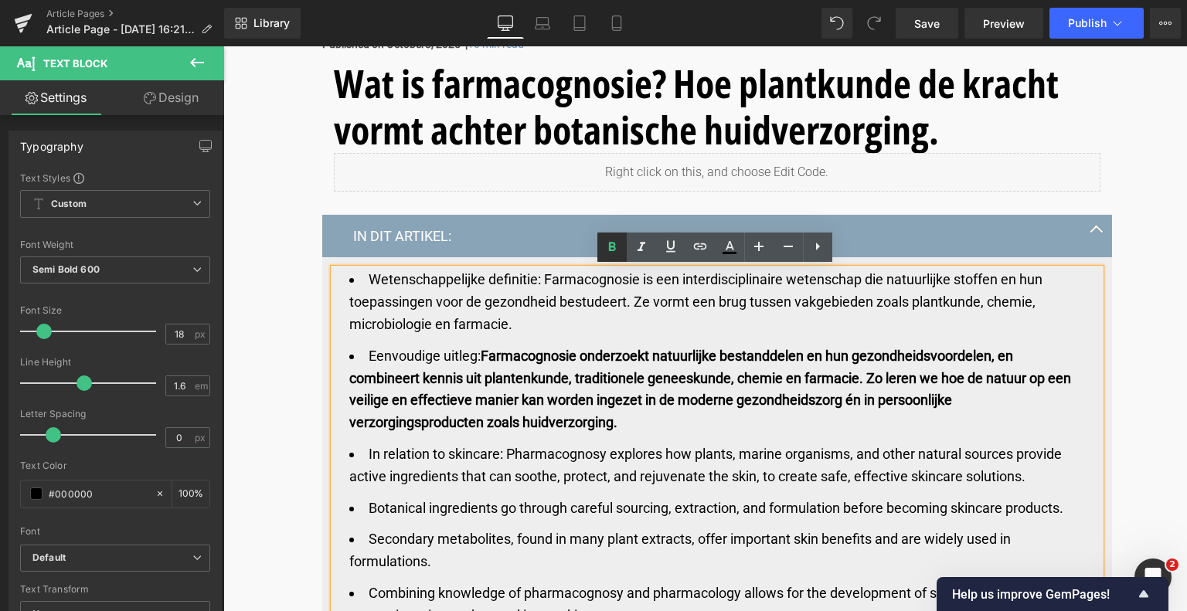
drag, startPoint x: 610, startPoint y: 246, endPoint x: 605, endPoint y: 253, distance: 8.2
click at [610, 246] on icon at bounding box center [612, 246] width 7 height 9
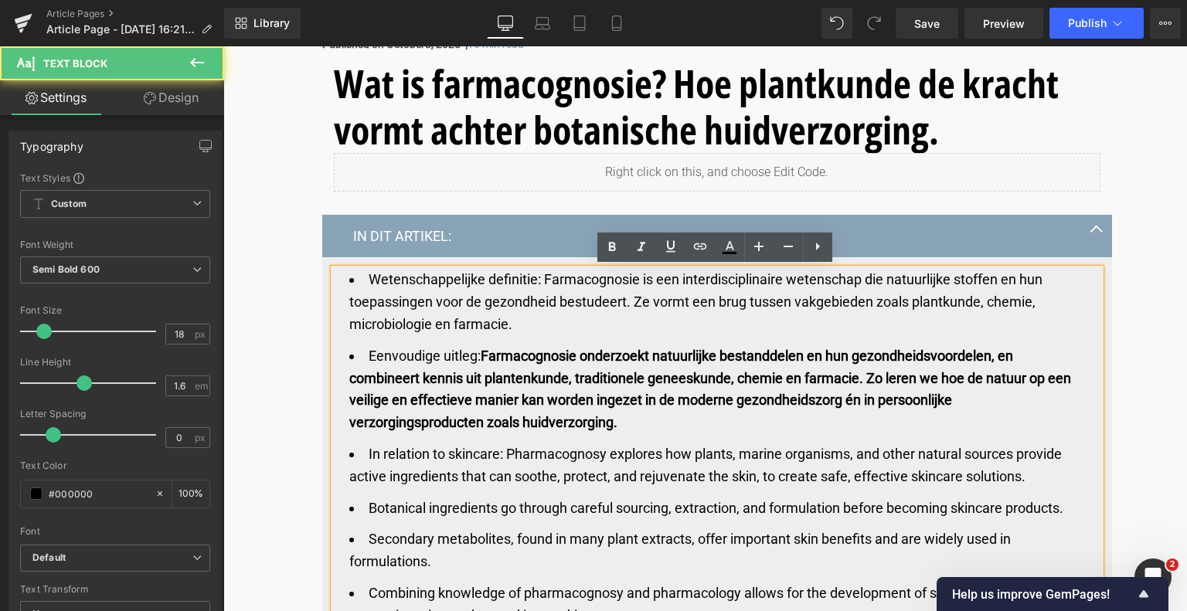
drag, startPoint x: 511, startPoint y: 364, endPoint x: 492, endPoint y: 360, distance: 18.9
click at [509, 364] on li "Eenvoudige uitleg: Farmacognosie onderzoekt natuurlijke bestanddelen en hun gez…" at bounding box center [716, 389] width 735 height 89
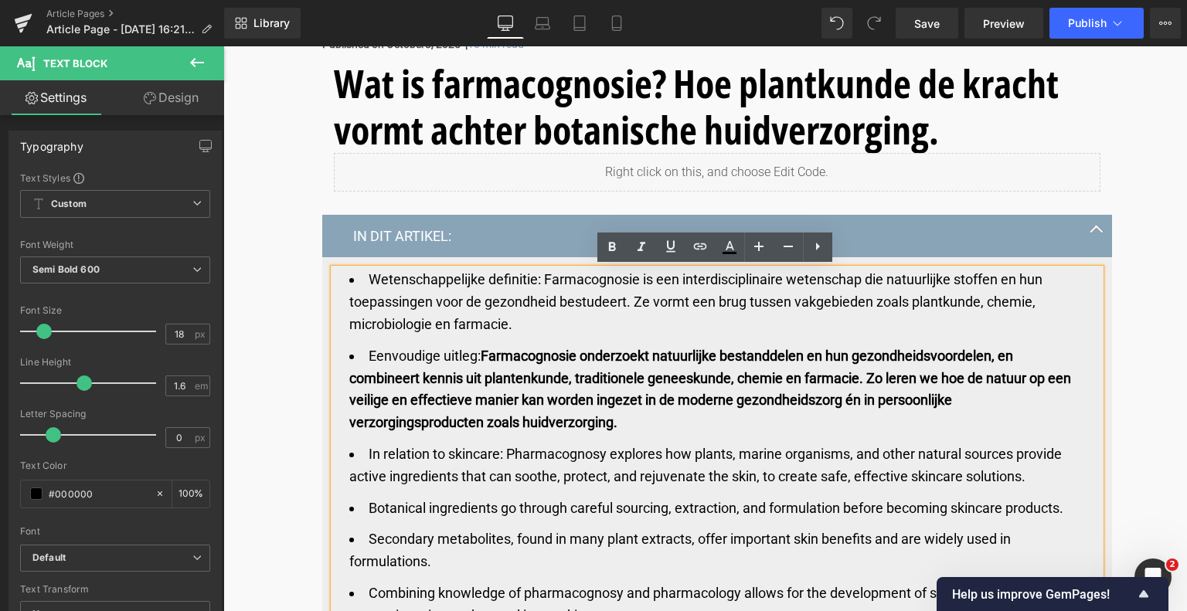
drag, startPoint x: 484, startPoint y: 352, endPoint x: 677, endPoint y: 431, distance: 208.2
click at [677, 431] on li "Eenvoudige uitleg: Farmacognosie onderzoekt natuurlijke bestanddelen en hun gez…" at bounding box center [716, 389] width 735 height 89
click at [606, 249] on icon at bounding box center [612, 247] width 19 height 19
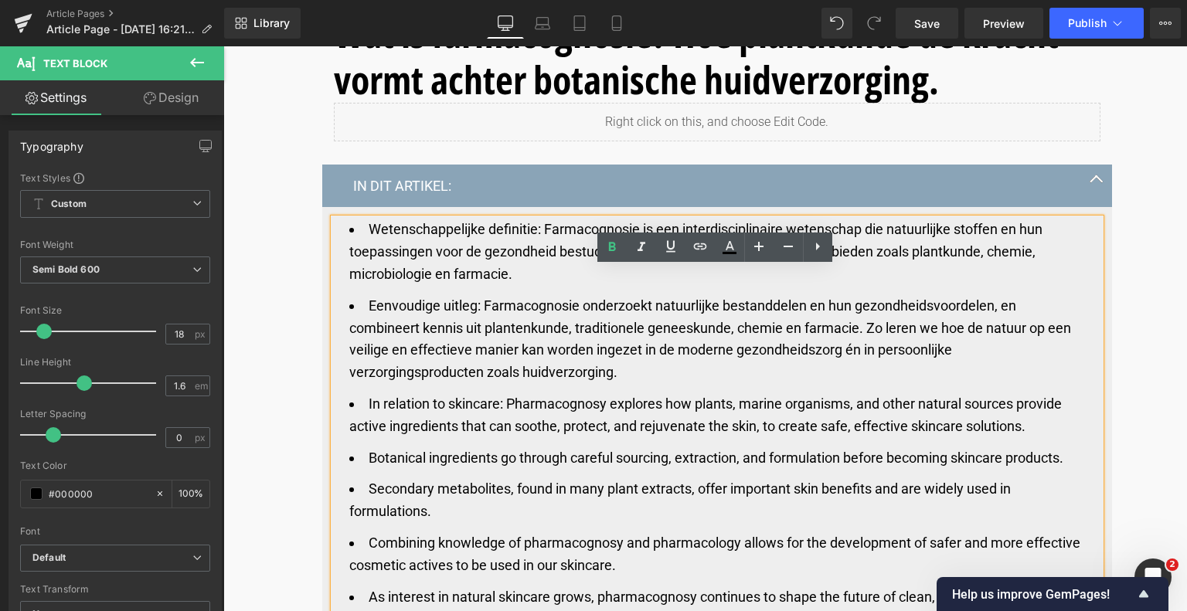
scroll to position [729, 0]
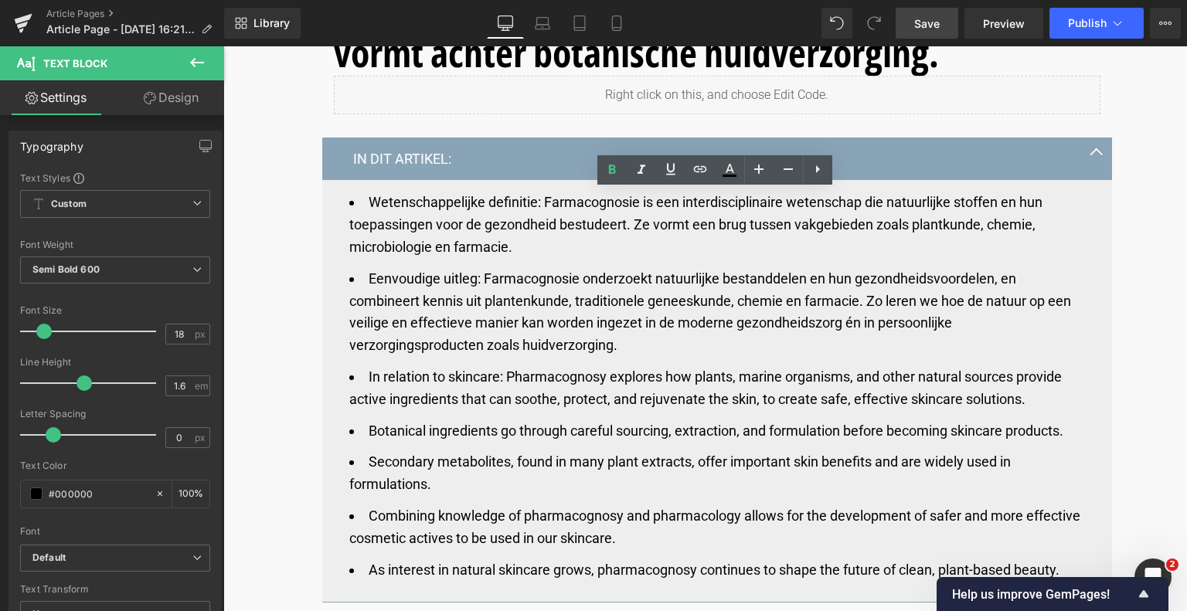
click at [926, 27] on span "Save" at bounding box center [926, 23] width 25 height 16
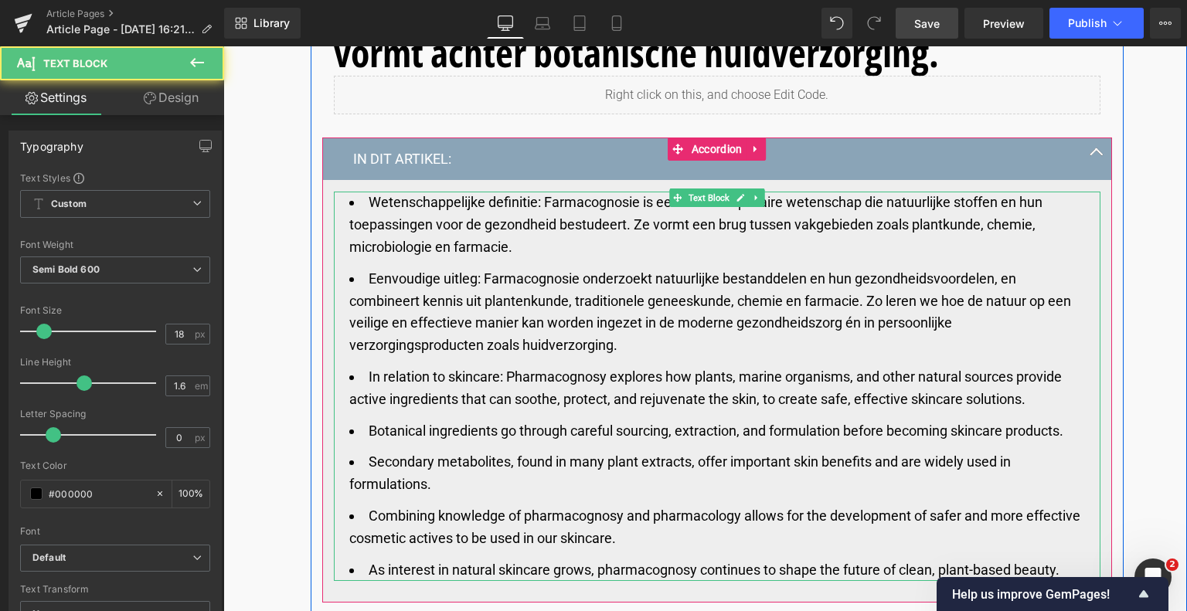
click at [518, 394] on span "In relation to skincare: Pharmacognosy explores how plants, marine organisms, a…" at bounding box center [705, 388] width 712 height 39
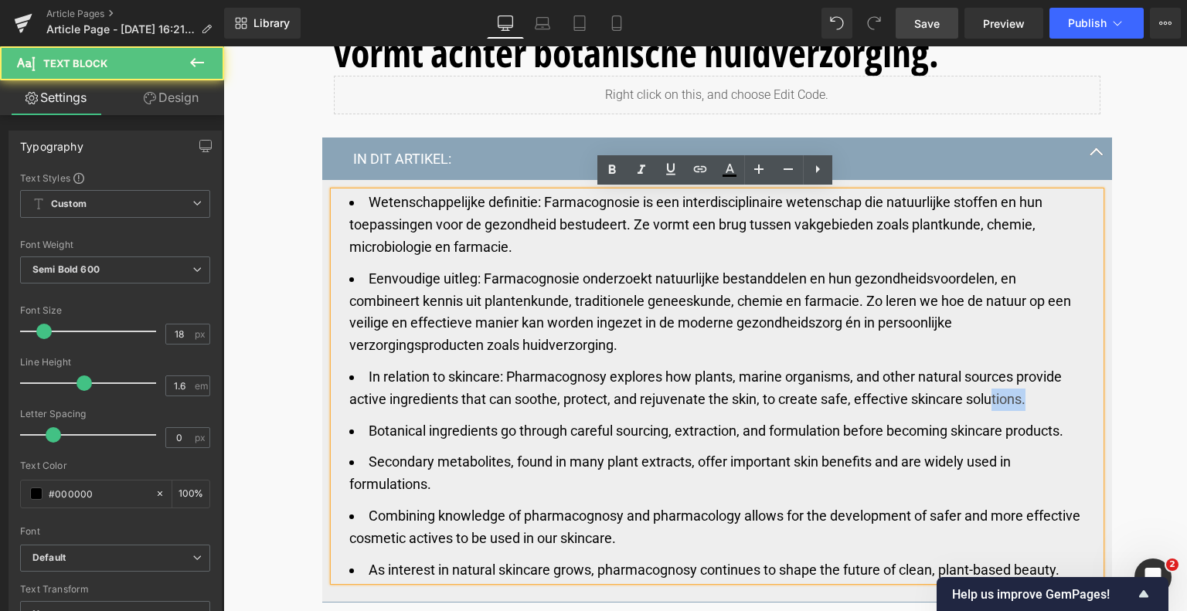
drag, startPoint x: 1045, startPoint y: 403, endPoint x: 888, endPoint y: 399, distance: 156.1
click at [955, 399] on li "In relation to skincare: Pharmacognosy explores how plants, marine organisms, a…" at bounding box center [716, 388] width 735 height 45
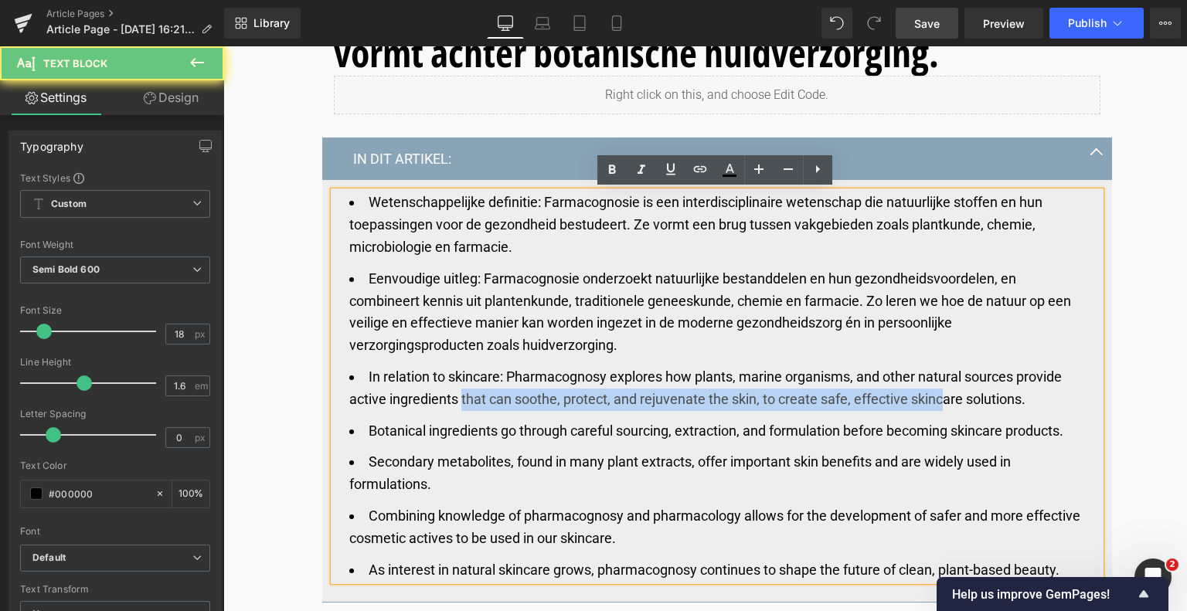
drag, startPoint x: 888, startPoint y: 399, endPoint x: 460, endPoint y: 389, distance: 428.1
click at [460, 389] on span "In relation to skincare: Pharmacognosy explores how plants, marine organisms, a…" at bounding box center [705, 388] width 712 height 39
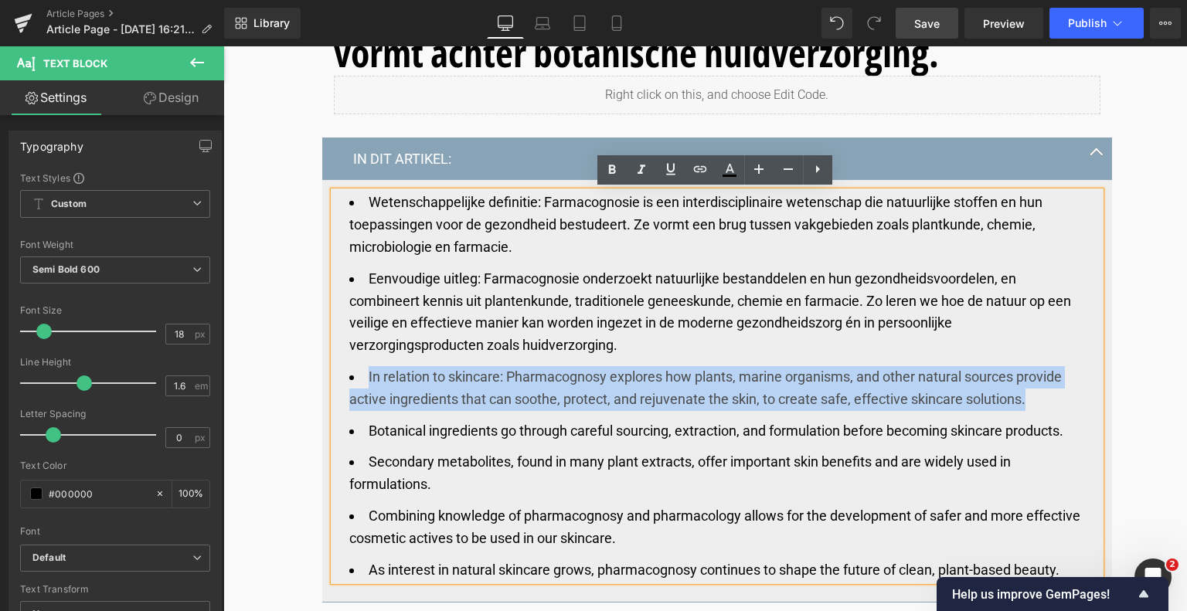
drag, startPoint x: 363, startPoint y: 376, endPoint x: 1070, endPoint y: 399, distance: 707.3
click at [1070, 399] on li "In relation to skincare: Pharmacognosy explores how plants, marine organisms, a…" at bounding box center [716, 388] width 735 height 45
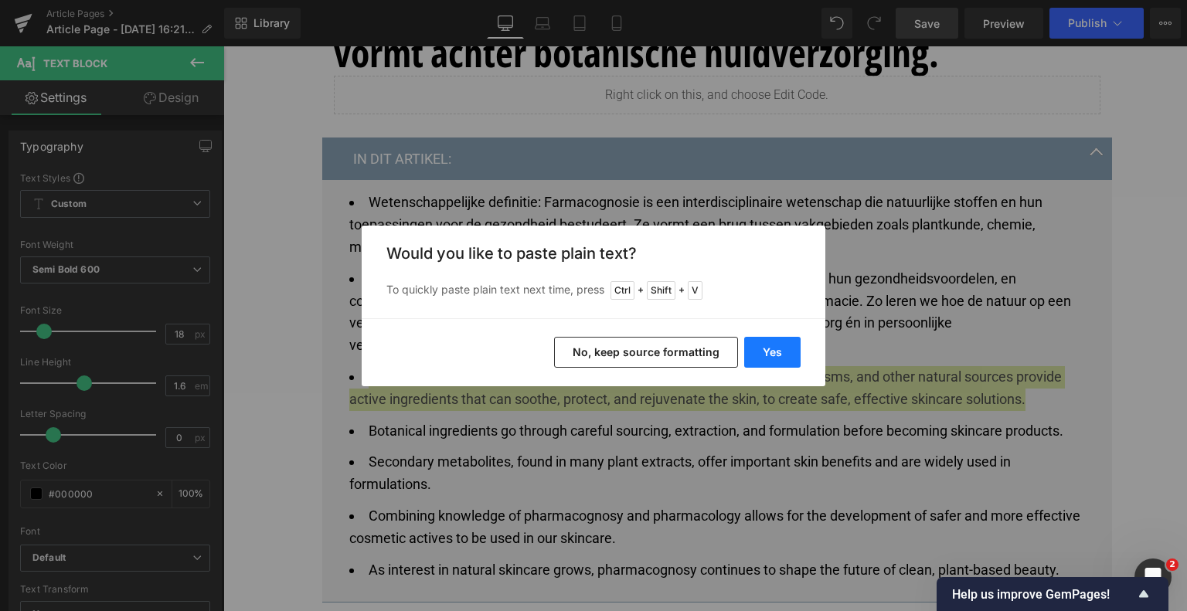
click at [786, 353] on button "Yes" at bounding box center [772, 352] width 56 height 31
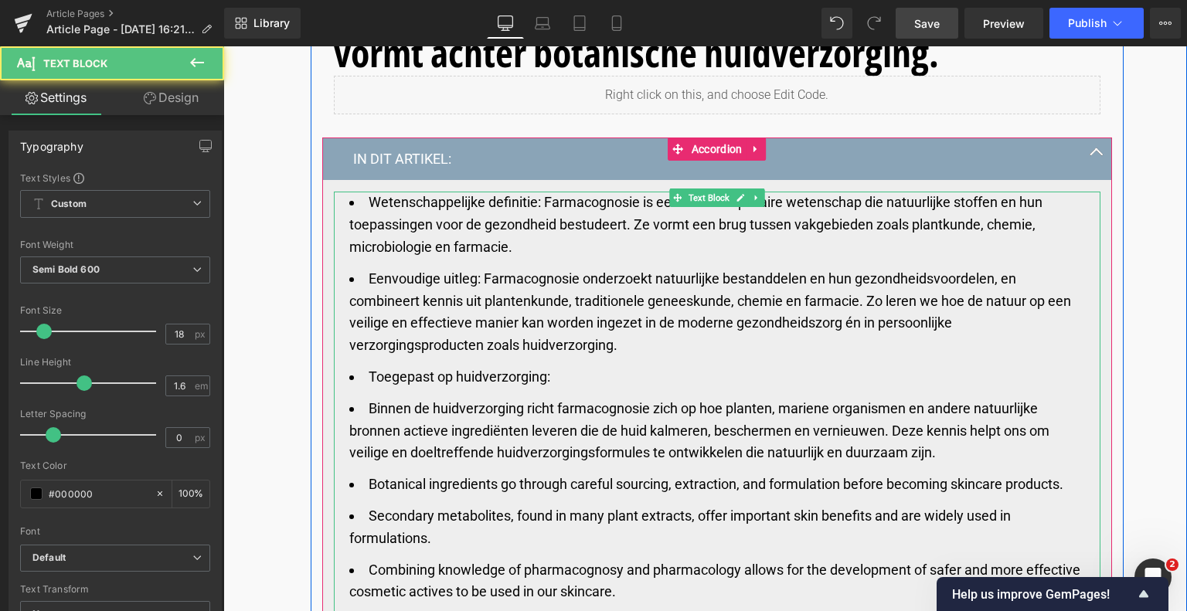
click at [367, 409] on span "Binnen de huidverzorging richt farmacognosie zich op hoe planten, mariene organ…" at bounding box center [699, 430] width 700 height 61
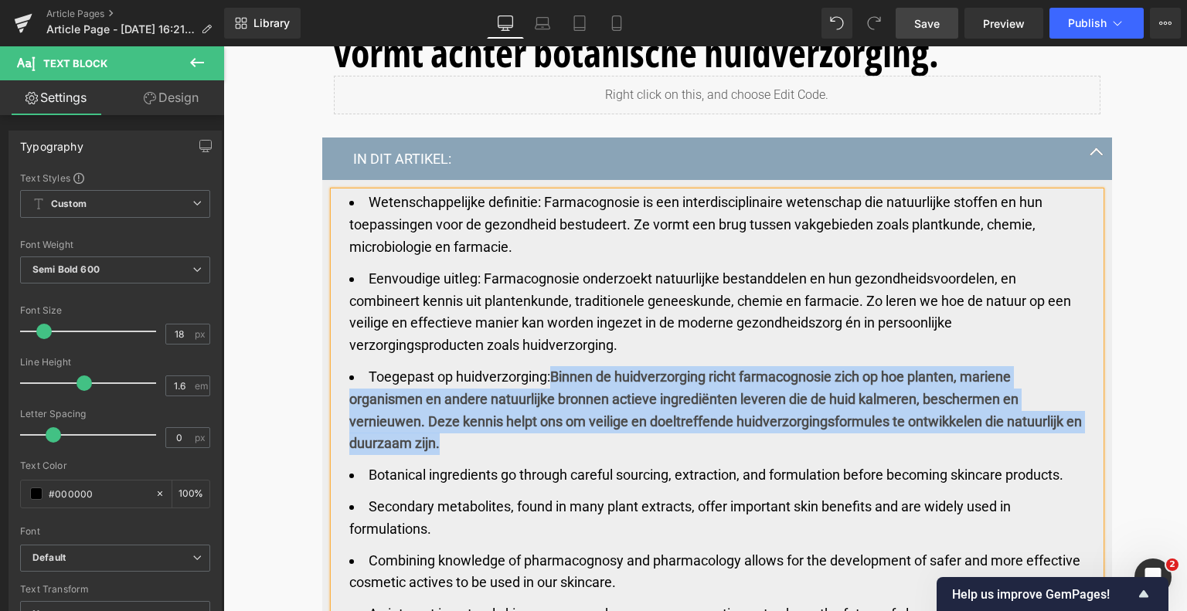
drag, startPoint x: 551, startPoint y: 373, endPoint x: 553, endPoint y: 435, distance: 61.8
click at [553, 435] on li "Toegepast op huidverzorging: Binnen de huidverzorging richt farmacognosie zich …" at bounding box center [716, 410] width 735 height 89
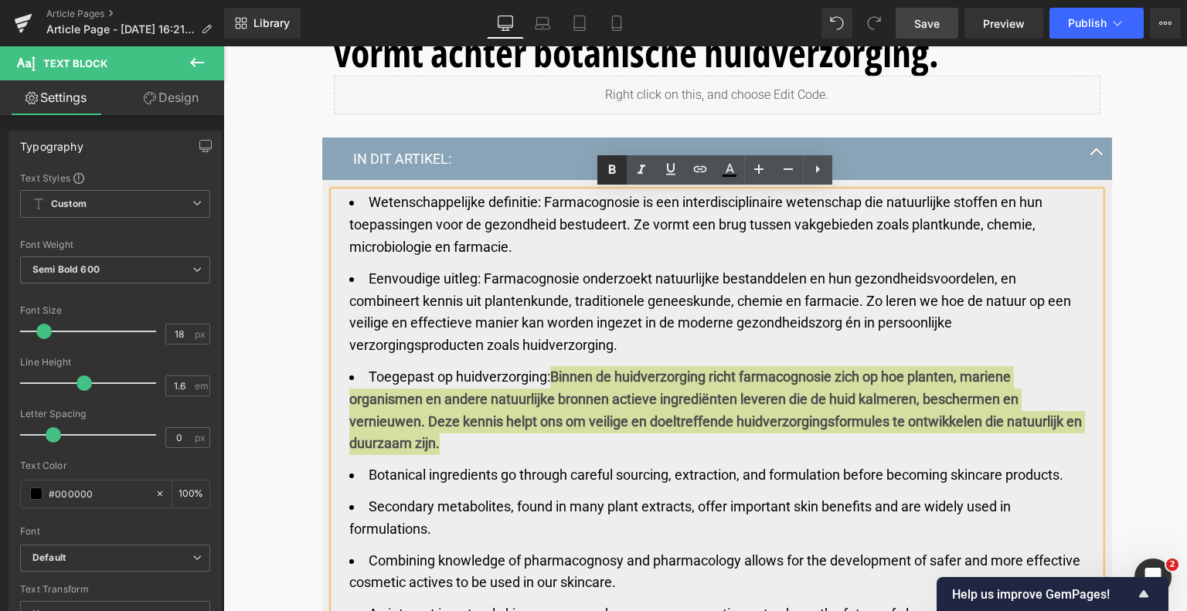
click at [614, 163] on icon at bounding box center [612, 170] width 19 height 19
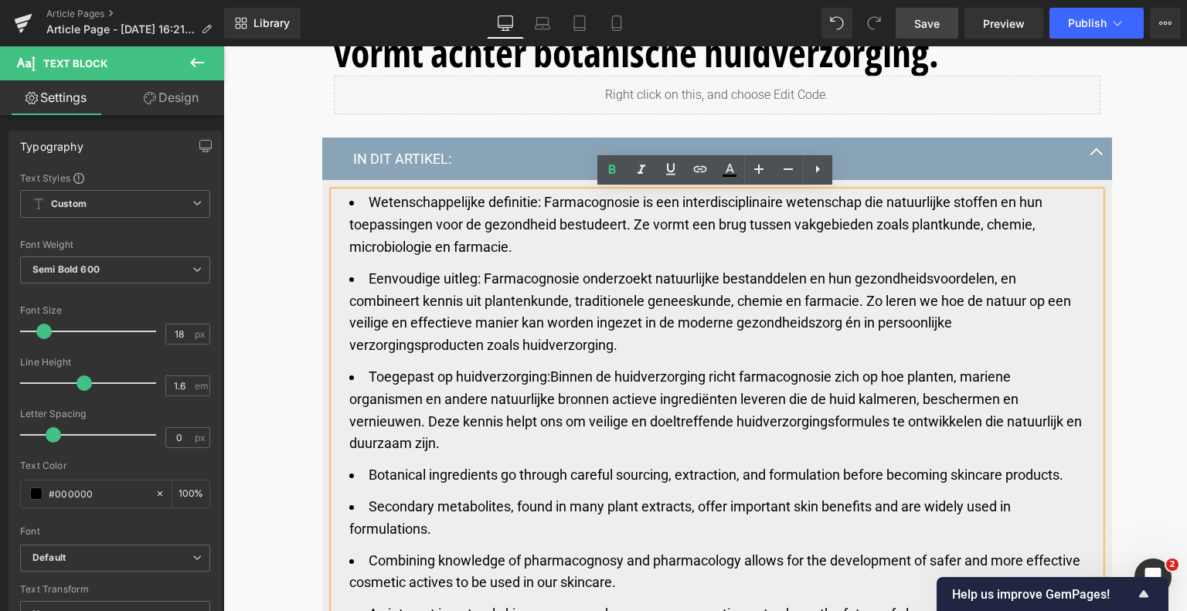
scroll to position [806, 0]
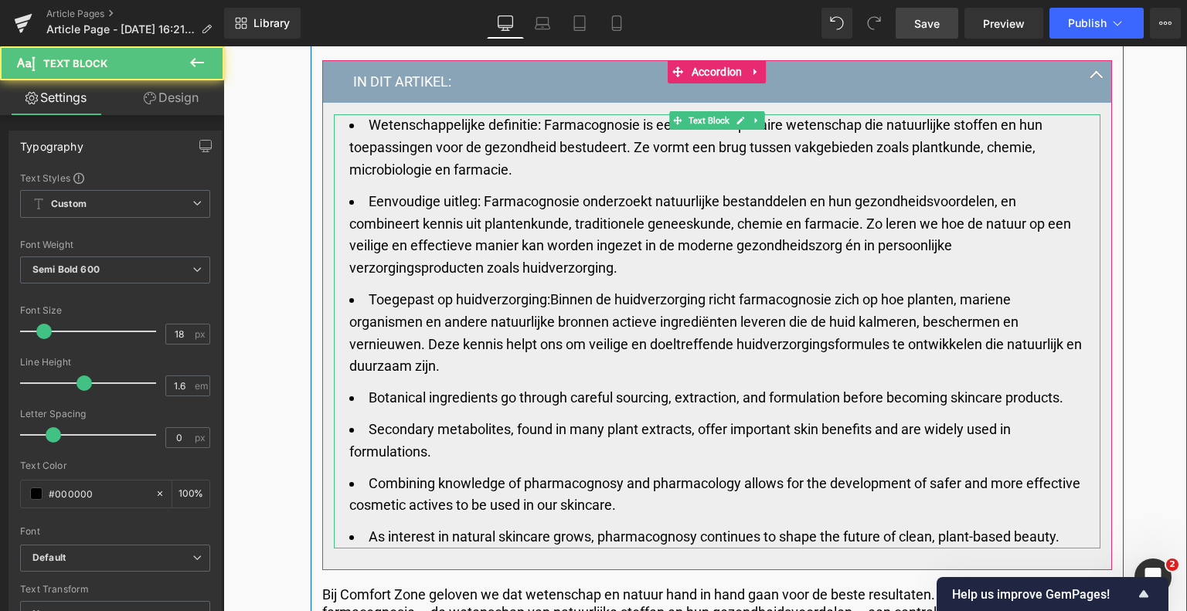
click at [404, 399] on span "Botanical ingredients go through careful sourcing, extraction, and formulation …" at bounding box center [716, 397] width 695 height 16
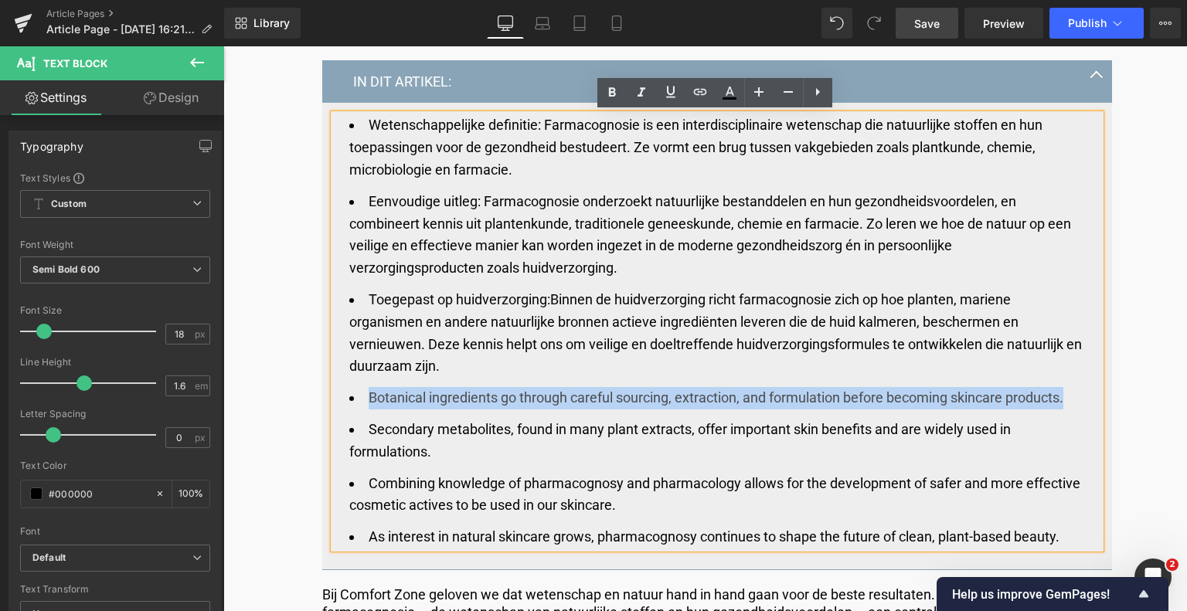
drag, startPoint x: 368, startPoint y: 399, endPoint x: 1066, endPoint y: 403, distance: 698.4
click at [1063, 403] on span "Botanical ingredients go through careful sourcing, extraction, and formulation …" at bounding box center [716, 397] width 695 height 16
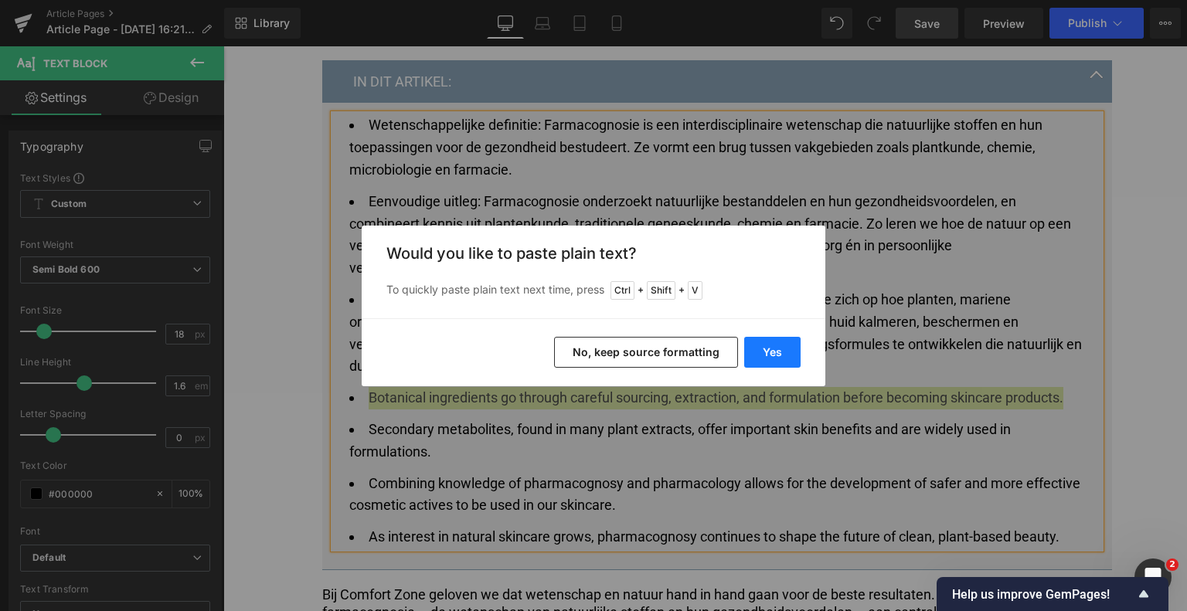
click at [766, 348] on button "Yes" at bounding box center [772, 352] width 56 height 31
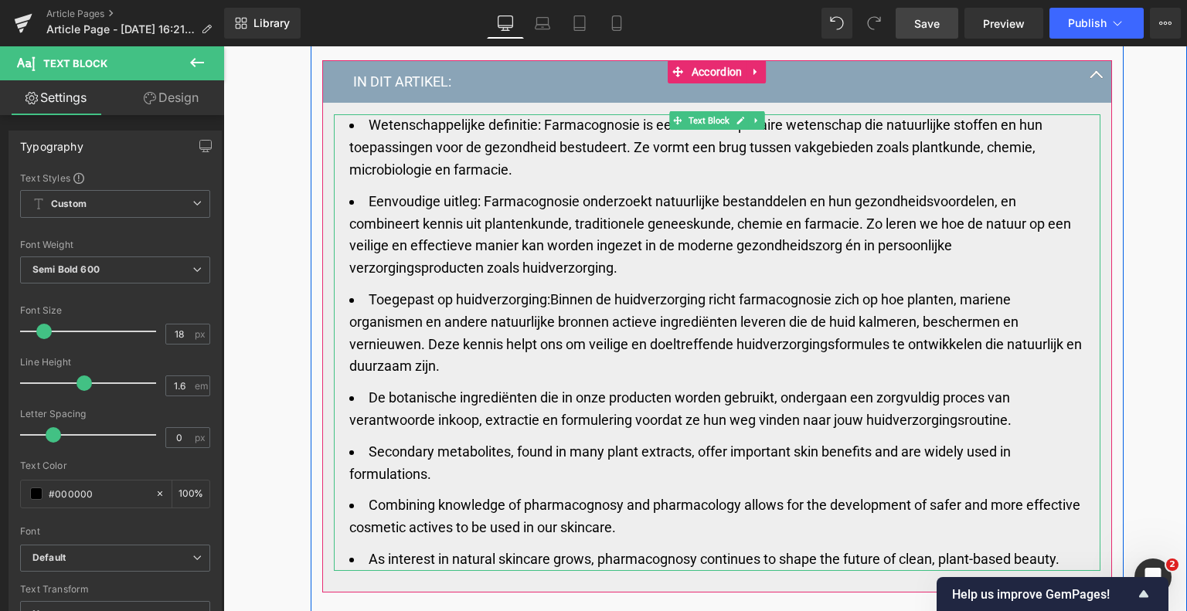
scroll to position [883, 0]
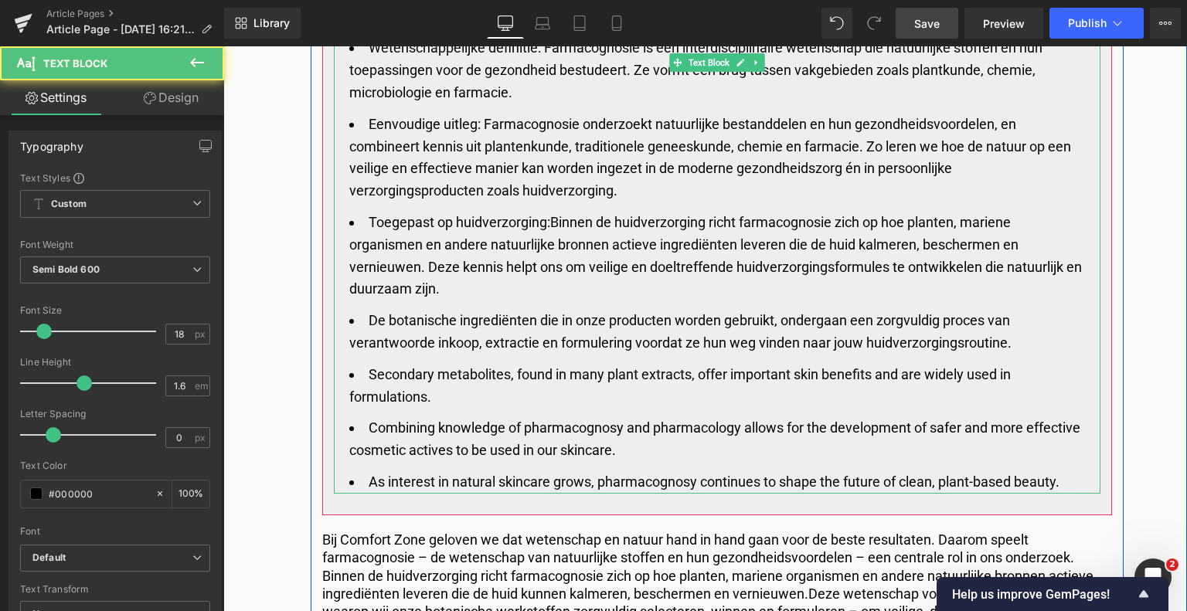
click at [374, 370] on span "Secondary metabolites, found in many plant extracts, offer important skin benef…" at bounding box center [679, 385] width 661 height 39
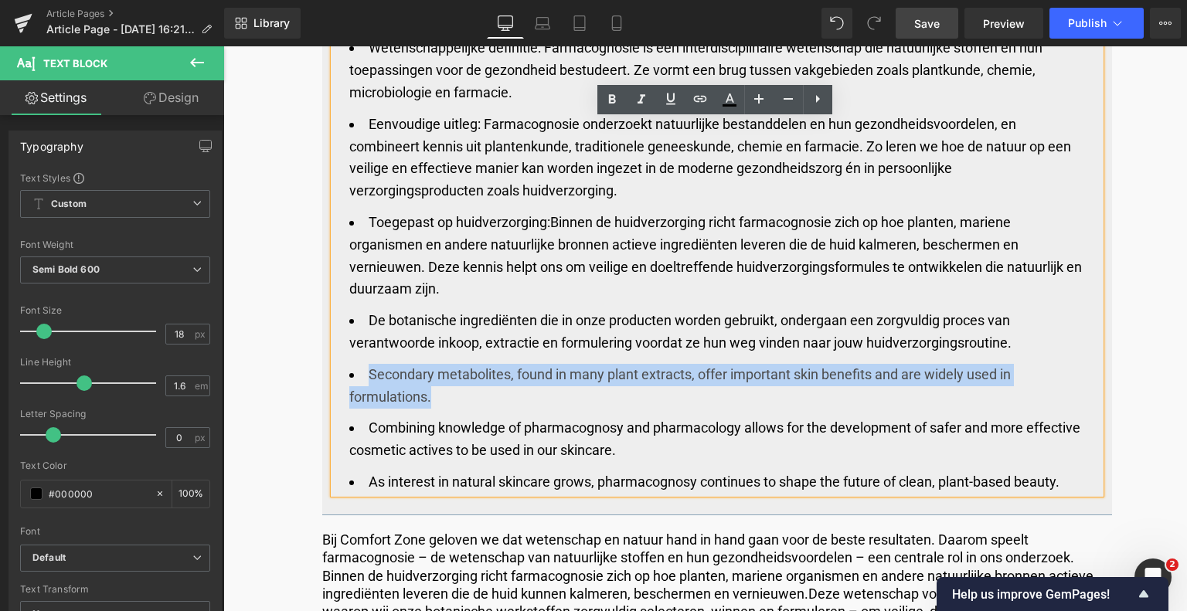
drag, startPoint x: 366, startPoint y: 370, endPoint x: 427, endPoint y: 389, distance: 64.0
click at [427, 389] on span "Secondary metabolites, found in many plant extracts, offer important skin benef…" at bounding box center [679, 385] width 661 height 39
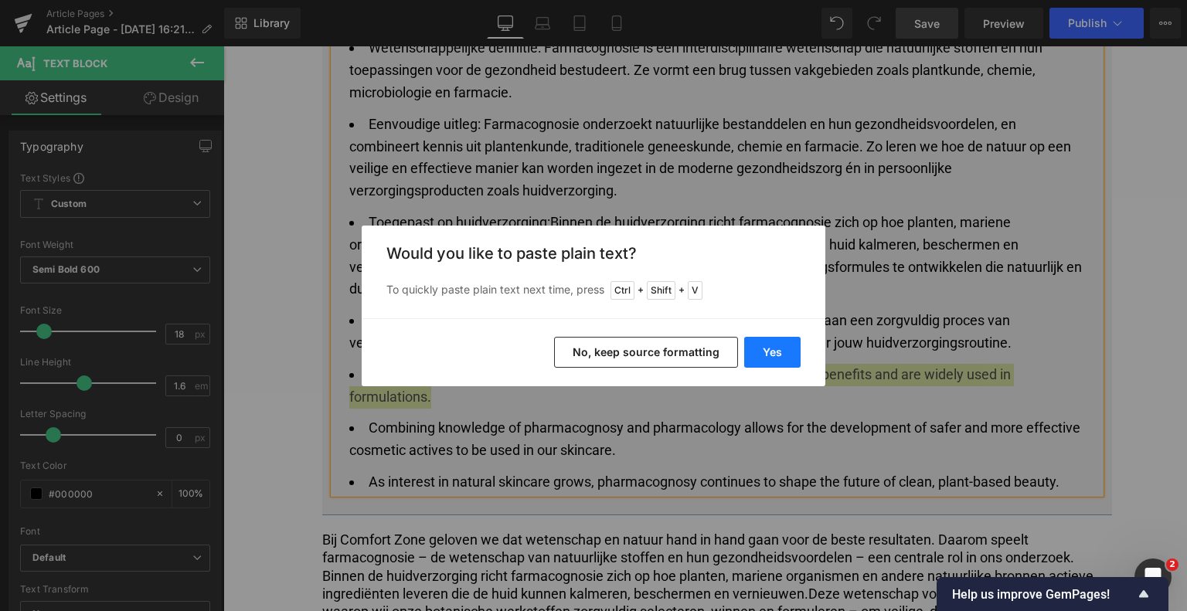
click at [763, 343] on button "Yes" at bounding box center [772, 352] width 56 height 31
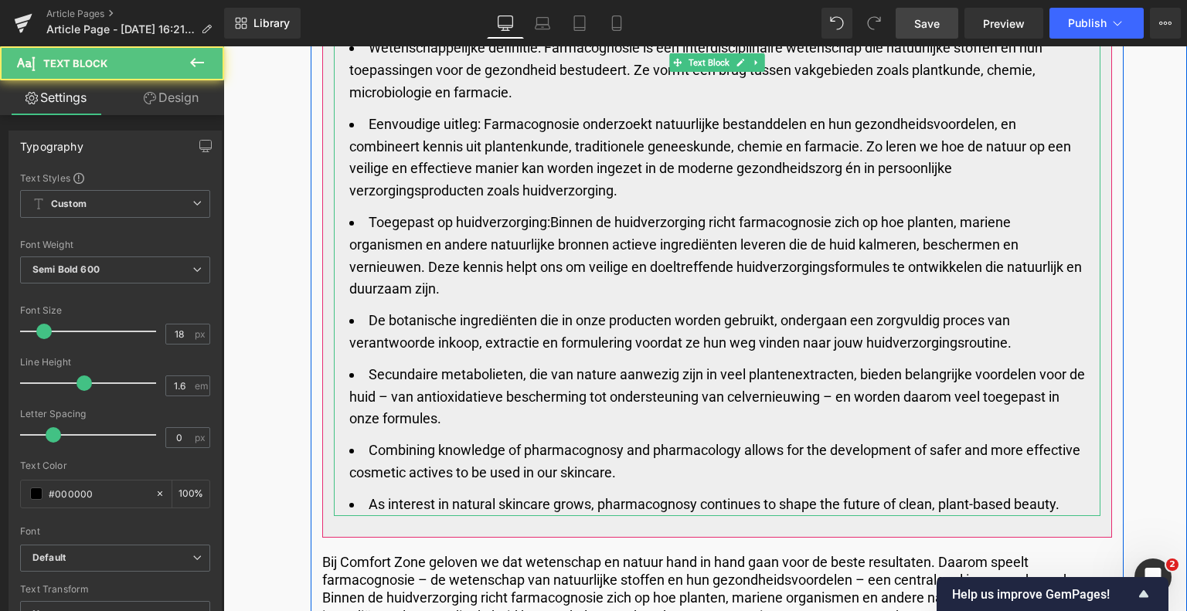
click at [426, 460] on li "Combining knowledge of pharmacognosy and pharmacology allows for the developmen…" at bounding box center [716, 462] width 735 height 45
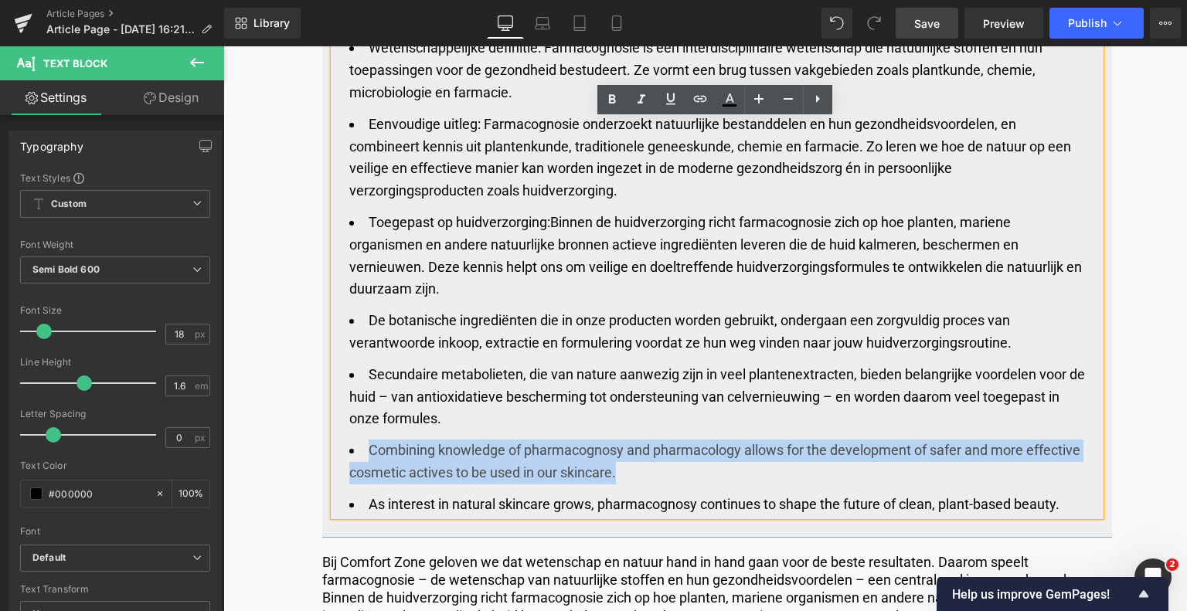
drag, startPoint x: 368, startPoint y: 449, endPoint x: 624, endPoint y: 480, distance: 258.4
click at [624, 480] on li "Combining knowledge of pharmacognosy and pharmacology allows for the developmen…" at bounding box center [716, 462] width 735 height 45
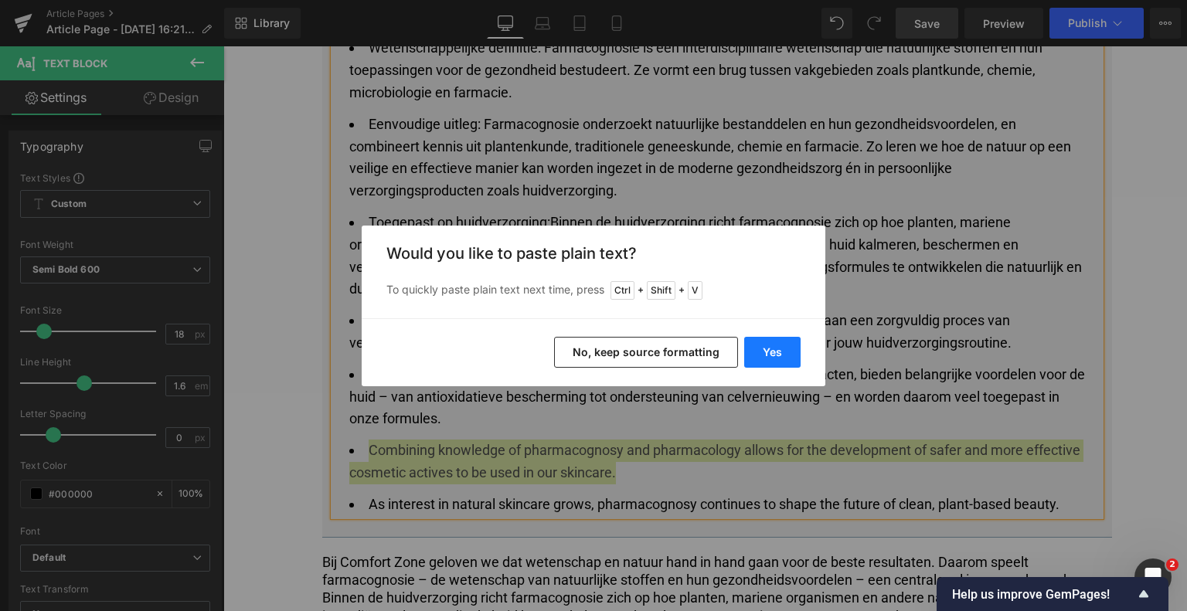
drag, startPoint x: 769, startPoint y: 349, endPoint x: 544, endPoint y: 303, distance: 230.3
click at [767, 349] on button "Yes" at bounding box center [772, 352] width 56 height 31
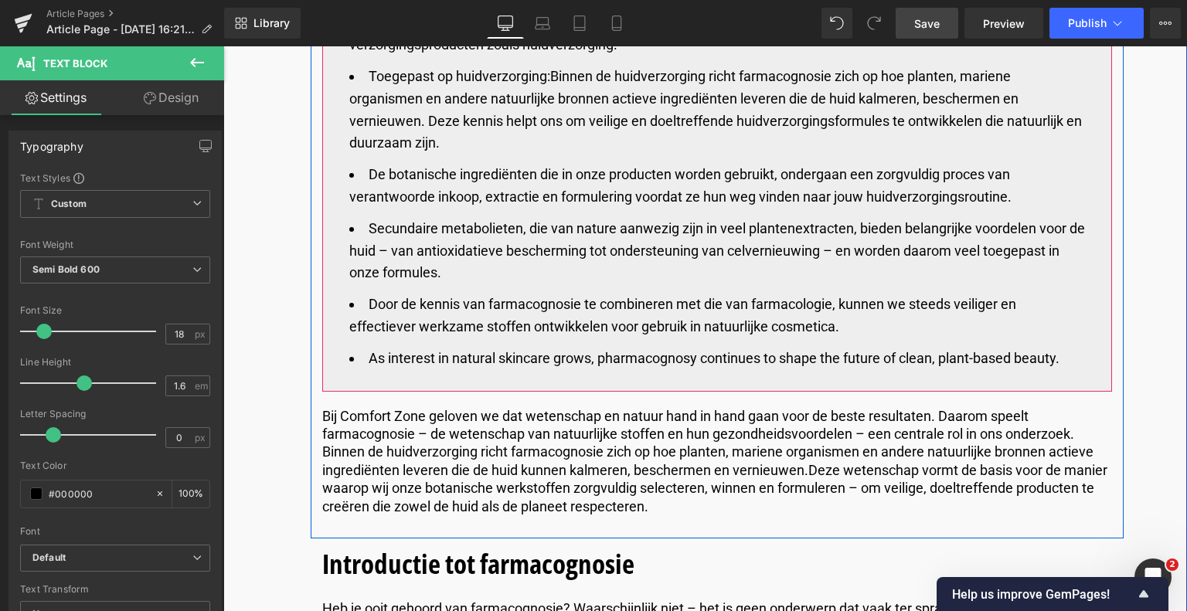
scroll to position [1038, 0]
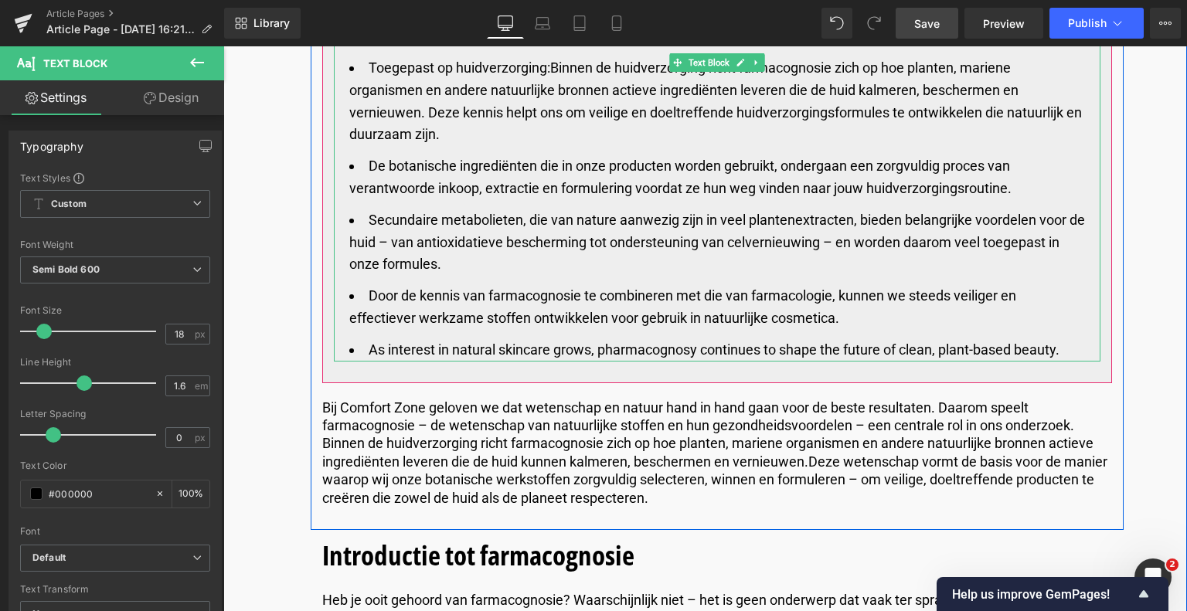
drag, startPoint x: 1069, startPoint y: 342, endPoint x: 364, endPoint y: 349, distance: 705.4
click at [364, 349] on li "As interest in natural skincare grows, pharmacognosy continues to shape the fut…" at bounding box center [716, 350] width 735 height 22
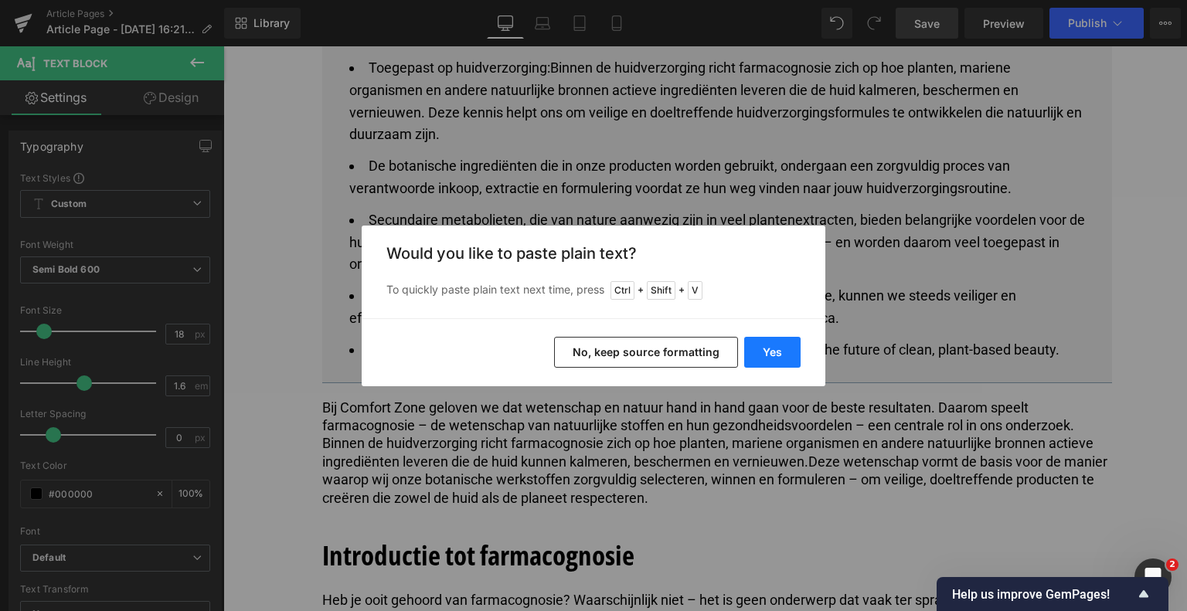
click at [786, 353] on button "Yes" at bounding box center [772, 352] width 56 height 31
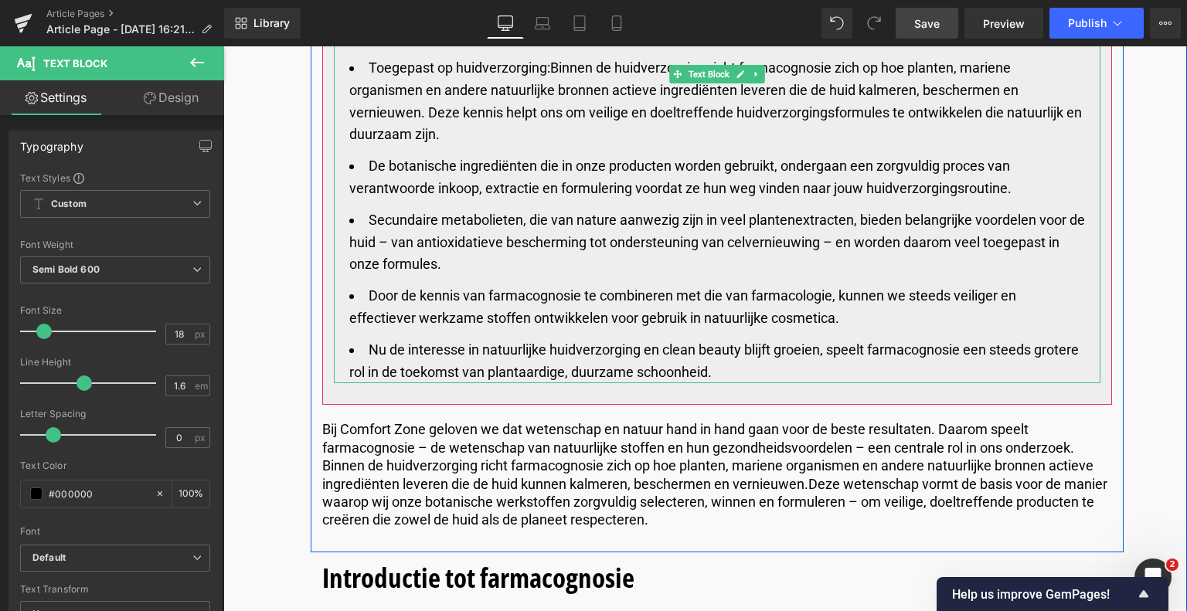
scroll to position [1115, 0]
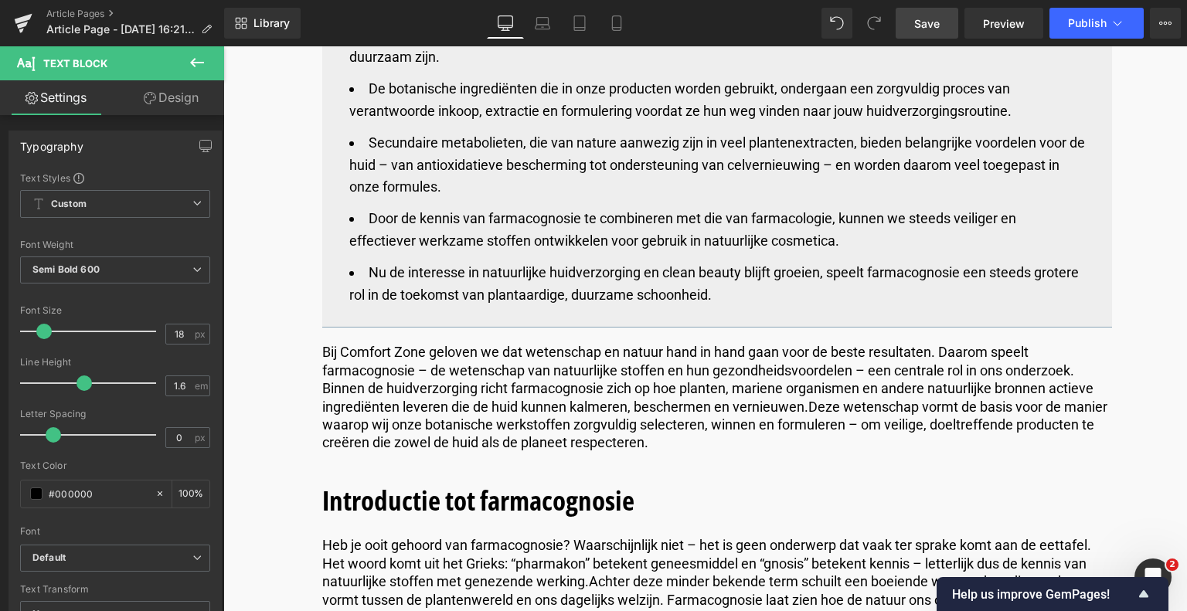
drag, startPoint x: 931, startPoint y: 12, endPoint x: 342, endPoint y: 324, distance: 666.0
click at [931, 12] on link "Save" at bounding box center [926, 23] width 63 height 31
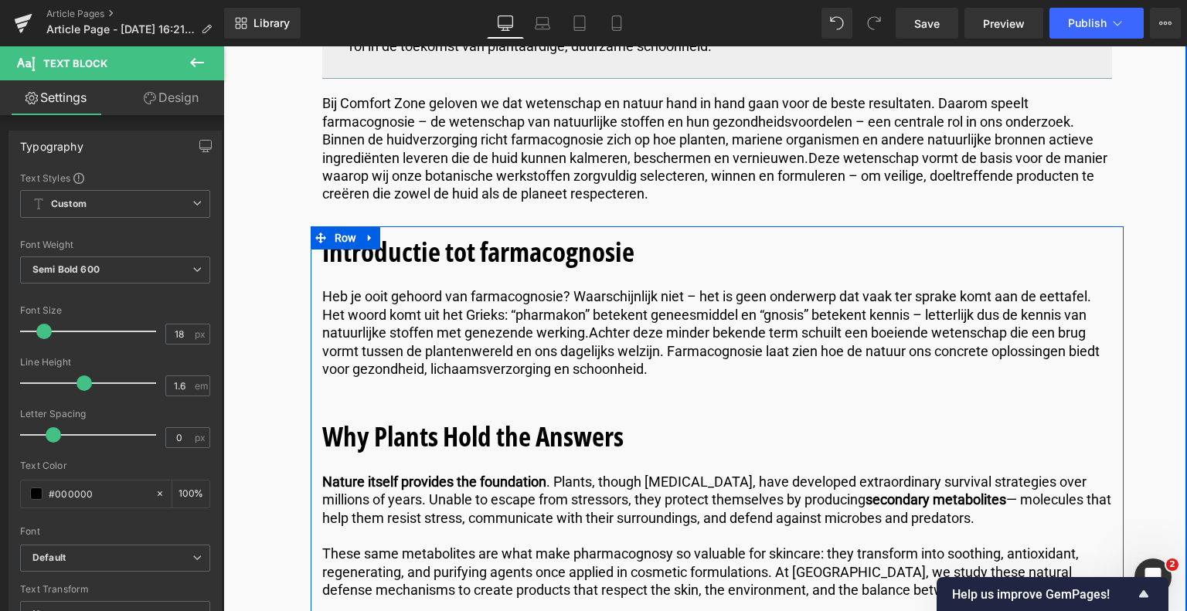
scroll to position [1424, 0]
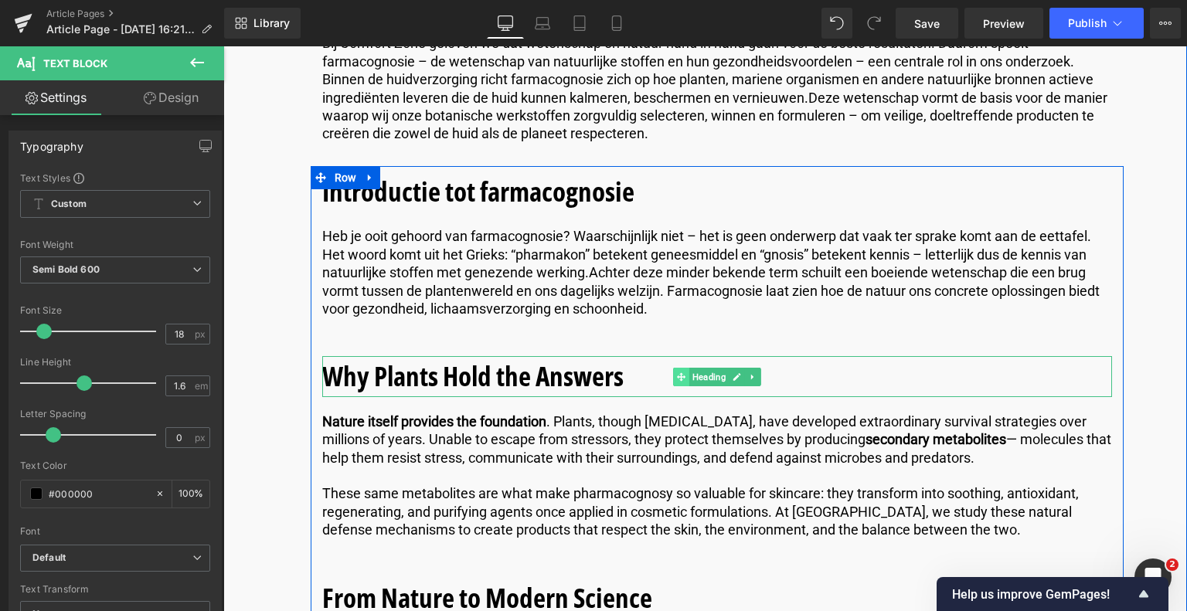
click at [673, 380] on span at bounding box center [681, 377] width 16 height 19
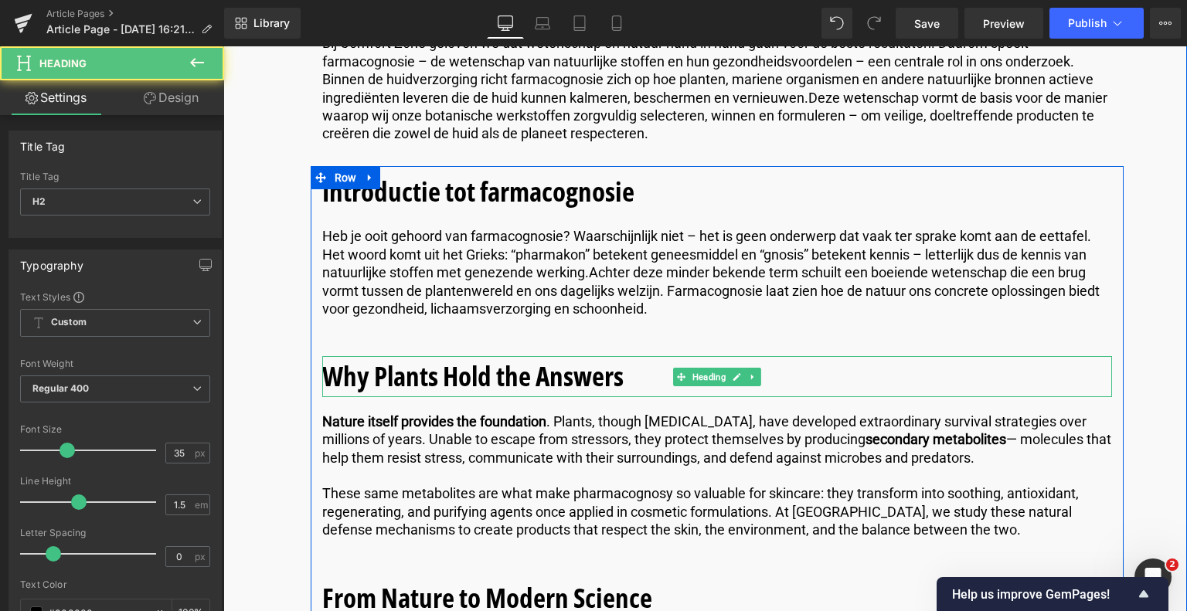
click at [638, 382] on h2 "Why Plants Hold the Answers" at bounding box center [717, 376] width 790 height 41
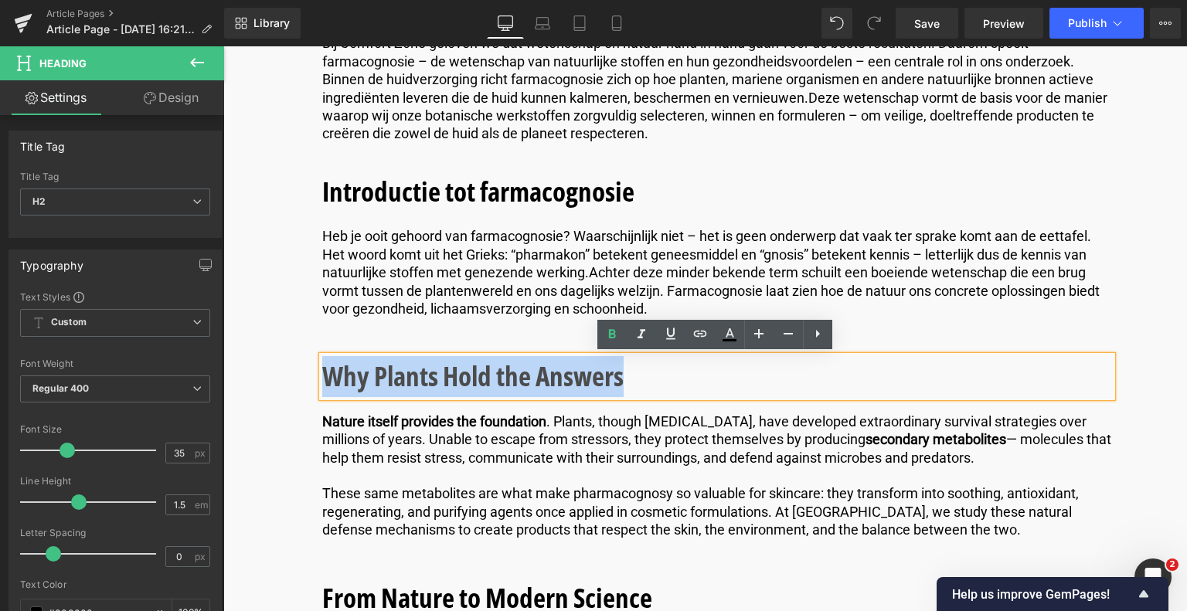
drag, startPoint x: 628, startPoint y: 379, endPoint x: 295, endPoint y: 375, distance: 333.0
paste div
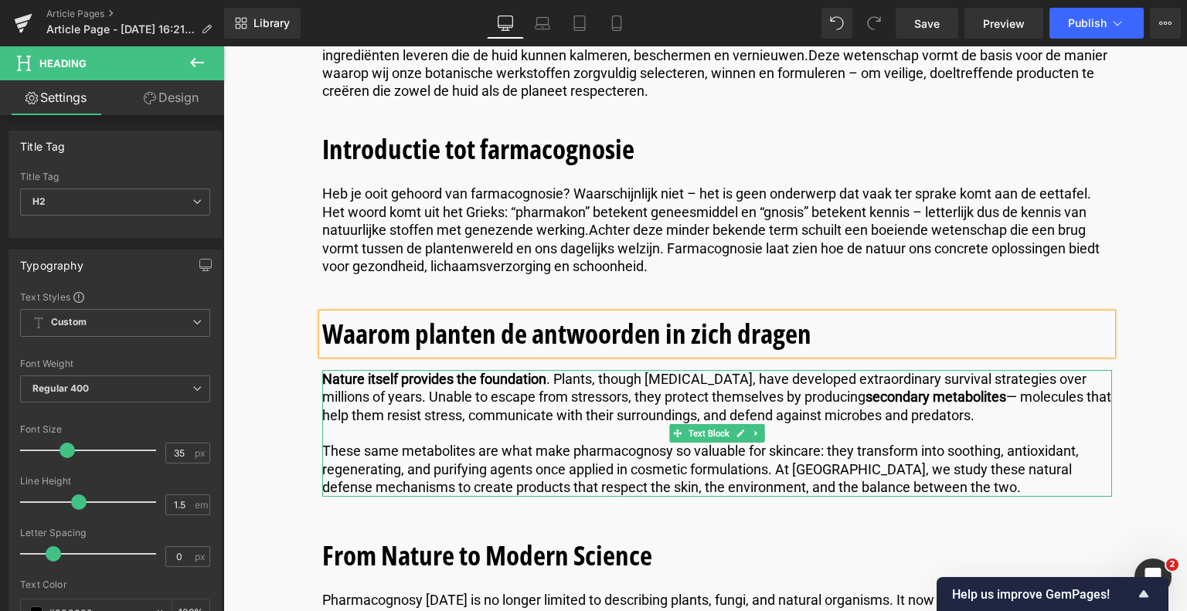
scroll to position [1501, 0]
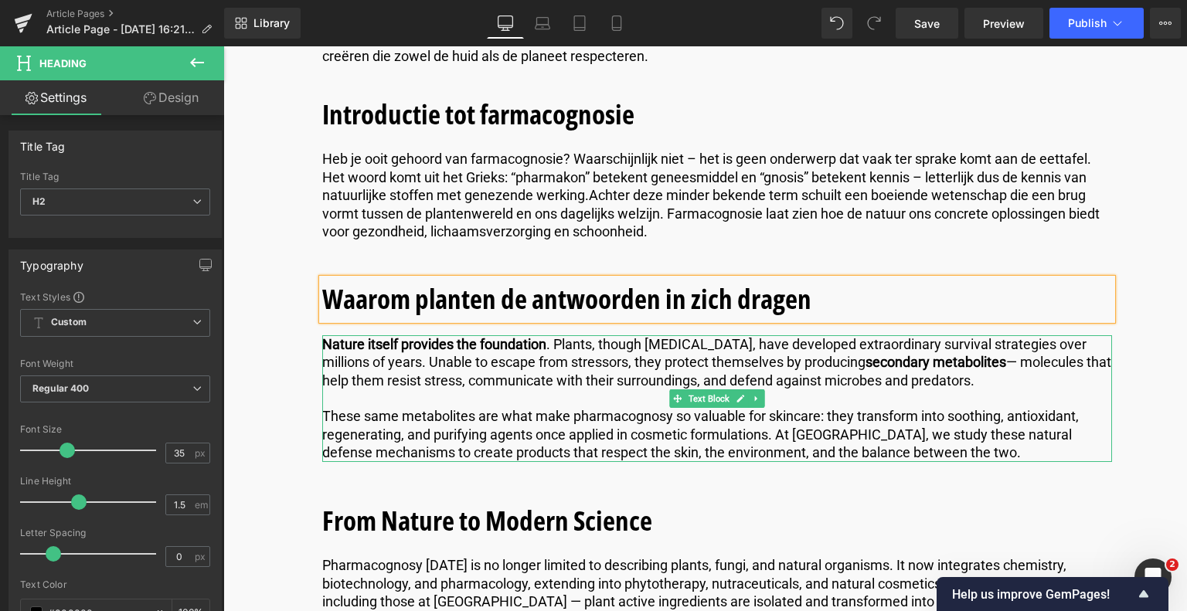
click at [921, 426] on p "These same metabolites are what make pharmacognosy so valuable for skincare: th…" at bounding box center [717, 434] width 790 height 54
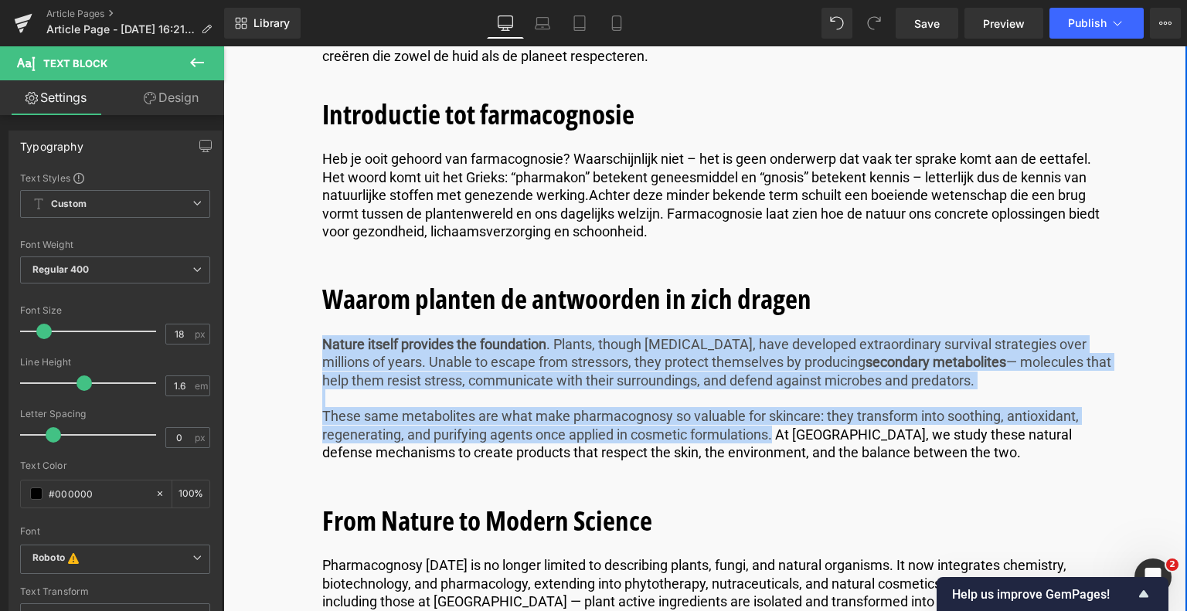
drag, startPoint x: 749, startPoint y: 434, endPoint x: 292, endPoint y: 314, distance: 472.0
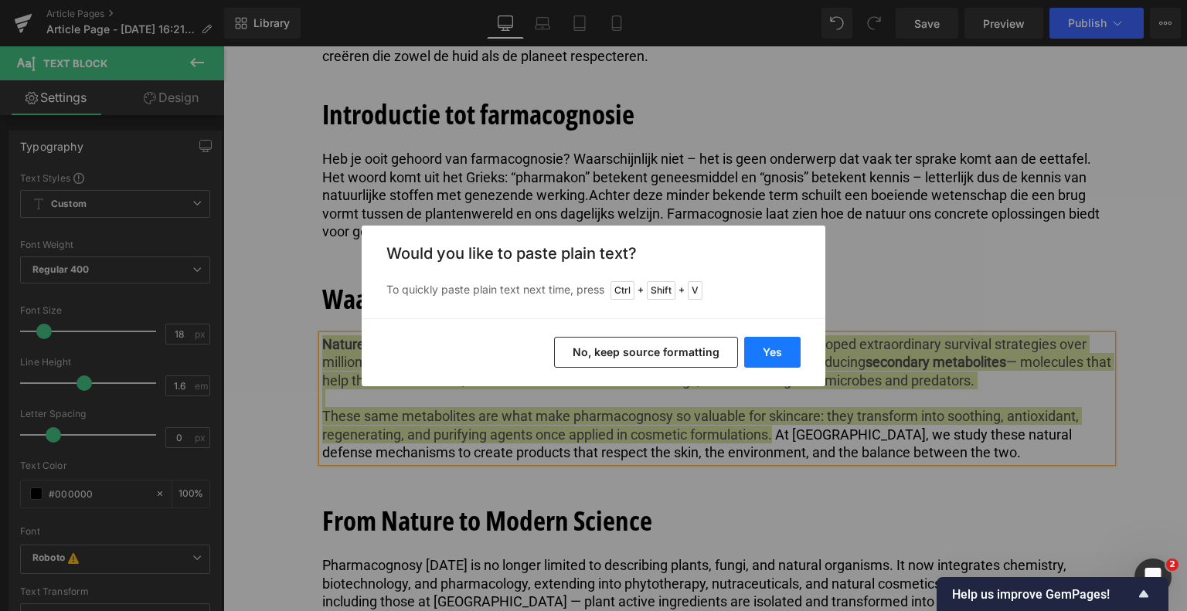
click at [780, 352] on button "Yes" at bounding box center [772, 352] width 56 height 31
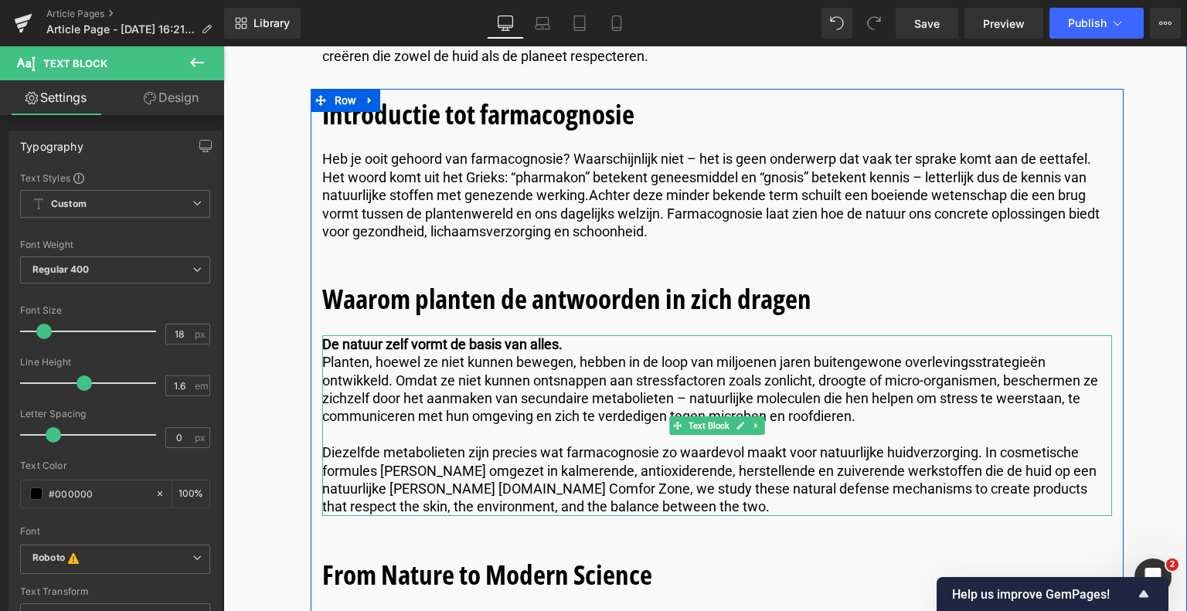
click at [522, 487] on span "Diezelfde metabolieten zijn precies wat farmacognosie zo waardevol maakt voor n…" at bounding box center [709, 479] width 774 height 70
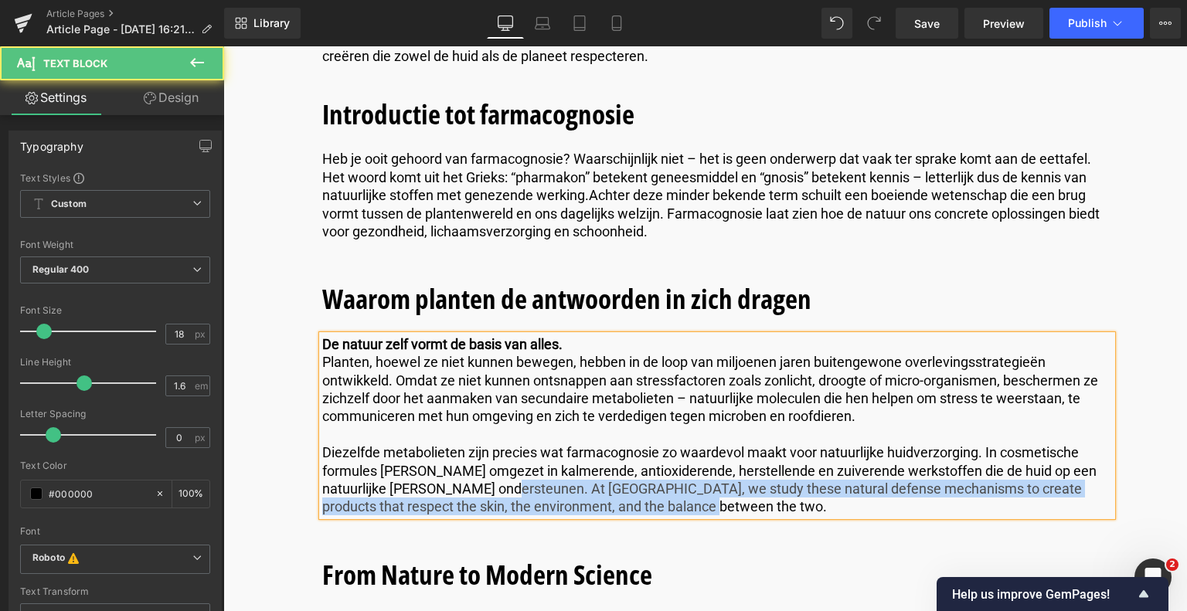
drag, startPoint x: 525, startPoint y: 484, endPoint x: 692, endPoint y: 515, distance: 170.5
click at [692, 515] on div "De natuur zelf vormt de basis van alles. Planten, hoewel ze niet kunnen bewegen…" at bounding box center [717, 425] width 790 height 181
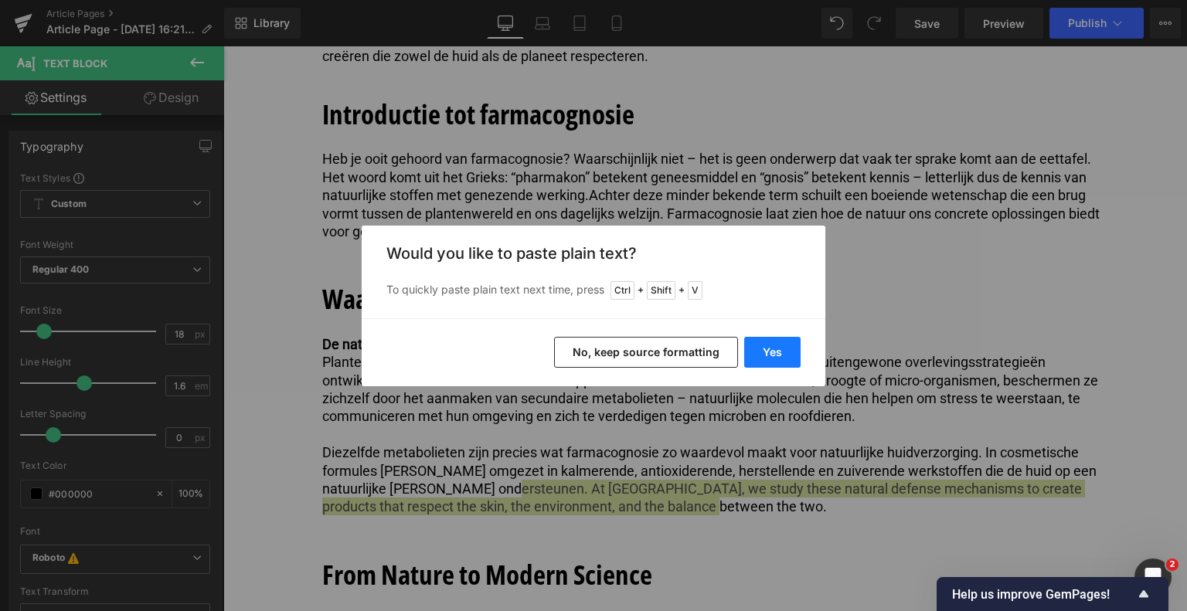
click at [766, 340] on button "Yes" at bounding box center [772, 352] width 56 height 31
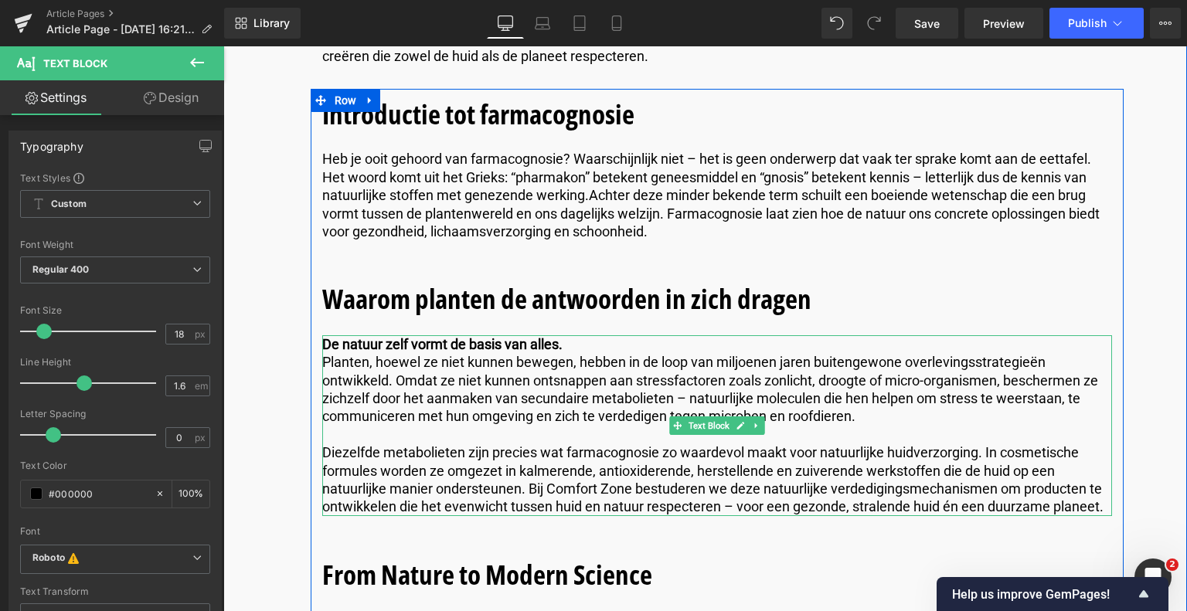
scroll to position [1578, 0]
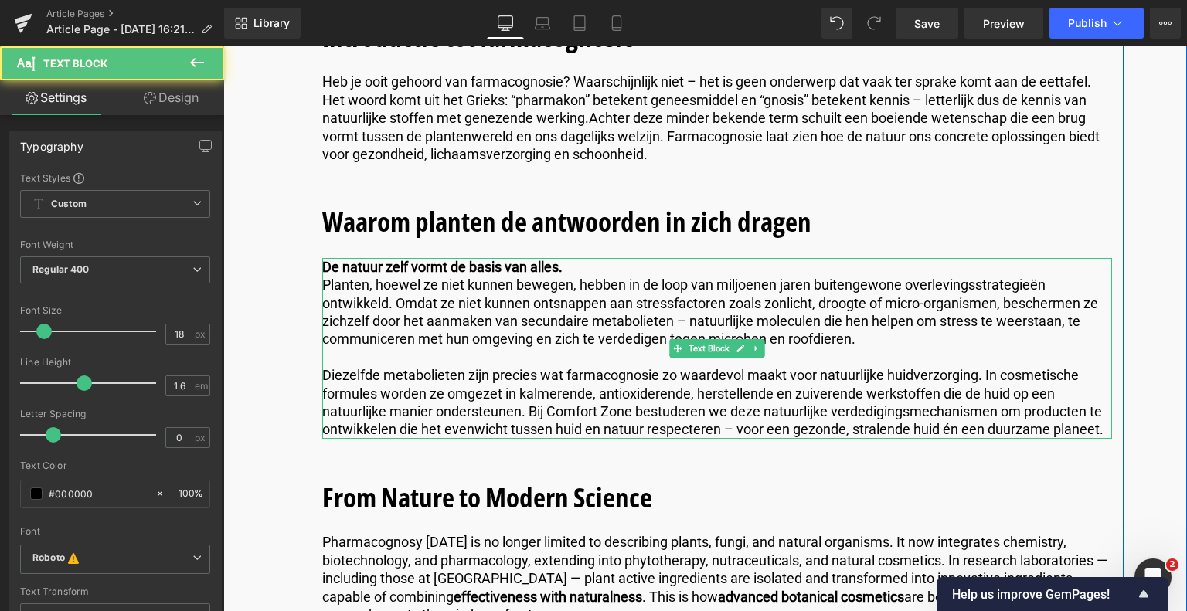
click at [324, 281] on span "Planten, hoewel ze niet kunnen bewegen, hebben in de loop van miljoenen jaren b…" at bounding box center [710, 312] width 776 height 70
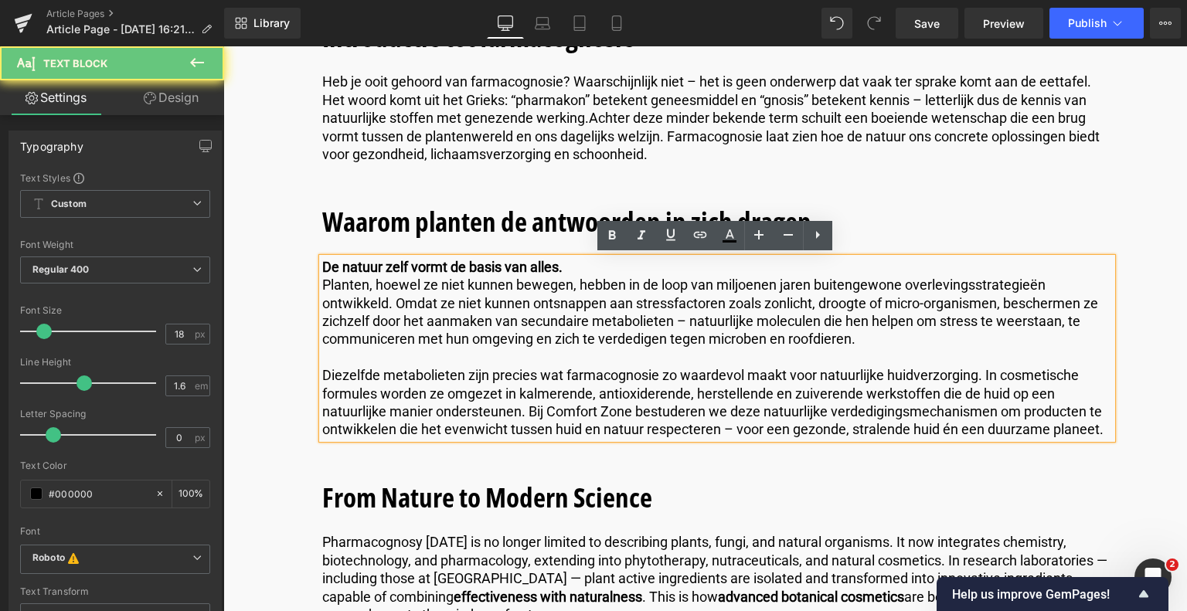
click at [322, 281] on span "Planten, hoewel ze niet kunnen bewegen, hebben in de loop van miljoenen jaren b…" at bounding box center [710, 312] width 776 height 70
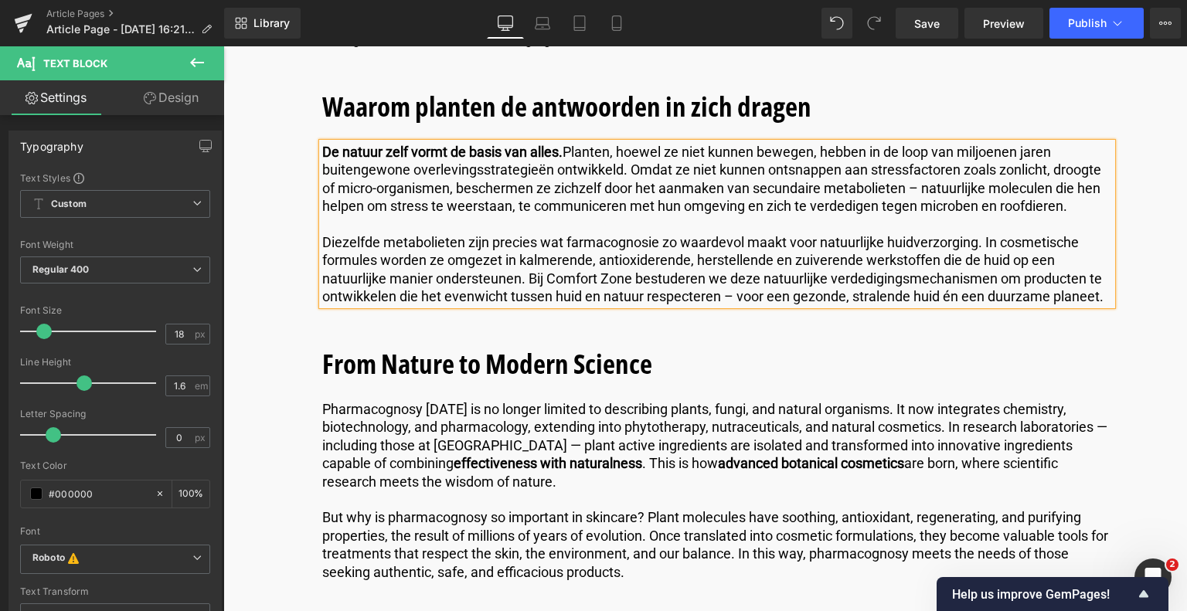
scroll to position [1733, 0]
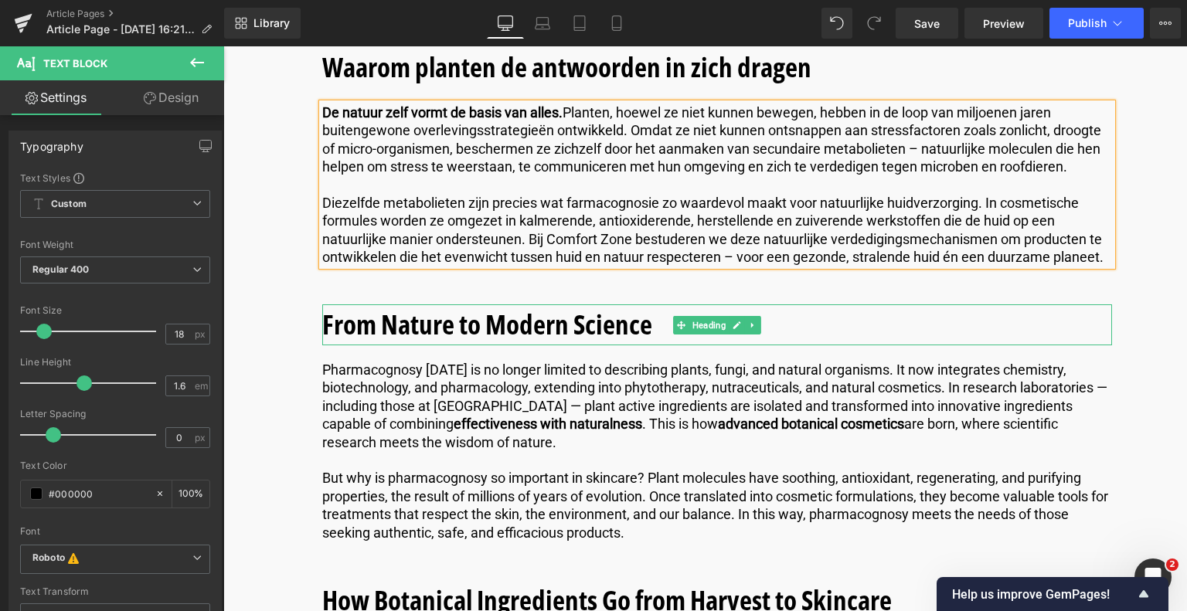
click at [650, 324] on h2 "From Nature to Modern Science" at bounding box center [717, 324] width 790 height 41
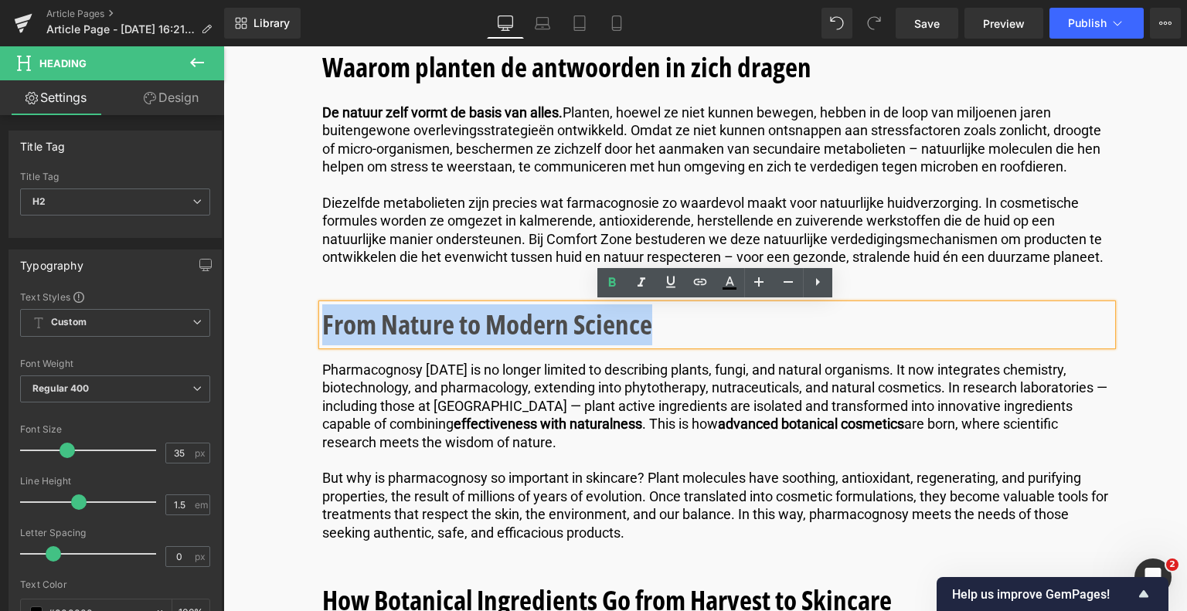
drag, startPoint x: 650, startPoint y: 324, endPoint x: 281, endPoint y: 324, distance: 368.5
paste div
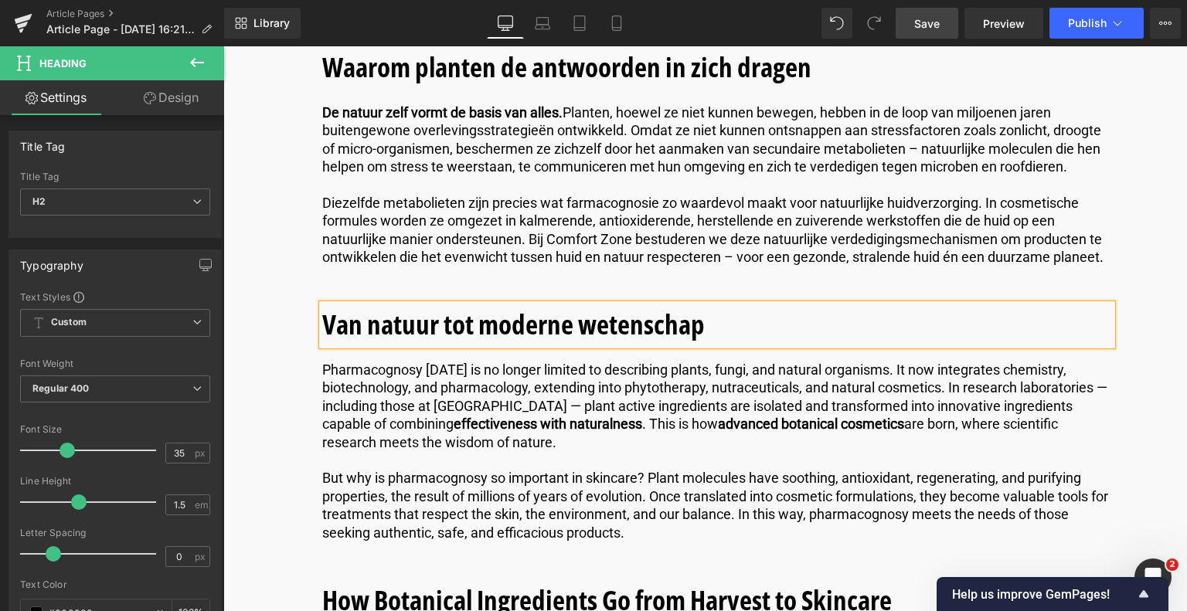
click at [917, 24] on span "Save" at bounding box center [926, 23] width 25 height 16
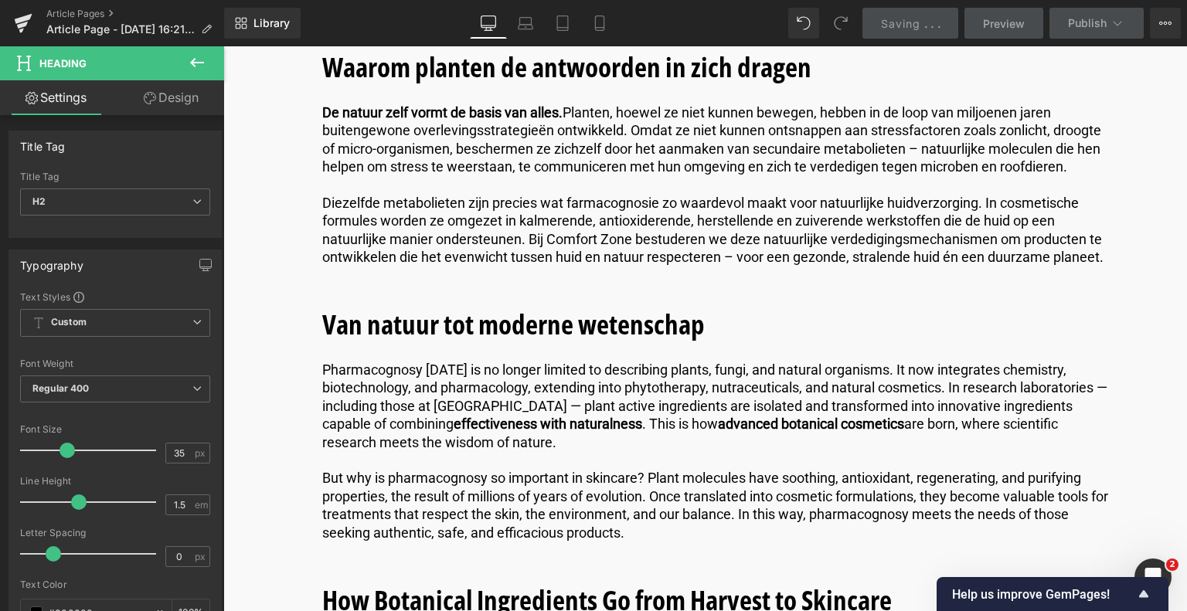
scroll to position [1810, 0]
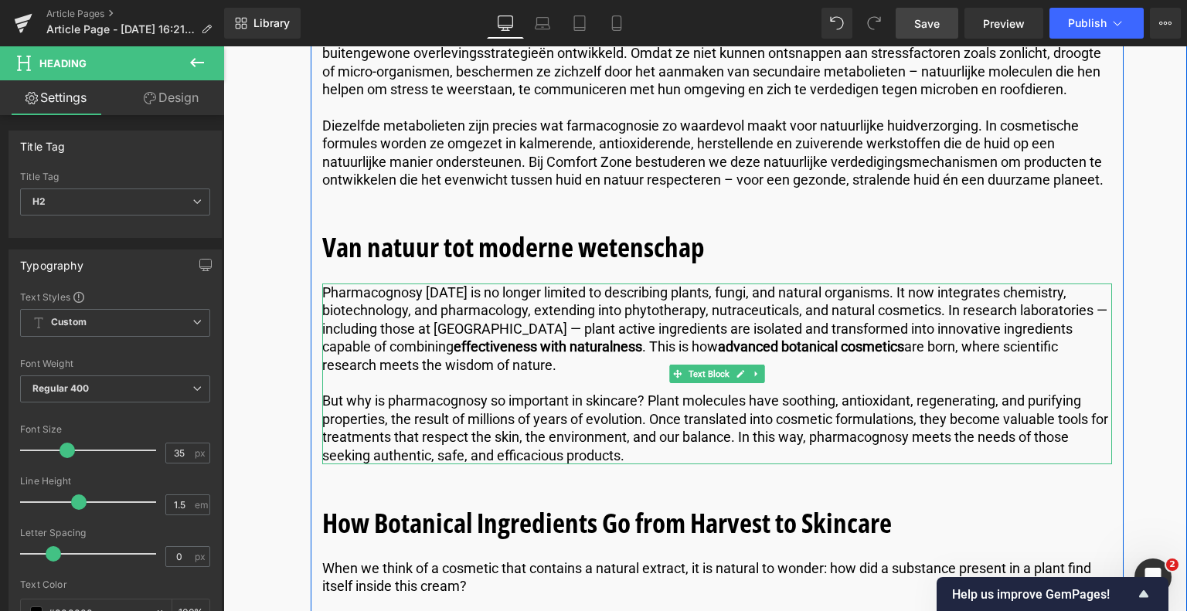
click at [442, 367] on p "Pharmacognosy [DATE] is no longer limited to describing plants, fungi, and natu…" at bounding box center [717, 329] width 790 height 90
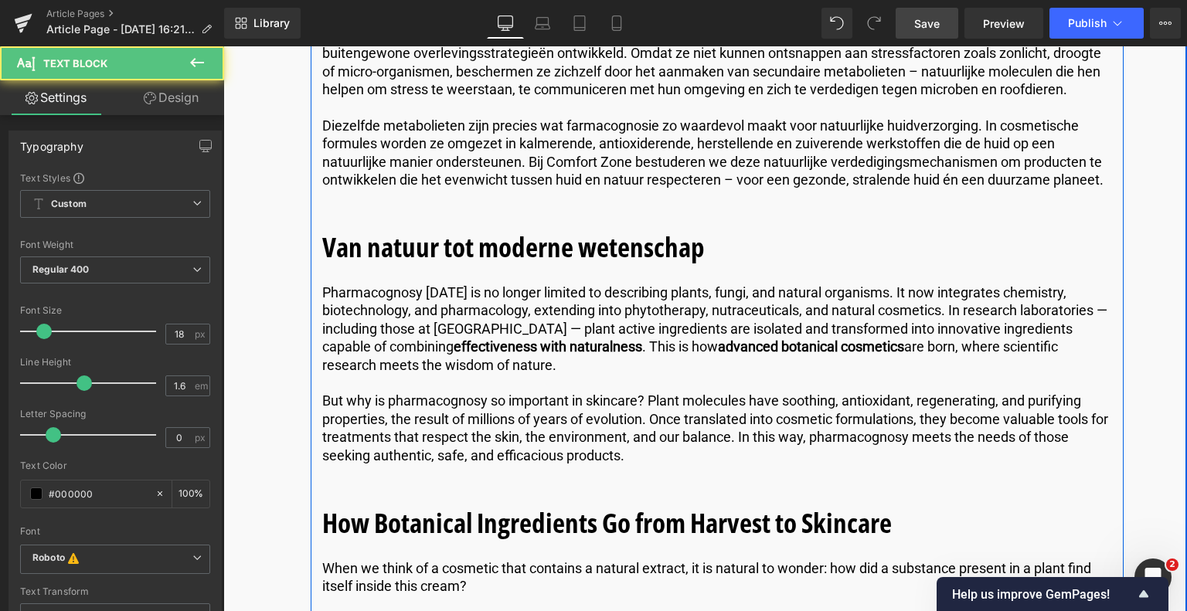
drag, startPoint x: 454, startPoint y: 369, endPoint x: 313, endPoint y: 292, distance: 160.7
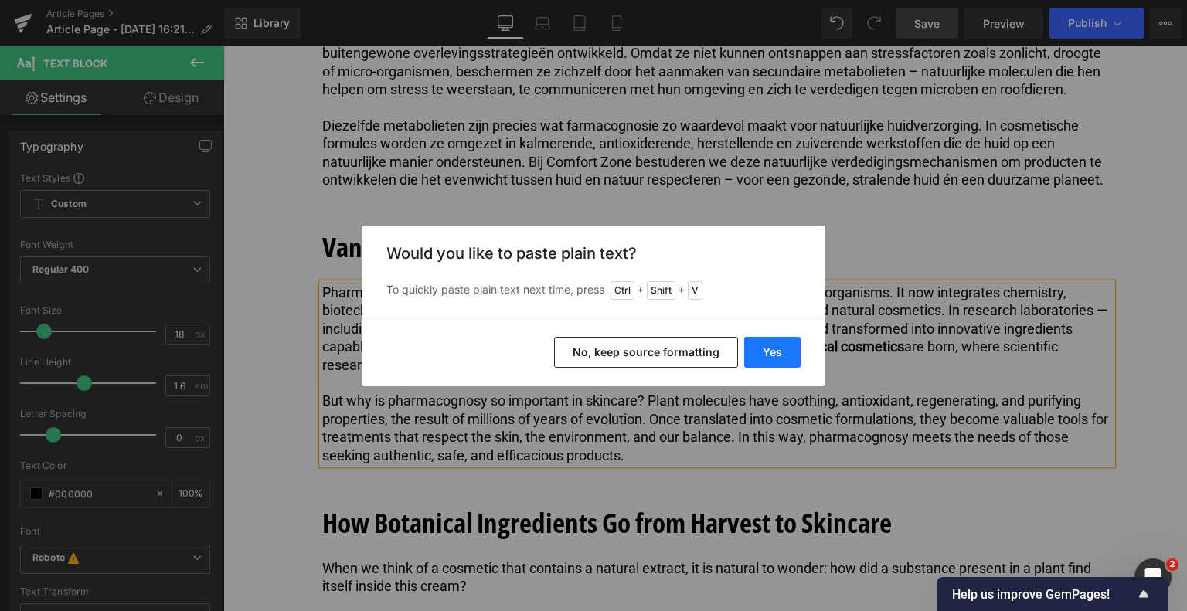
click at [773, 345] on button "Yes" at bounding box center [772, 352] width 56 height 31
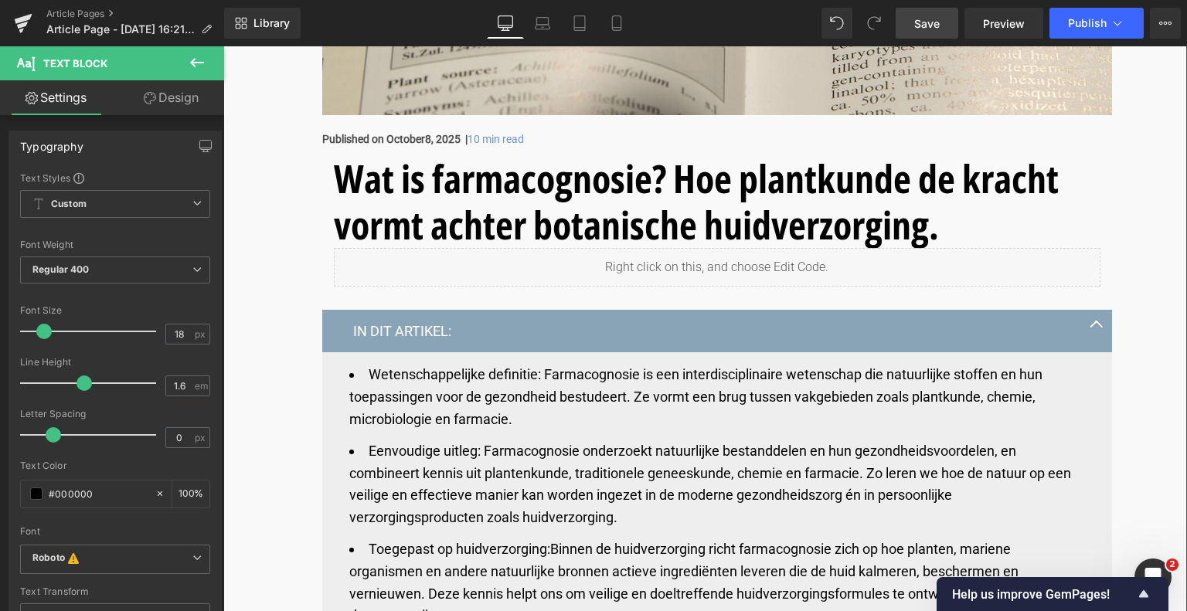
scroll to position [342, 0]
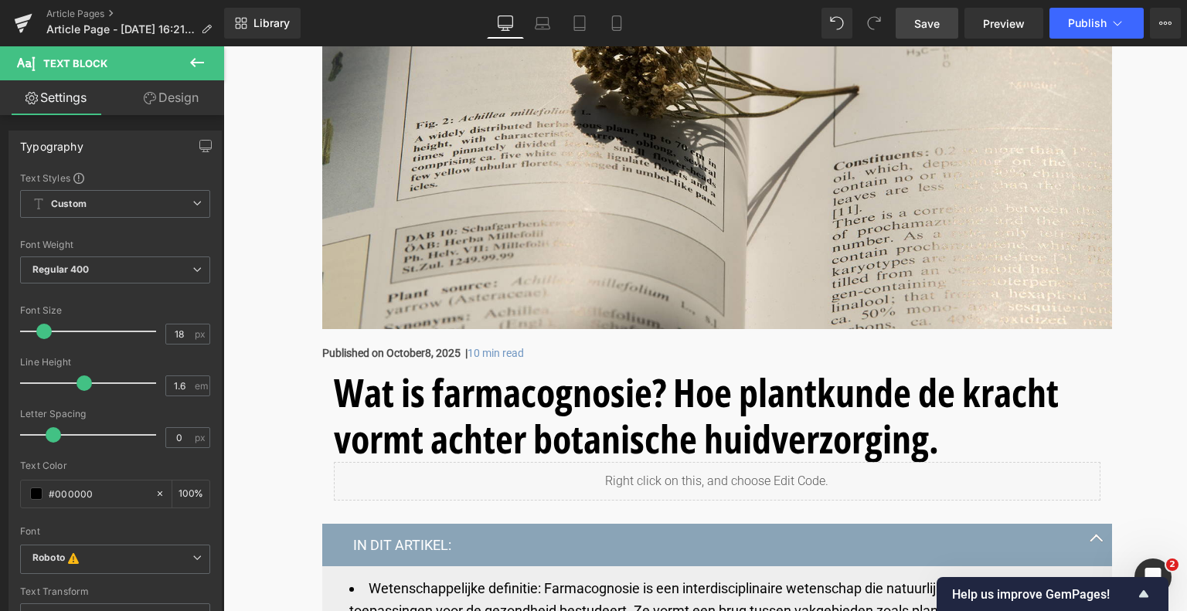
click at [909, 23] on link "Save" at bounding box center [926, 23] width 63 height 31
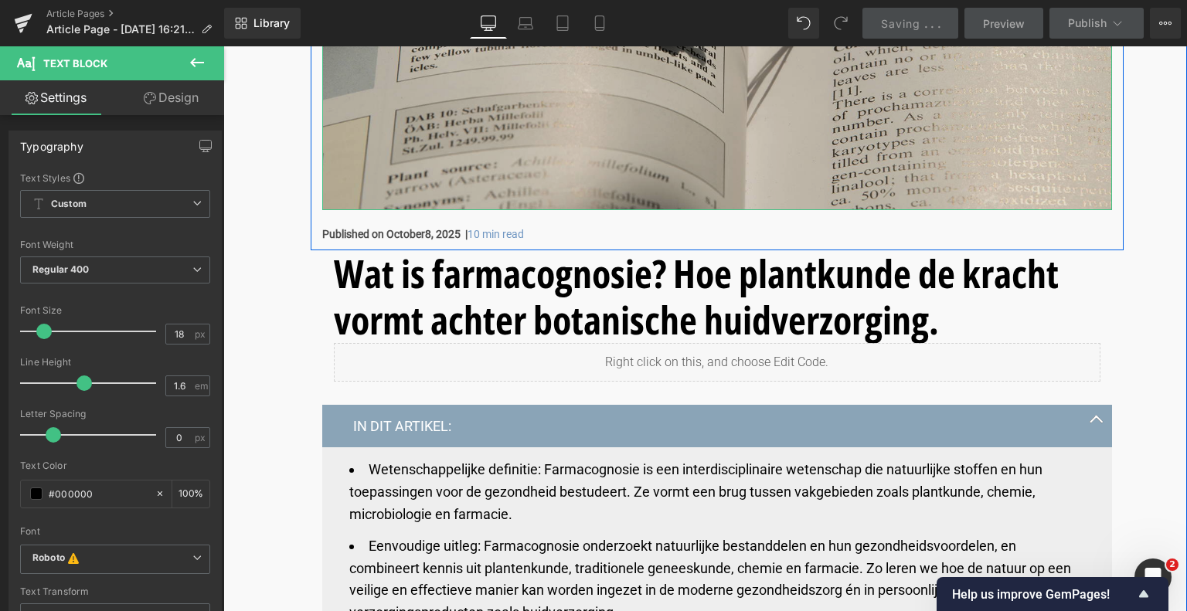
scroll to position [497, 0]
